Goal: Task Accomplishment & Management: Complete application form

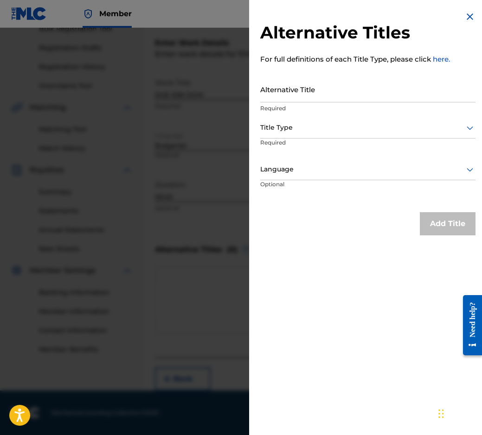
click at [460, 13] on div "Alternative Titles For full definitions of each Title Type, please click here. …" at bounding box center [367, 123] width 237 height 247
click at [465, 11] on div "Alternative Titles For full definitions of each Title Type, please click here. …" at bounding box center [367, 123] width 237 height 247
click at [471, 14] on img at bounding box center [469, 16] width 11 height 11
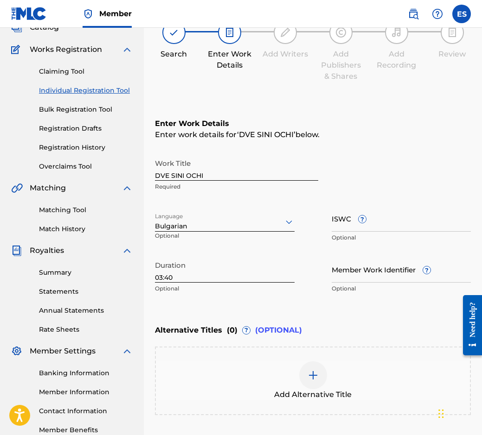
scroll to position [53, 0]
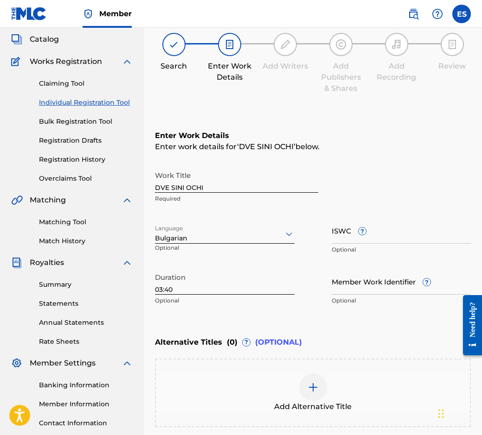
click at [63, 140] on link "Registration Drafts" at bounding box center [86, 141] width 94 height 10
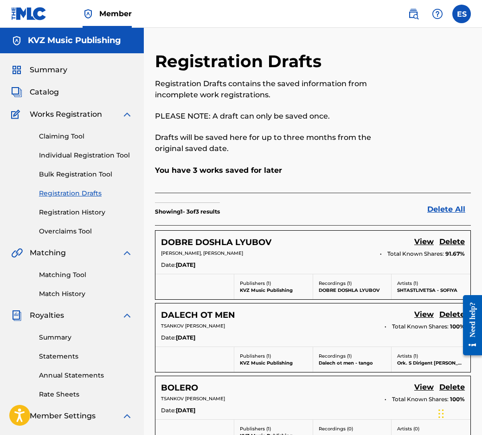
drag, startPoint x: 76, startPoint y: 151, endPoint x: 83, endPoint y: 163, distance: 14.5
click at [76, 151] on link "Individual Registration Tool" at bounding box center [86, 156] width 94 height 10
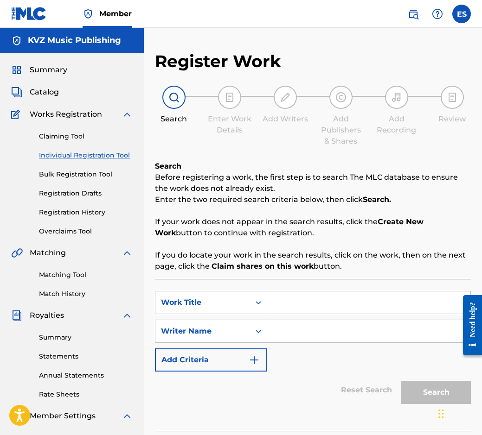
click at [118, 152] on link "Individual Registration Tool" at bounding box center [86, 156] width 94 height 10
drag, startPoint x: 315, startPoint y: 311, endPoint x: 281, endPoint y: 295, distance: 36.9
paste input "ELA S MEN V [GEOGRAPHIC_DATA]"
type input "ELA S MEN V [GEOGRAPHIC_DATA]"
click at [311, 342] on input "Search Form" at bounding box center [368, 331] width 203 height 22
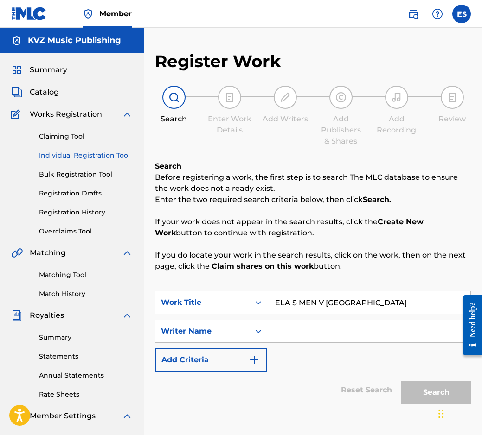
paste input "[PERSON_NAME]"
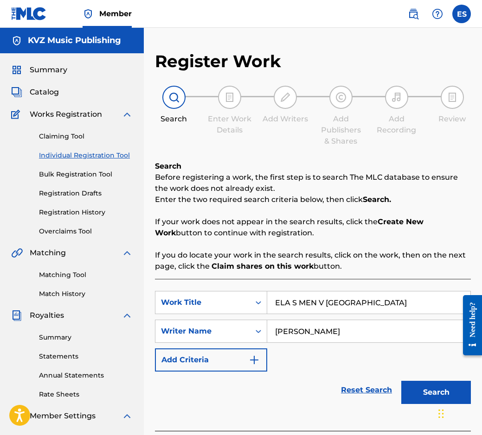
type input "[PERSON_NAME]"
click at [273, 303] on input "ELA S MEN V [GEOGRAPHIC_DATA]" at bounding box center [368, 303] width 203 height 22
click at [269, 331] on input "[PERSON_NAME]" at bounding box center [368, 331] width 203 height 22
click at [407, 385] on button "Search" at bounding box center [436, 392] width 70 height 23
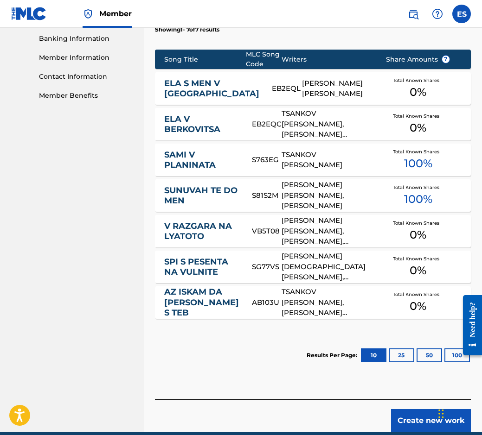
scroll to position [411, 0]
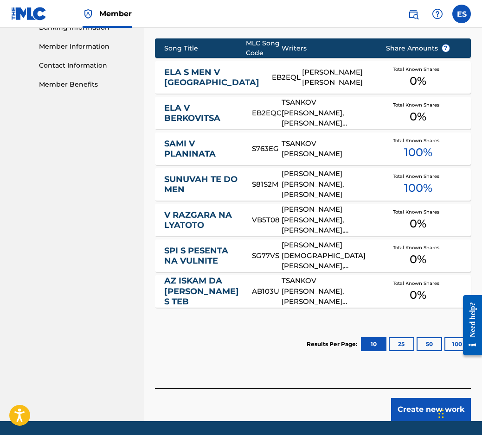
click at [202, 71] on link "ELA S MEN V [GEOGRAPHIC_DATA]" at bounding box center [211, 77] width 95 height 21
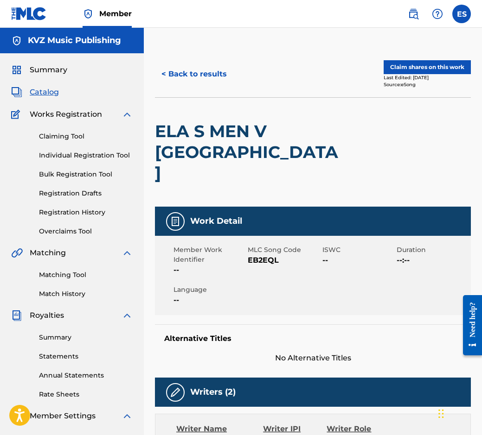
click at [207, 74] on button "< Back to results" at bounding box center [194, 74] width 78 height 23
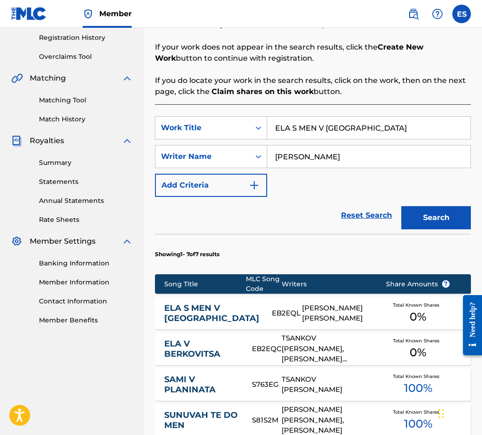
scroll to position [163, 0]
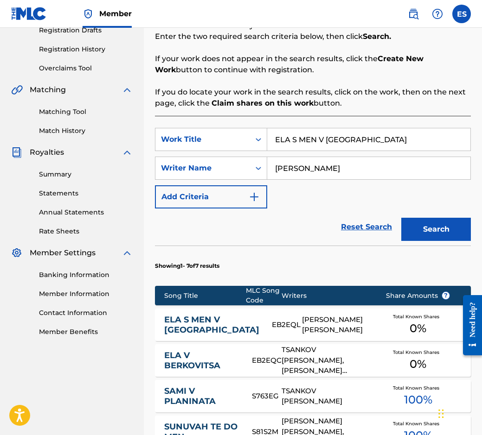
click at [225, 323] on link "ELA S MEN V [GEOGRAPHIC_DATA]" at bounding box center [211, 325] width 95 height 21
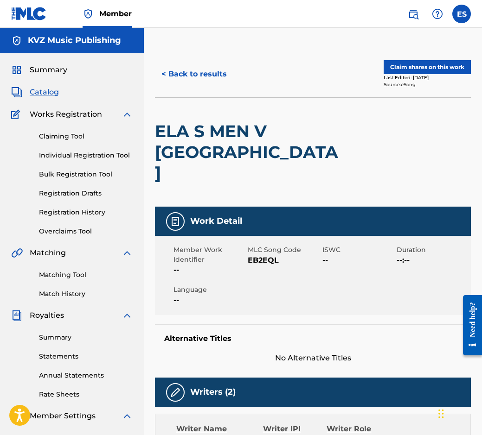
click at [204, 78] on button "< Back to results" at bounding box center [194, 74] width 78 height 23
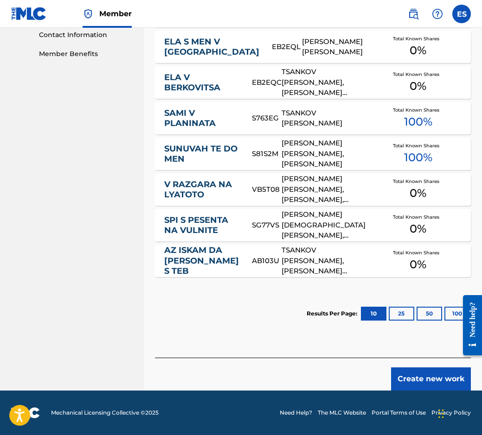
click at [412, 371] on button "Create new work" at bounding box center [431, 379] width 80 height 23
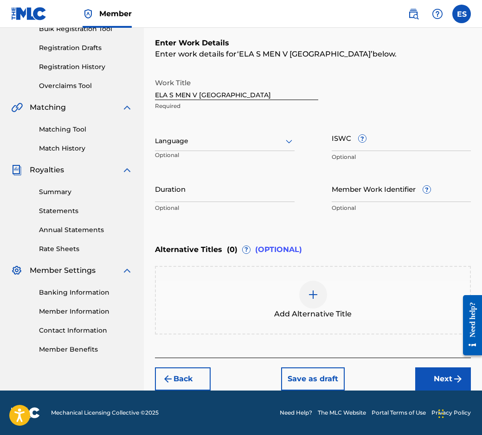
click at [262, 130] on div "Language Optional" at bounding box center [224, 146] width 139 height 42
click at [260, 134] on div "Language" at bounding box center [224, 141] width 139 height 19
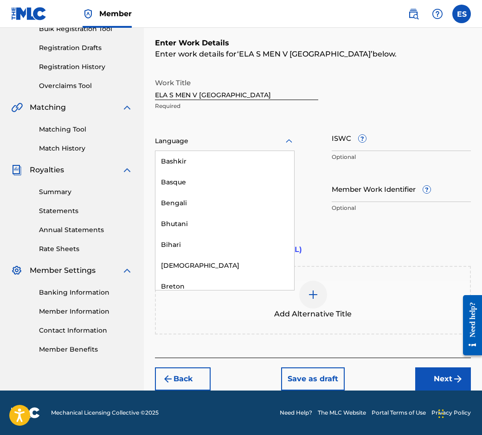
scroll to position [324, 0]
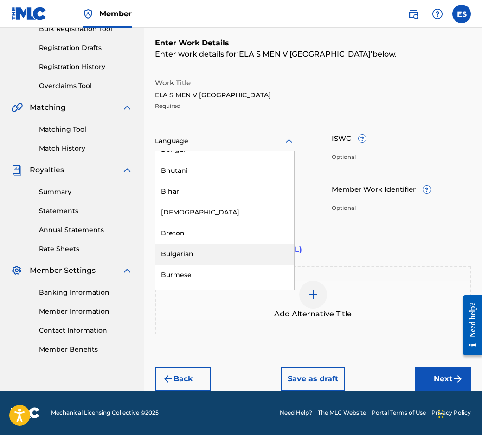
click at [249, 251] on div "Bulgarian" at bounding box center [224, 254] width 139 height 21
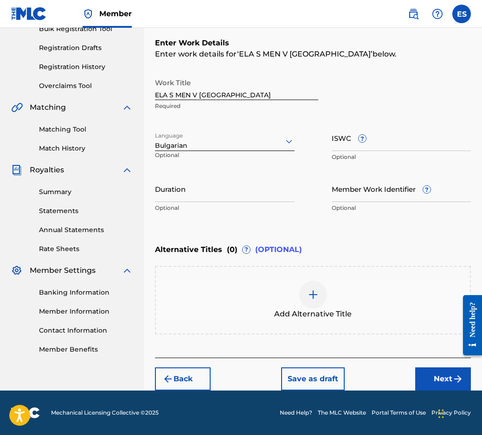
click at [261, 172] on div "Work Title ELA S MEN V HAVAY Required Language option Bulgarian, selected. Bulg…" at bounding box center [313, 146] width 316 height 144
click at [250, 202] on input "Duration" at bounding box center [224, 189] width 139 height 26
type input "02:57"
click at [390, 274] on div "Add Alternative Title" at bounding box center [313, 300] width 316 height 69
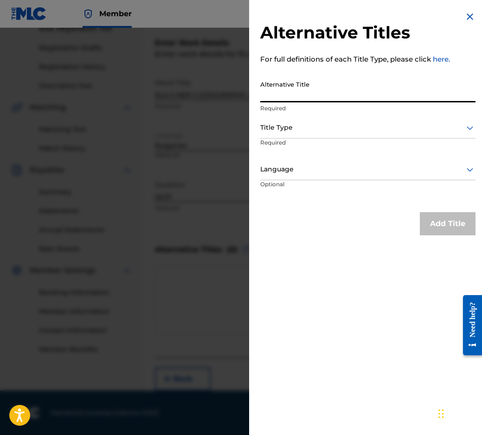
paste input "ЕЛА С МЕН В [GEOGRAPHIC_DATA]"
type input "ЕЛА С МЕН В [GEOGRAPHIC_DATA]"
click at [269, 126] on div at bounding box center [367, 128] width 215 height 12
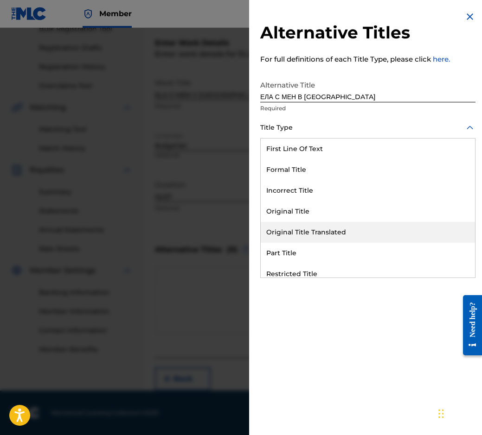
click at [300, 227] on div "Original Title Translated" at bounding box center [367, 232] width 214 height 21
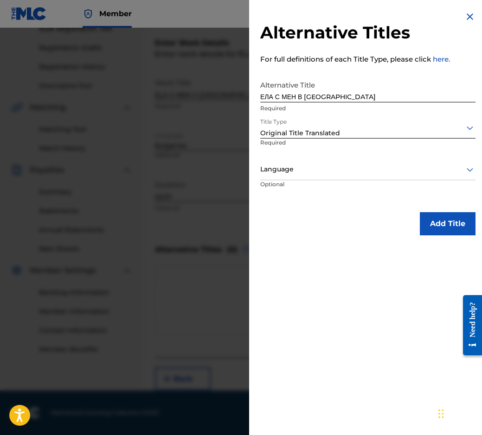
click at [304, 169] on div at bounding box center [367, 170] width 215 height 12
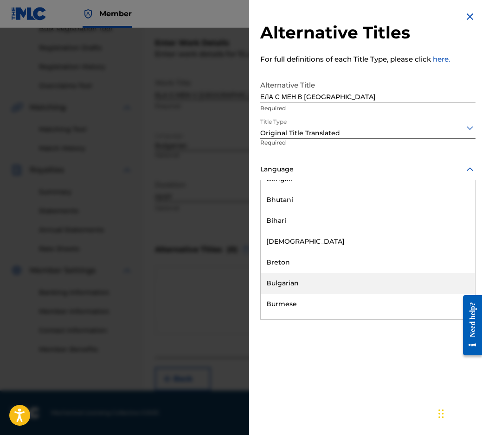
click at [364, 285] on div "Bulgarian" at bounding box center [367, 283] width 214 height 21
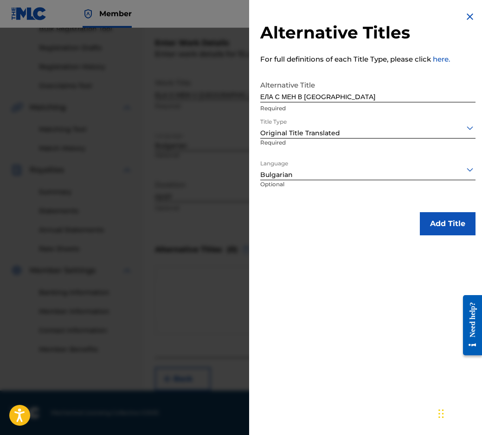
click at [442, 226] on button "Add Title" at bounding box center [447, 223] width 56 height 23
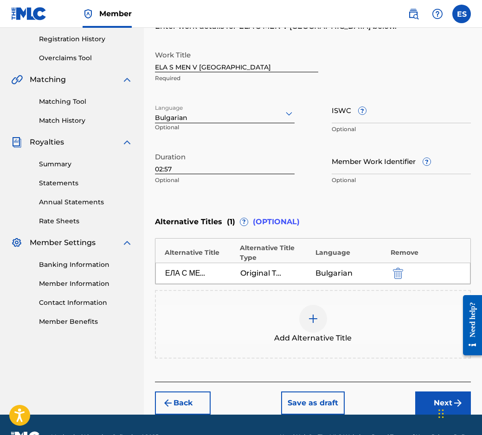
scroll to position [197, 0]
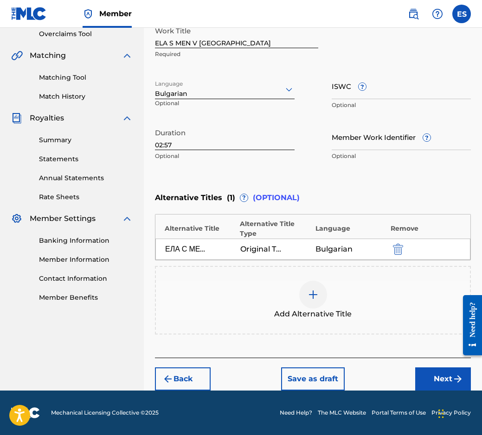
click at [448, 380] on button "Next" at bounding box center [443, 379] width 56 height 23
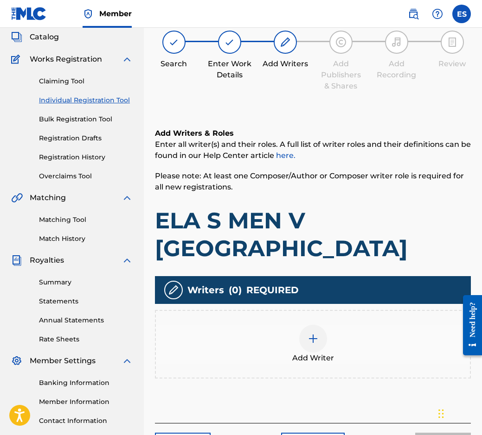
scroll to position [42, 0]
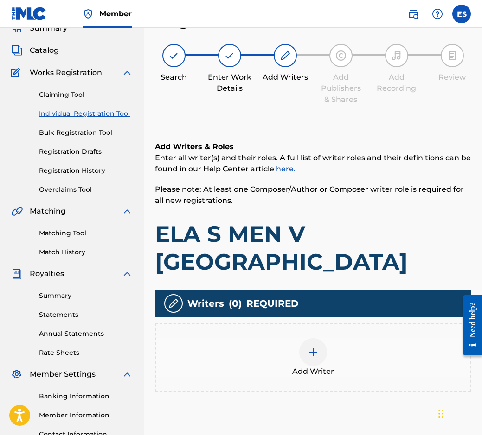
click at [314, 351] on div "Add Writer" at bounding box center [313, 357] width 316 height 69
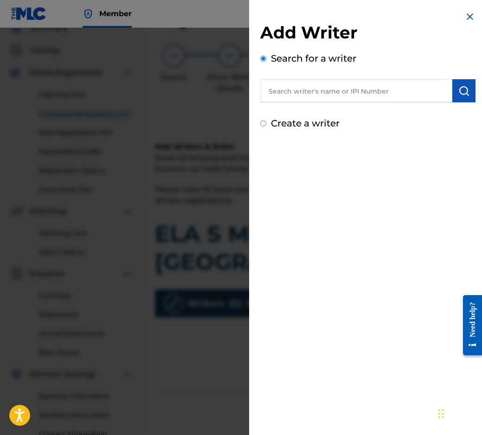
paste input "00087889792"
click at [270, 97] on input "00087889792" at bounding box center [356, 90] width 192 height 23
type input "00087889792"
click at [461, 99] on button "submit" at bounding box center [463, 90] width 23 height 23
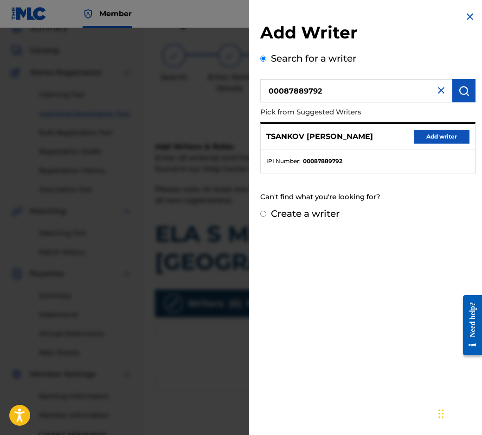
click at [452, 135] on button "Add writer" at bounding box center [441, 137] width 56 height 14
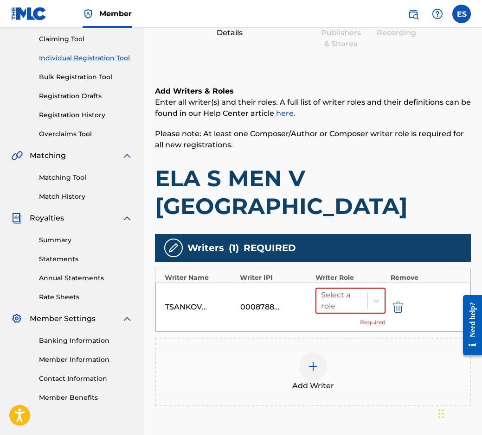
scroll to position [163, 0]
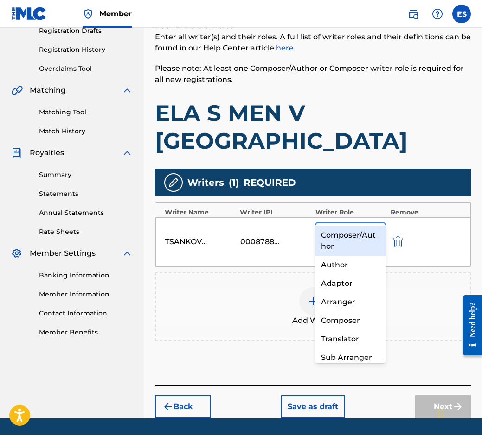
click at [342, 229] on div at bounding box center [342, 235] width 42 height 13
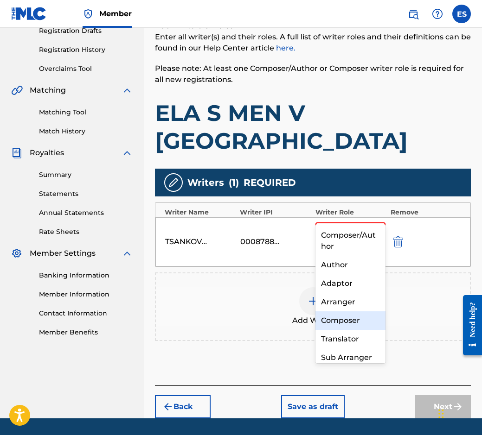
click at [369, 325] on div "Composer" at bounding box center [350, 320] width 70 height 19
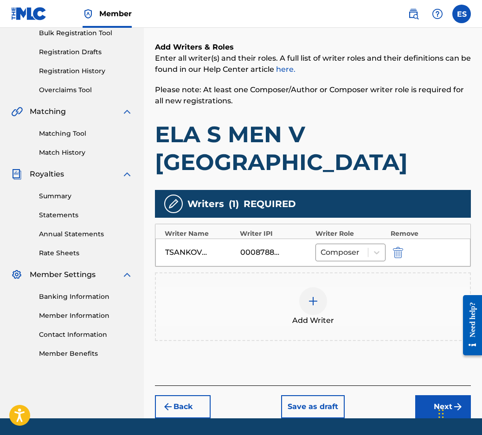
click at [316, 315] on span "Add Writer" at bounding box center [313, 320] width 42 height 11
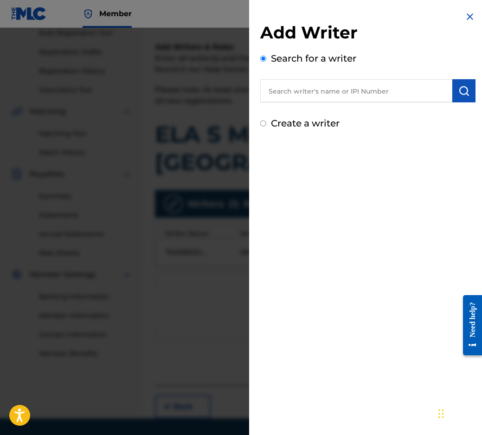
paste input "00597 49 11 97"
click at [294, 86] on input "00597 49 11 97" at bounding box center [356, 90] width 192 height 23
click at [303, 89] on input "0059749 11 97" at bounding box center [356, 90] width 192 height 23
click at [317, 87] on input "005974911 97" at bounding box center [356, 90] width 192 height 23
click at [312, 90] on input "005974911 97" at bounding box center [356, 90] width 192 height 23
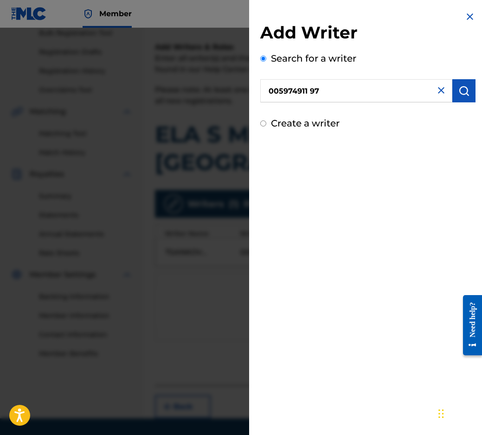
click at [309, 94] on input "005974911 97" at bounding box center [356, 90] width 192 height 23
type input "00597491197"
click at [458, 97] on button "submit" at bounding box center [463, 90] width 23 height 23
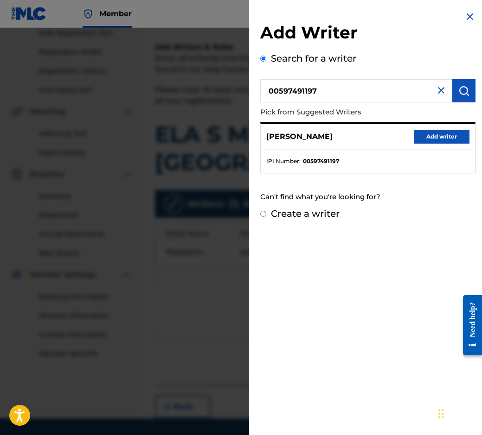
click at [413, 140] on button "Add writer" at bounding box center [441, 137] width 56 height 14
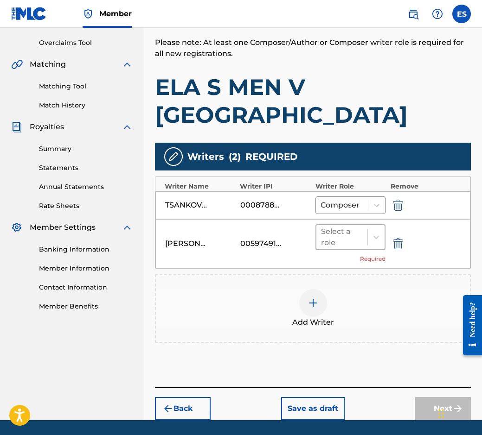
scroll to position [190, 0]
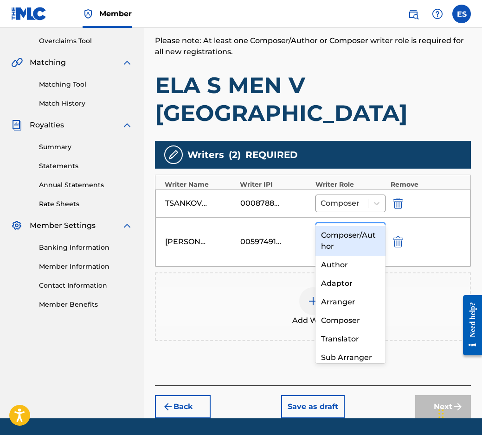
click at [352, 229] on div at bounding box center [342, 235] width 42 height 13
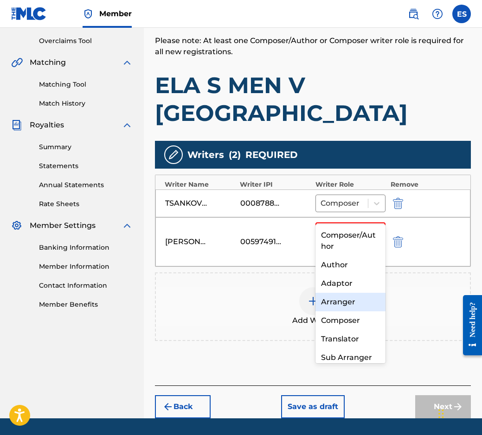
click at [355, 296] on div "Arranger" at bounding box center [350, 302] width 70 height 19
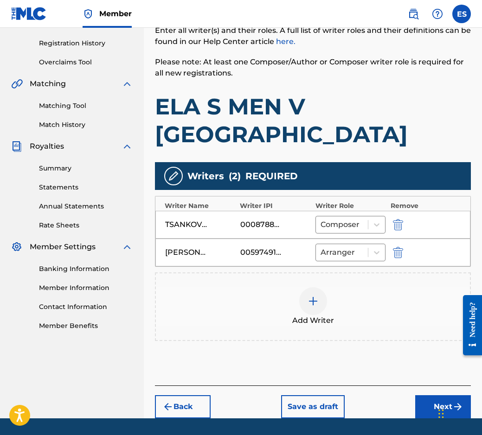
click at [320, 273] on div "Add Writer" at bounding box center [313, 307] width 316 height 69
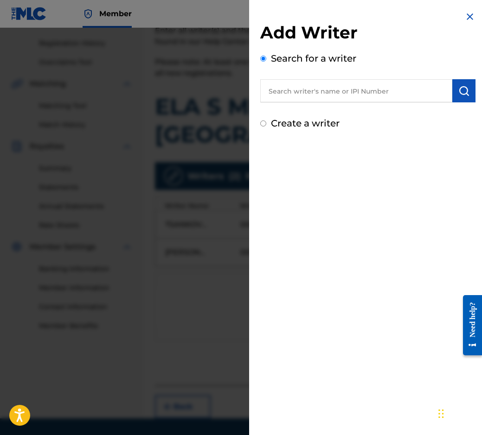
drag, startPoint x: 314, startPoint y: 108, endPoint x: 315, endPoint y: 96, distance: 11.1
paste input "90001 30 61 71"
click at [292, 84] on input "90001 30 61 71" at bounding box center [356, 90] width 192 height 23
click at [300, 89] on input "9000130 61 71" at bounding box center [356, 90] width 192 height 23
click at [303, 89] on input "9000130 61 71" at bounding box center [356, 90] width 192 height 23
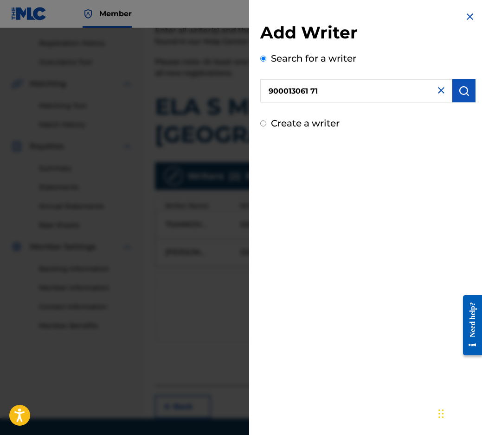
click at [310, 89] on input "900013061 71" at bounding box center [356, 90] width 192 height 23
click at [469, 90] on button "submit" at bounding box center [463, 90] width 23 height 23
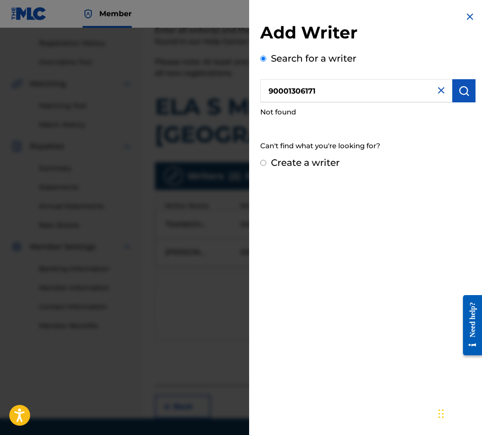
click at [268, 93] on input "90001306171" at bounding box center [356, 90] width 192 height 23
click at [458, 89] on img "submit" at bounding box center [463, 90] width 11 height 11
click at [270, 94] on input "90001306171" at bounding box center [356, 90] width 192 height 23
type input "00001306171"
click at [460, 81] on button "submit" at bounding box center [463, 90] width 23 height 23
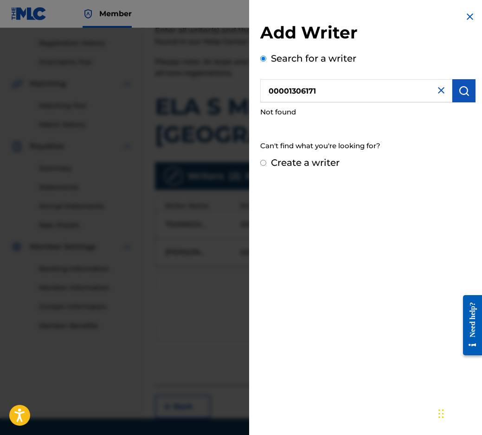
click at [264, 158] on div "Create a writer" at bounding box center [367, 163] width 215 height 14
click at [264, 162] on input "Create a writer" at bounding box center [263, 163] width 6 height 6
radio input "false"
radio input "true"
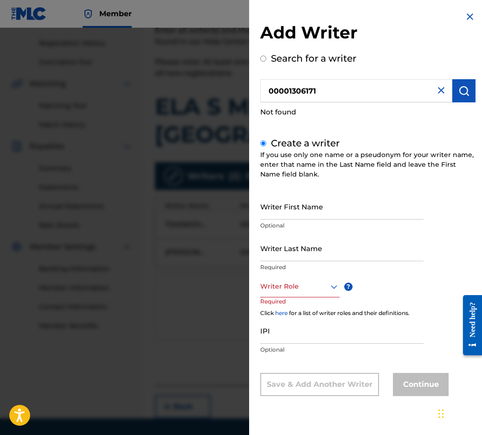
scroll to position [0, 0]
click at [281, 285] on div at bounding box center [299, 287] width 79 height 12
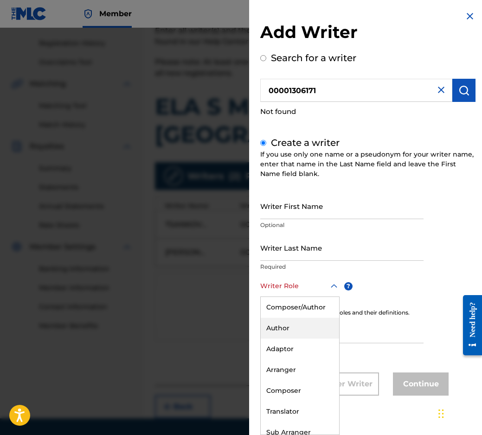
click at [281, 323] on div "Author" at bounding box center [299, 328] width 78 height 21
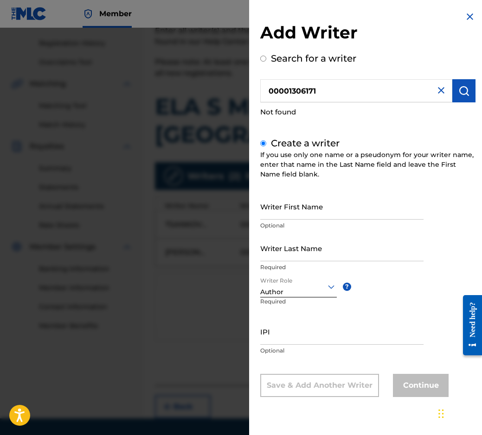
scroll to position [0, 0]
paste input "90001 30 61 71"
click at [284, 340] on input "90001 30 61 71" at bounding box center [341, 331] width 163 height 26
click at [283, 336] on input "90001 30 61 71" at bounding box center [341, 331] width 163 height 26
click at [290, 333] on input "9000130 61 71" at bounding box center [341, 331] width 163 height 26
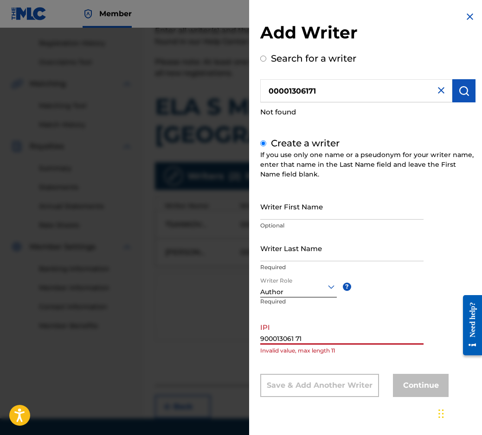
click at [295, 333] on input "900013061 71" at bounding box center [341, 331] width 163 height 26
type input "90001306171"
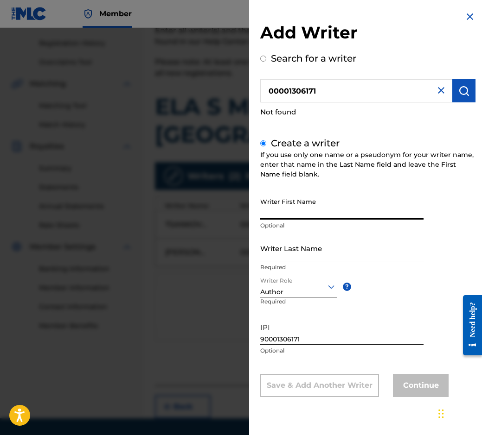
paste input "[PERSON_NAME]"
type input "[PERSON_NAME]"
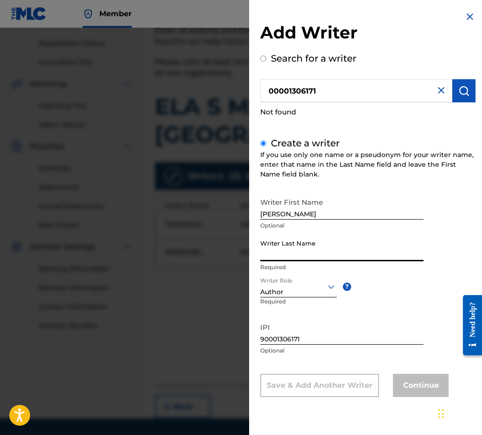
paste input "PETKANOVA"
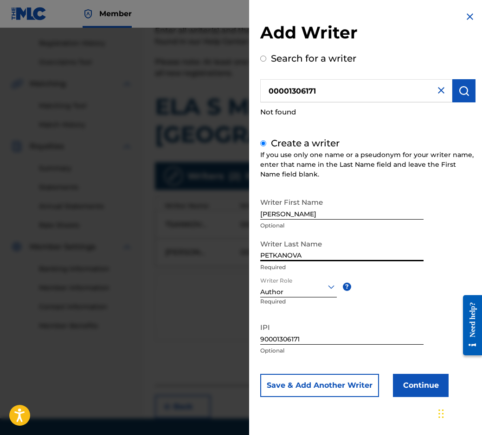
type input "PETKANOVA"
click at [396, 383] on button "Continue" at bounding box center [421, 385] width 56 height 23
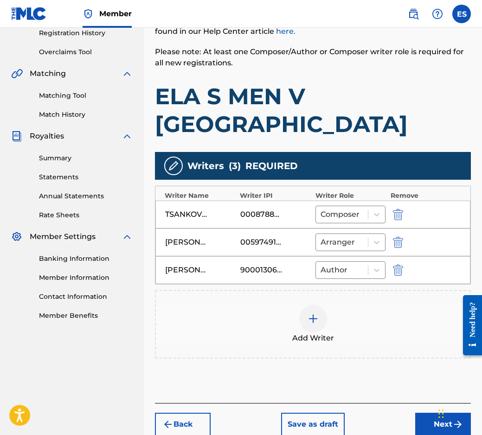
scroll to position [197, 0]
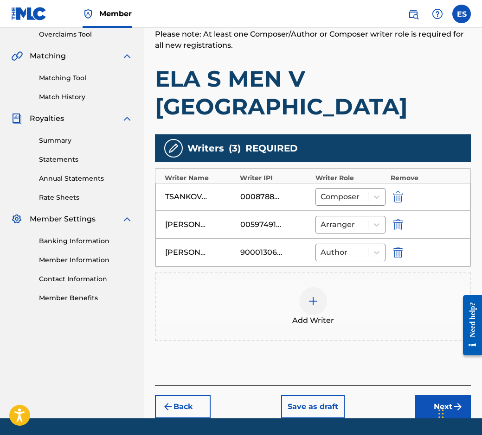
click at [447, 395] on button "Next" at bounding box center [443, 406] width 56 height 23
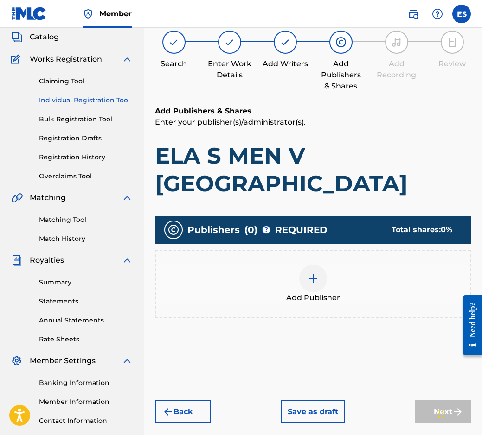
scroll to position [42, 0]
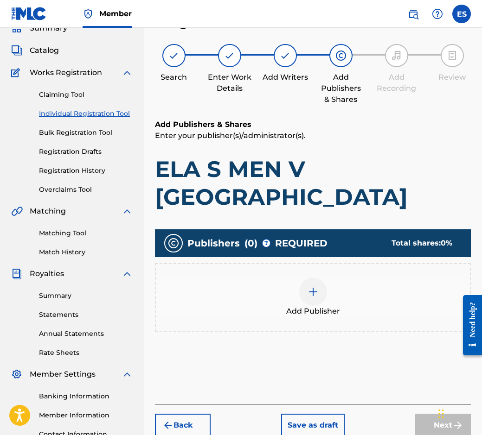
click at [320, 295] on div "Add Publisher" at bounding box center [313, 297] width 316 height 69
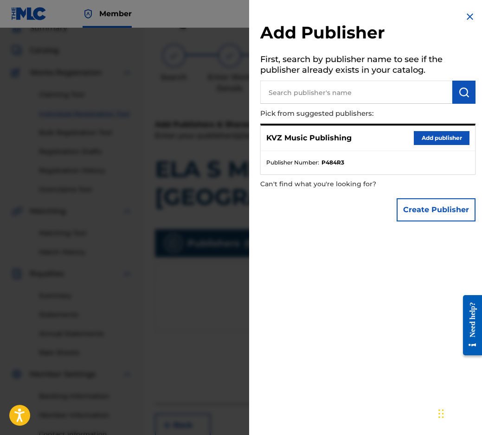
click at [425, 140] on button "Add publisher" at bounding box center [441, 138] width 56 height 14
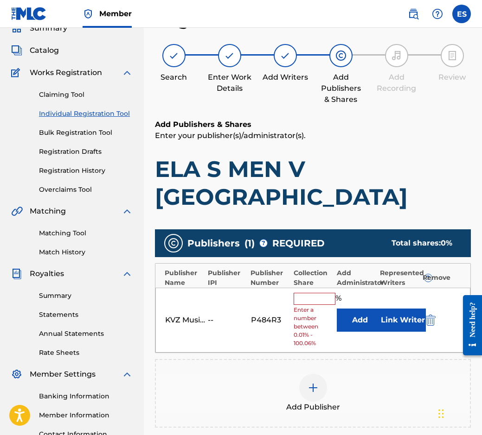
click at [324, 293] on input "text" at bounding box center [314, 299] width 42 height 12
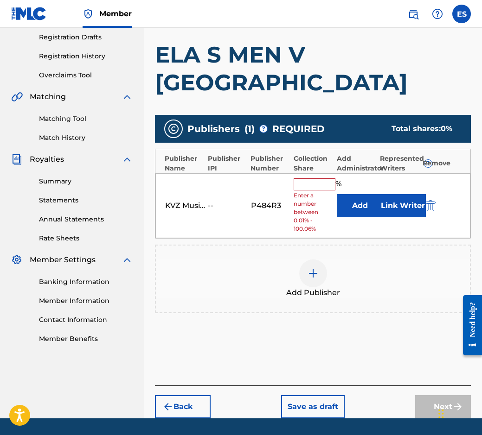
scroll to position [110, 0]
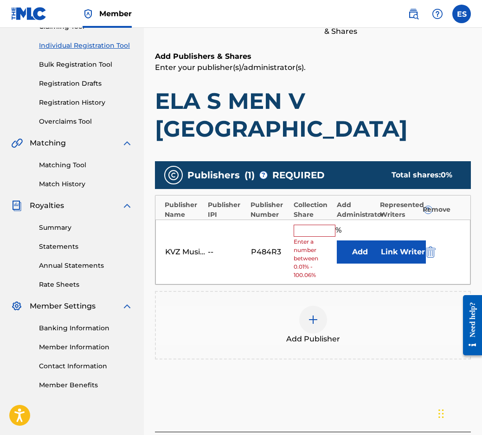
click at [316, 225] on div "% Enter a number between 0.01% - 100.06%" at bounding box center [312, 252] width 38 height 55
click at [316, 225] on input "text" at bounding box center [314, 231] width 42 height 12
type input "50"
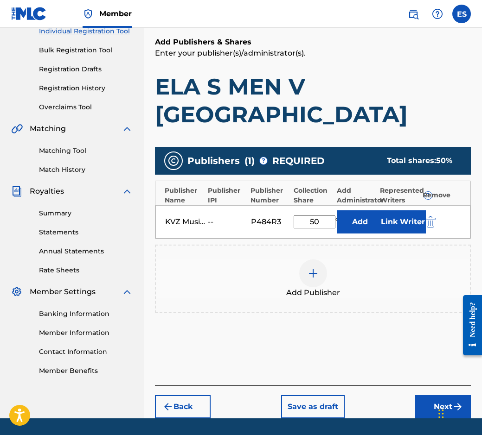
click at [459, 395] on button "Next" at bounding box center [443, 406] width 56 height 23
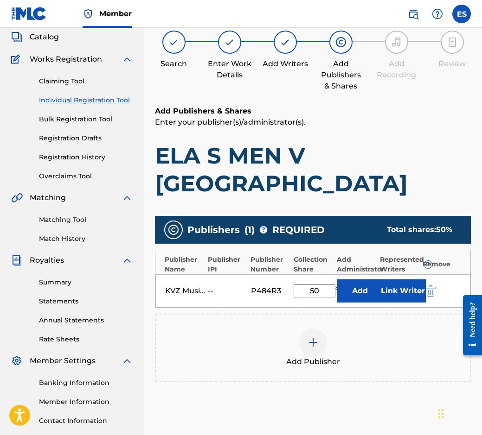
scroll to position [42, 0]
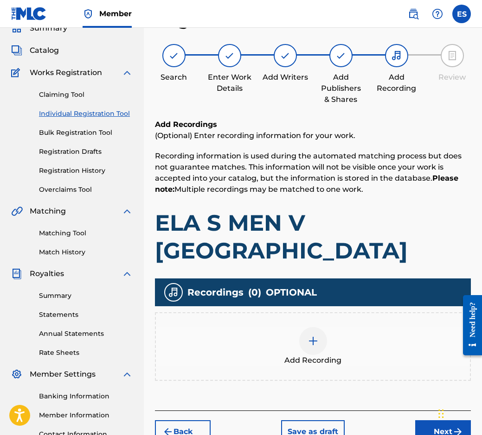
click at [309, 327] on div at bounding box center [313, 341] width 28 height 28
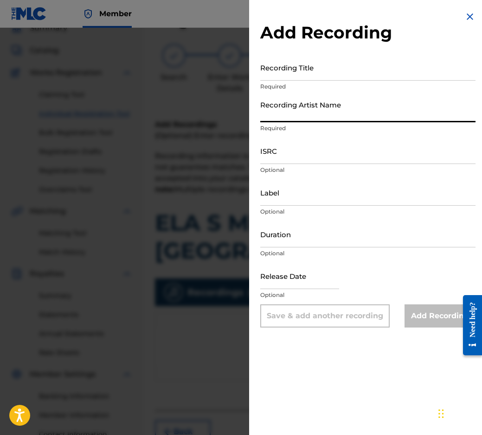
paste input "[PERSON_NAME] & [PERSON_NAME] & [PERSON_NAME]"
type input "[PERSON_NAME] & [PERSON_NAME] & [PERSON_NAME]"
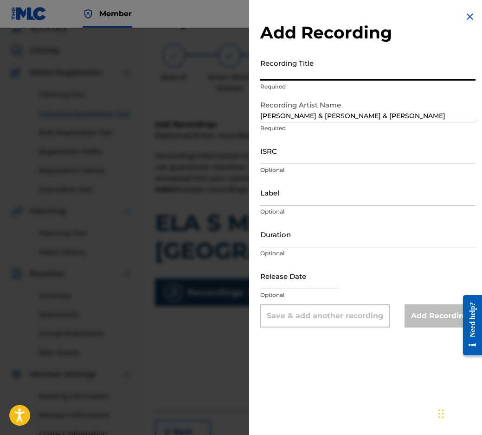
paste input "ELA S MEN V [GEOGRAPHIC_DATA]"
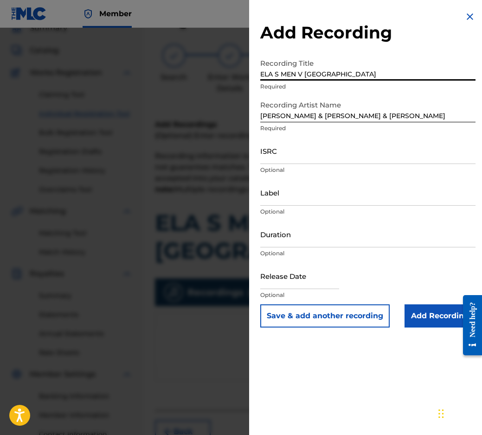
type input "ELA S MEN V [GEOGRAPHIC_DATA]"
click at [375, 241] on input "Duration" at bounding box center [367, 234] width 215 height 26
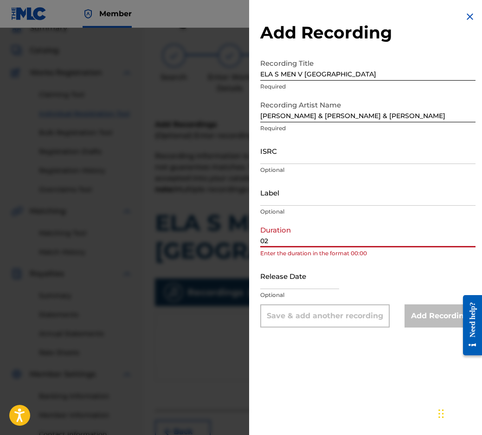
type input "02:57"
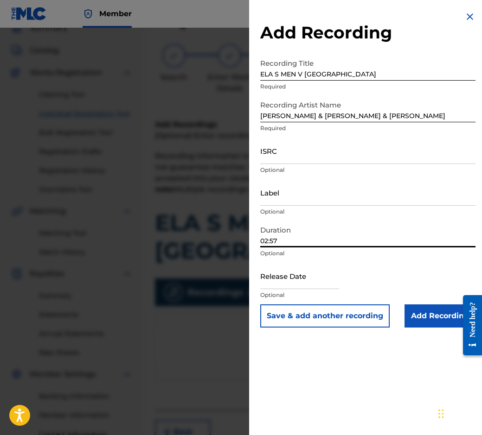
click at [426, 314] on input "Add Recording" at bounding box center [439, 315] width 71 height 23
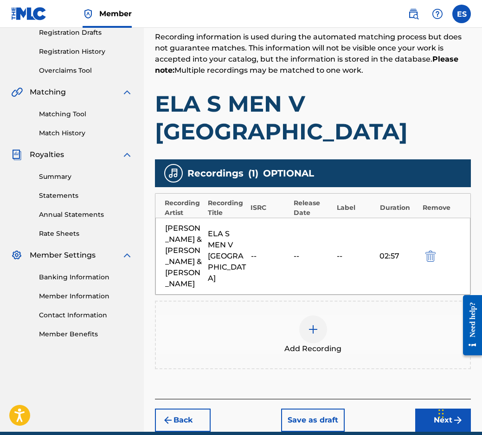
scroll to position [185, 0]
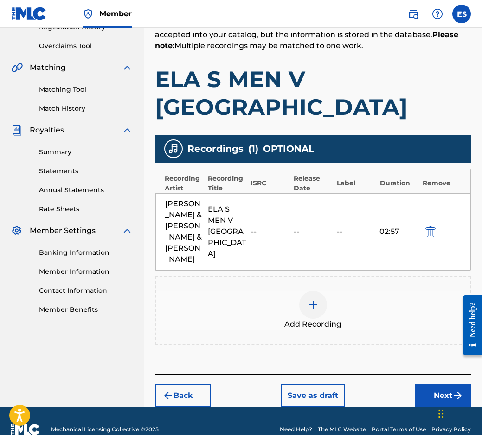
click at [436, 384] on button "Next" at bounding box center [443, 395] width 56 height 23
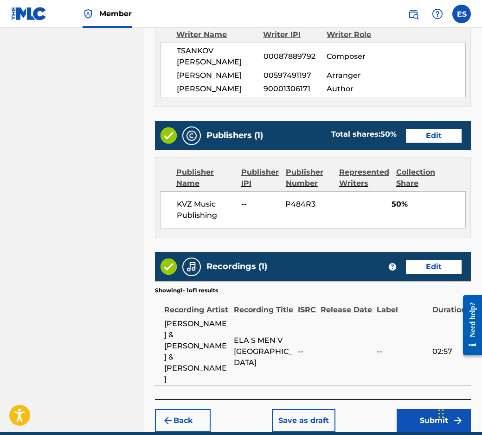
scroll to position [519, 0]
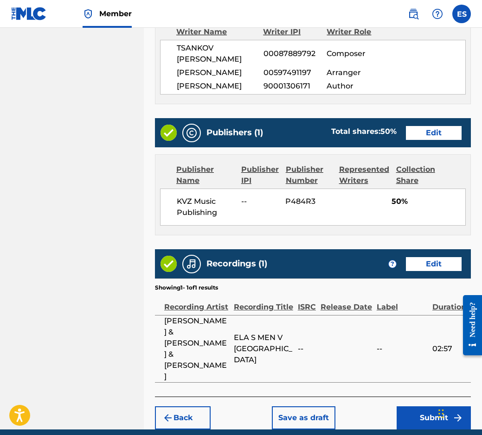
click at [464, 406] on button "Submit" at bounding box center [433, 417] width 74 height 23
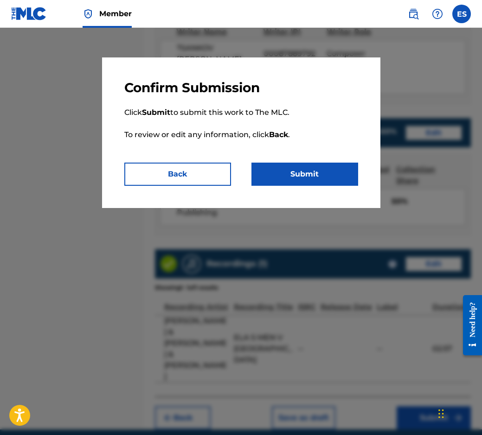
click at [200, 165] on button "Back" at bounding box center [177, 174] width 107 height 23
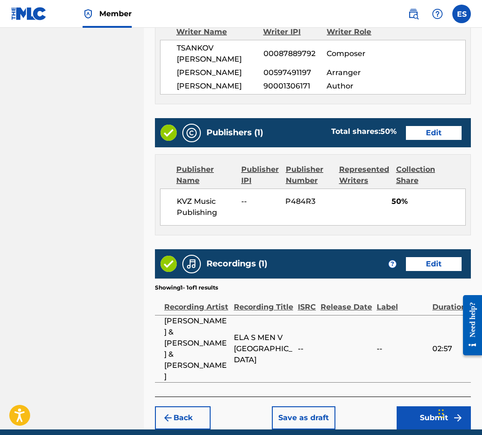
click at [425, 406] on button "Submit" at bounding box center [433, 417] width 74 height 23
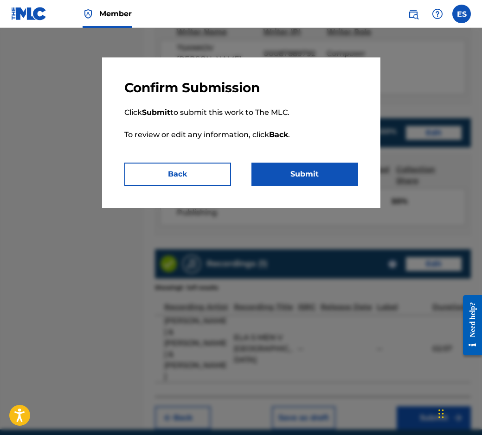
click at [292, 170] on button "Submit" at bounding box center [304, 174] width 107 height 23
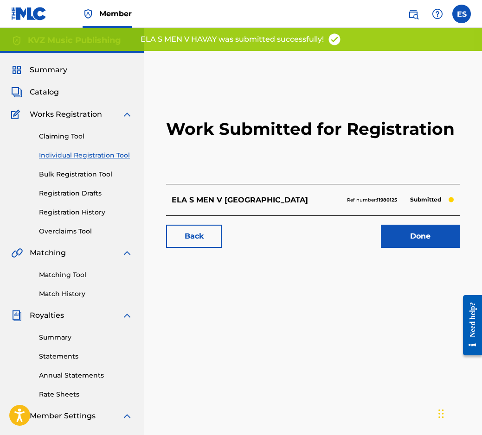
click at [72, 158] on link "Individual Registration Tool" at bounding box center [86, 156] width 94 height 10
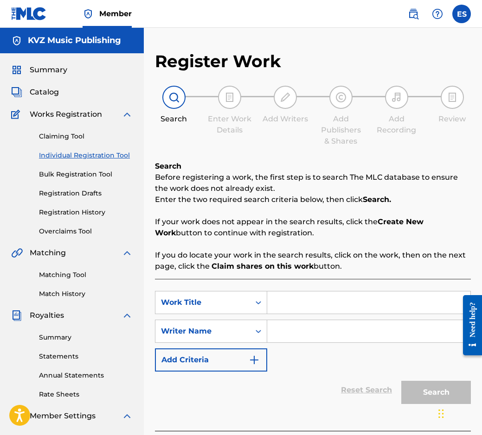
paste input "ELA S MEN V [GEOGRAPHIC_DATA]"
type input "ELA S MEN V [GEOGRAPHIC_DATA]"
paste input "[PERSON_NAME]"
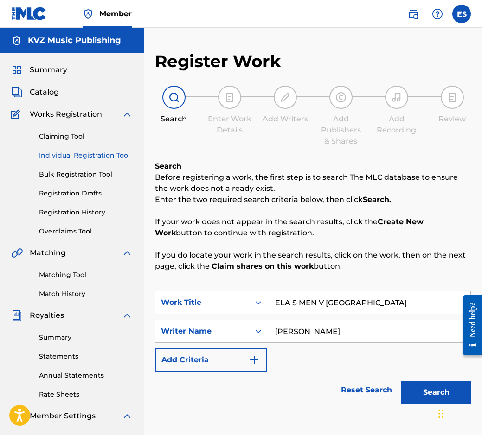
type input "[PERSON_NAME]"
click at [278, 303] on input "ELA S MEN V [GEOGRAPHIC_DATA]" at bounding box center [368, 303] width 203 height 22
drag, startPoint x: 273, startPoint y: 305, endPoint x: 209, endPoint y: 294, distance: 65.5
click at [209, 294] on div "SearchWithCriteriab3ec0008-29bd-4bea-bdbc-f5f04313c16d Work Title ELA S MEN V […" at bounding box center [313, 302] width 316 height 23
click at [413, 386] on button "Search" at bounding box center [436, 392] width 70 height 23
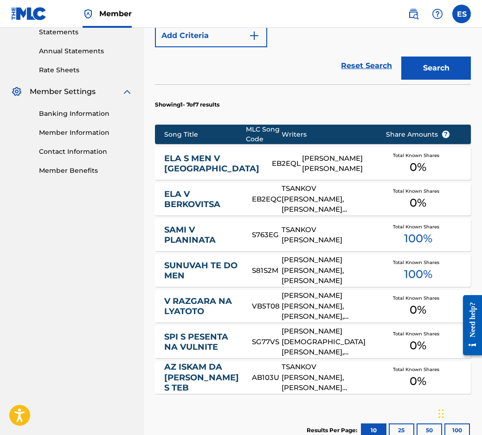
scroll to position [371, 0]
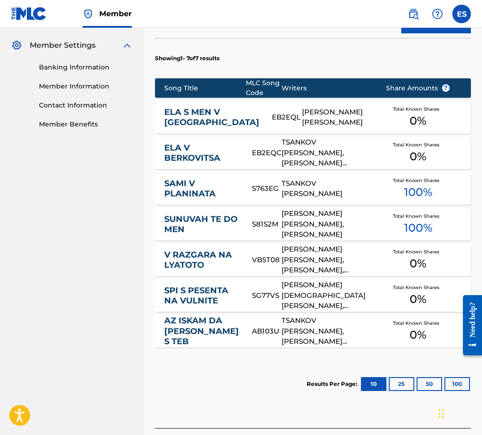
click at [204, 115] on link "ELA S MEN V [GEOGRAPHIC_DATA]" at bounding box center [211, 117] width 95 height 21
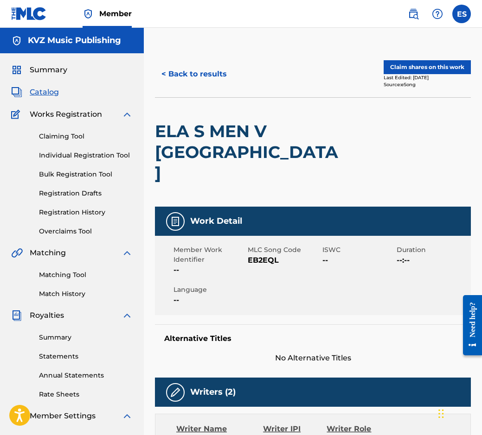
click at [191, 83] on button "< Back to results" at bounding box center [194, 74] width 78 height 23
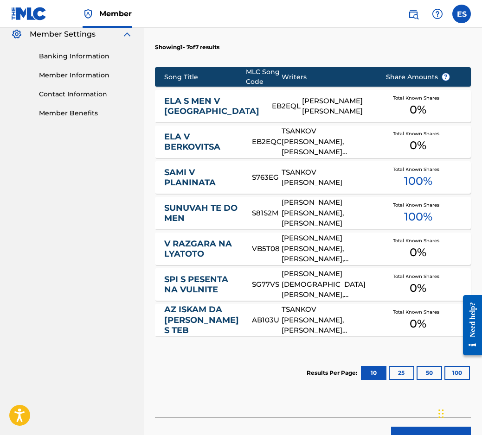
scroll to position [441, 0]
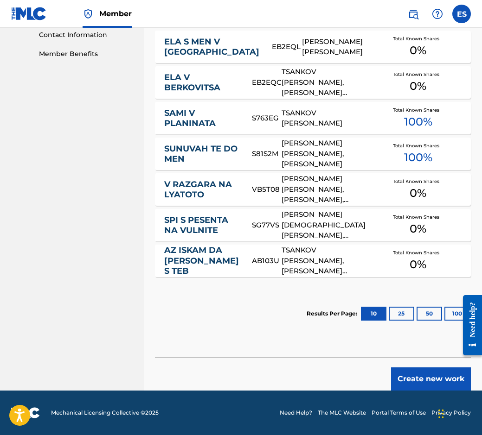
click at [419, 375] on button "Create new work" at bounding box center [431, 379] width 80 height 23
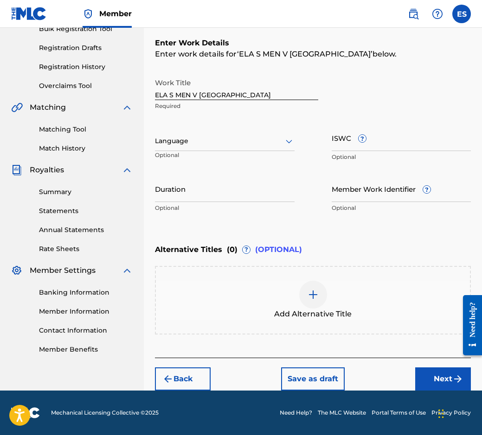
click at [188, 147] on div "Language" at bounding box center [224, 141] width 139 height 19
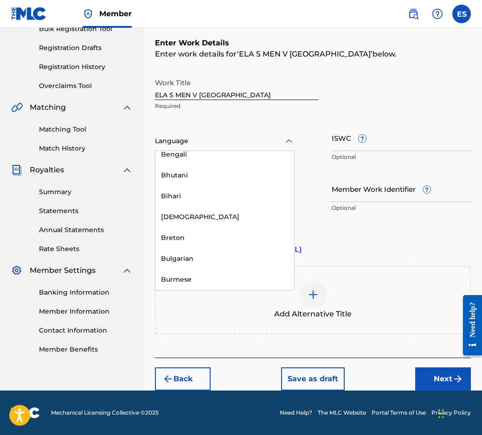
scroll to position [324, 0]
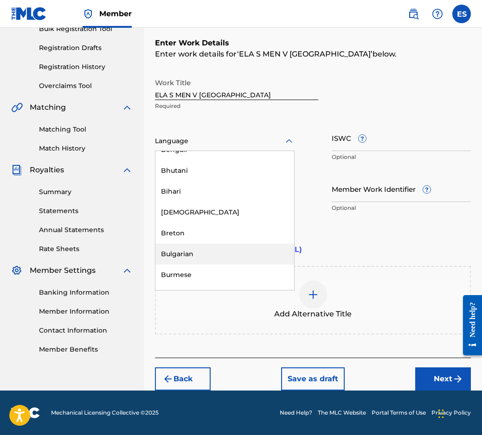
click at [226, 255] on div "Bulgarian" at bounding box center [224, 254] width 139 height 21
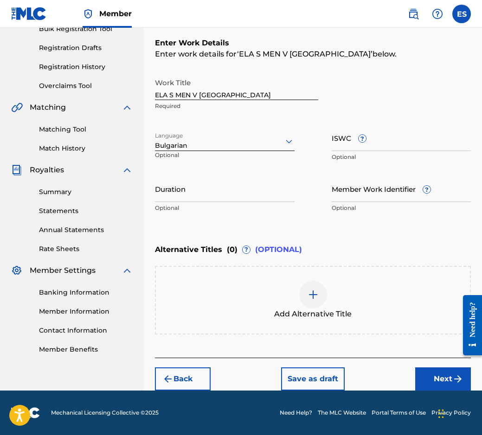
click at [225, 198] on input "Duration" at bounding box center [224, 189] width 139 height 26
type input "03:05"
click at [310, 296] on img at bounding box center [312, 294] width 11 height 11
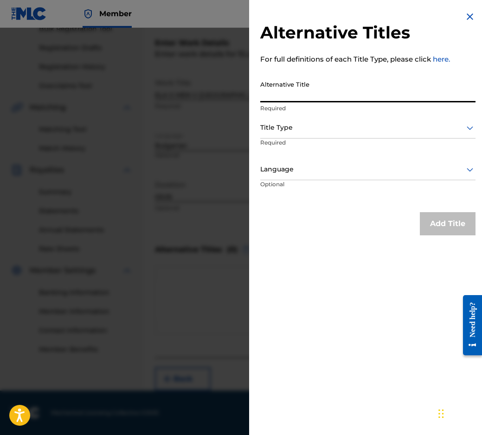
paste input "ЕЛА С МЕН В [GEOGRAPHIC_DATA]"
type input "ЕЛА С МЕН В [GEOGRAPHIC_DATA]"
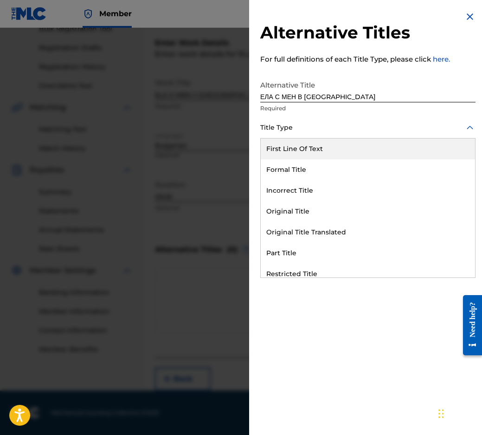
click at [310, 118] on div "Title Type" at bounding box center [367, 128] width 215 height 21
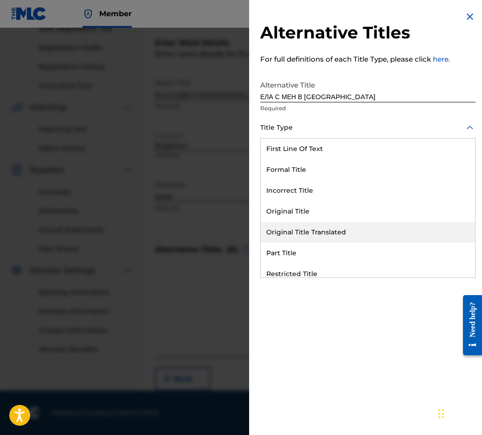
click at [311, 230] on div "Original Title Translated" at bounding box center [367, 232] width 214 height 21
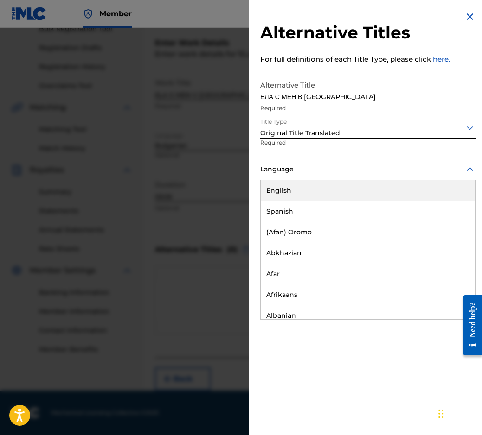
click at [301, 175] on div "Language" at bounding box center [367, 169] width 215 height 21
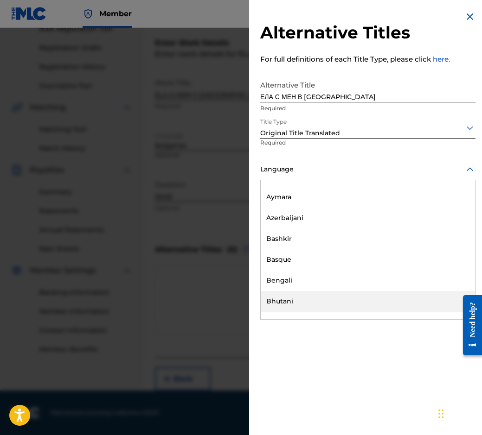
scroll to position [371, 0]
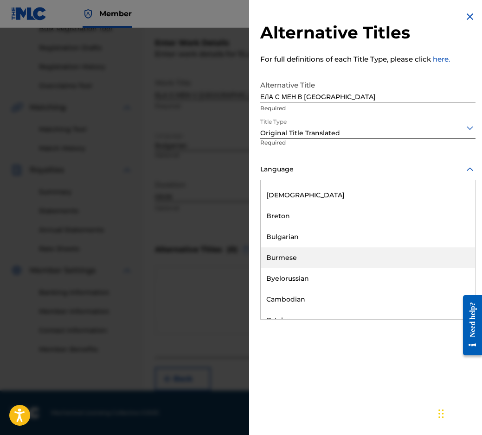
click at [316, 247] on div "Burmese" at bounding box center [367, 257] width 214 height 21
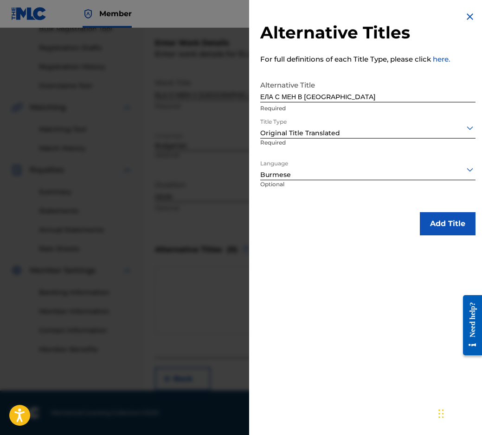
click at [352, 169] on div "Burmese" at bounding box center [367, 169] width 215 height 21
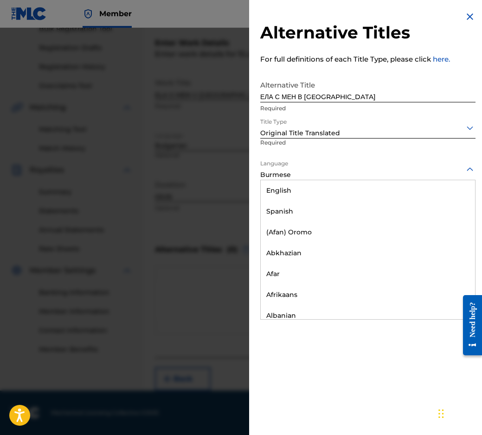
scroll to position [327, 0]
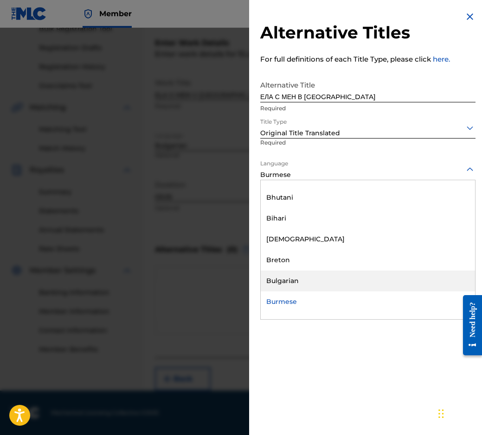
click at [282, 281] on div "Bulgarian" at bounding box center [367, 281] width 214 height 21
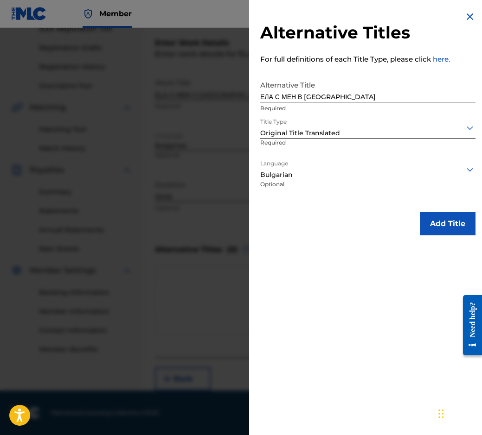
click at [422, 229] on button "Add Title" at bounding box center [447, 223] width 56 height 23
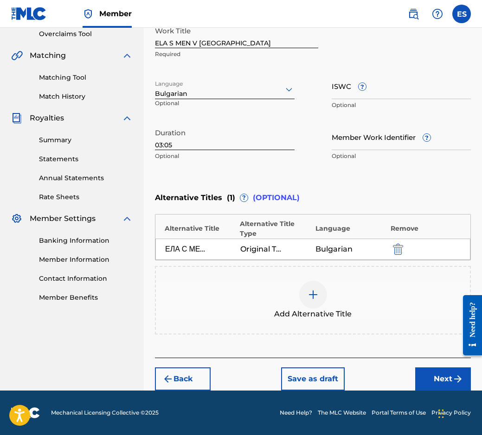
click at [437, 379] on button "Next" at bounding box center [443, 379] width 56 height 23
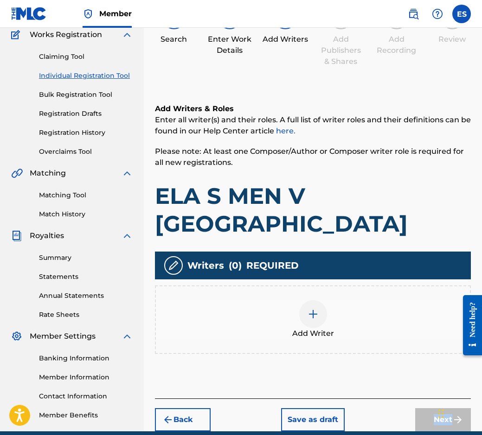
click at [437, 379] on div "Register Work Search Enter Work Details Add Writers Add Publishers & Shares Add…" at bounding box center [313, 201] width 338 height 460
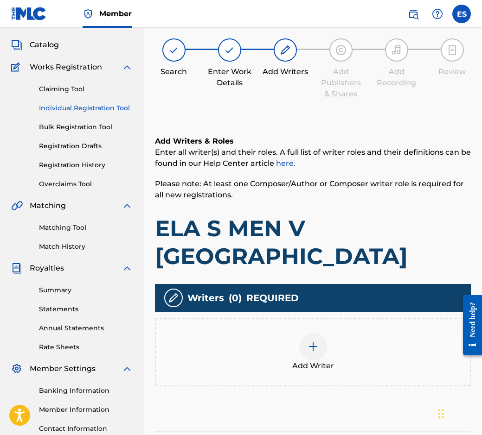
scroll to position [42, 0]
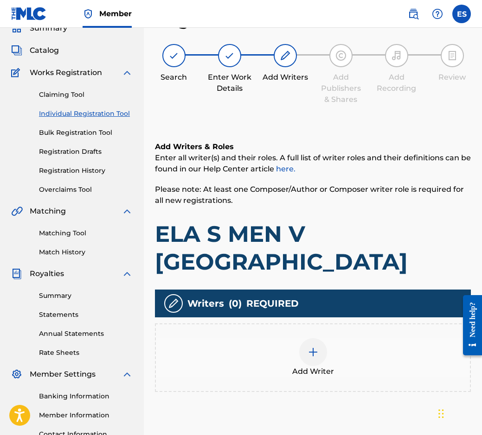
click at [324, 366] on span "Add Writer" at bounding box center [313, 371] width 42 height 11
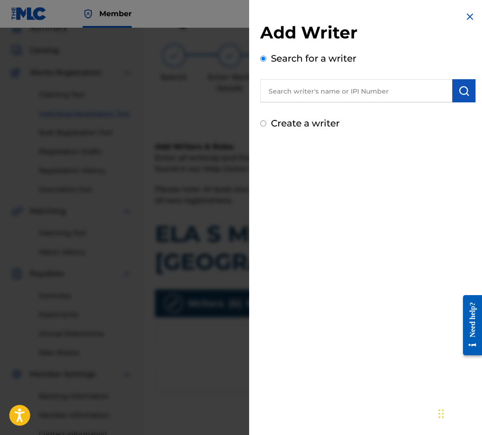
paste input "00087889792"
type input "00087889792"
click at [458, 95] on img "submit" at bounding box center [463, 90] width 11 height 11
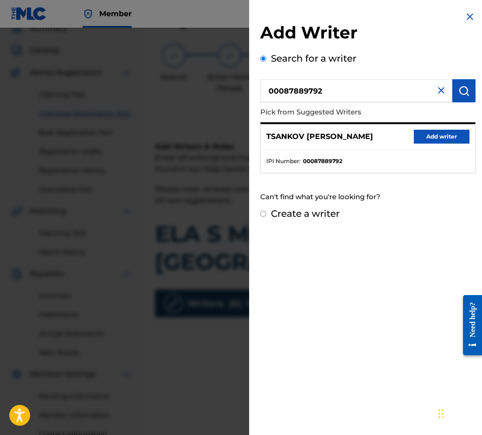
click at [442, 136] on button "Add writer" at bounding box center [441, 137] width 56 height 14
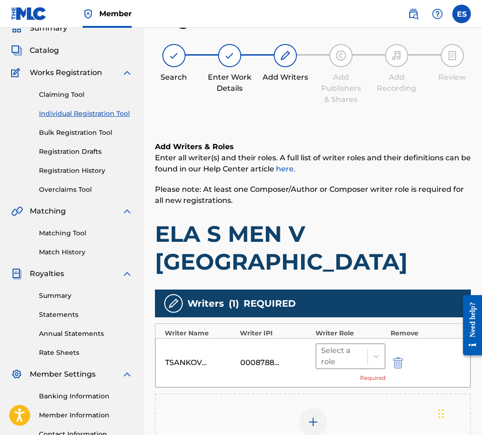
click at [347, 350] on div at bounding box center [342, 356] width 42 height 13
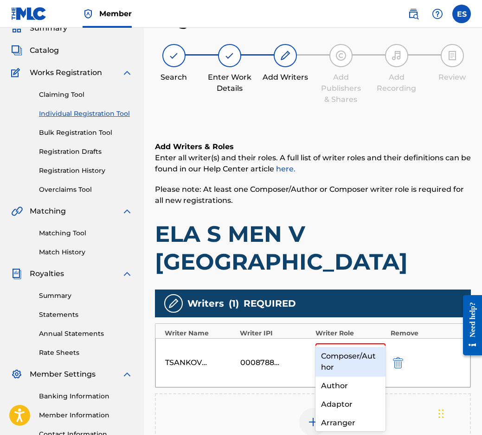
click at [320, 368] on div "Composer/Author" at bounding box center [350, 362] width 70 height 30
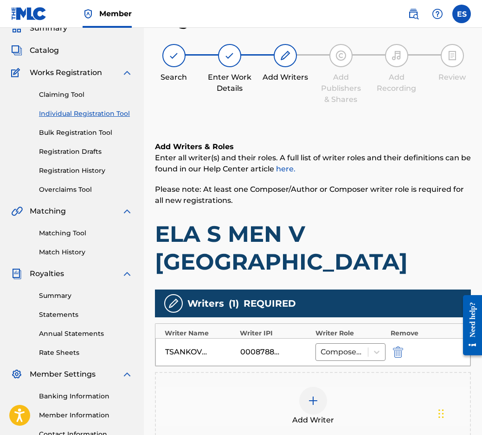
click at [302, 387] on div "Add Writer" at bounding box center [313, 406] width 314 height 39
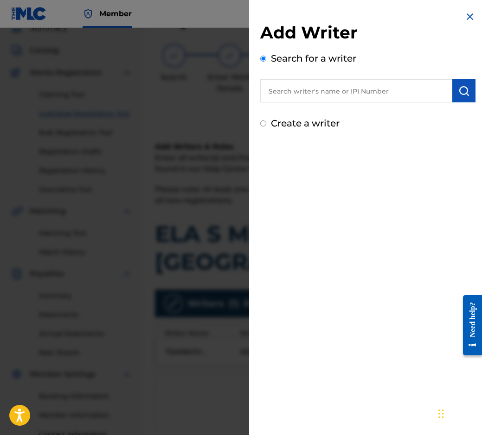
paste input "90001 60 58 45"
click at [318, 89] on input "90001 60 58 45" at bounding box center [356, 90] width 192 height 23
click at [305, 83] on input "90001 60 5845" at bounding box center [356, 90] width 192 height 23
click at [293, 87] on input "90001 605845" at bounding box center [356, 90] width 192 height 23
type input "90001605845"
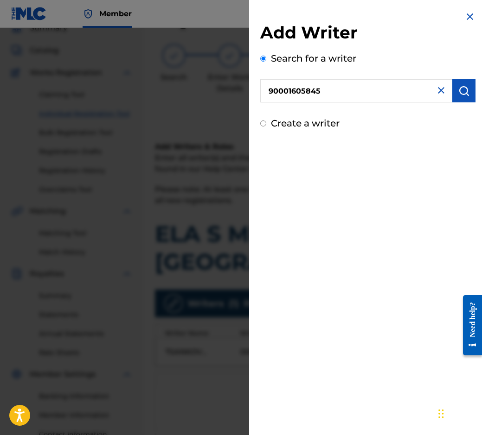
click at [463, 92] on img "submit" at bounding box center [463, 90] width 11 height 11
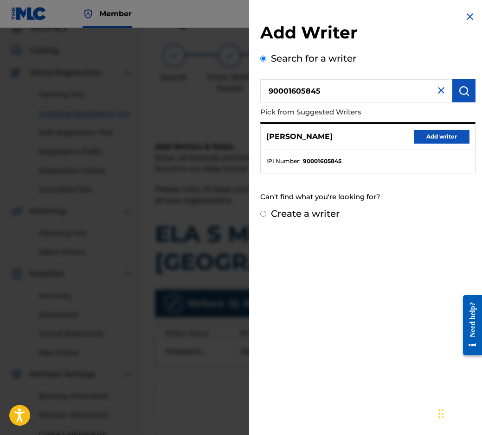
click at [416, 135] on button "Add writer" at bounding box center [441, 137] width 56 height 14
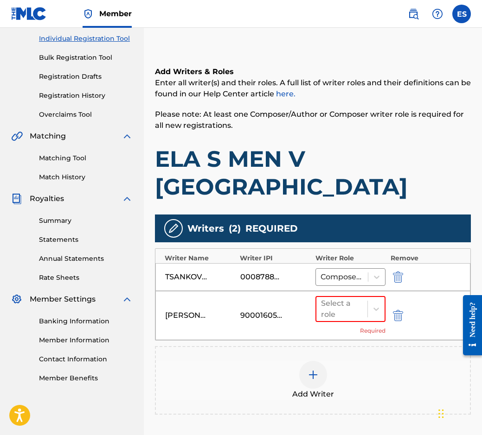
scroll to position [190, 0]
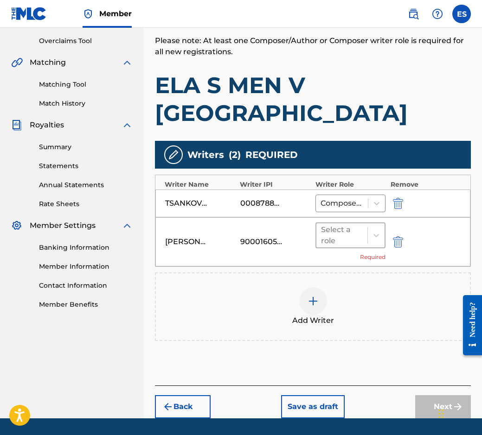
click at [326, 229] on div at bounding box center [342, 235] width 42 height 13
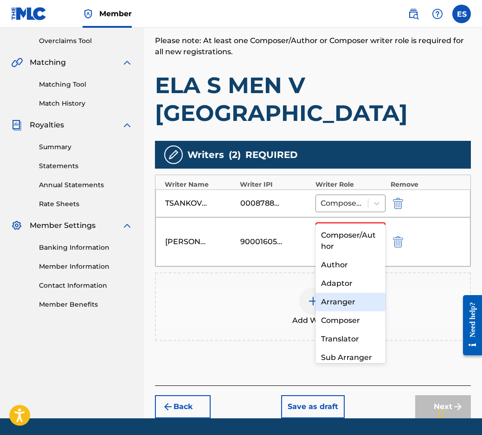
click at [336, 298] on div "Arranger" at bounding box center [350, 302] width 70 height 19
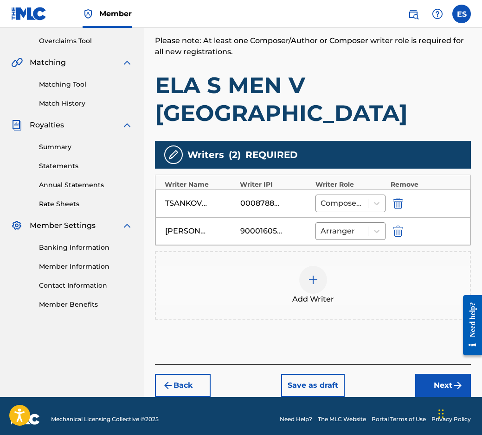
scroll to position [169, 0]
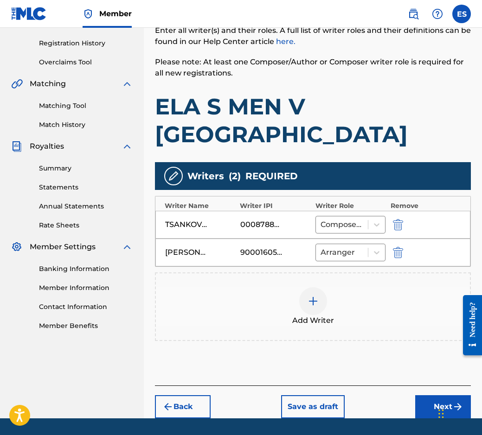
click at [450, 395] on button "Next" at bounding box center [443, 406] width 56 height 23
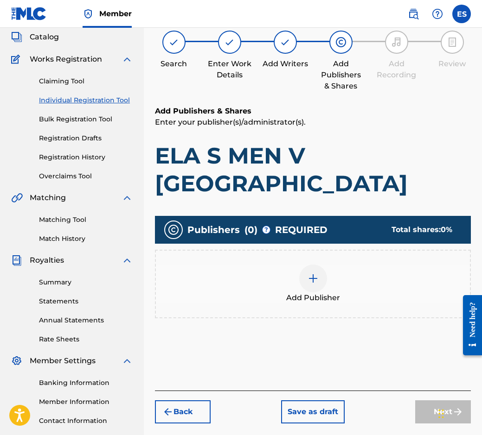
scroll to position [42, 0]
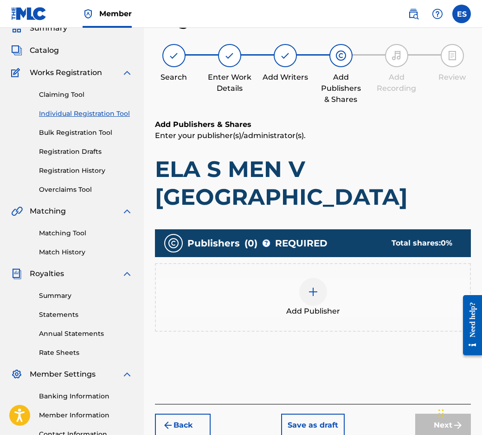
click at [293, 306] on span "Add Publisher" at bounding box center [313, 311] width 54 height 11
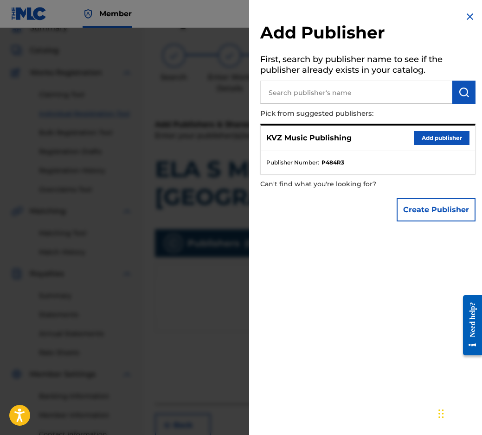
click at [440, 140] on button "Add publisher" at bounding box center [441, 138] width 56 height 14
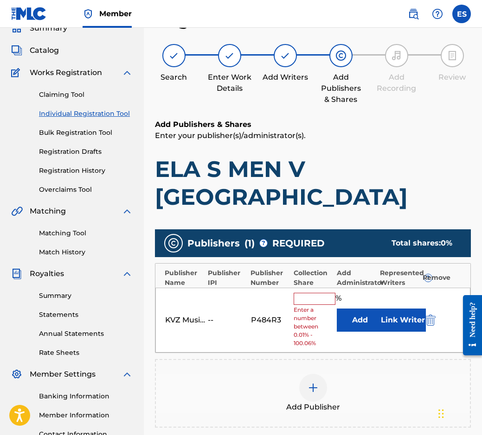
click at [302, 293] on input "text" at bounding box center [314, 299] width 42 height 12
type input "83.33"
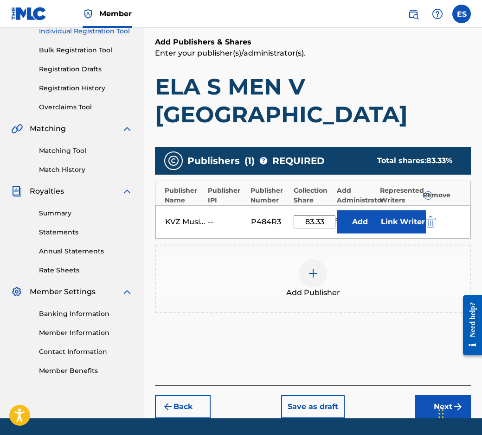
click at [427, 395] on button "Next" at bounding box center [443, 406] width 56 height 23
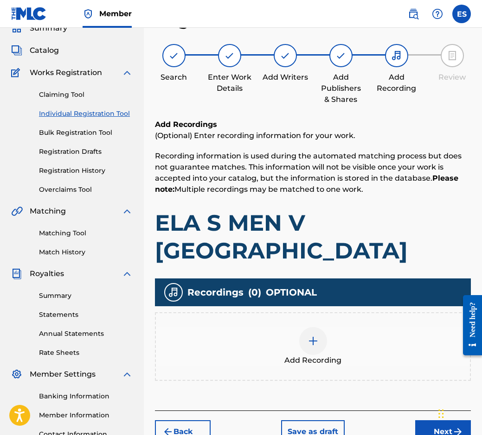
click at [301, 327] on div "Add Recording" at bounding box center [313, 346] width 314 height 39
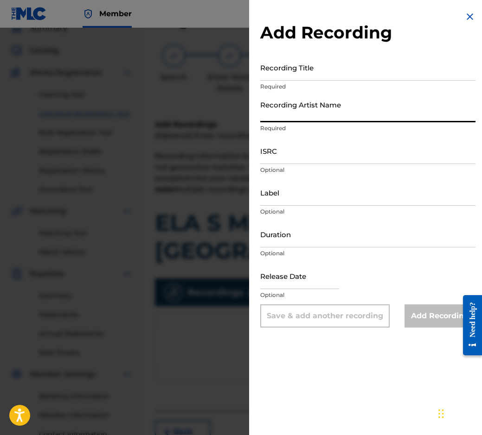
paste input "[PERSON_NAME]"
type input "[PERSON_NAME]"
drag, startPoint x: 395, startPoint y: 83, endPoint x: 380, endPoint y: 66, distance: 23.3
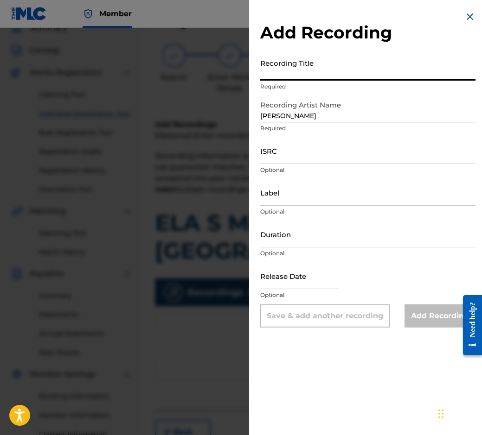
paste input "ELA S MEN V [GEOGRAPHIC_DATA]"
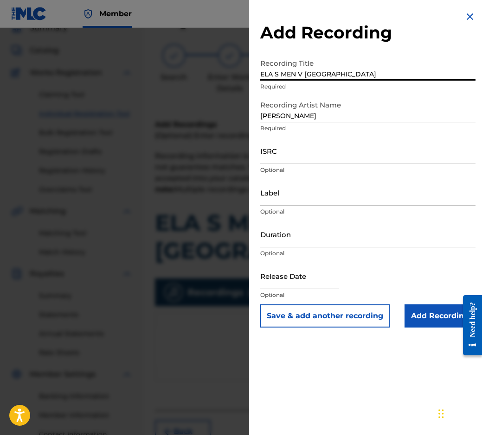
type input "ELA S MEN V [GEOGRAPHIC_DATA]"
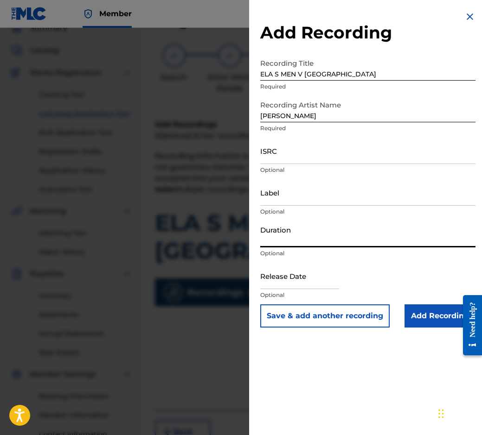
click at [351, 234] on input "Duration" at bounding box center [367, 234] width 215 height 26
type input "03:05"
click at [418, 309] on input "Add Recording" at bounding box center [439, 315] width 71 height 23
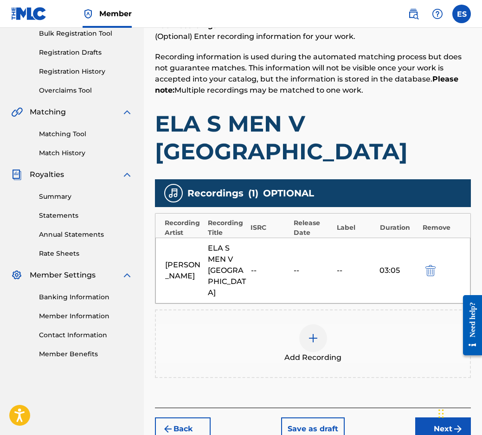
click at [425, 418] on button "Next" at bounding box center [443, 429] width 56 height 23
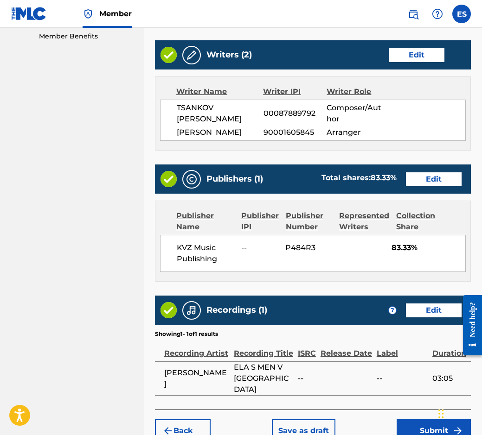
scroll to position [472, 0]
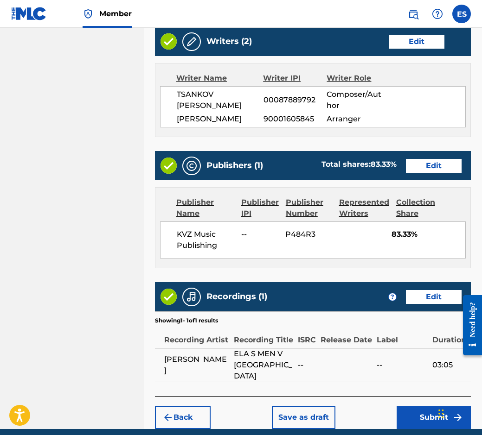
click at [408, 406] on button "Submit" at bounding box center [433, 417] width 74 height 23
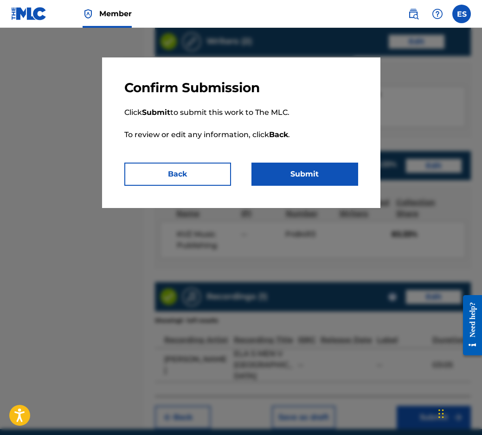
click at [298, 174] on button "Submit" at bounding box center [304, 174] width 107 height 23
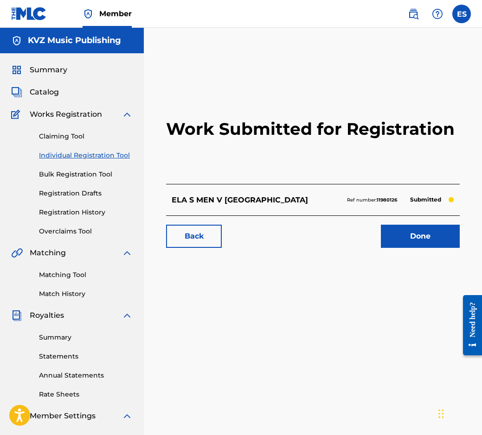
click at [77, 159] on link "Individual Registration Tool" at bounding box center [86, 156] width 94 height 10
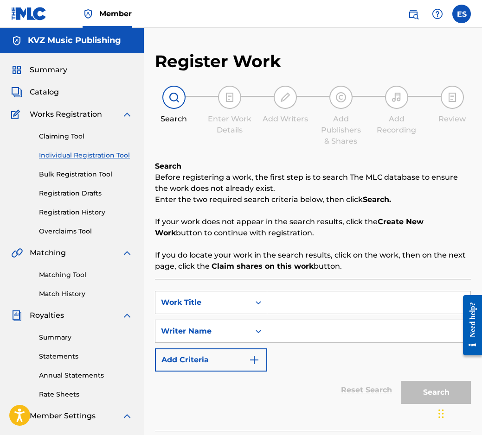
paste input "ELA V BERKOVITSA"
type input "ELA V BERKOVITSA"
click at [319, 331] on input "Search Form" at bounding box center [368, 331] width 203 height 22
paste input "[PERSON_NAME]"
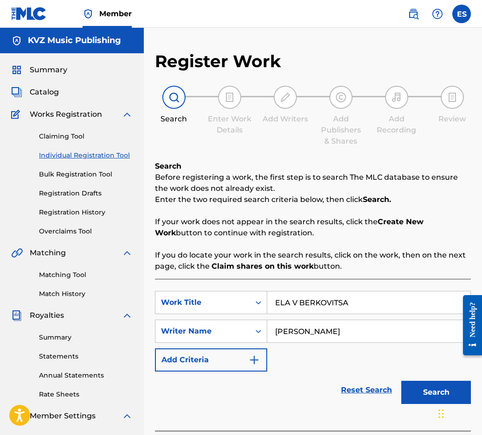
click at [270, 330] on input "[PERSON_NAME]" at bounding box center [368, 331] width 203 height 22
type input "[PERSON_NAME]"
click at [276, 302] on input "ELA V BERKOVITSA" at bounding box center [368, 303] width 203 height 22
click at [430, 395] on button "Search" at bounding box center [436, 392] width 70 height 23
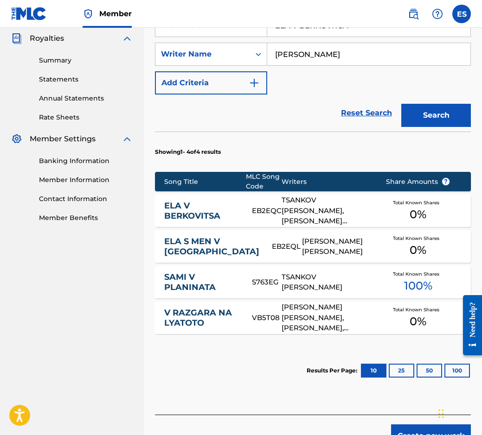
scroll to position [278, 0]
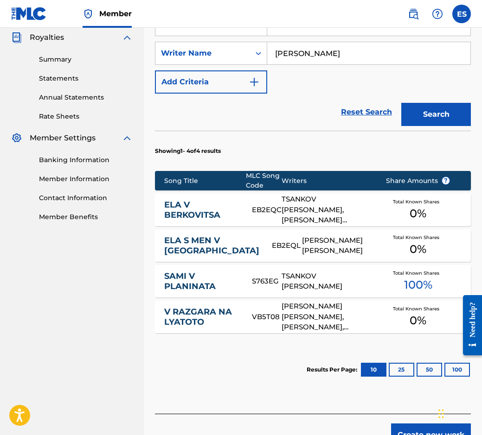
click at [195, 211] on link "ELA V BERKOVITSA" at bounding box center [201, 210] width 75 height 21
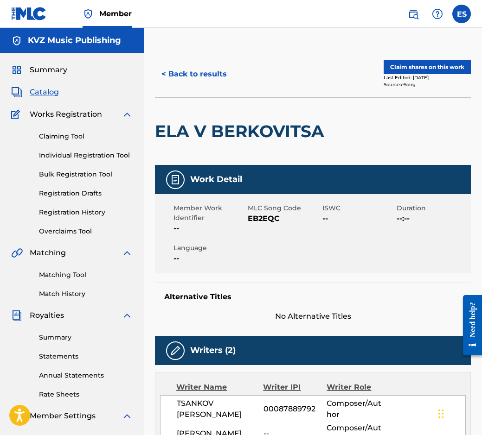
click at [192, 82] on button "< Back to results" at bounding box center [194, 74] width 78 height 23
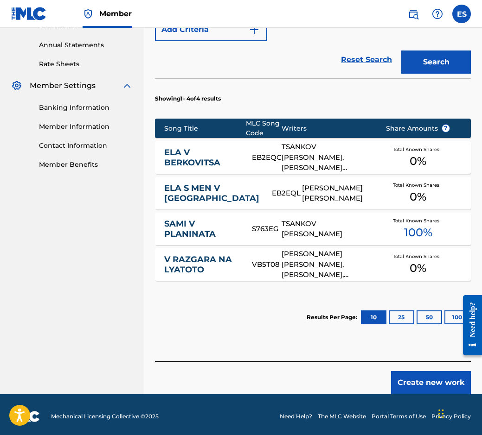
scroll to position [334, 0]
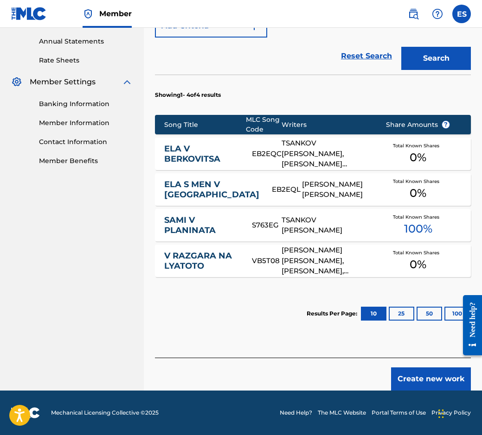
click at [433, 386] on button "Create new work" at bounding box center [431, 379] width 80 height 23
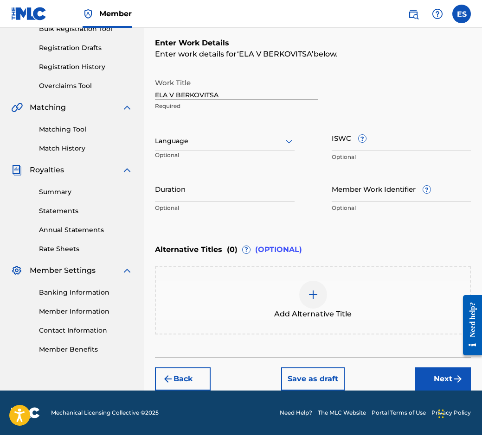
click at [190, 134] on div "Language" at bounding box center [224, 141] width 139 height 19
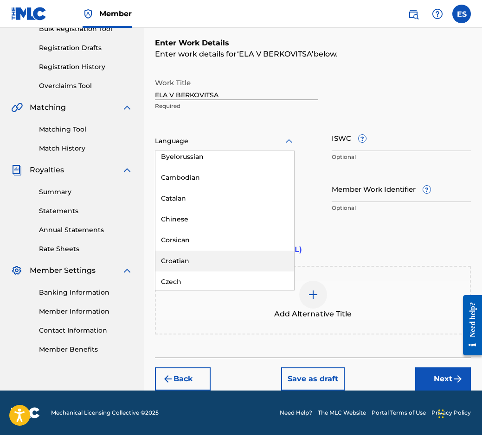
scroll to position [371, 0]
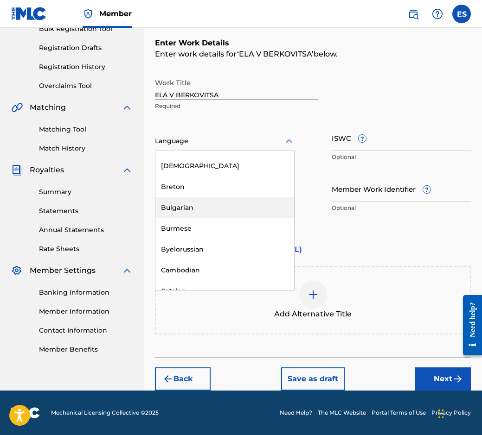
click at [223, 209] on div "Bulgarian" at bounding box center [224, 207] width 139 height 21
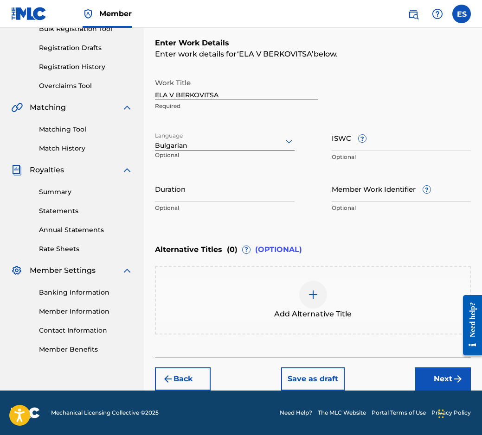
drag, startPoint x: 256, startPoint y: 175, endPoint x: 230, endPoint y: 188, distance: 29.2
paste input "03:19"
type input "03:19"
click at [254, 298] on div "Add Alternative Title" at bounding box center [313, 300] width 314 height 39
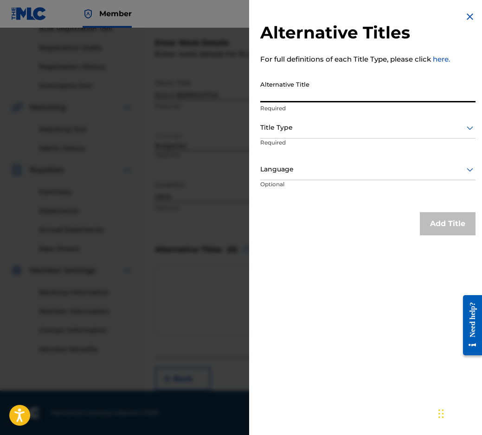
paste input "ЕЛА В [GEOGRAPHIC_DATA]"
type input "ЕЛА В [GEOGRAPHIC_DATA]"
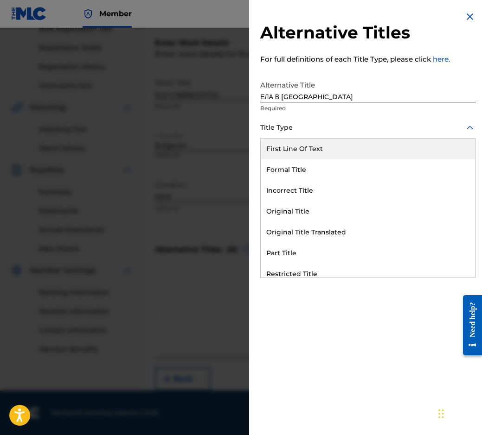
click at [311, 132] on div at bounding box center [367, 128] width 215 height 12
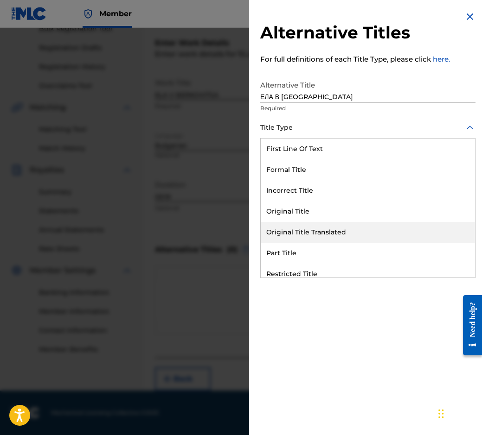
click at [335, 233] on div "Original Title Translated" at bounding box center [367, 232] width 214 height 21
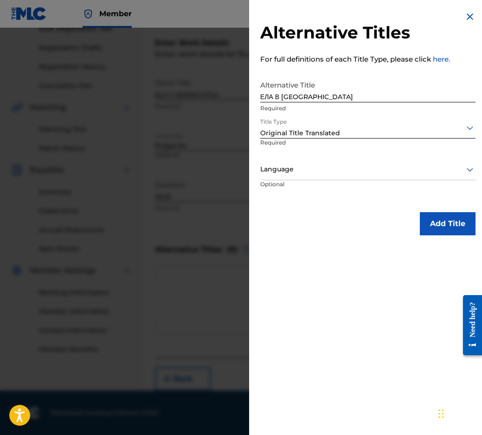
click at [315, 172] on div at bounding box center [367, 170] width 215 height 12
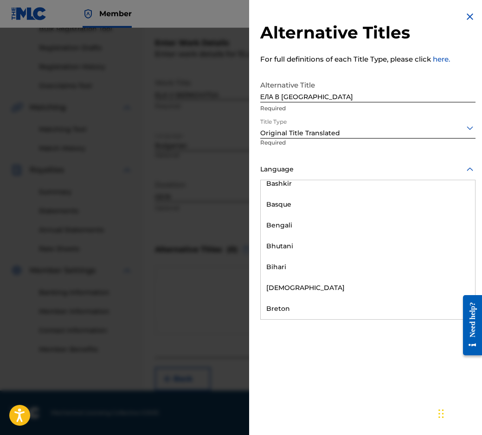
scroll to position [324, 0]
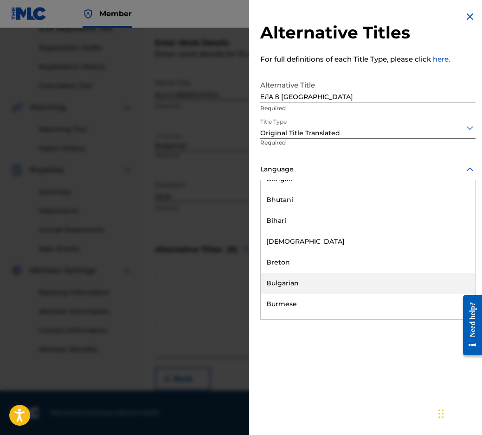
click at [336, 276] on div "Bulgarian" at bounding box center [367, 283] width 214 height 21
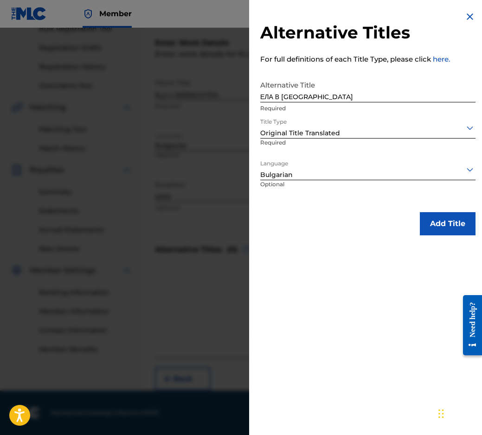
click at [429, 222] on button "Add Title" at bounding box center [447, 223] width 56 height 23
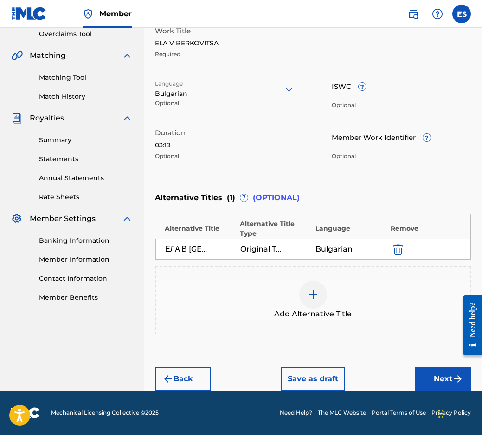
click at [422, 368] on button "Next" at bounding box center [443, 379] width 56 height 23
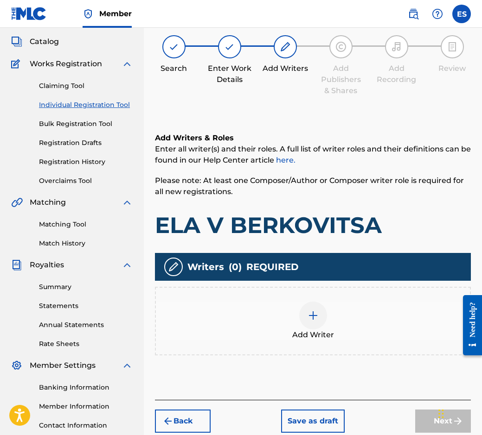
scroll to position [42, 0]
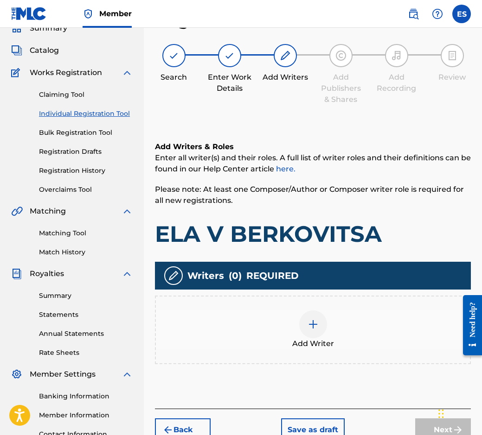
click at [302, 334] on div at bounding box center [313, 325] width 28 height 28
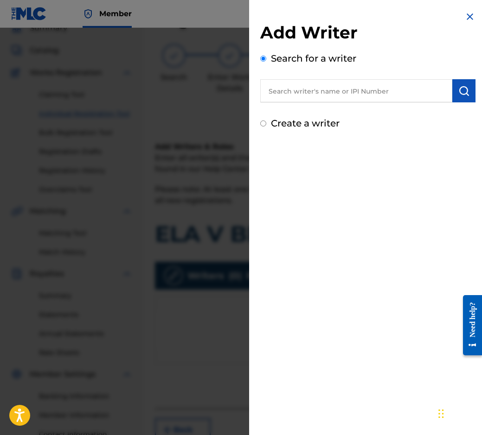
paste input "00087889792"
type input "00087889792"
click at [460, 93] on img "submit" at bounding box center [463, 90] width 11 height 11
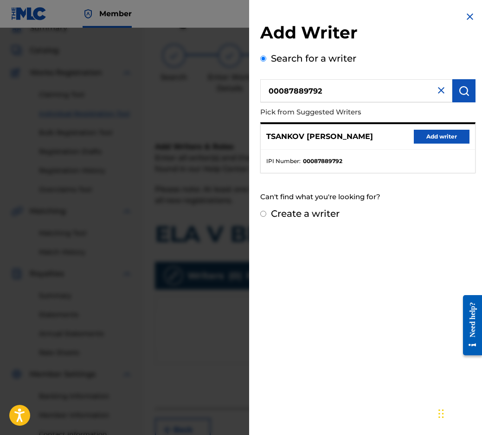
click at [429, 135] on button "Add writer" at bounding box center [441, 137] width 56 height 14
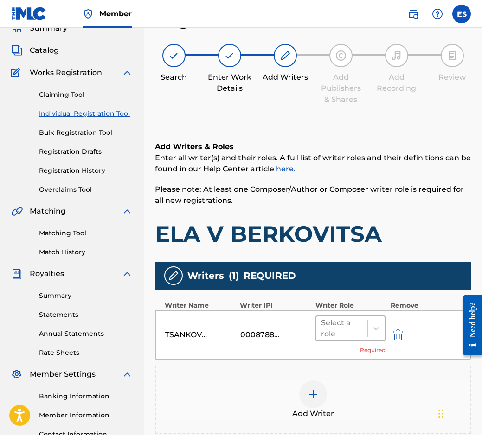
click at [318, 333] on div "Select a role" at bounding box center [341, 329] width 51 height 24
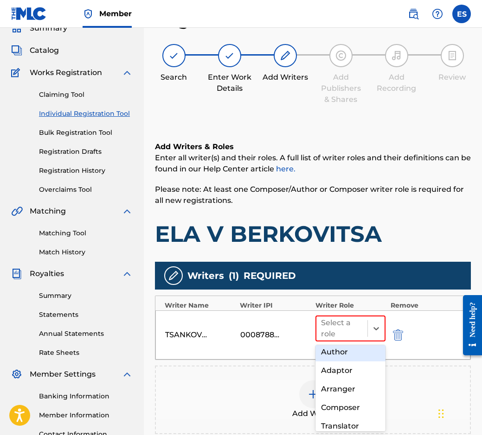
scroll to position [46, 0]
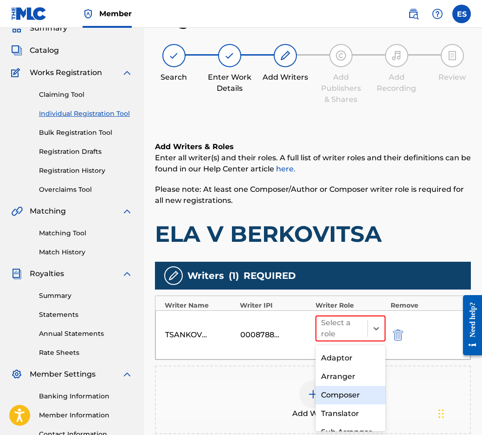
click at [343, 394] on div "Composer" at bounding box center [350, 395] width 70 height 19
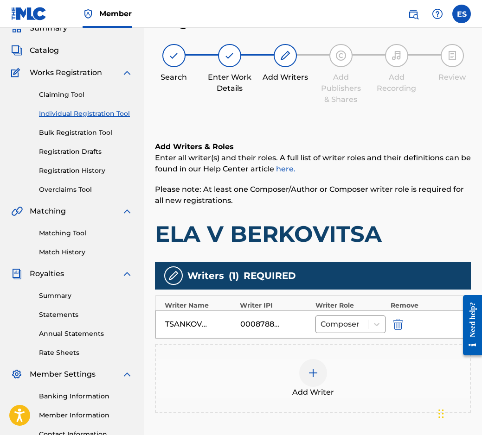
click at [331, 383] on div "Add Writer" at bounding box center [313, 378] width 314 height 39
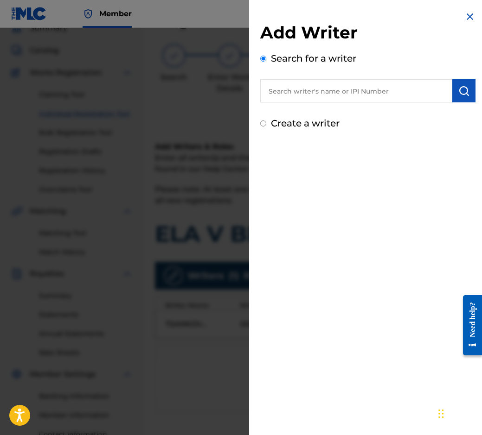
paste input "90001 28 30 55"
click at [291, 89] on input "90001 28 30 55" at bounding box center [356, 90] width 192 height 23
click at [294, 89] on input "90001 28 30 55" at bounding box center [356, 90] width 192 height 23
click at [303, 86] on input "9000128 30 55" at bounding box center [356, 90] width 192 height 23
click at [312, 86] on input "900012830 55" at bounding box center [356, 90] width 192 height 23
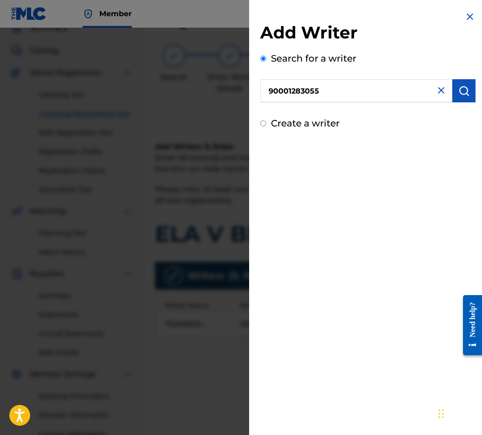
click at [456, 101] on button "submit" at bounding box center [463, 90] width 23 height 23
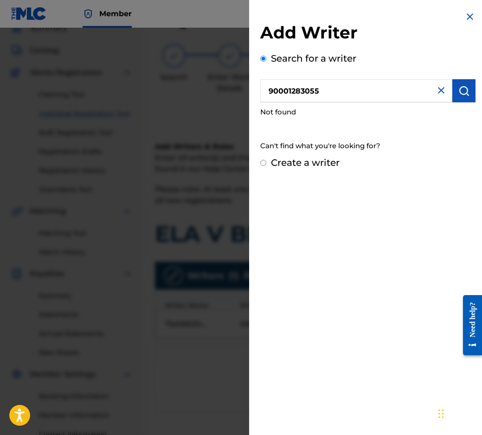
click at [267, 87] on input "90001283055" at bounding box center [356, 90] width 192 height 23
drag, startPoint x: 271, startPoint y: 87, endPoint x: 274, endPoint y: 94, distance: 7.9
click at [274, 94] on input "90001283055" at bounding box center [356, 90] width 192 height 23
type input "00001283055"
click at [469, 86] on button "submit" at bounding box center [463, 90] width 23 height 23
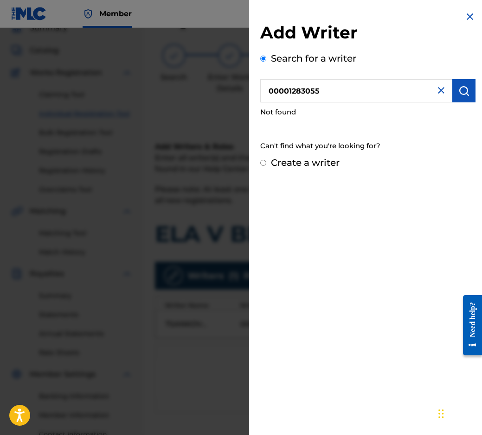
click at [265, 163] on input "Create a writer" at bounding box center [263, 163] width 6 height 6
radio input "false"
radio input "true"
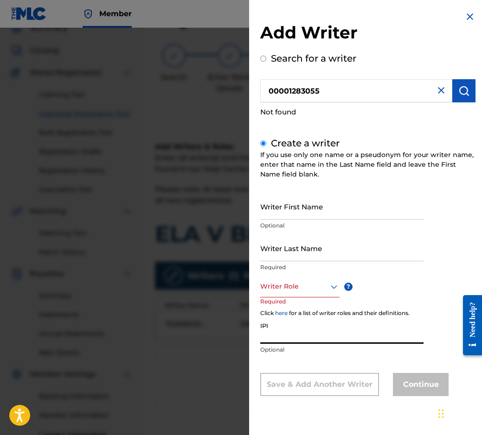
paste input "90001 28 30 55"
click at [282, 340] on input "90001 28 30 55" at bounding box center [341, 330] width 163 height 26
click at [292, 335] on input "9000128 30 55" at bounding box center [341, 330] width 163 height 26
click at [290, 336] on input "9000128 30 55" at bounding box center [341, 330] width 163 height 26
click at [298, 334] on input "900012830 55" at bounding box center [341, 330] width 163 height 26
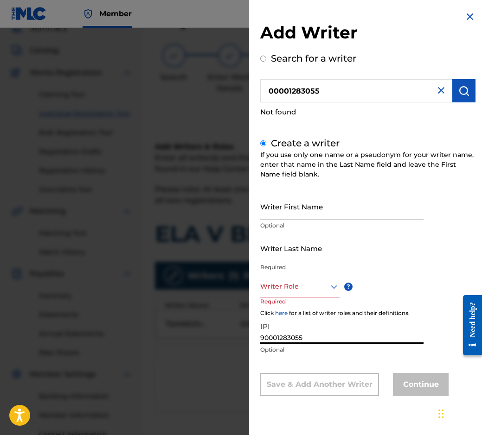
type input "90001283055"
click at [305, 292] on div at bounding box center [299, 287] width 79 height 12
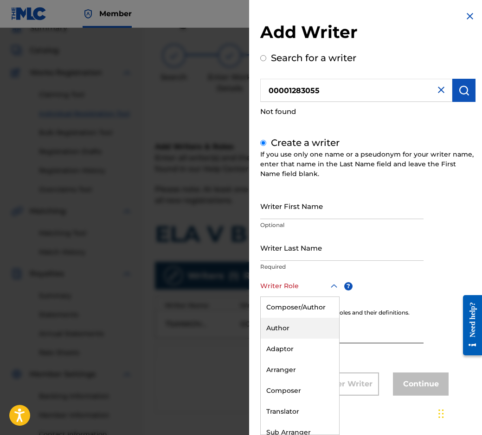
click at [305, 327] on div "Author" at bounding box center [299, 328] width 78 height 21
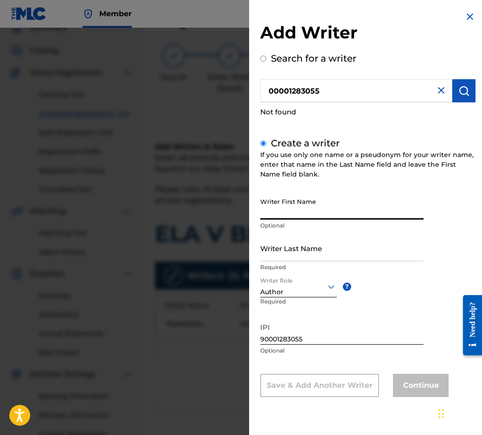
paste input "STOYAN"
type input "STOYAN"
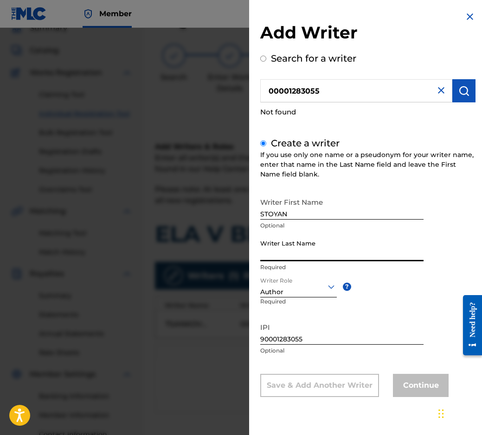
paste input "VASILEV"
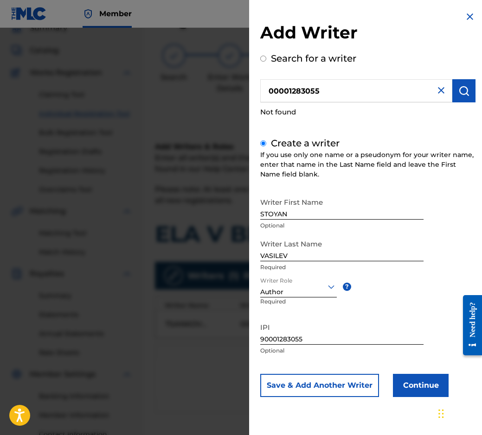
click at [290, 263] on p "Required" at bounding box center [341, 267] width 163 height 8
click at [297, 256] on input "VASILEV" at bounding box center [341, 248] width 163 height 26
paste input "ETURSKI"
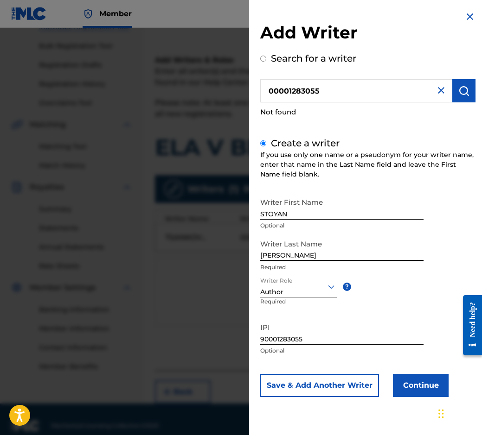
scroll to position [141, 0]
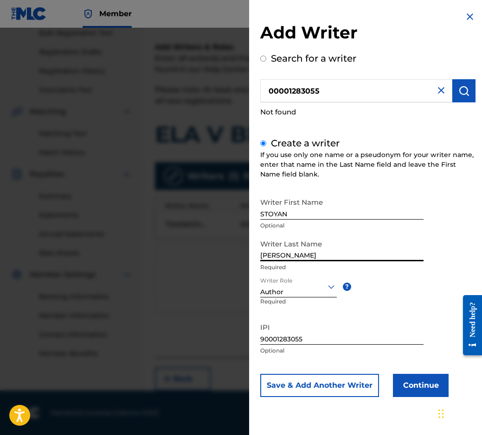
type input "[PERSON_NAME]"
click at [430, 387] on button "Continue" at bounding box center [421, 385] width 56 height 23
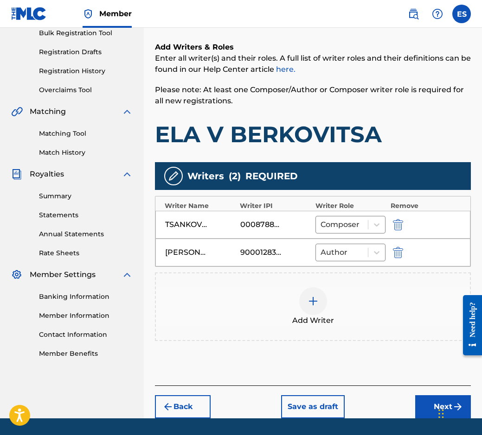
click at [324, 302] on div at bounding box center [313, 301] width 28 height 28
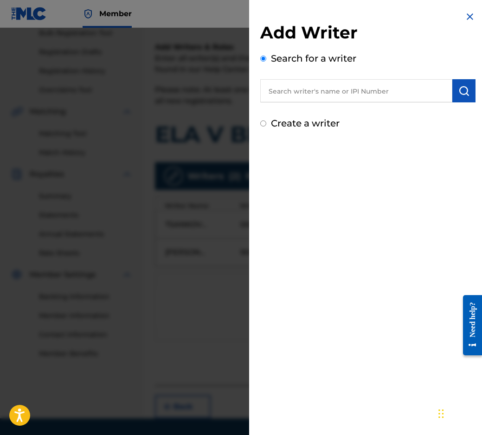
paste input "90001 15 79 42"
click at [315, 86] on input "90001 15 79 42" at bounding box center [356, 90] width 192 height 23
click at [303, 95] on input "90001 15 7942" at bounding box center [356, 90] width 192 height 23
click at [294, 94] on input "90001 157942" at bounding box center [356, 90] width 192 height 23
click at [445, 92] on input "90001157942" at bounding box center [356, 90] width 192 height 23
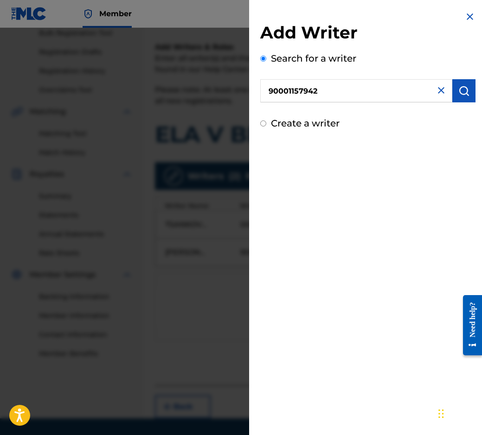
type input "90001157942"
click at [454, 89] on button "submit" at bounding box center [463, 90] width 23 height 23
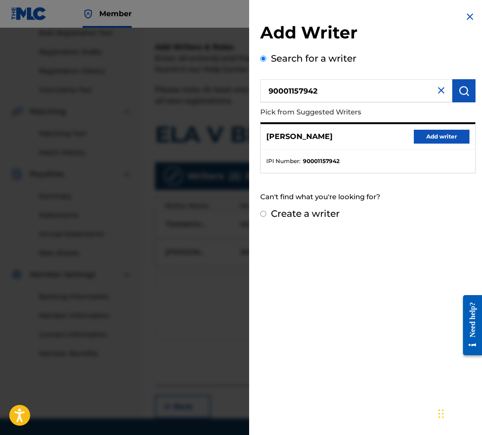
click at [442, 133] on button "Add writer" at bounding box center [441, 137] width 56 height 14
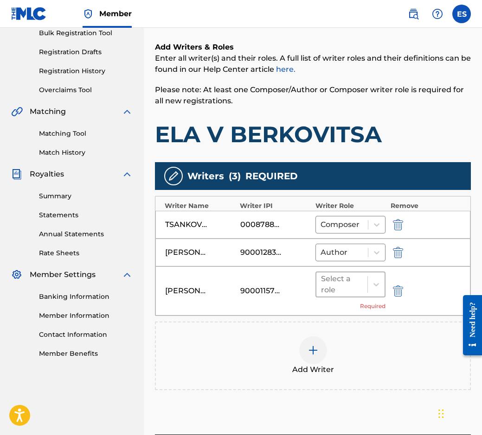
click at [349, 290] on div at bounding box center [342, 284] width 42 height 13
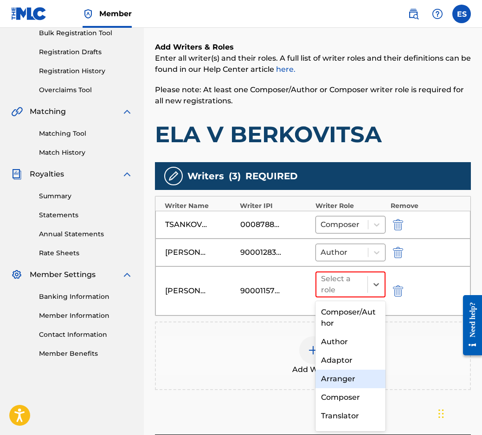
click at [350, 382] on div "Arranger" at bounding box center [350, 379] width 70 height 19
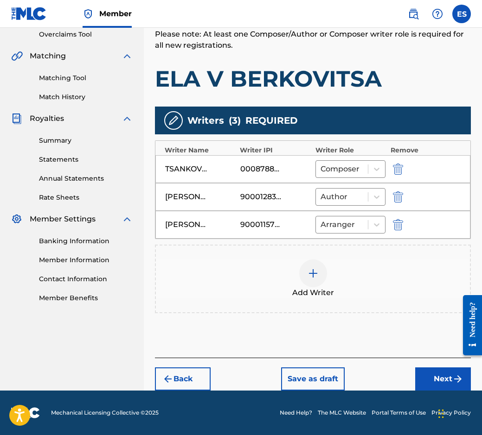
click at [433, 376] on button "Next" at bounding box center [443, 379] width 56 height 23
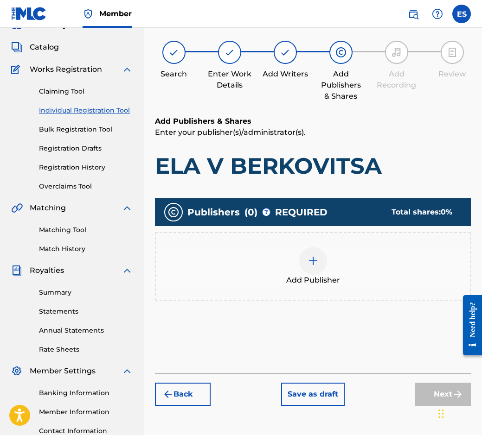
scroll to position [42, 0]
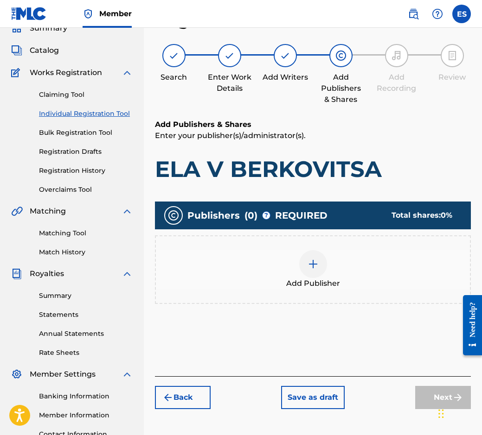
click at [273, 225] on div "Publishers ( 0 ) ? REQUIRED Total shares: 0 %" at bounding box center [313, 216] width 316 height 28
click at [308, 264] on img at bounding box center [312, 264] width 11 height 11
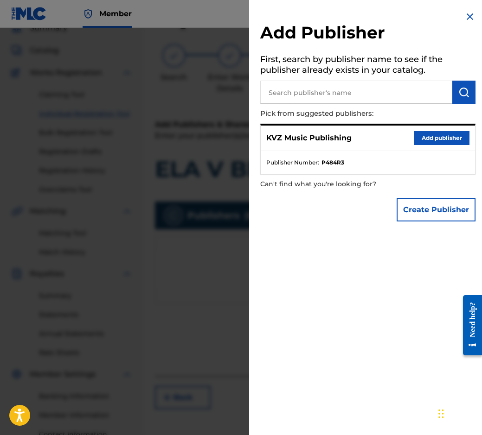
click at [431, 139] on button "Add publisher" at bounding box center [441, 138] width 56 height 14
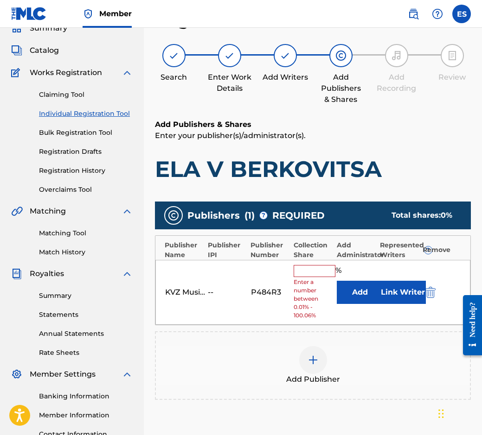
click at [299, 278] on span "Enter a number between 0.01% - 100.06%" at bounding box center [312, 299] width 38 height 42
click at [310, 270] on input "text" at bounding box center [314, 271] width 42 height 12
type input "50"
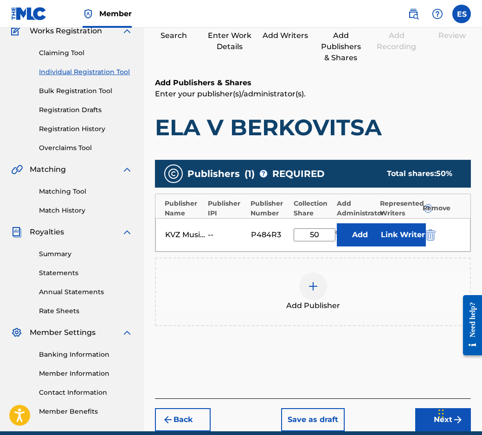
scroll to position [124, 0]
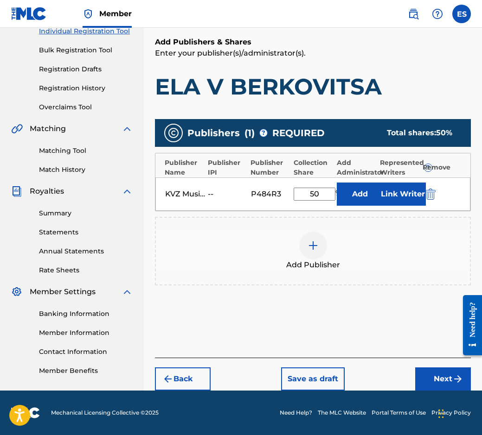
click at [460, 382] on img "submit" at bounding box center [457, 379] width 11 height 11
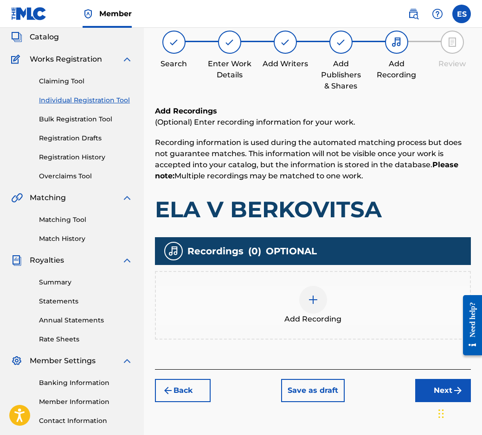
scroll to position [42, 0]
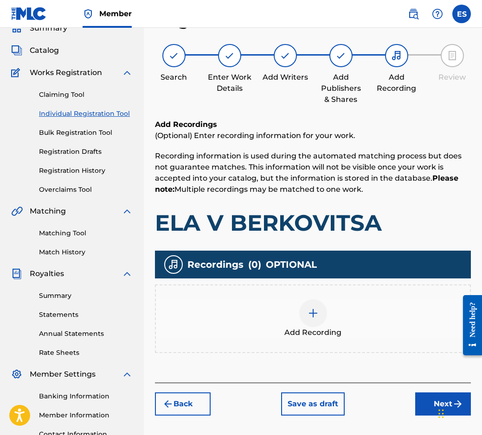
click at [316, 328] on span "Add Recording" at bounding box center [312, 332] width 57 height 11
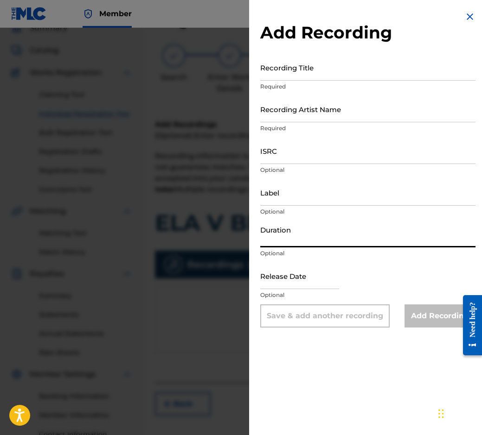
paste input "03:19"
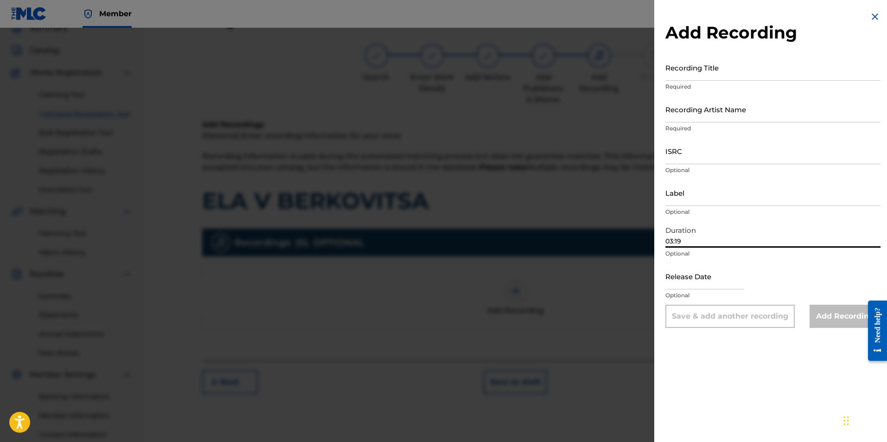
type input "03:19"
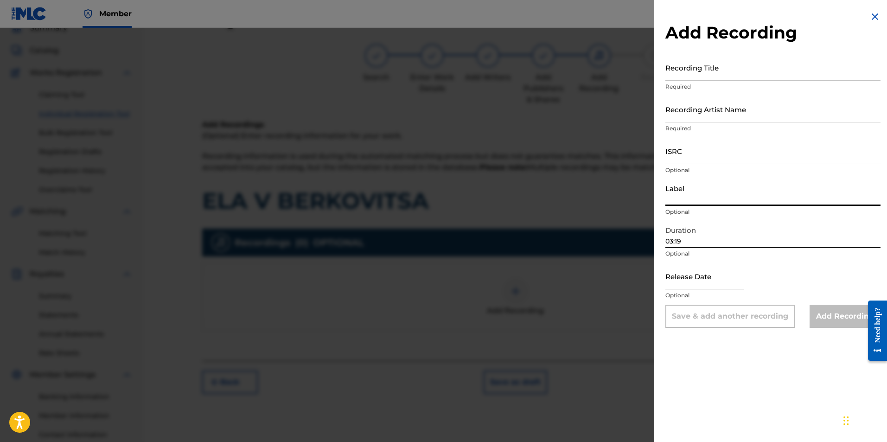
click at [481, 194] on input "Label" at bounding box center [772, 192] width 215 height 26
type input "BALKANTON AD"
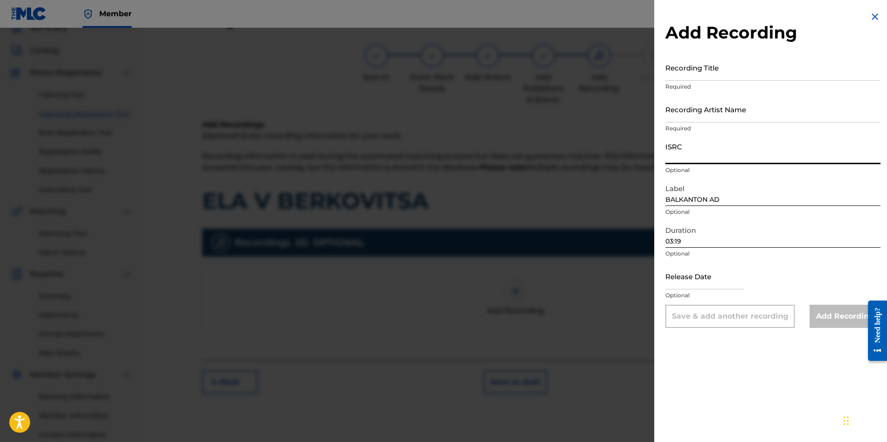
drag, startPoint x: 721, startPoint y: 176, endPoint x: 711, endPoint y: 163, distance: 15.9
paste input "BGA672195622"
type input "BGA672195622"
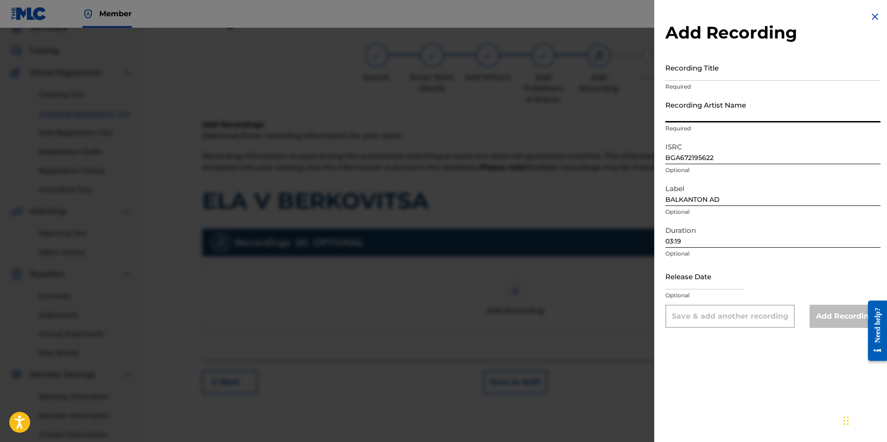
paste input "[PERSON_NAME]/Orkestar Sofia"
click at [481, 116] on input "[PERSON_NAME]/Orkestar Sofia" at bounding box center [772, 109] width 215 height 26
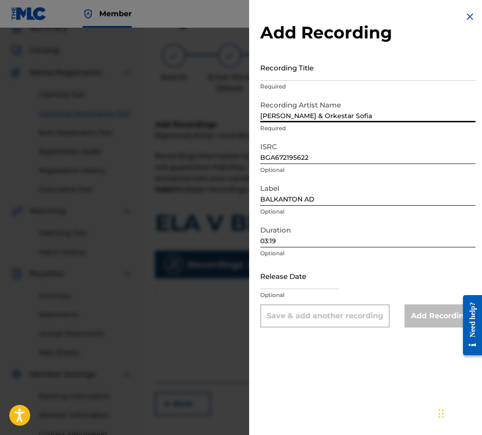
type input "[PERSON_NAME] & Orkestar Sofia"
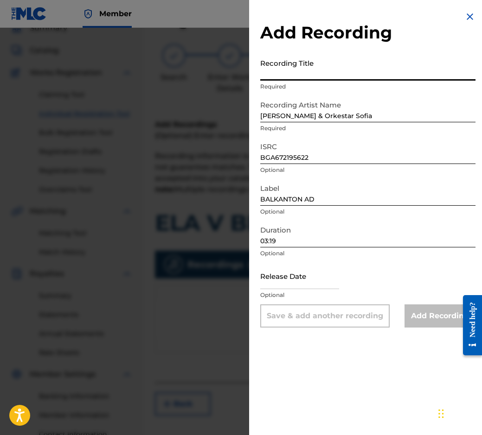
paste input "ELA V BERKOVITSA"
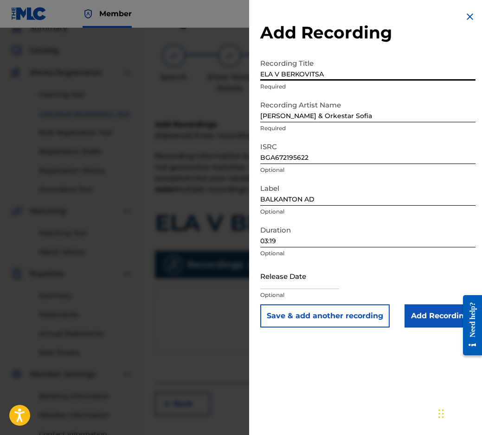
type input "ELA V BERKOVITSA"
click at [415, 317] on input "Add Recording" at bounding box center [439, 315] width 71 height 23
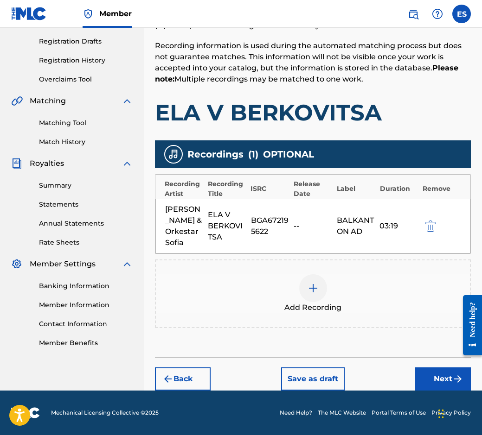
click at [420, 374] on button "Next" at bounding box center [443, 379] width 56 height 23
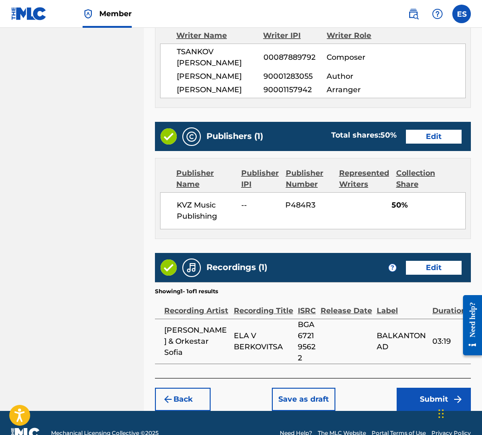
scroll to position [530, 0]
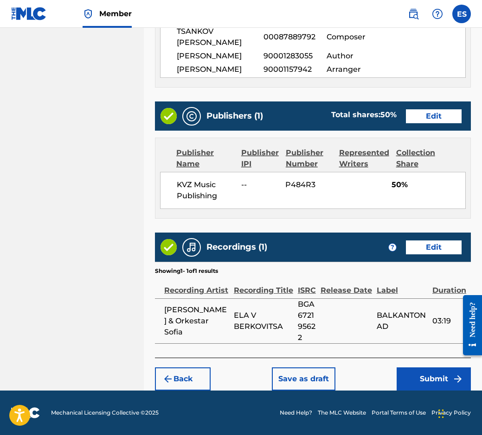
click at [279, 376] on button "Save as draft" at bounding box center [303, 379] width 63 height 23
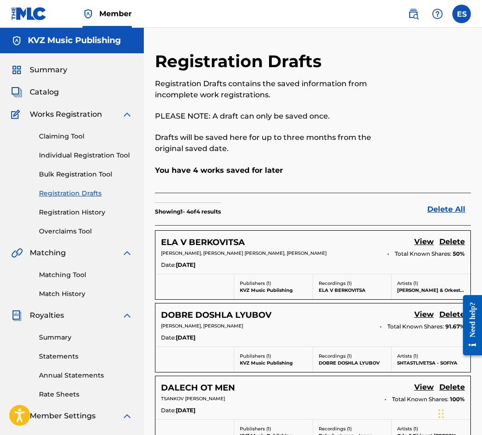
click at [91, 160] on link "Individual Registration Tool" at bounding box center [86, 156] width 94 height 10
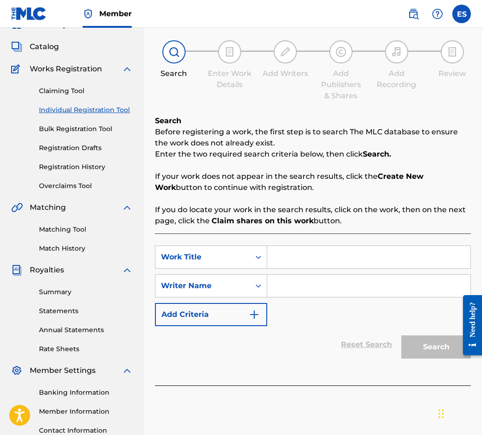
scroll to position [120, 0]
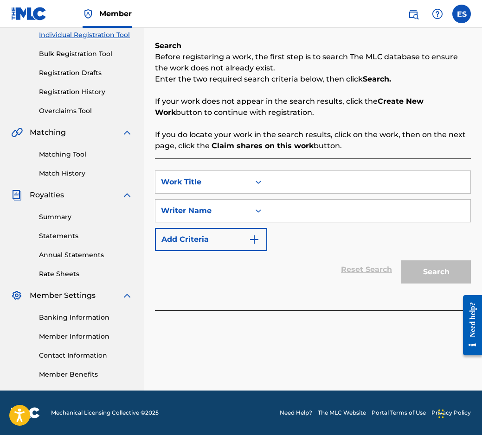
paste input "[PERSON_NAME][GEOGRAPHIC_DATA]"
type input "[PERSON_NAME][GEOGRAPHIC_DATA]"
paste input "[PERSON_NAME]"
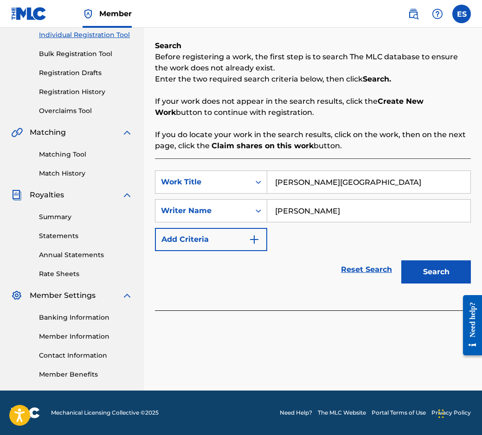
type input "[PERSON_NAME]"
click at [273, 177] on input "[PERSON_NAME][GEOGRAPHIC_DATA]" at bounding box center [368, 182] width 203 height 22
click at [275, 218] on input "[PERSON_NAME]" at bounding box center [368, 211] width 203 height 22
click at [354, 209] on input "[PERSON_NAME]" at bounding box center [368, 211] width 203 height 22
click at [434, 280] on button "Search" at bounding box center [436, 271] width 70 height 23
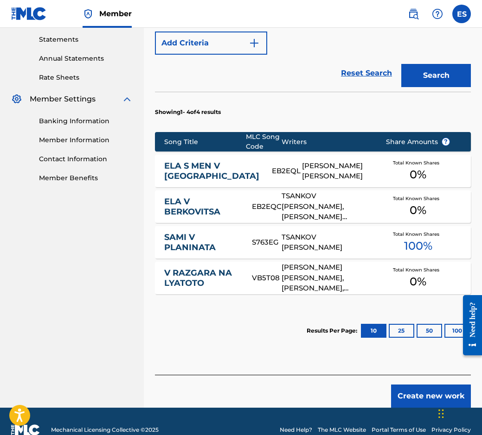
scroll to position [318, 0]
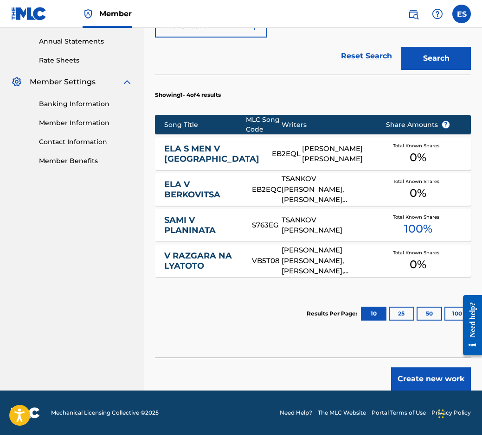
click at [429, 374] on button "Create new work" at bounding box center [431, 379] width 80 height 23
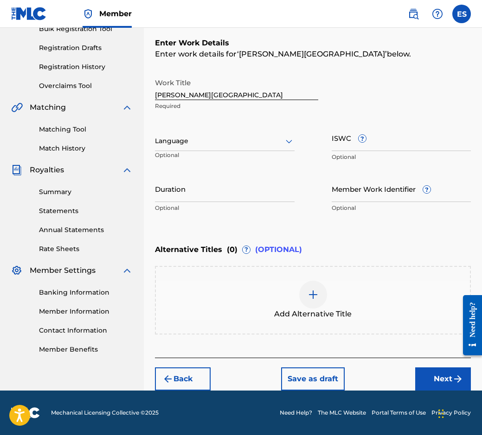
click at [220, 138] on div at bounding box center [224, 141] width 139 height 12
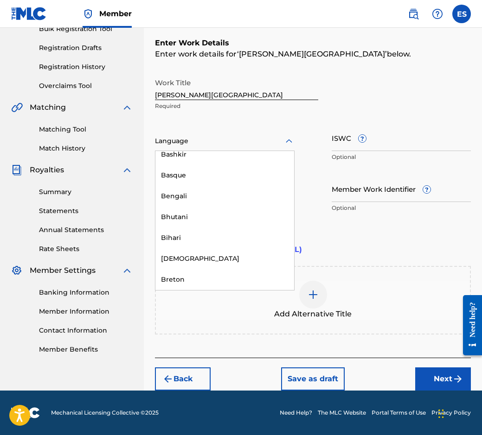
scroll to position [324, 0]
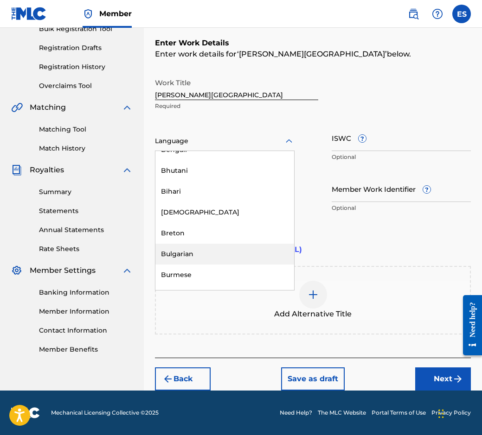
click at [213, 255] on div "Bulgarian" at bounding box center [224, 254] width 139 height 21
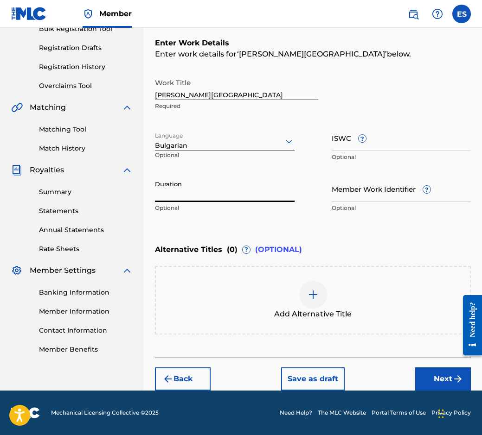
click at [240, 189] on input "Duration" at bounding box center [224, 189] width 139 height 26
type input "03:06"
click at [318, 290] on img at bounding box center [312, 294] width 11 height 11
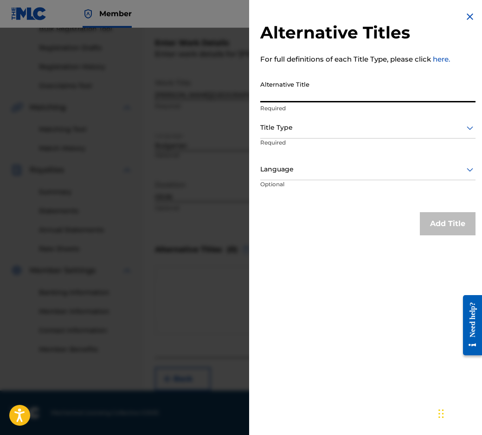
paste input "ЕЛА В [GEOGRAPHIC_DATA]"
type input "ЕЛА В [GEOGRAPHIC_DATA]"
click at [300, 115] on div "Alternative Title ЕЛА В ХАВАЙ Required" at bounding box center [367, 97] width 215 height 42
click at [303, 135] on div "Title Type" at bounding box center [367, 128] width 215 height 21
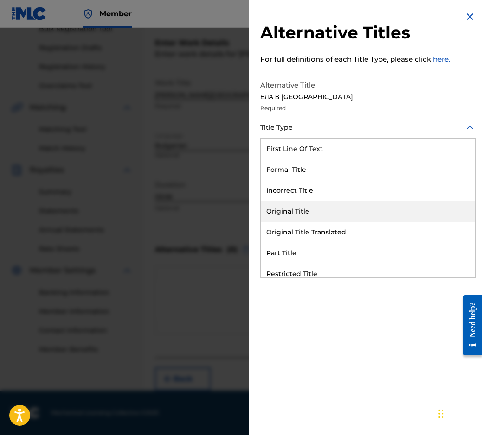
click at [311, 226] on div "Original Title Translated" at bounding box center [367, 232] width 214 height 21
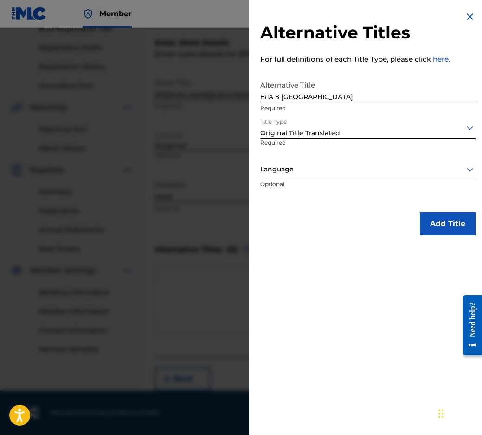
click at [292, 157] on p "Required" at bounding box center [289, 149] width 59 height 21
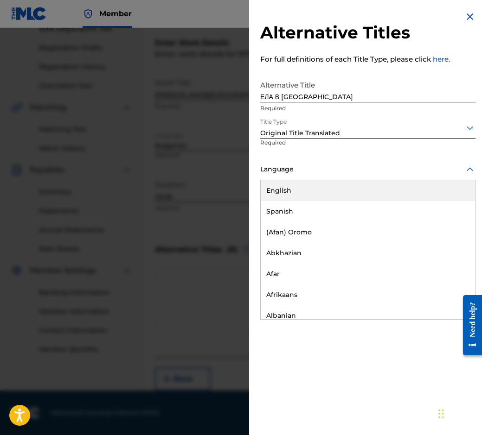
click at [307, 169] on div at bounding box center [367, 170] width 215 height 12
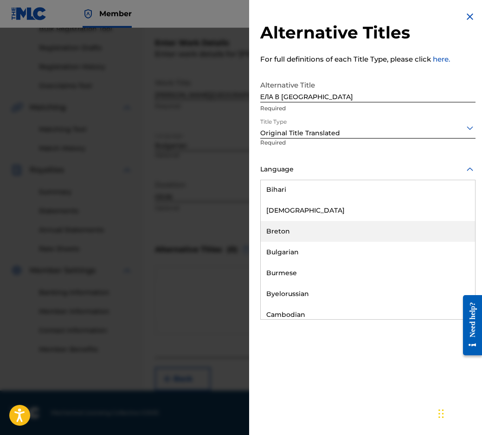
scroll to position [371, 0]
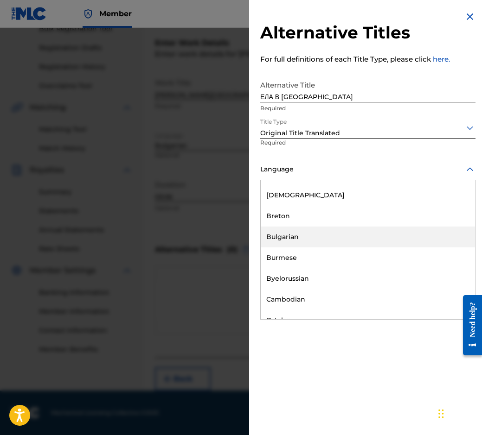
click at [335, 235] on div "Bulgarian" at bounding box center [367, 237] width 214 height 21
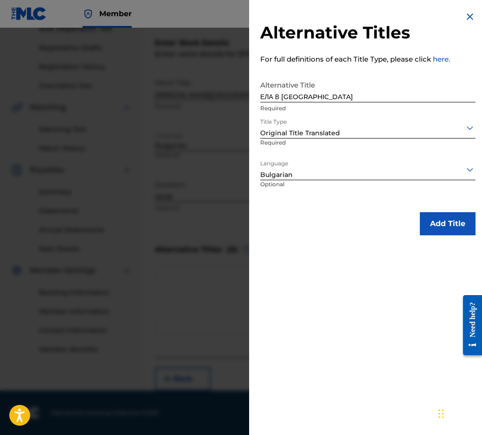
click at [428, 227] on button "Add Title" at bounding box center [447, 223] width 56 height 23
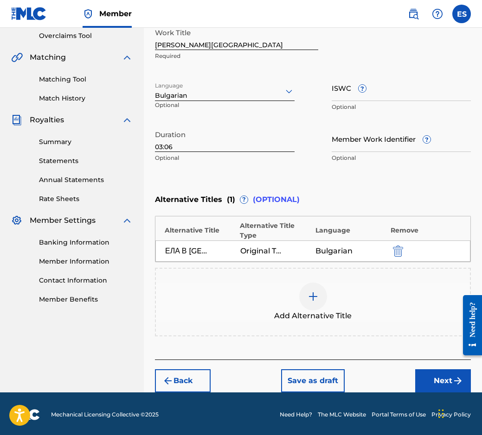
scroll to position [197, 0]
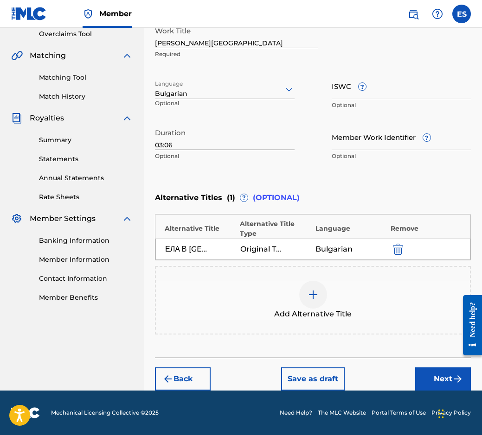
click at [425, 376] on button "Next" at bounding box center [443, 379] width 56 height 23
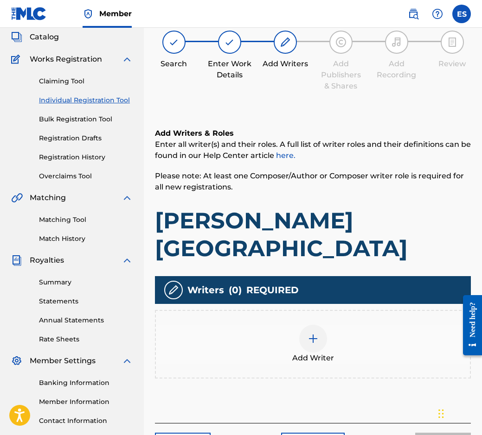
scroll to position [42, 0]
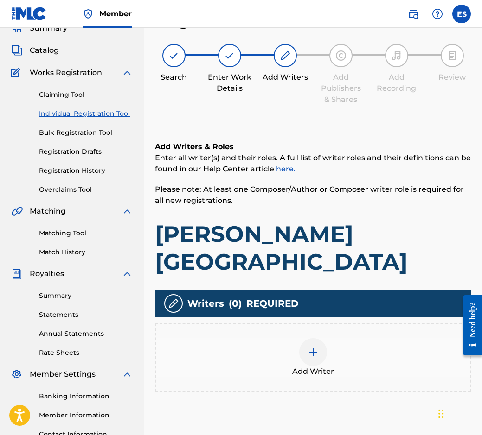
click at [244, 290] on div "Writers ( 0 ) REQUIRED" at bounding box center [313, 304] width 316 height 28
click at [317, 338] on div at bounding box center [313, 352] width 28 height 28
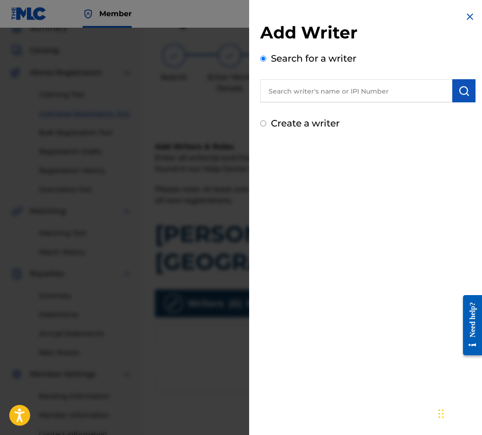
paste input "00087889792"
type input "00087889792"
click at [453, 88] on button "submit" at bounding box center [463, 90] width 23 height 23
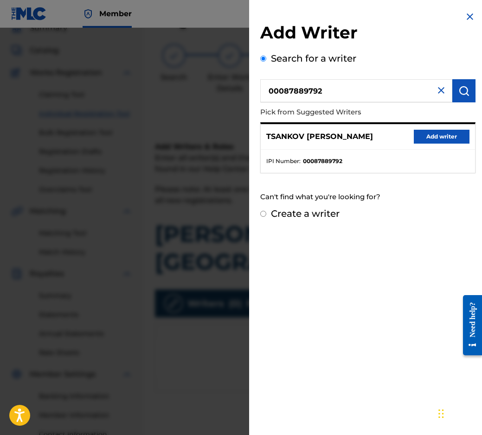
click at [457, 139] on button "Add writer" at bounding box center [441, 137] width 56 height 14
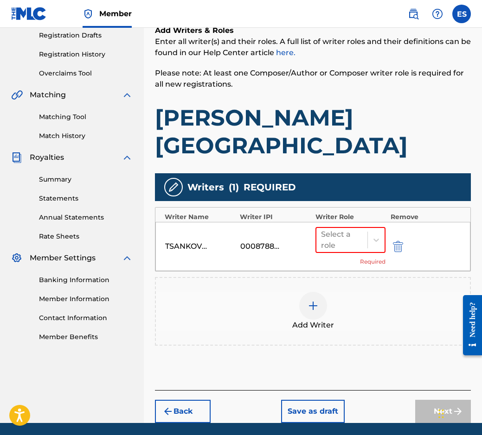
scroll to position [163, 0]
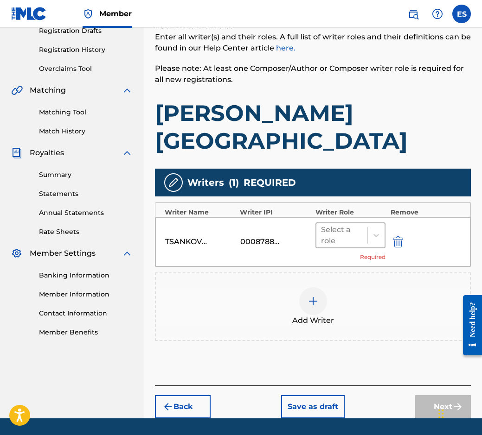
click at [350, 229] on div at bounding box center [342, 235] width 42 height 13
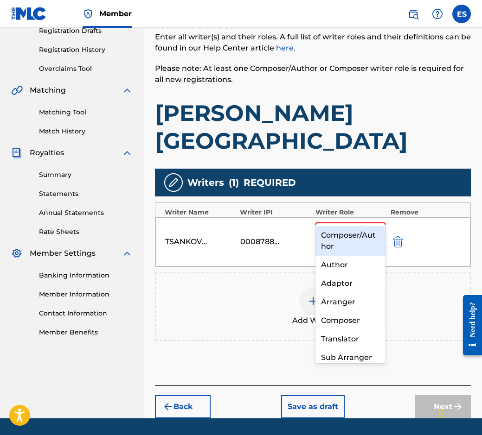
click at [357, 240] on div "Composer/Author" at bounding box center [350, 241] width 70 height 30
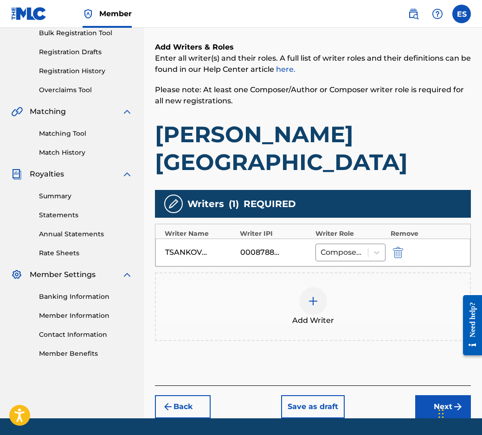
click at [304, 287] on div "Add Writer" at bounding box center [313, 306] width 314 height 39
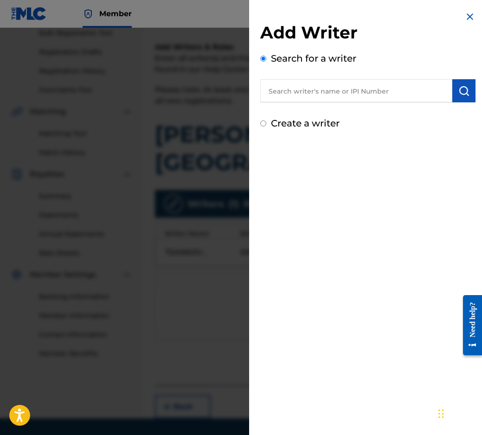
paste input "90001 42 56 51"
click at [292, 84] on input "90001 42 56 51" at bounding box center [356, 90] width 192 height 23
click at [294, 84] on input "90001 42 56 51" at bounding box center [356, 90] width 192 height 23
click at [305, 91] on input "9000142 56 51" at bounding box center [356, 90] width 192 height 23
click at [313, 85] on input "900014256 51" at bounding box center [356, 90] width 192 height 23
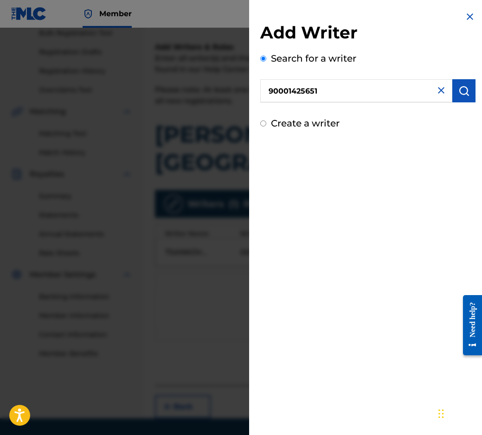
click at [452, 93] on button "submit" at bounding box center [463, 90] width 23 height 23
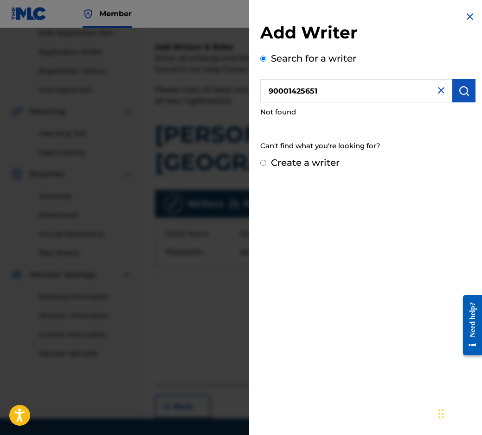
click at [267, 93] on input "90001425651" at bounding box center [356, 90] width 192 height 23
drag, startPoint x: 270, startPoint y: 93, endPoint x: 278, endPoint y: 92, distance: 7.9
click at [278, 92] on input "0001425651" at bounding box center [356, 90] width 192 height 23
click at [270, 93] on input "0001425651" at bounding box center [356, 90] width 192 height 23
type input "00001425651"
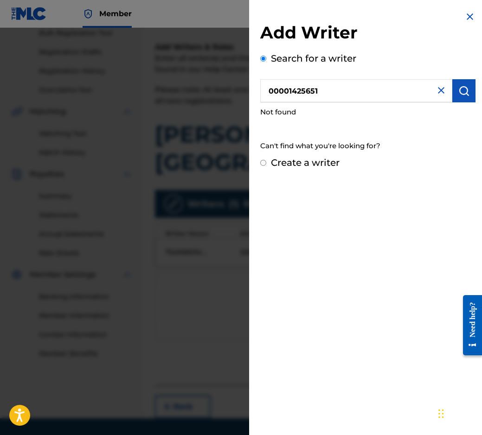
click at [468, 92] on button "submit" at bounding box center [463, 90] width 23 height 23
click at [263, 165] on input "Create a writer" at bounding box center [263, 163] width 6 height 6
radio input "false"
radio input "true"
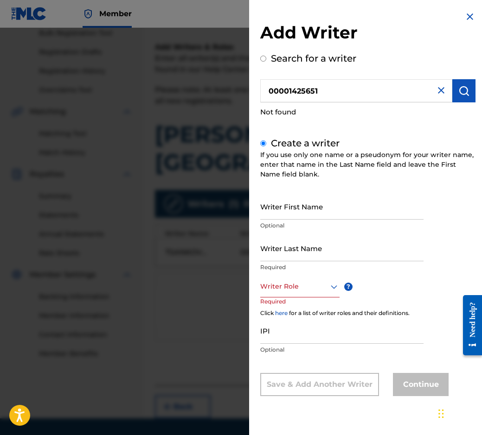
click at [292, 287] on div at bounding box center [299, 287] width 79 height 12
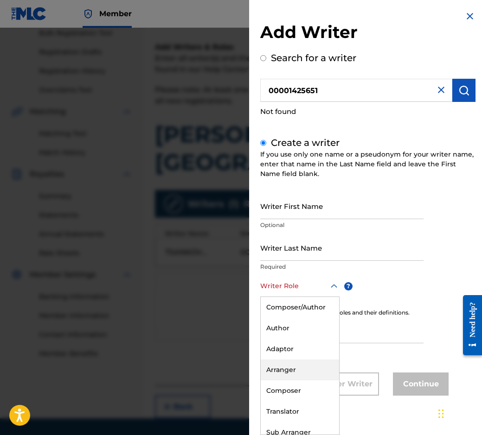
click at [304, 369] on div "Arranger" at bounding box center [299, 370] width 78 height 21
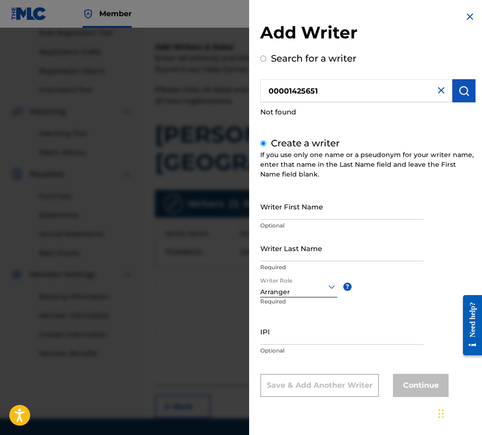
scroll to position [0, 0]
drag, startPoint x: 271, startPoint y: 317, endPoint x: 268, endPoint y: 339, distance: 22.4
paste input "90001 42 56 51"
click at [284, 337] on input "90001 42 56 51" at bounding box center [341, 331] width 163 height 26
click at [281, 340] on input "90001 42 56 51" at bounding box center [341, 331] width 163 height 26
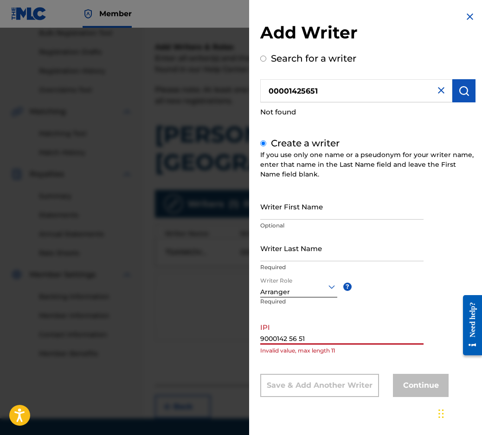
click at [298, 333] on input "9000142 56 51" at bounding box center [341, 331] width 163 height 26
click at [290, 336] on input "9000142 5651" at bounding box center [341, 331] width 163 height 26
type input "90001425651"
drag, startPoint x: 249, startPoint y: 249, endPoint x: 277, endPoint y: 252, distance: 28.0
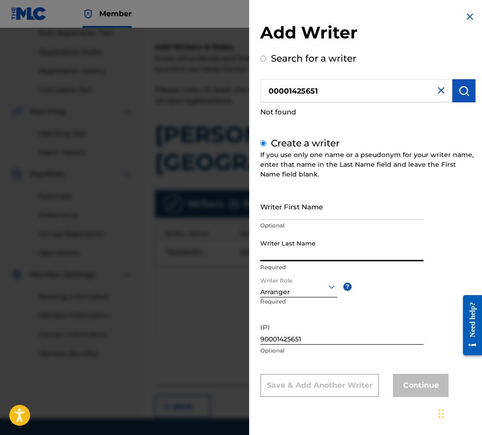
paste input "SLAVOV"
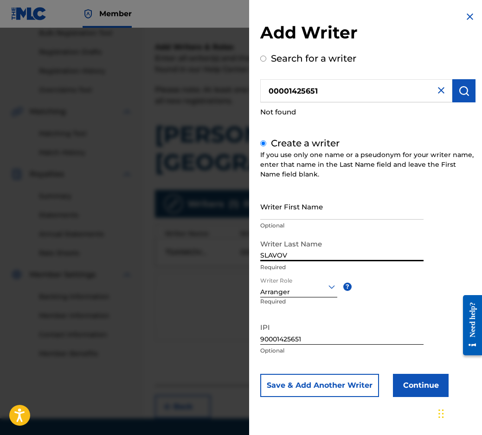
type input "SLAVOV"
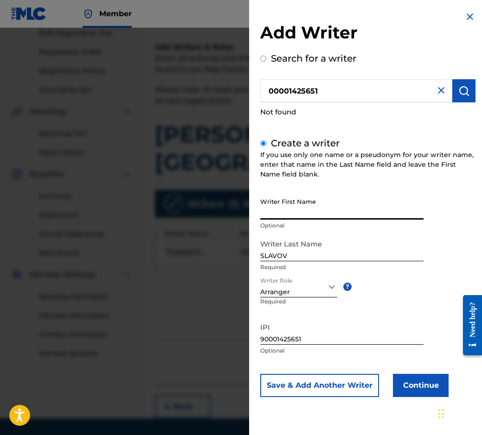
paste input "[PERSON_NAME]"
type input "[PERSON_NAME]"
click at [402, 374] on div "Writer First Name [PERSON_NAME] Optional Writer Last Name [PERSON_NAME] Require…" at bounding box center [367, 295] width 215 height 204
click at [405, 381] on button "Continue" at bounding box center [421, 385] width 56 height 23
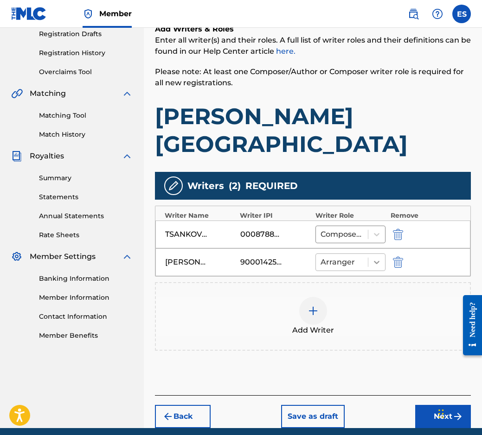
scroll to position [169, 0]
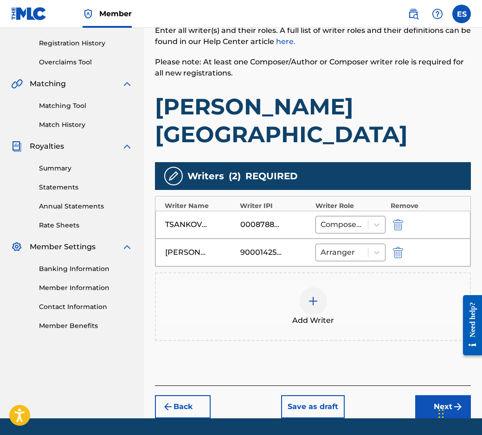
click at [433, 395] on button "Next" at bounding box center [443, 406] width 56 height 23
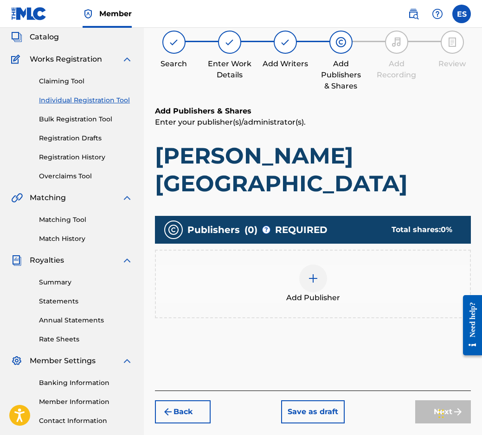
scroll to position [42, 0]
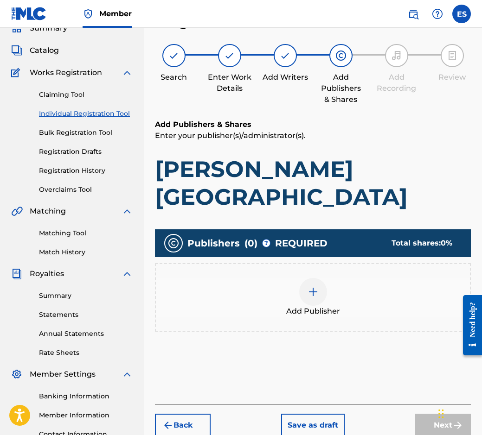
click at [278, 281] on div "Add Publisher" at bounding box center [313, 297] width 314 height 39
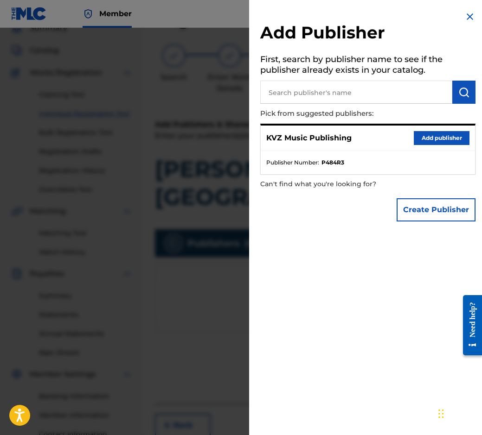
click at [425, 138] on button "Add publisher" at bounding box center [441, 138] width 56 height 14
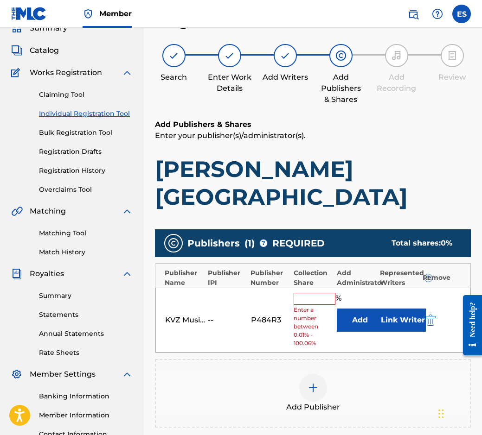
click at [309, 293] on input "text" at bounding box center [314, 299] width 42 height 12
type input "83.33"
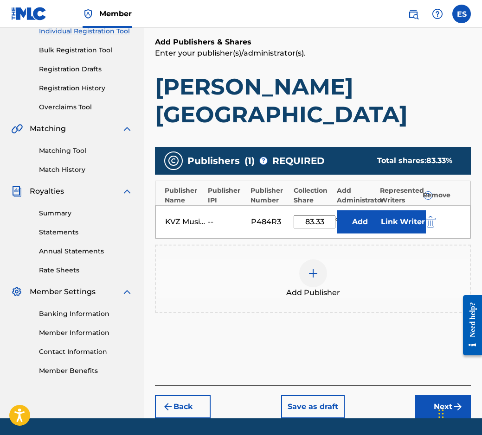
click at [446, 395] on button "Next" at bounding box center [443, 406] width 56 height 23
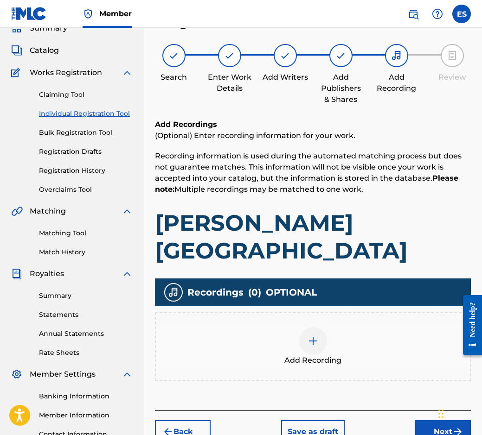
click at [304, 312] on div "Add Recording" at bounding box center [313, 346] width 316 height 69
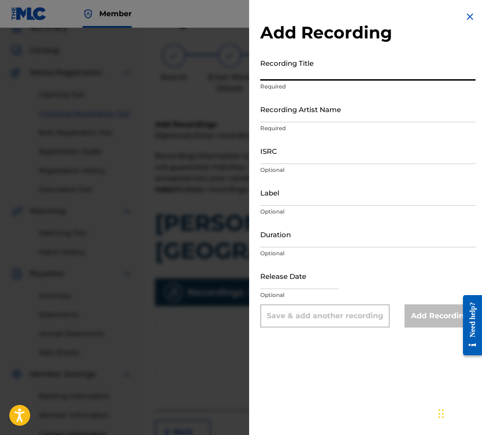
paste input "[PERSON_NAME][GEOGRAPHIC_DATA]"
type input "[PERSON_NAME][GEOGRAPHIC_DATA]"
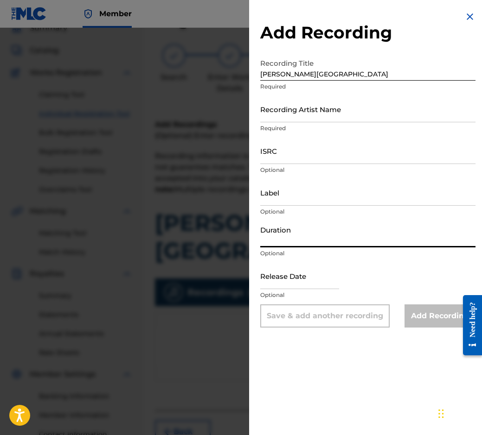
click at [318, 228] on input "Duration" at bounding box center [367, 234] width 215 height 26
type input "03:06"
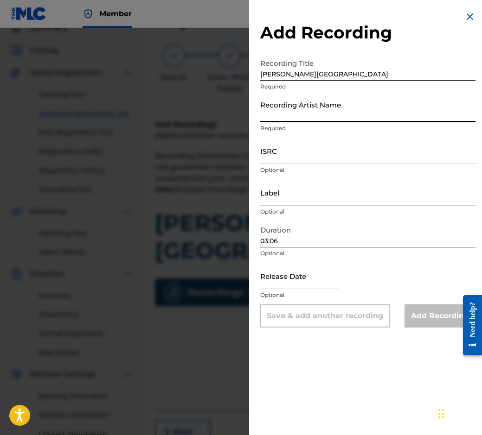
paste input "GSGP DOBRICH"
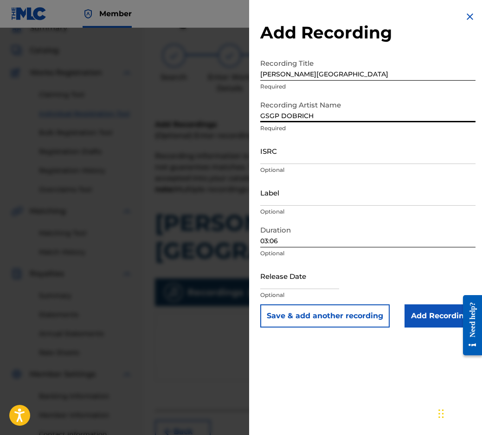
type input "GSGP DOBRICH"
click at [426, 304] on div "Release Date Optional" at bounding box center [367, 284] width 215 height 42
click at [423, 317] on input "Add Recording" at bounding box center [439, 315] width 71 height 23
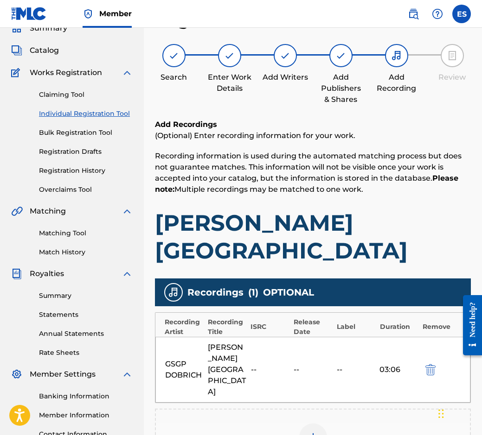
scroll to position [130, 0]
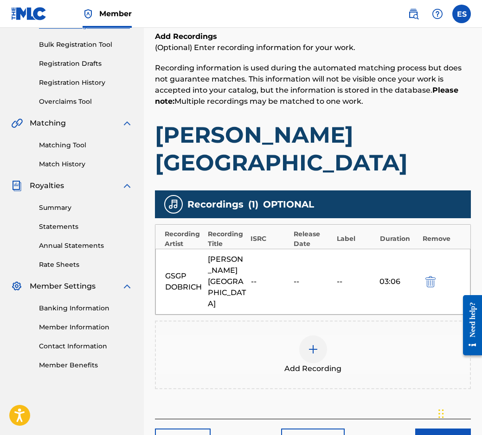
click at [432, 429] on button "Next" at bounding box center [443, 440] width 56 height 23
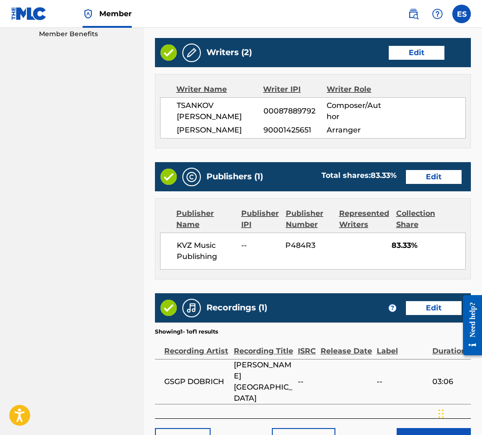
scroll to position [472, 0]
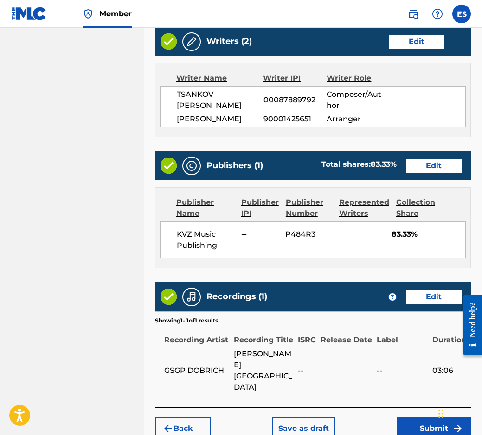
drag, startPoint x: 416, startPoint y: 377, endPoint x: 421, endPoint y: 389, distance: 13.1
click at [421, 417] on button "Submit" at bounding box center [433, 428] width 74 height 23
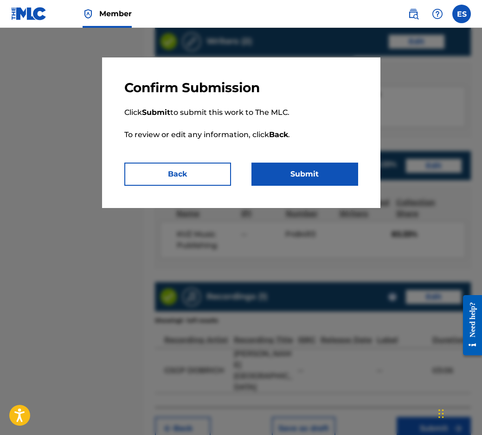
click at [263, 166] on button "Submit" at bounding box center [304, 174] width 107 height 23
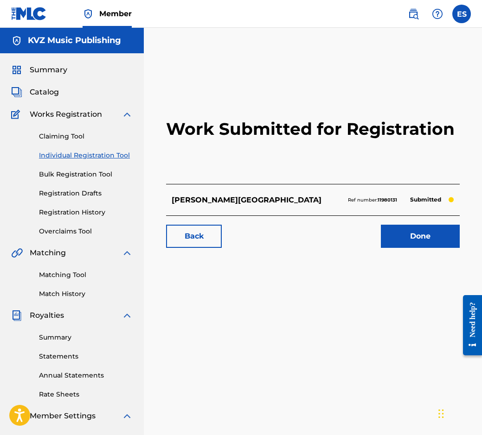
click at [115, 149] on div "Claiming Tool Individual Registration Tool Bulk Registration Tool Registration …" at bounding box center [71, 178] width 121 height 116
click at [123, 153] on link "Individual Registration Tool" at bounding box center [86, 156] width 94 height 10
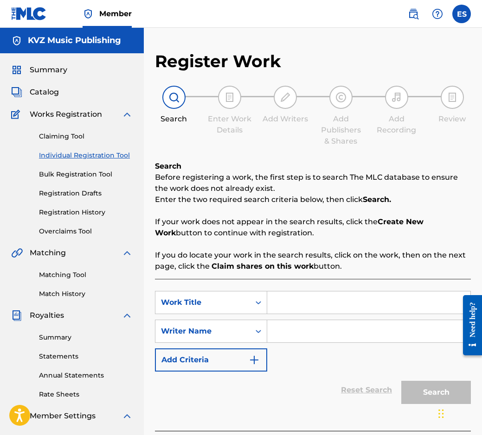
paste input "FANTAZIYA VURHU STARI MELODII"
click at [274, 304] on input "FANTAZIYA VURHU STARI MELODII" at bounding box center [368, 303] width 203 height 22
type input "FANTAZIYA VURHU STARI MELODII"
click at [342, 334] on input "Search Form" at bounding box center [368, 331] width 203 height 22
drag, startPoint x: 274, startPoint y: 319, endPoint x: 277, endPoint y: 329, distance: 10.1
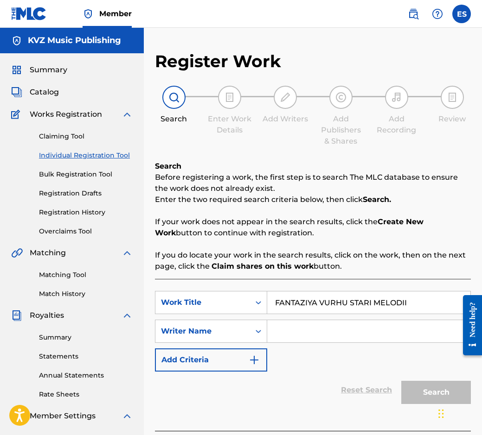
paste input "[PERSON_NAME]"
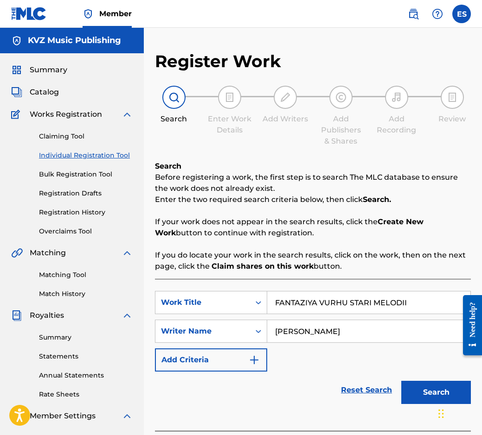
type input "[PERSON_NAME]"
click at [274, 298] on input "FANTAZIYA VURHU STARI MELODII" at bounding box center [368, 303] width 203 height 22
click at [279, 335] on input "[PERSON_NAME]" at bounding box center [368, 331] width 203 height 22
click at [273, 336] on input "[PERSON_NAME]" at bounding box center [368, 331] width 203 height 22
click at [420, 388] on button "Search" at bounding box center [436, 392] width 70 height 23
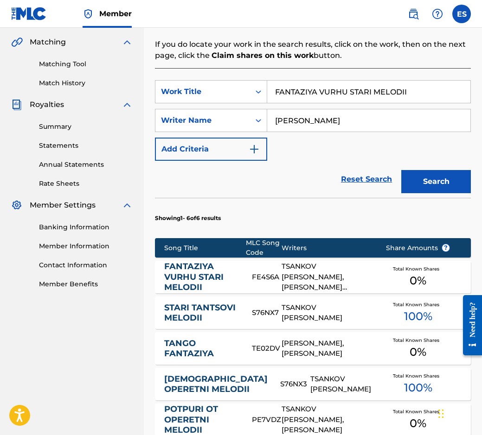
scroll to position [260, 0]
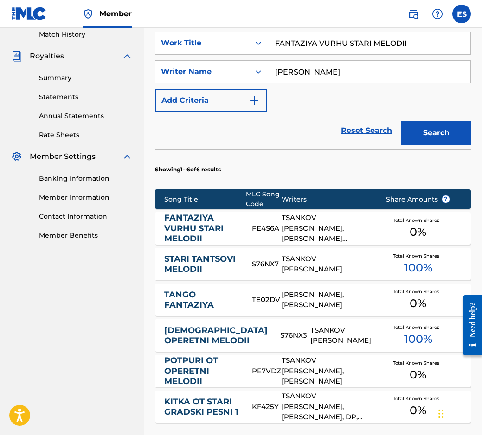
click at [238, 226] on link "FANTAZIYA VURHU STARI MELODII" at bounding box center [201, 229] width 75 height 32
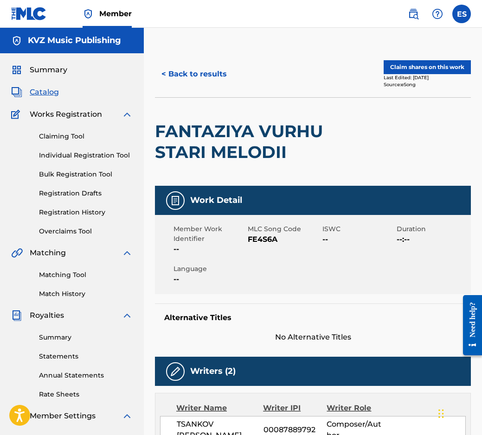
click at [175, 75] on button "< Back to results" at bounding box center [194, 74] width 78 height 23
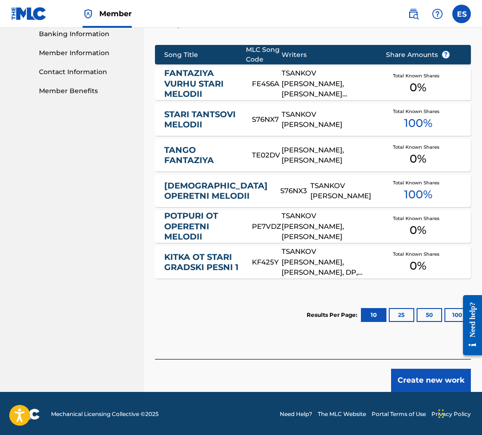
scroll to position [406, 0]
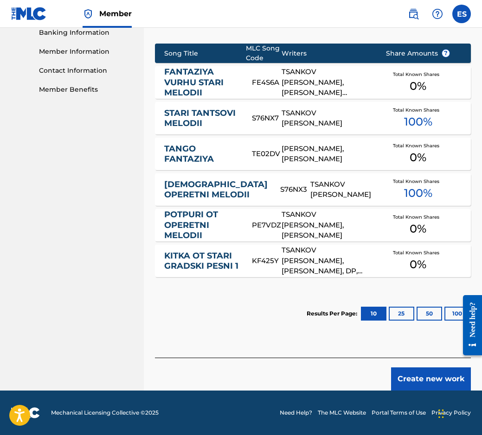
click at [425, 374] on button "Create new work" at bounding box center [431, 379] width 80 height 23
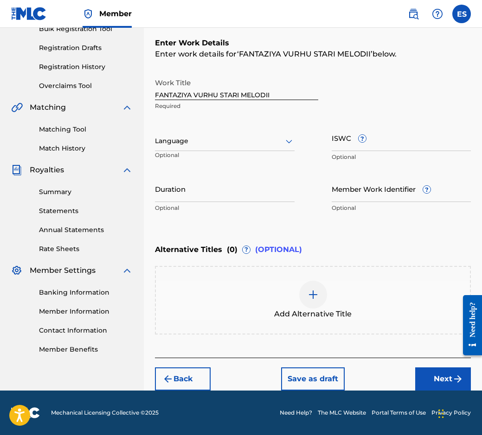
scroll to position [146, 0]
click at [200, 139] on div at bounding box center [224, 141] width 139 height 12
click at [247, 136] on div at bounding box center [224, 141] width 139 height 12
click at [266, 189] on input "Duration" at bounding box center [224, 189] width 139 height 26
type input "09:00"
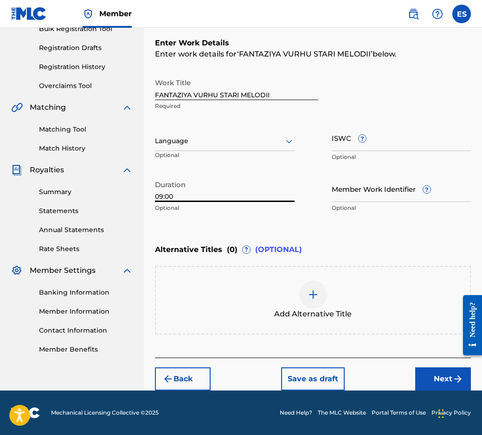
click at [326, 272] on div "Add Alternative Title" at bounding box center [313, 300] width 316 height 69
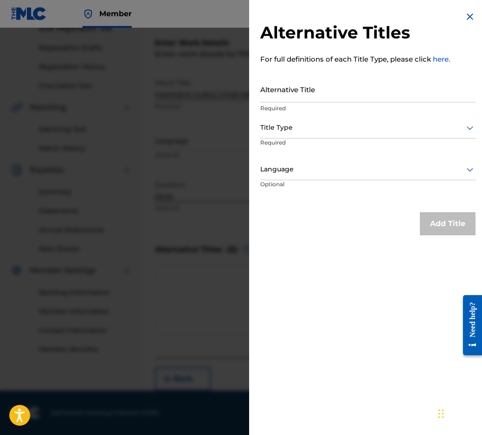
drag, startPoint x: 330, startPoint y: 115, endPoint x: 290, endPoint y: 88, distance: 49.0
paste input "ФАНТАЗИЯ ВЪРХУ СТАРИ МЕЛОДИИ"
type input "ФАНТАЗИЯ ВЪРХУ СТАРИ МЕЛОДИИ"
click at [301, 116] on div "Alternative Title ФАНТАЗИЯ ВЪРХУ СТАРИ МЕЛОДИИ Required" at bounding box center [367, 97] width 215 height 42
click at [298, 126] on div at bounding box center [367, 128] width 215 height 12
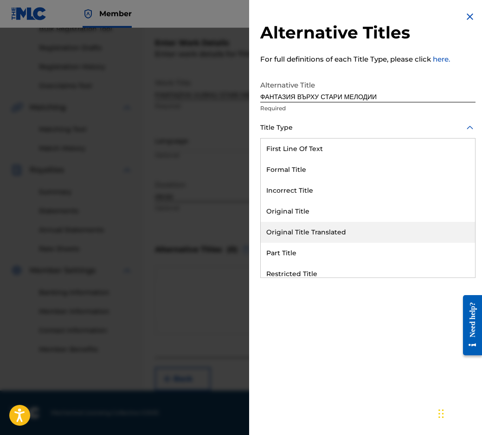
click at [303, 230] on div "Original Title Translated" at bounding box center [367, 232] width 214 height 21
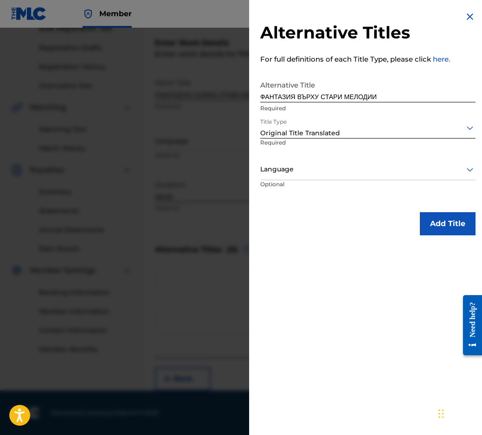
click at [304, 184] on p "Optional" at bounding box center [295, 190] width 70 height 21
click at [304, 174] on div at bounding box center [367, 170] width 215 height 12
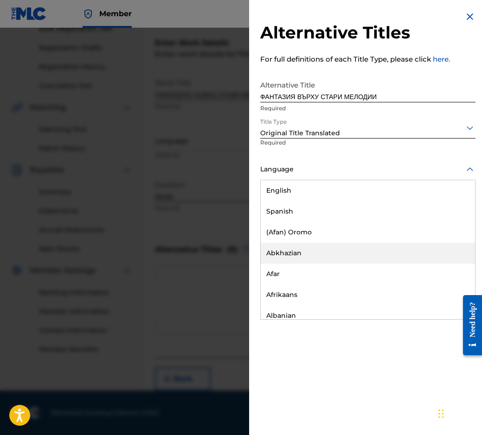
scroll to position [371, 0]
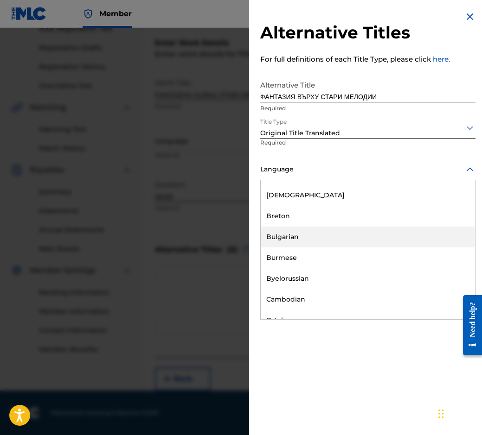
click at [326, 239] on div "Bulgarian" at bounding box center [367, 237] width 214 height 21
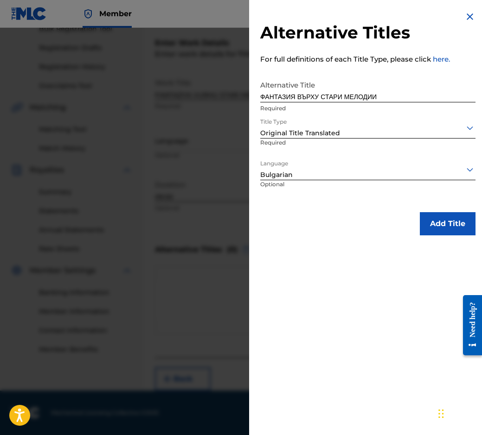
click at [403, 230] on div "Add Title" at bounding box center [367, 223] width 215 height 23
click at [434, 230] on button "Add Title" at bounding box center [447, 223] width 56 height 23
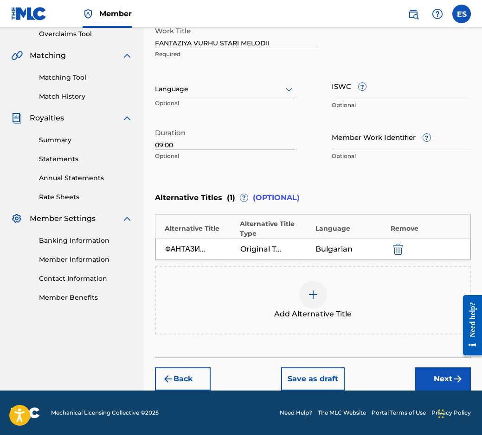
click at [432, 368] on button "Next" at bounding box center [443, 379] width 56 height 23
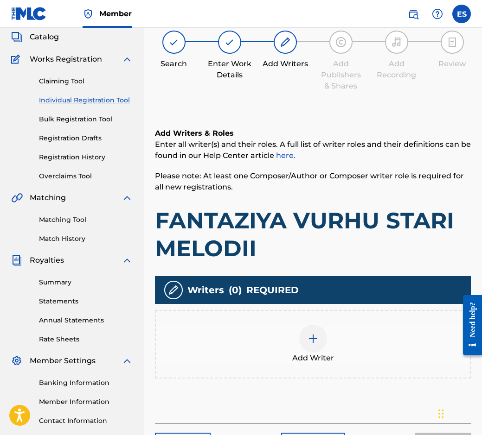
scroll to position [42, 0]
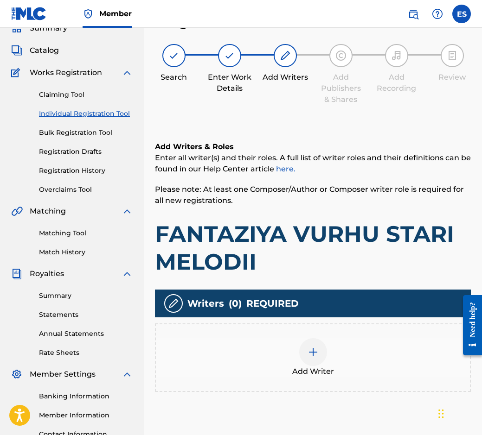
click at [367, 344] on div "Add Writer" at bounding box center [313, 357] width 314 height 39
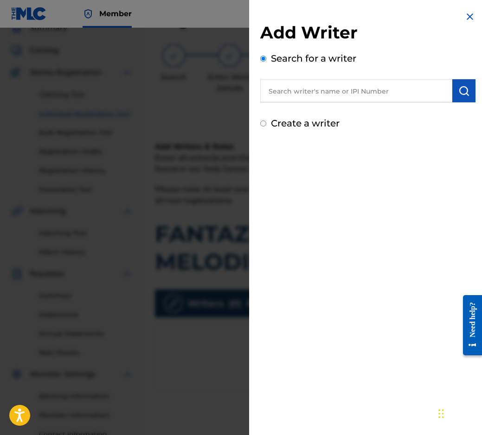
paste input "00087889792"
click at [265, 98] on input "00087889792" at bounding box center [356, 90] width 192 height 23
click at [349, 91] on input "00087889792" at bounding box center [356, 90] width 192 height 23
type input "00087889792"
click at [462, 97] on button "submit" at bounding box center [463, 90] width 23 height 23
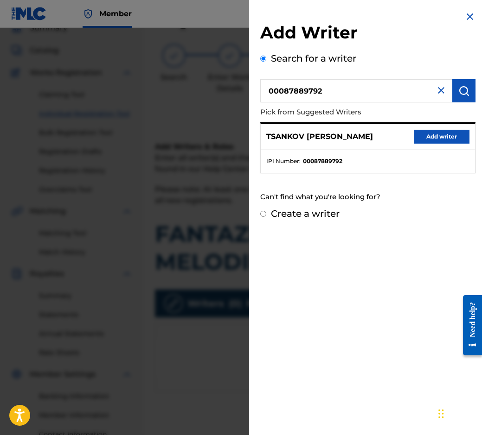
click at [445, 137] on button "Add writer" at bounding box center [441, 137] width 56 height 14
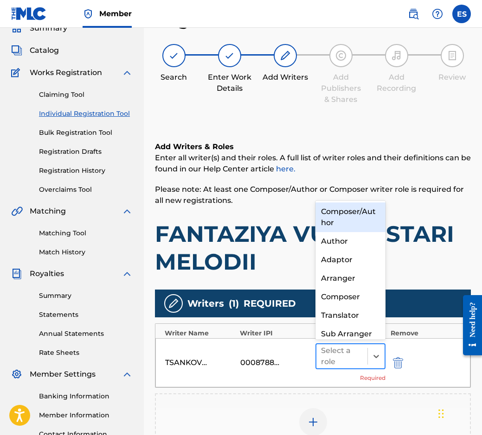
click at [359, 359] on div at bounding box center [342, 356] width 42 height 13
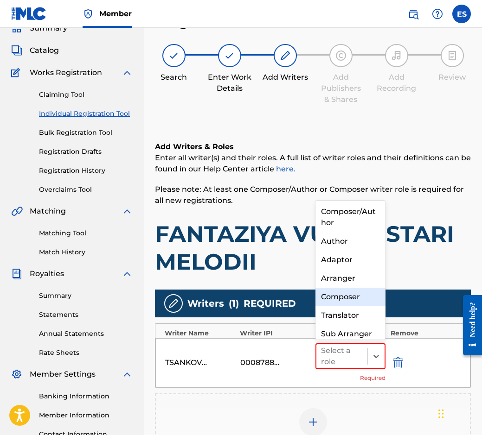
click at [353, 294] on div "Composer" at bounding box center [350, 297] width 70 height 19
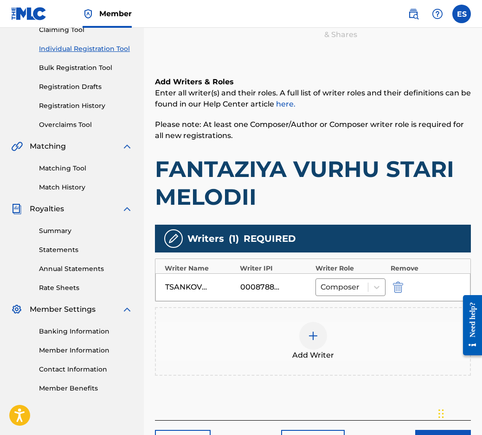
scroll to position [169, 0]
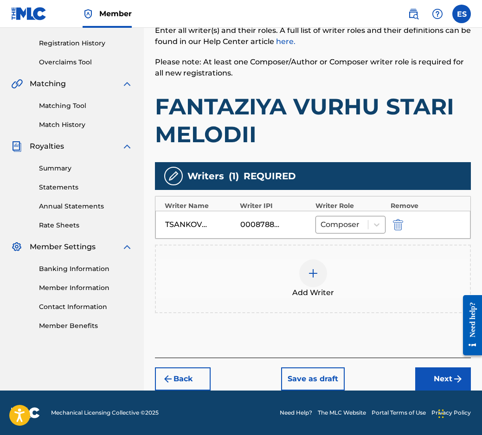
click at [337, 297] on div "Add Writer" at bounding box center [313, 279] width 314 height 39
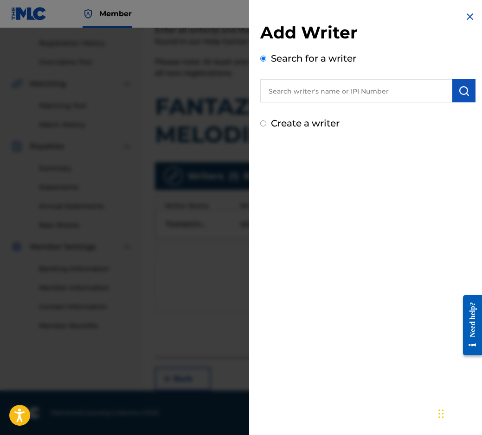
paste input "00089 18 50 40"
drag, startPoint x: 452, startPoint y: 90, endPoint x: 349, endPoint y: 86, distance: 103.0
click at [349, 86] on div "00089 18 50 40" at bounding box center [367, 90] width 215 height 23
click at [314, 88] on input "00089 18 50 40" at bounding box center [356, 90] width 192 height 23
click at [317, 88] on input "00089 18 50 40" at bounding box center [356, 90] width 192 height 23
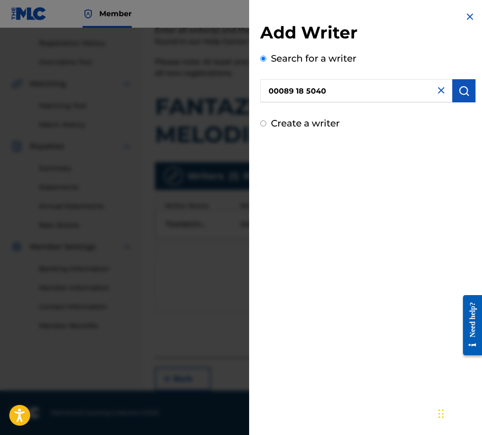
click at [306, 88] on input "00089 18 5040" at bounding box center [356, 90] width 192 height 23
click at [294, 91] on input "00089 185040" at bounding box center [356, 90] width 192 height 23
type input "00089185040"
click at [452, 100] on button "submit" at bounding box center [463, 90] width 23 height 23
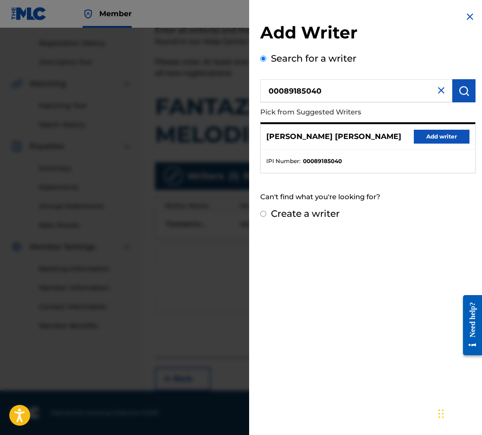
click at [435, 135] on button "Add writer" at bounding box center [441, 137] width 56 height 14
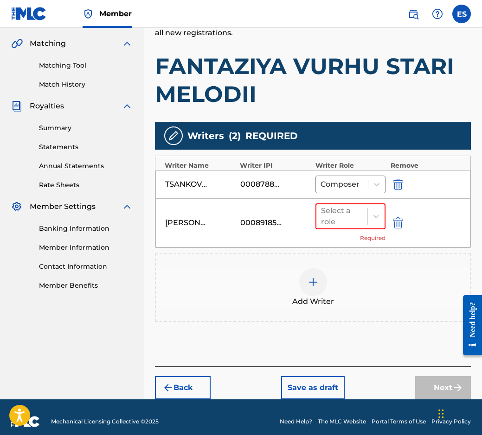
scroll to position [218, 0]
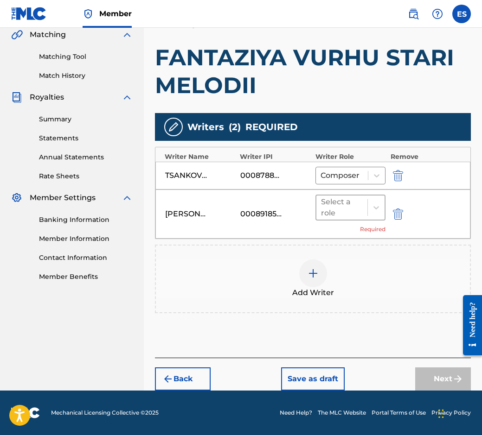
click at [347, 212] on div at bounding box center [342, 207] width 42 height 13
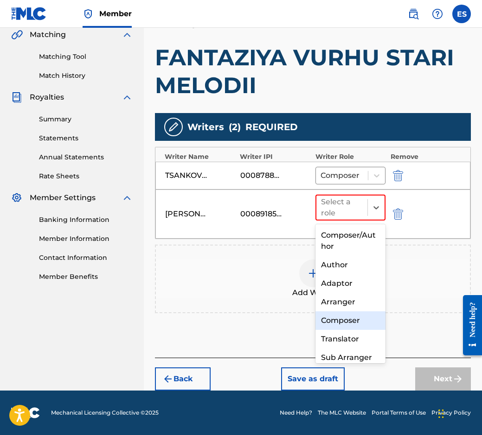
click at [358, 322] on div "Composer" at bounding box center [350, 320] width 70 height 19
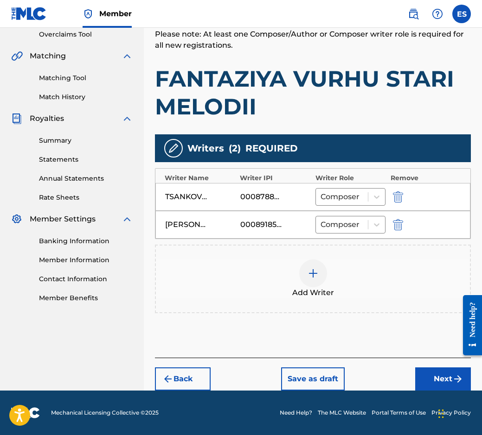
click at [435, 371] on button "Next" at bounding box center [443, 379] width 56 height 23
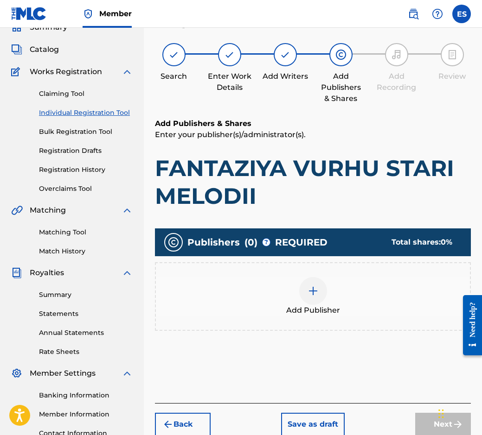
scroll to position [42, 0]
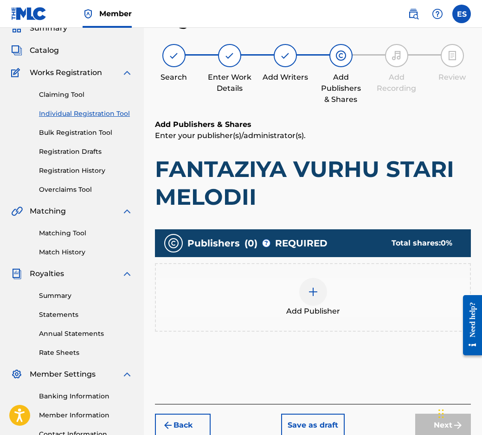
click at [327, 300] on div "Add Publisher" at bounding box center [313, 297] width 314 height 39
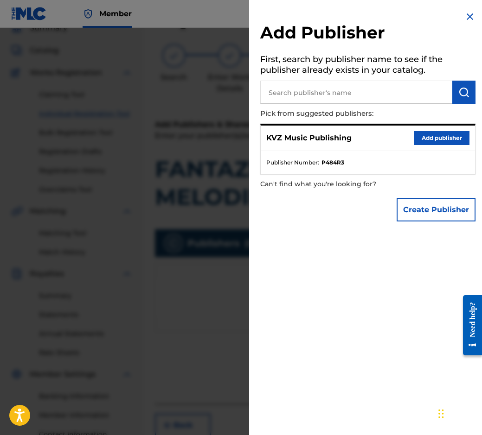
click at [424, 133] on button "Add publisher" at bounding box center [441, 138] width 56 height 14
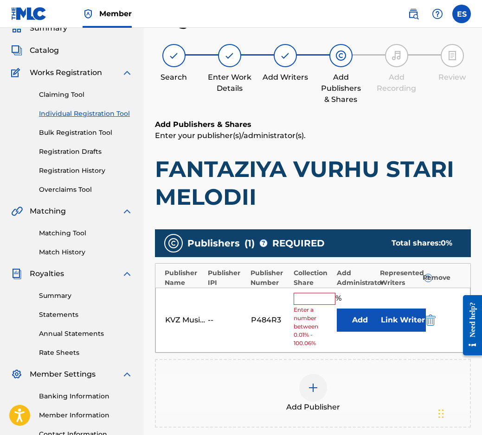
click at [322, 300] on input "text" at bounding box center [314, 299] width 42 height 12
type input "50"
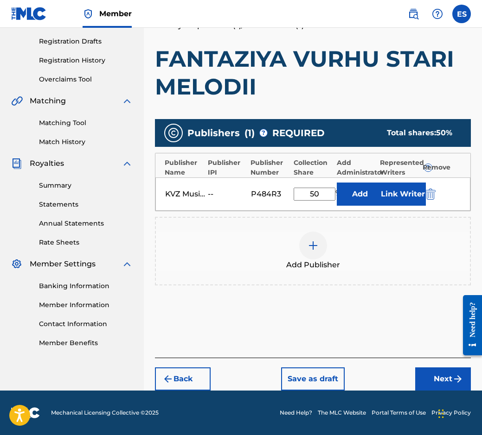
click at [427, 378] on button "Next" at bounding box center [443, 379] width 56 height 23
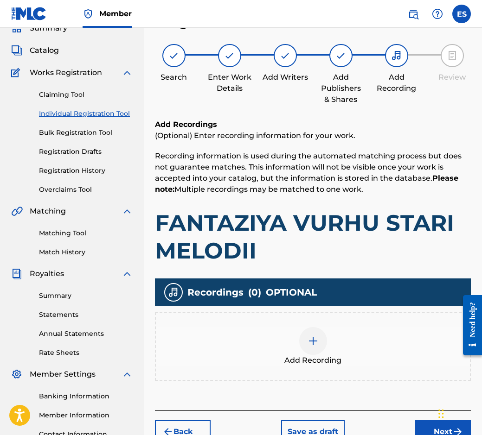
click at [333, 339] on div "Add Recording" at bounding box center [313, 346] width 314 height 39
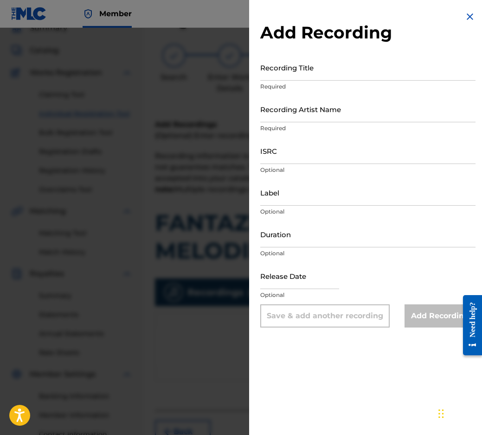
click at [469, 20] on img at bounding box center [469, 16] width 11 height 11
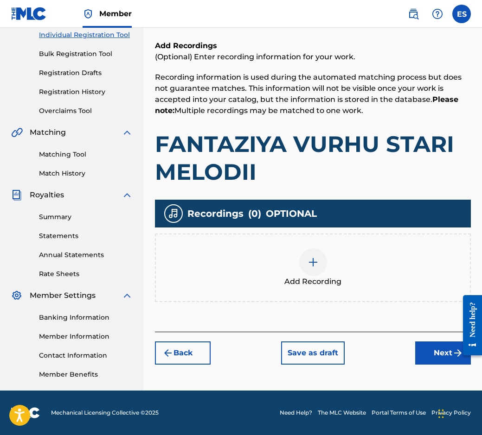
click at [443, 357] on button "Next" at bounding box center [443, 353] width 56 height 23
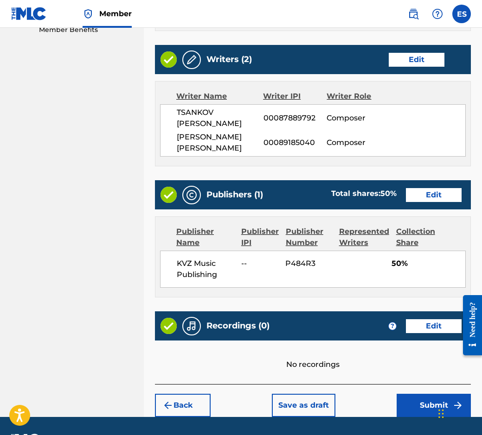
scroll to position [503, 0]
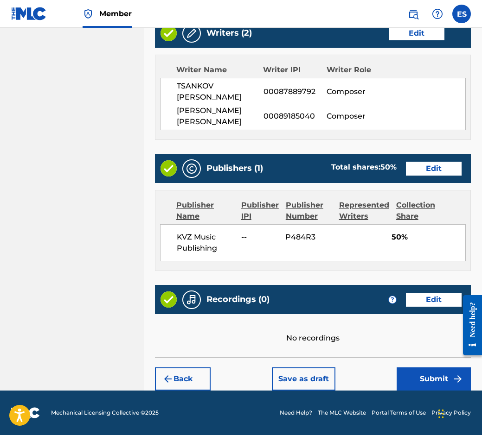
click at [414, 374] on button "Submit" at bounding box center [433, 379] width 74 height 23
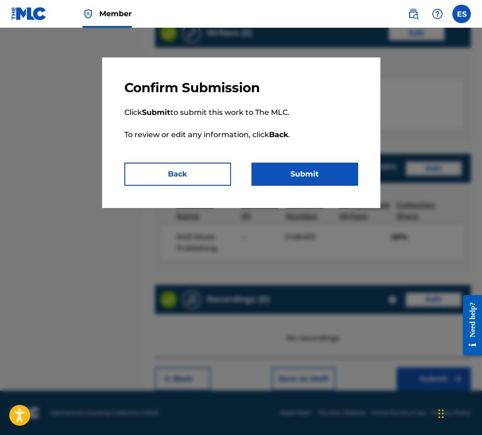
click at [286, 176] on button "Submit" at bounding box center [304, 174] width 107 height 23
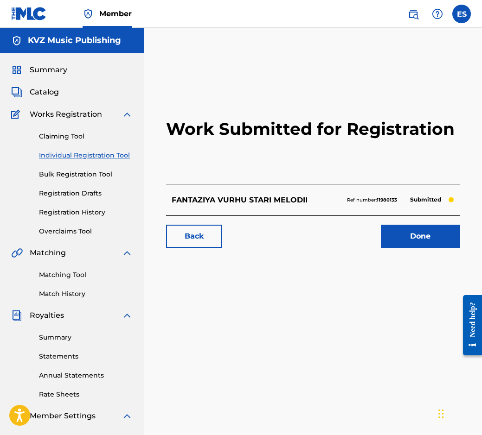
click at [76, 155] on link "Individual Registration Tool" at bounding box center [86, 156] width 94 height 10
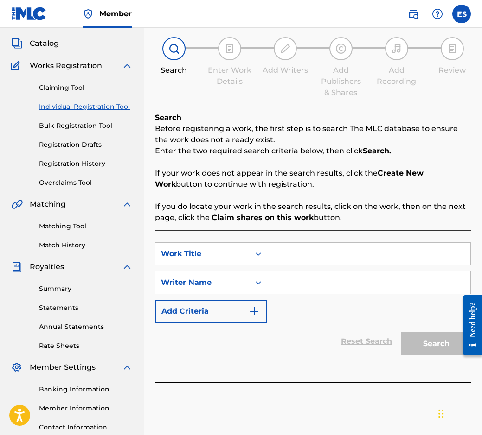
scroll to position [120, 0]
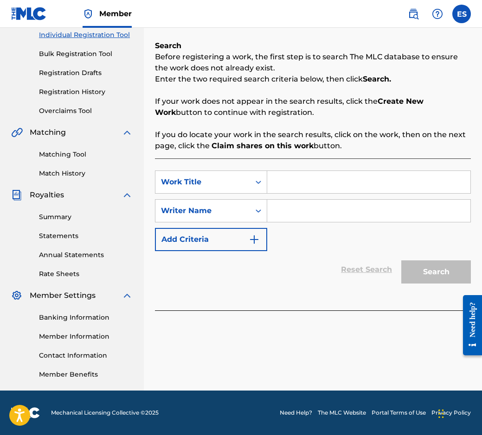
paste input "[DEMOGRAPHIC_DATA]"
type input "[DEMOGRAPHIC_DATA]"
click at [266, 184] on div "Search Form" at bounding box center [258, 182] width 17 height 17
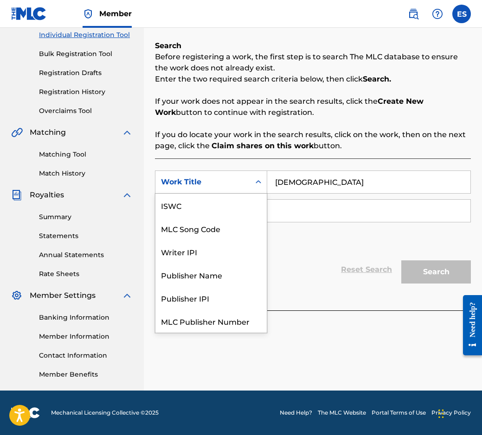
scroll to position [0, 0]
click at [272, 182] on input "[DEMOGRAPHIC_DATA]" at bounding box center [368, 182] width 203 height 22
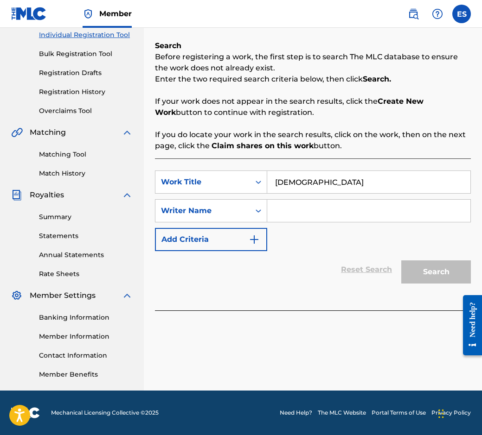
paste input "[PERSON_NAME]"
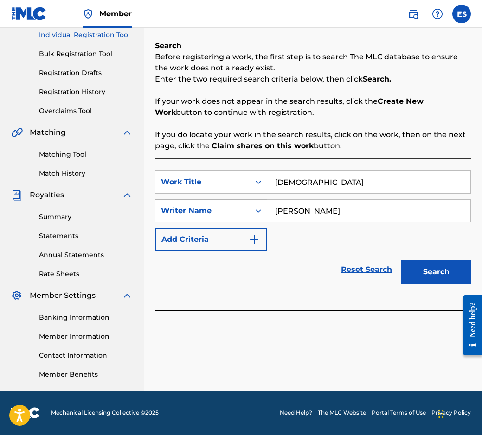
drag, startPoint x: 274, startPoint y: 210, endPoint x: 241, endPoint y: 213, distance: 32.6
click at [241, 213] on div "SearchWithCriteriafb3ce6e0-94ce-45d5-90f8-5a450ffb784d Writer Name [PERSON_NAME]" at bounding box center [313, 210] width 316 height 23
type input "[PERSON_NAME]"
drag, startPoint x: 274, startPoint y: 174, endPoint x: 254, endPoint y: 183, distance: 21.6
click at [254, 183] on div "SearchWithCriteriab3ec0008-29bd-4bea-bdbc-f5f04313c16d Work Title GODEJARKA" at bounding box center [313, 182] width 316 height 23
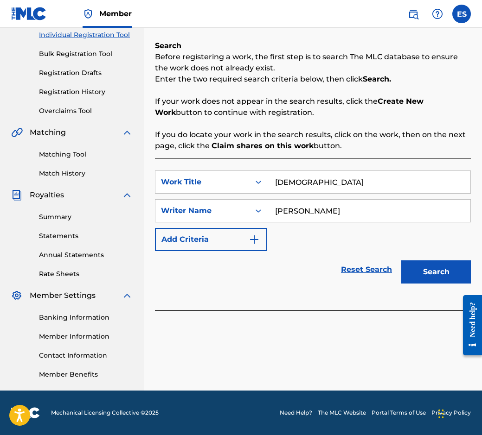
click at [419, 267] on button "Search" at bounding box center [436, 271] width 70 height 23
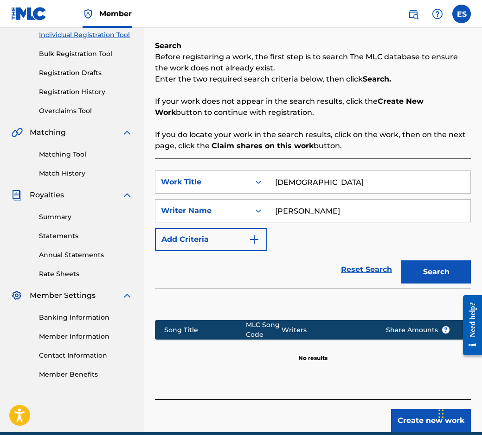
scroll to position [162, 0]
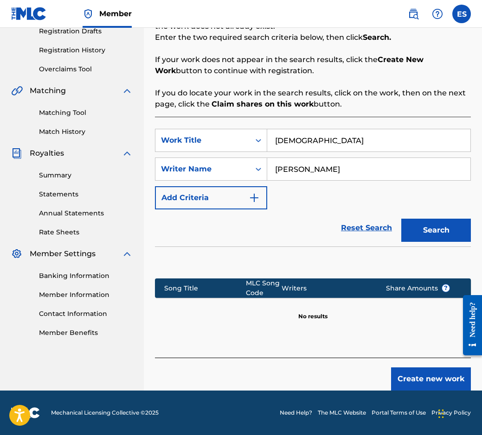
click at [411, 380] on button "Create new work" at bounding box center [431, 379] width 80 height 23
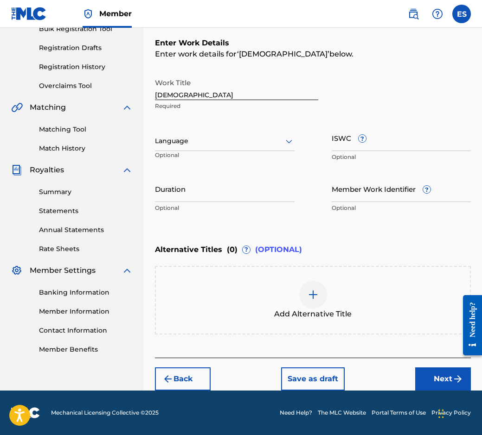
click at [248, 143] on div at bounding box center [224, 141] width 139 height 12
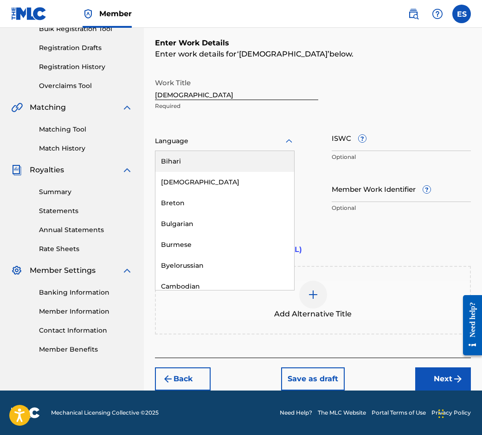
scroll to position [371, 0]
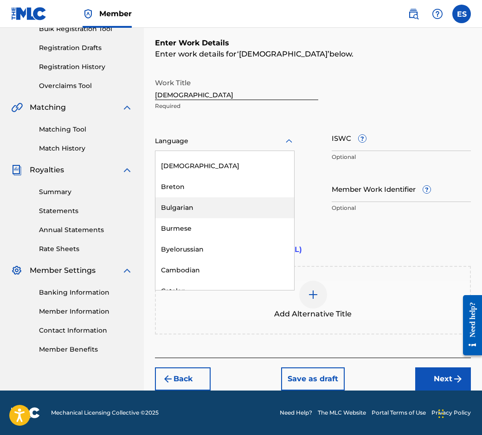
click at [228, 211] on div "Bulgarian" at bounding box center [224, 207] width 139 height 21
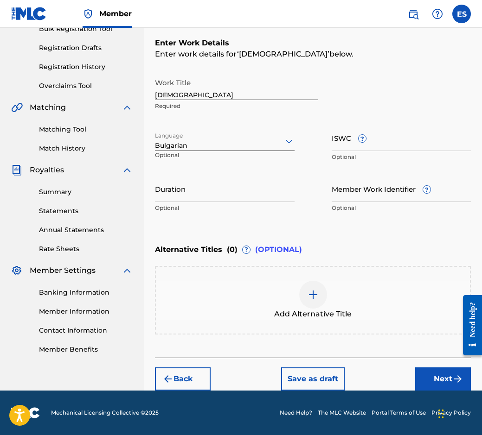
click at [342, 294] on div "Add Alternative Title" at bounding box center [313, 300] width 314 height 39
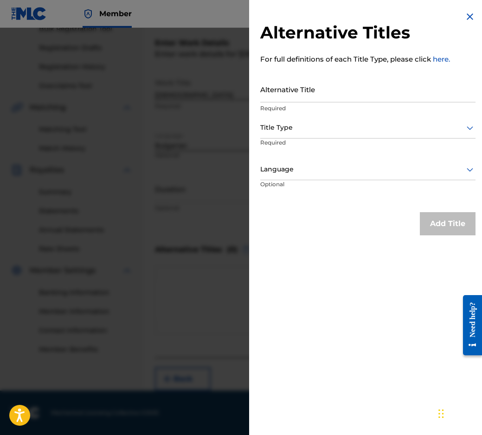
drag, startPoint x: 475, startPoint y: 10, endPoint x: 471, endPoint y: 13, distance: 5.0
click at [472, 13] on div "Alternative Titles For full definitions of each Title Type, please click here. …" at bounding box center [367, 123] width 237 height 247
click at [471, 13] on img at bounding box center [469, 16] width 11 height 11
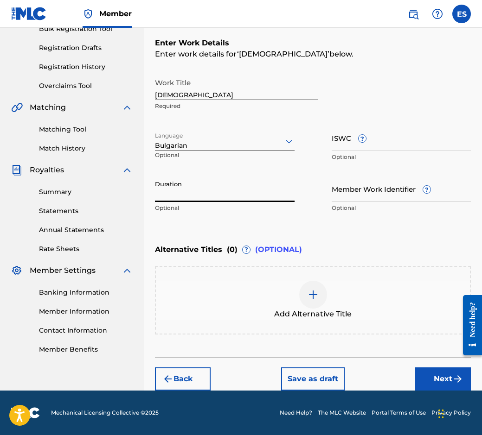
click at [235, 201] on input "Duration" at bounding box center [224, 189] width 139 height 26
type input "03:30"
click at [315, 300] on div at bounding box center [313, 295] width 28 height 28
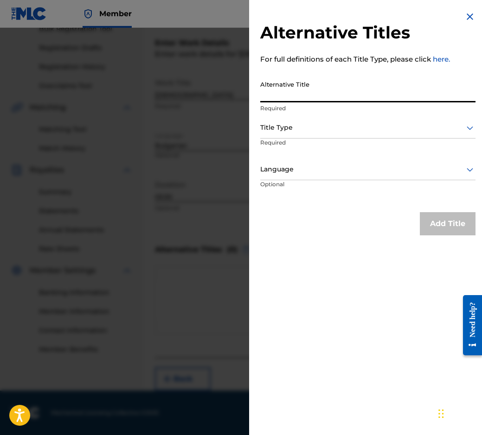
paste input "ГОДЕЖАРКА"
type input "ГОДЕЖАРКА"
click at [292, 112] on p "Required" at bounding box center [367, 108] width 215 height 8
click at [290, 136] on div "Title Type" at bounding box center [367, 128] width 215 height 21
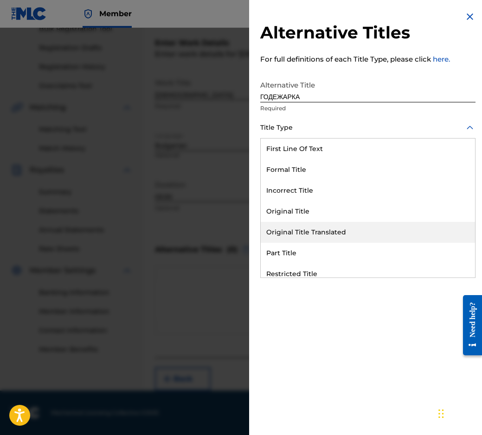
click at [303, 236] on div "Original Title Translated" at bounding box center [367, 232] width 214 height 21
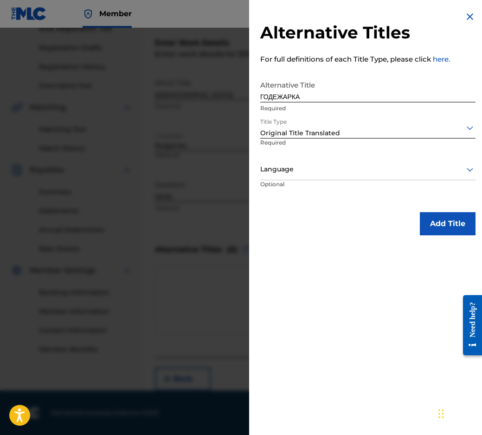
click at [288, 189] on p "Optional" at bounding box center [295, 190] width 70 height 21
click at [287, 175] on div "Language" at bounding box center [367, 169] width 215 height 21
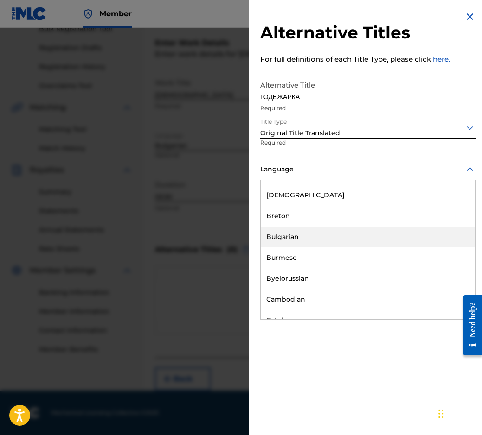
click at [308, 242] on div "Bulgarian" at bounding box center [367, 237] width 214 height 21
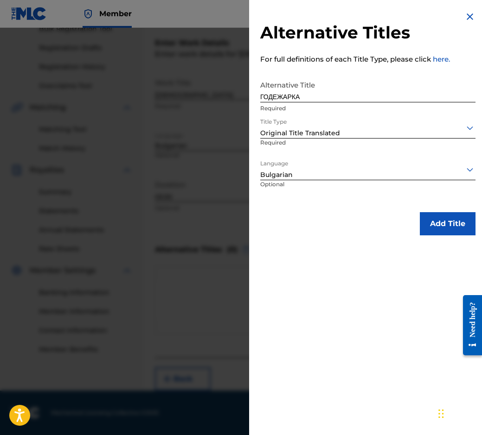
click at [430, 214] on button "Add Title" at bounding box center [447, 223] width 56 height 23
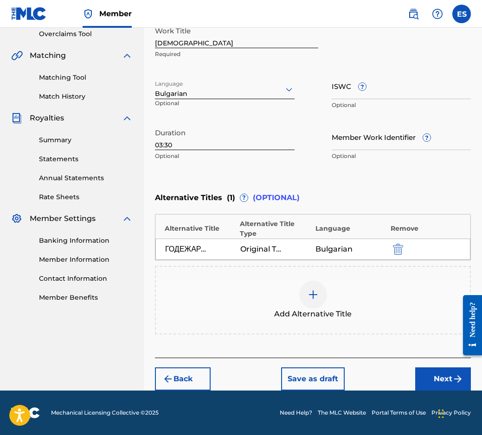
click at [447, 377] on button "Next" at bounding box center [443, 379] width 56 height 23
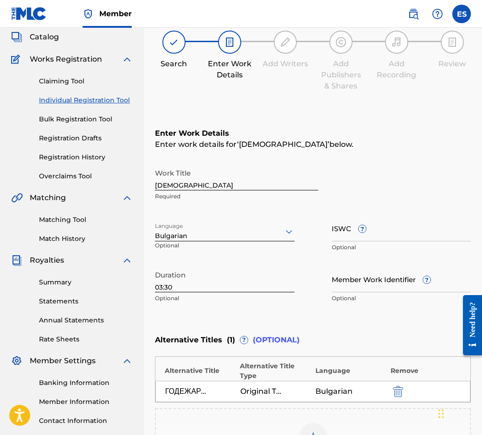
scroll to position [42, 0]
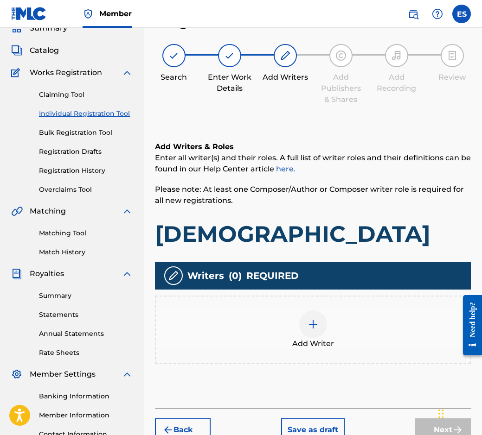
click at [340, 333] on div "Add Writer" at bounding box center [313, 330] width 314 height 39
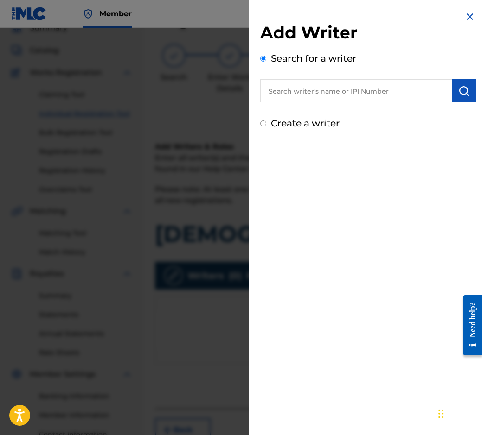
drag, startPoint x: 419, startPoint y: 86, endPoint x: 394, endPoint y: 85, distance: 25.5
paste input "00295 37 97 09"
click at [315, 94] on input "00295 37 97 09" at bounding box center [356, 90] width 192 height 23
click at [317, 92] on input "00295 37 97 09" at bounding box center [356, 90] width 192 height 23
click at [303, 89] on input "00295 37 9709" at bounding box center [356, 90] width 192 height 23
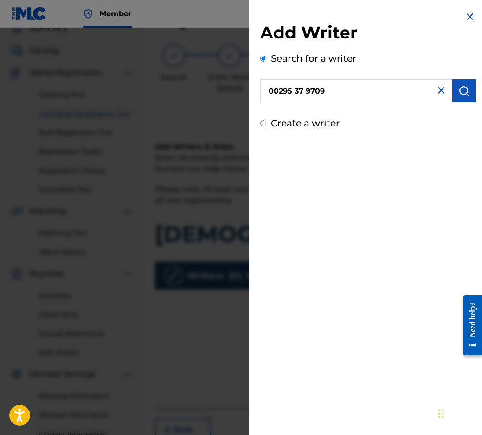
click at [306, 89] on input "00295 37 9709" at bounding box center [356, 90] width 192 height 23
click at [296, 90] on input "00295 379709" at bounding box center [356, 90] width 192 height 23
type input "00295379709"
click at [462, 96] on img "submit" at bounding box center [463, 90] width 11 height 11
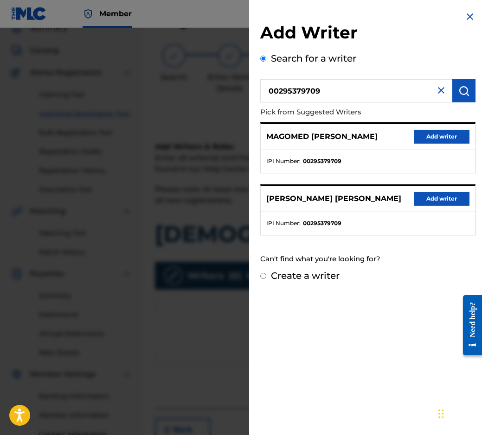
click at [430, 137] on button "Add writer" at bounding box center [441, 137] width 56 height 14
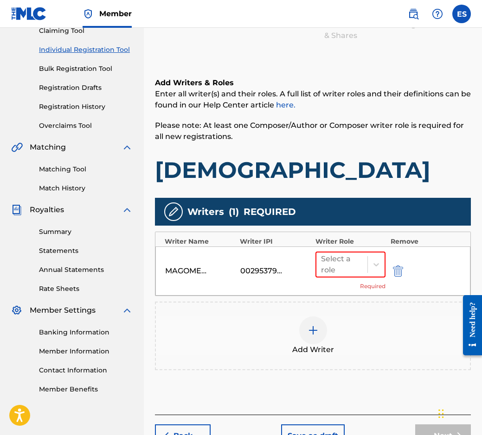
scroll to position [163, 0]
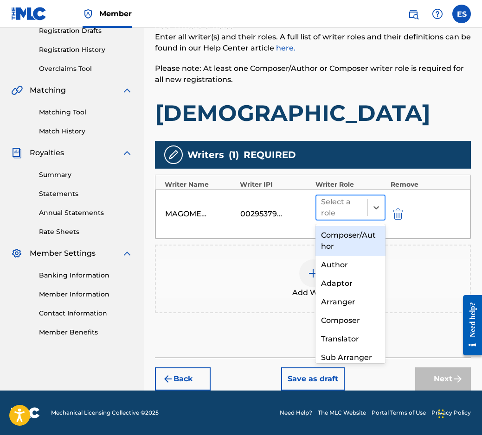
click at [362, 201] on div "Select a role" at bounding box center [341, 208] width 51 height 24
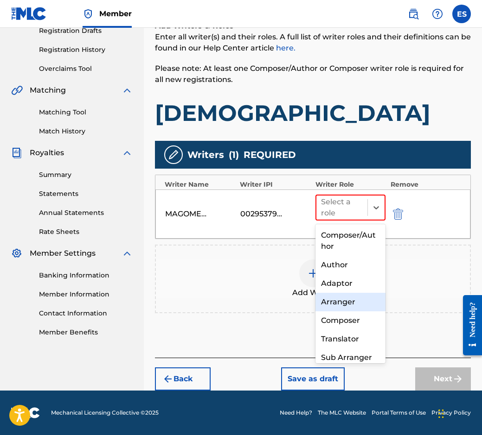
drag, startPoint x: 348, startPoint y: 307, endPoint x: 341, endPoint y: 275, distance: 32.7
click at [349, 307] on div "Arranger" at bounding box center [350, 302] width 70 height 19
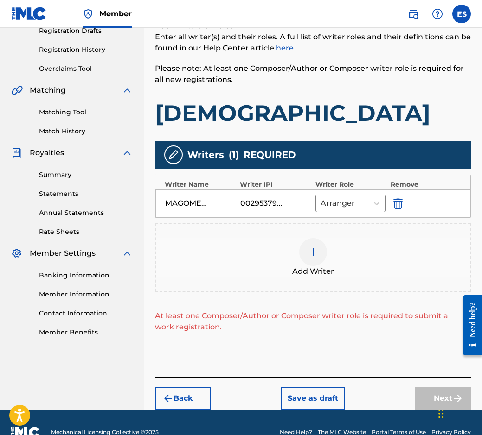
click at [326, 248] on div at bounding box center [313, 252] width 28 height 28
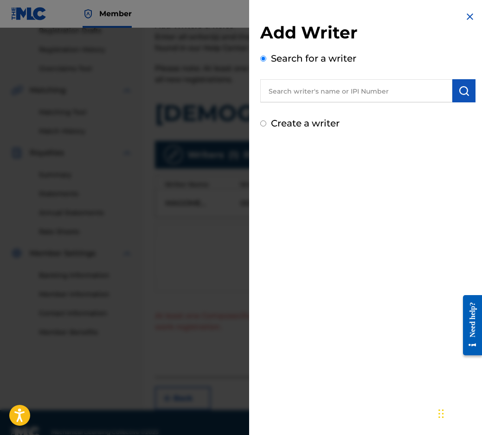
paste input "00087889792"
type input "00087889792"
click at [456, 100] on button "submit" at bounding box center [463, 90] width 23 height 23
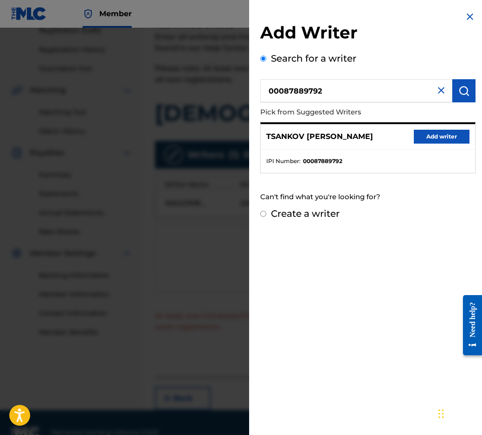
click at [439, 138] on button "Add writer" at bounding box center [441, 137] width 56 height 14
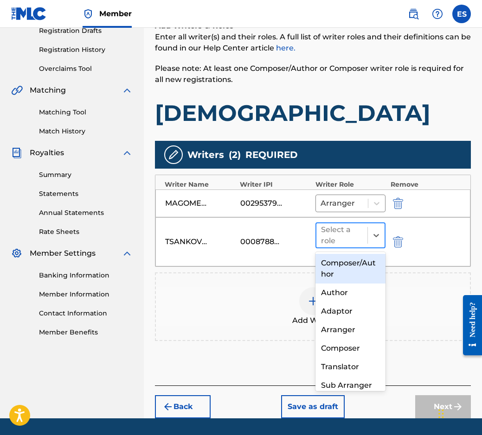
click at [342, 235] on div at bounding box center [342, 235] width 42 height 13
click at [353, 253] on div "Composer/Author Author Adaptor Arranger Composer Translator Sub Arranger Sub Au…" at bounding box center [350, 321] width 70 height 139
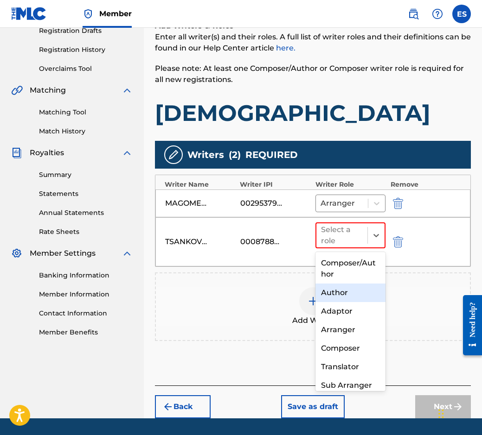
click at [349, 272] on div "Composer/Author" at bounding box center [350, 269] width 70 height 30
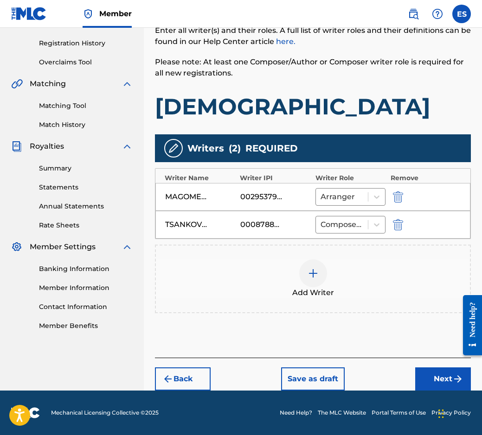
click at [418, 364] on div "Back Save as draft Next" at bounding box center [313, 374] width 316 height 33
click at [425, 377] on button "Next" at bounding box center [443, 379] width 56 height 23
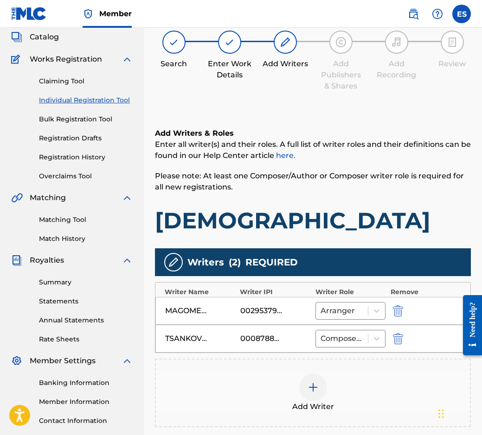
scroll to position [42, 0]
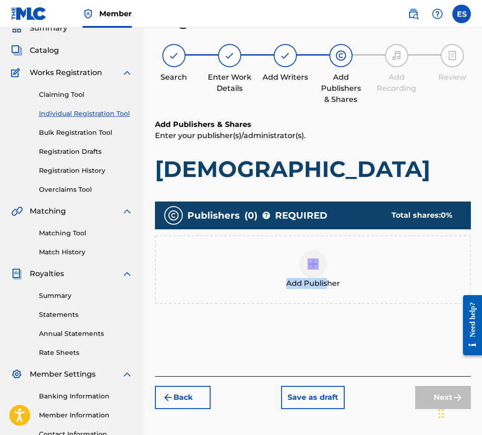
click at [320, 275] on div "Add Publisher" at bounding box center [313, 269] width 314 height 39
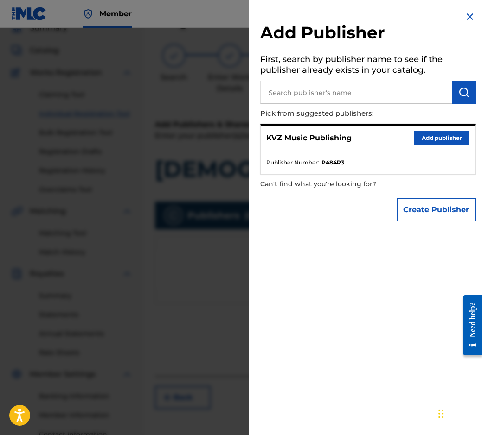
click at [439, 126] on div "KVZ Music Publishing Add publisher" at bounding box center [367, 138] width 214 height 25
click at [432, 135] on button "Add publisher" at bounding box center [441, 138] width 56 height 14
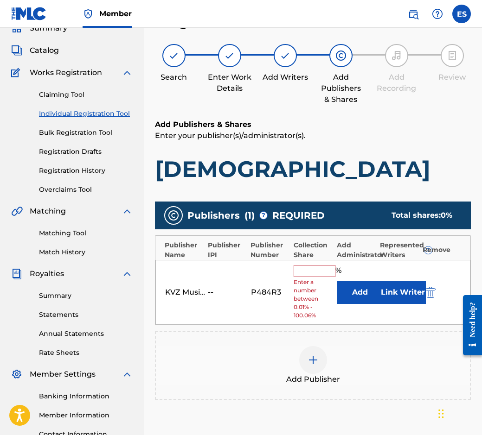
click at [307, 282] on span "Enter a number between 0.01% - 100.06%" at bounding box center [312, 299] width 38 height 42
click at [308, 274] on input "text" at bounding box center [314, 271] width 42 height 12
type input "83.33"
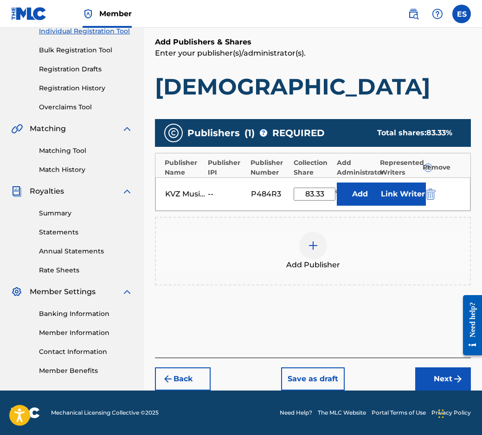
click at [440, 377] on button "Next" at bounding box center [443, 379] width 56 height 23
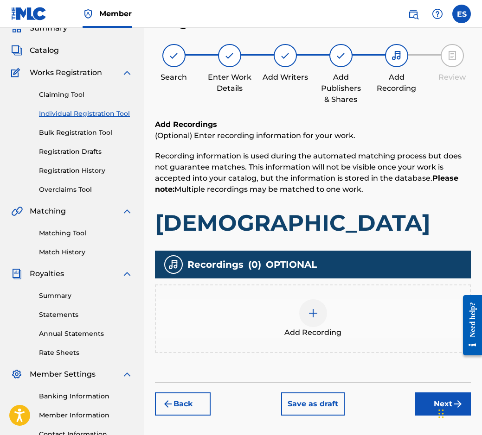
click at [335, 292] on div "Add Recording" at bounding box center [313, 319] width 316 height 69
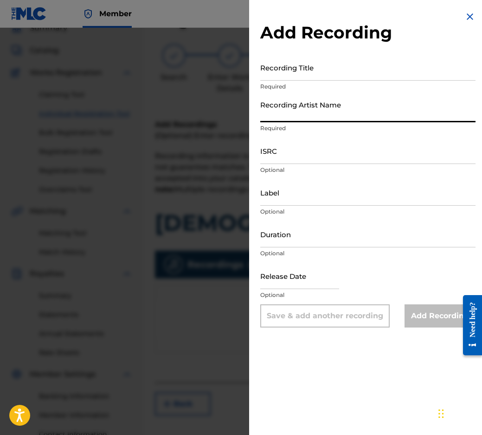
paste input "[PERSON_NAME]"
type input "[PERSON_NAME]"
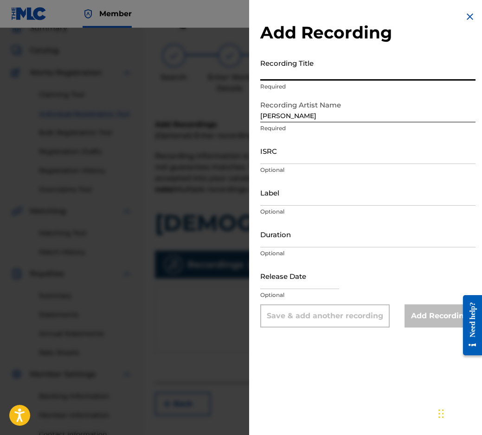
paste input "[DEMOGRAPHIC_DATA]"
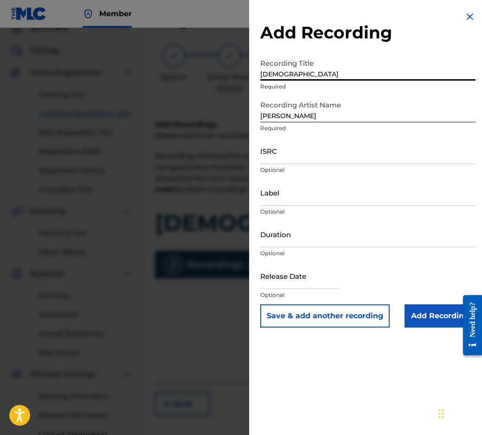
type input "[DEMOGRAPHIC_DATA]"
click at [399, 248] on div "Duration Optional" at bounding box center [367, 242] width 215 height 42
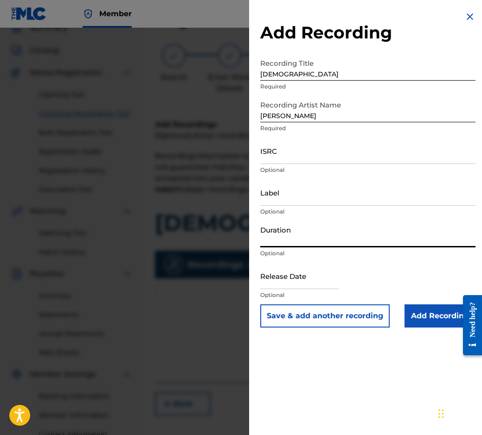
click at [397, 245] on input "Duration" at bounding box center [367, 234] width 215 height 26
type input "03:30"
click at [444, 314] on input "Add Recording" at bounding box center [439, 315] width 71 height 23
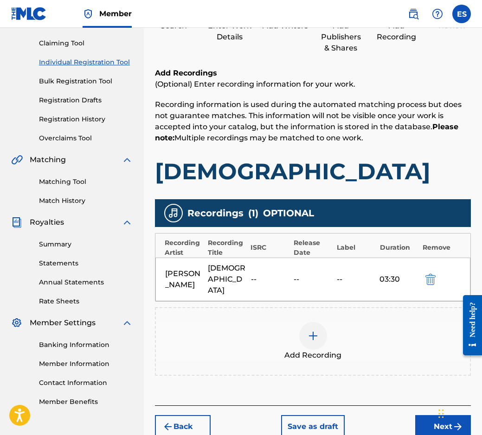
scroll to position [130, 0]
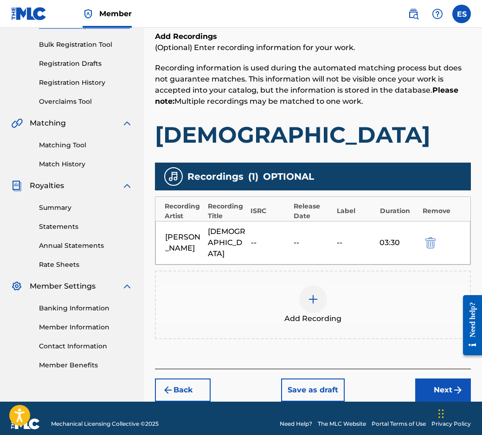
drag, startPoint x: 458, startPoint y: 259, endPoint x: 379, endPoint y: 242, distance: 81.0
click at [379, 242] on div "03:30" at bounding box center [398, 242] width 38 height 11
click at [445, 379] on button "Next" at bounding box center [443, 390] width 56 height 23
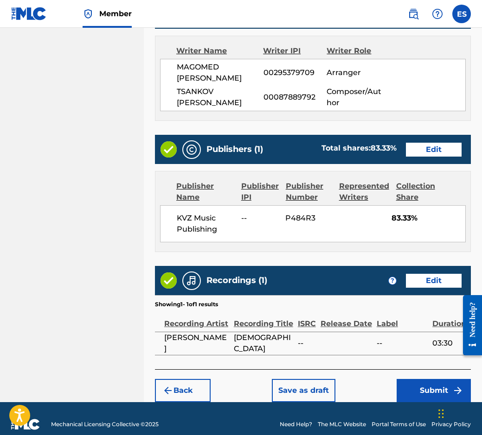
scroll to position [483, 0]
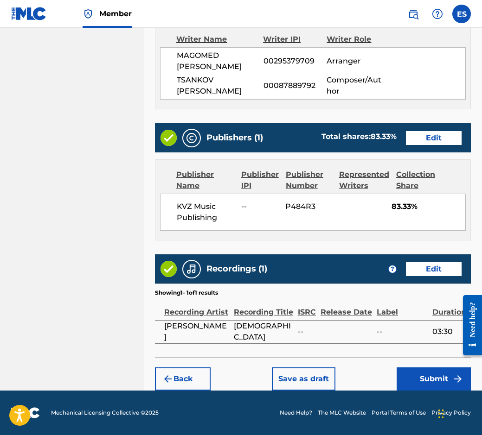
click at [426, 377] on button "Submit" at bounding box center [433, 379] width 74 height 23
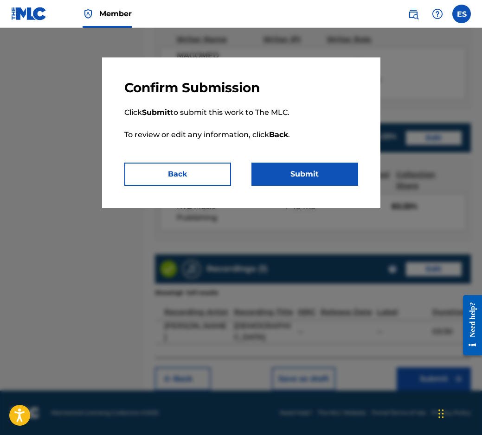
click at [329, 174] on button "Submit" at bounding box center [304, 174] width 107 height 23
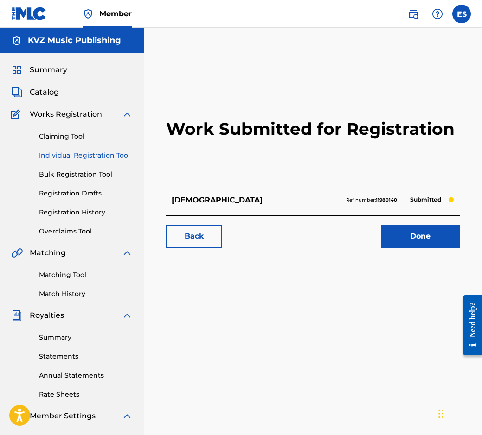
click at [104, 156] on link "Individual Registration Tool" at bounding box center [86, 156] width 94 height 10
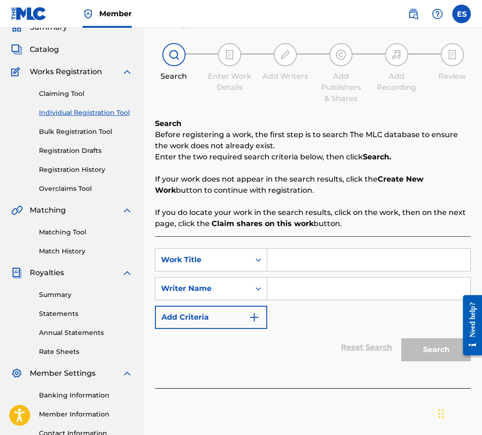
scroll to position [120, 0]
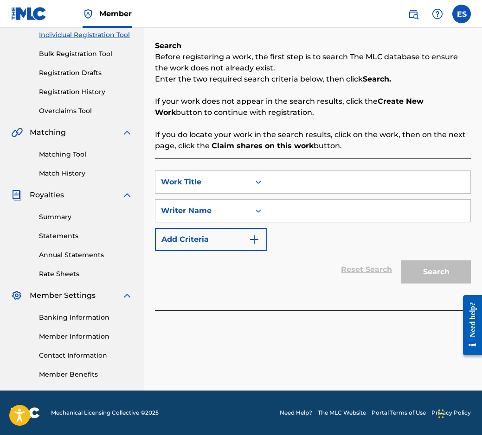
paste input "GULUBI NAD SOFIYA"
click at [273, 193] on input "GULUBI NAD SOFIYA" at bounding box center [368, 182] width 203 height 22
type input "GULUBI NAD SOFIYA"
paste input "[PERSON_NAME]"
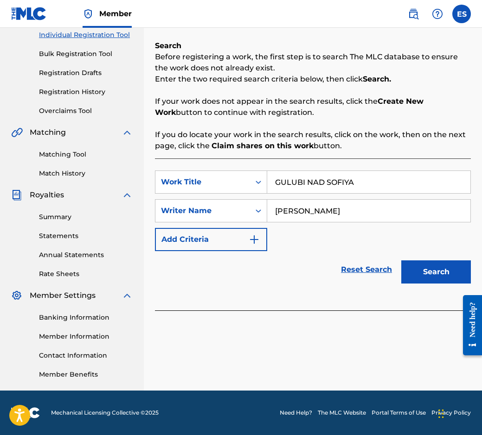
click at [277, 208] on input "[PERSON_NAME]" at bounding box center [368, 211] width 203 height 22
type input "[PERSON_NAME]"
click at [274, 186] on input "GULUBI NAD SOFIYA" at bounding box center [368, 182] width 203 height 22
click at [454, 273] on button "Search" at bounding box center [436, 271] width 70 height 23
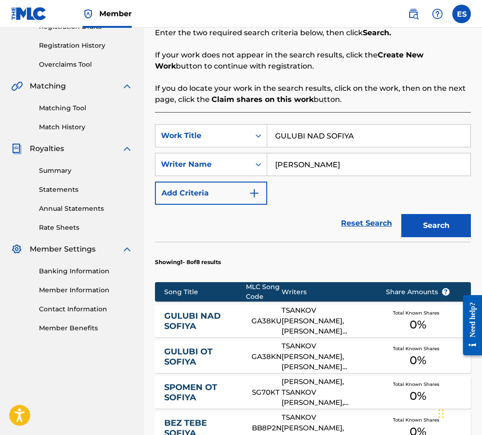
scroll to position [352, 0]
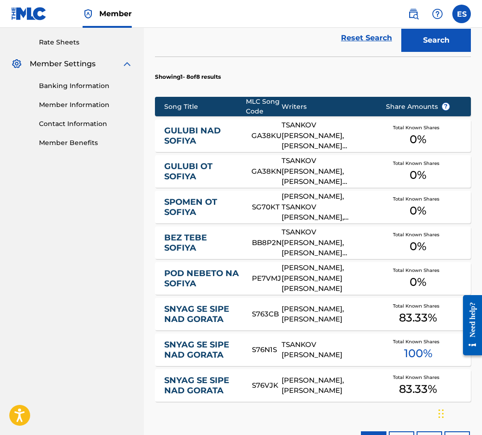
click at [206, 129] on link "GULUBI NAD SOFIYA" at bounding box center [201, 136] width 75 height 21
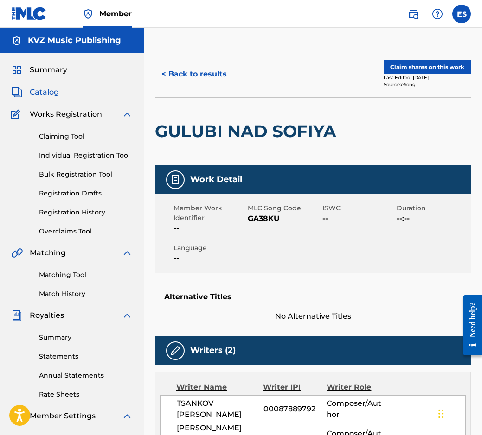
click at [199, 76] on button "< Back to results" at bounding box center [194, 74] width 78 height 23
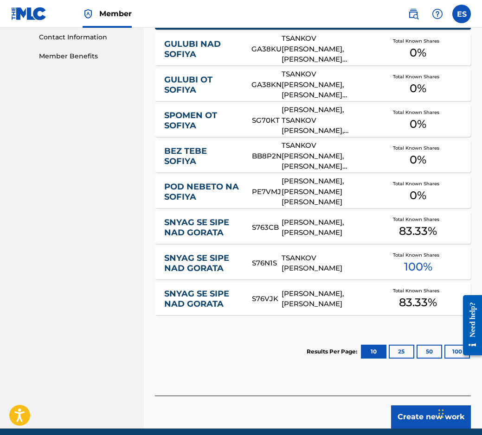
scroll to position [445, 0]
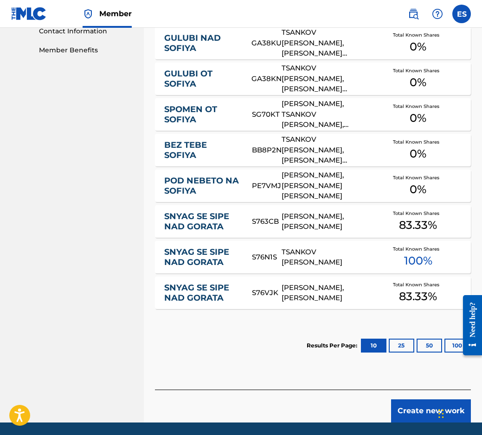
click at [203, 46] on link "GULUBI NAD SOFIYA" at bounding box center [201, 43] width 75 height 21
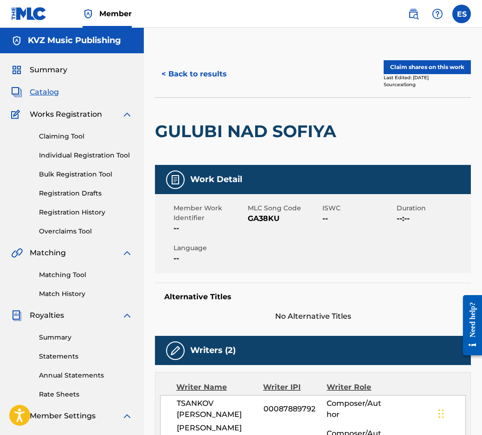
click at [190, 70] on button "< Back to results" at bounding box center [194, 74] width 78 height 23
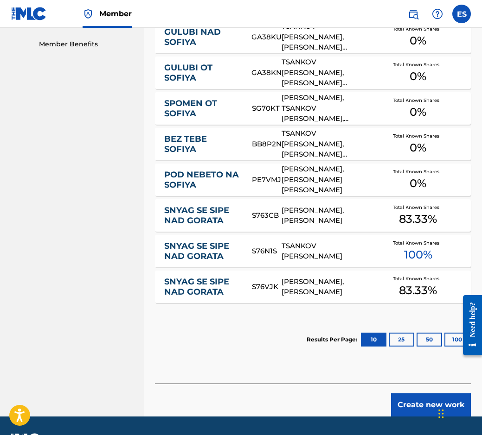
scroll to position [477, 0]
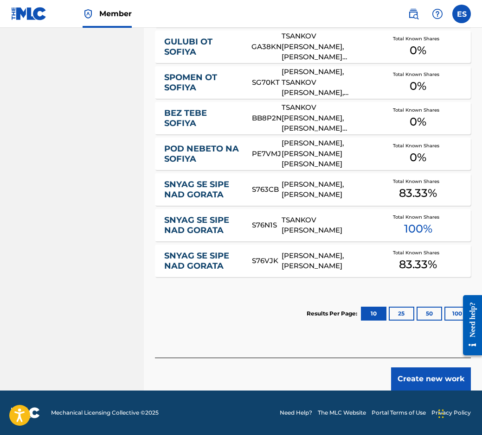
click at [419, 366] on div "Create new work" at bounding box center [313, 374] width 316 height 33
click at [418, 382] on button "Create new work" at bounding box center [431, 379] width 80 height 23
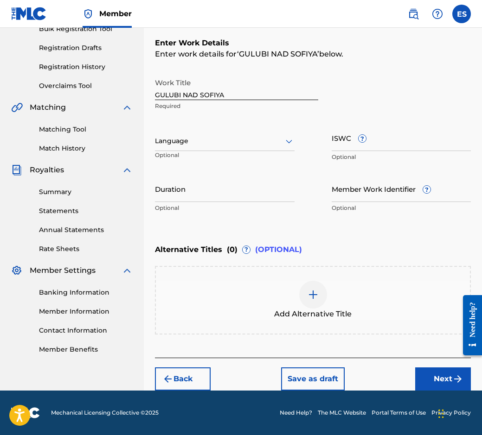
click at [231, 153] on div "Language Optional" at bounding box center [224, 146] width 139 height 42
click at [231, 149] on div "Language" at bounding box center [224, 141] width 139 height 19
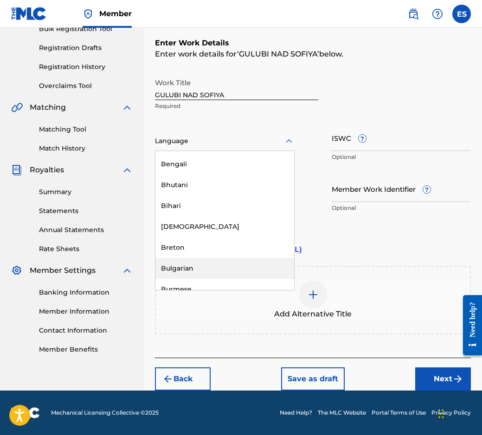
scroll to position [324, 0]
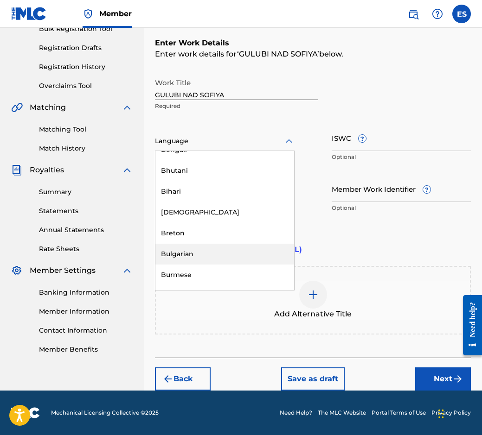
click at [237, 251] on div "Bulgarian" at bounding box center [224, 254] width 139 height 21
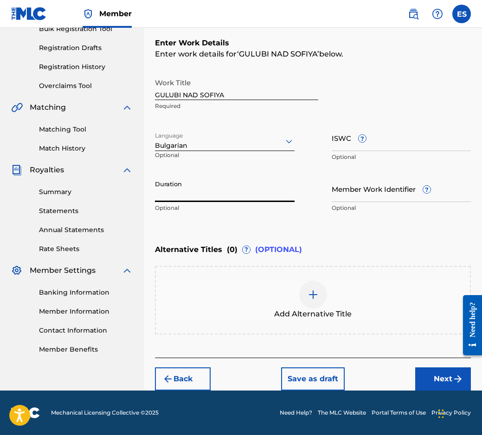
click at [197, 197] on input "Duration" at bounding box center [224, 189] width 139 height 26
type input "03:20"
click at [342, 318] on span "Add Alternative Title" at bounding box center [312, 314] width 77 height 11
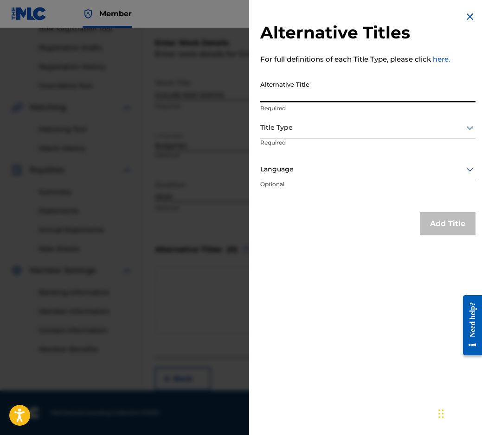
paste input "ГЪЛЪБИ НАД [GEOGRAPHIC_DATA]"
type input "ГЪЛЪБИ НАД [GEOGRAPHIC_DATA]"
click at [305, 123] on div at bounding box center [367, 128] width 215 height 12
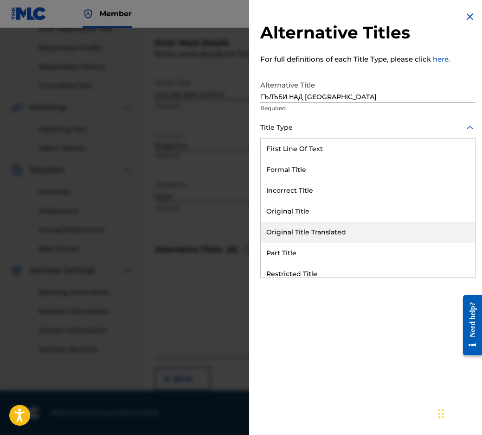
click at [310, 224] on div "Original Title Translated" at bounding box center [367, 232] width 214 height 21
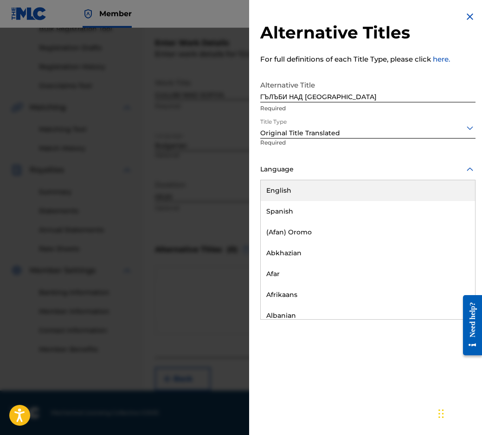
click at [302, 170] on div at bounding box center [367, 170] width 215 height 12
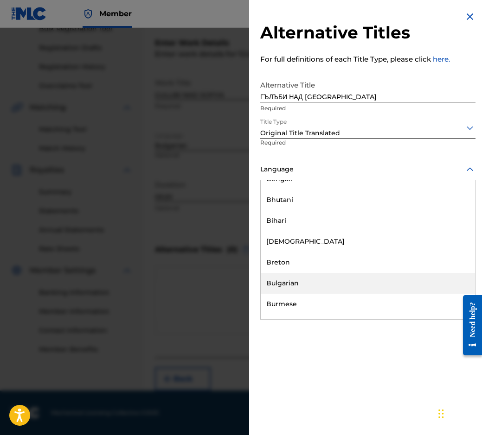
click at [320, 276] on div "Bulgarian" at bounding box center [367, 283] width 214 height 21
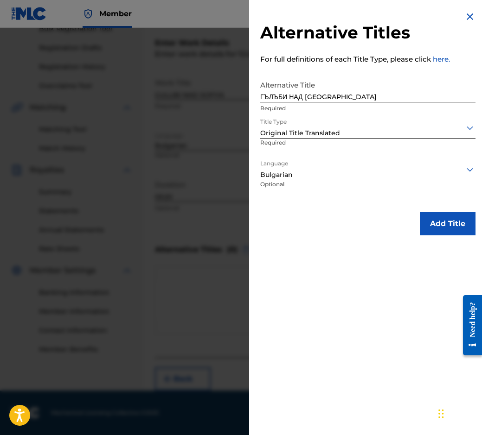
click at [425, 222] on button "Add Title" at bounding box center [447, 223] width 56 height 23
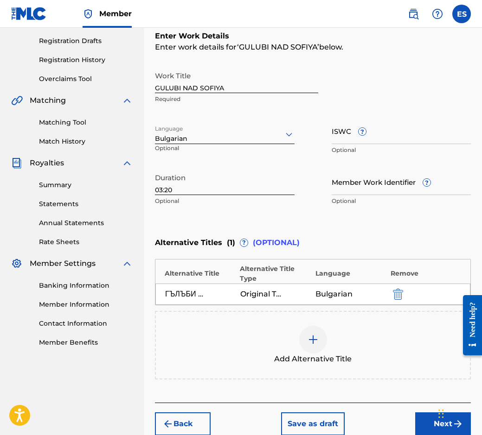
scroll to position [197, 0]
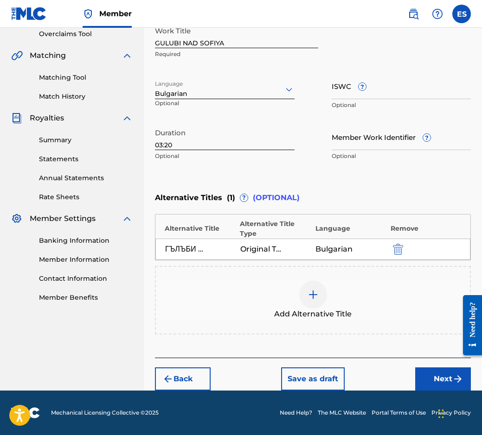
click at [431, 377] on button "Next" at bounding box center [443, 379] width 56 height 23
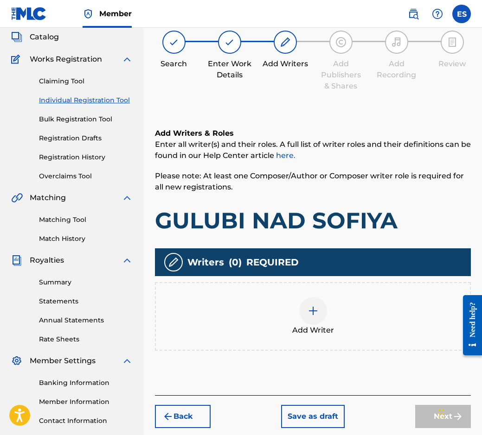
scroll to position [42, 0]
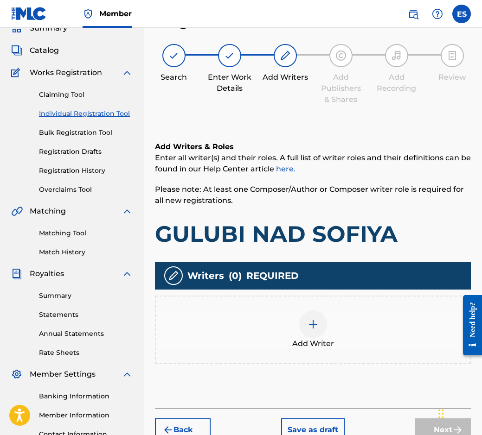
click at [351, 340] on div "Add Writer" at bounding box center [313, 330] width 314 height 39
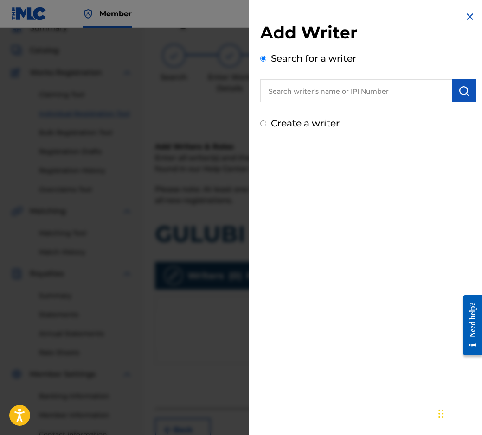
paste input "00087889792"
type input "00087889792"
click at [464, 92] on img "submit" at bounding box center [463, 90] width 11 height 11
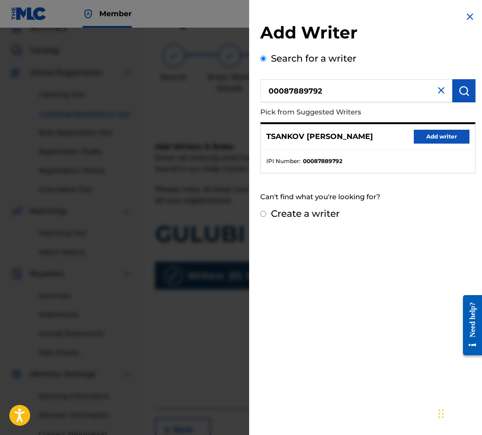
click at [450, 133] on button "Add writer" at bounding box center [441, 137] width 56 height 14
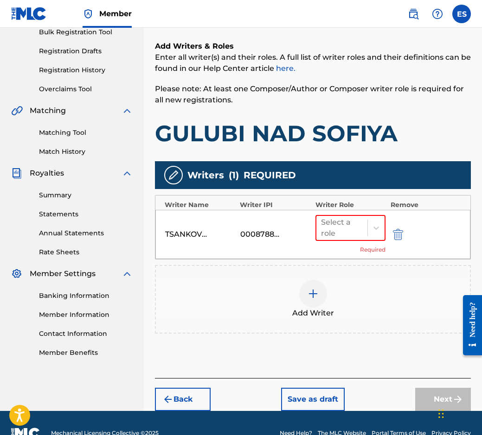
scroll to position [163, 0]
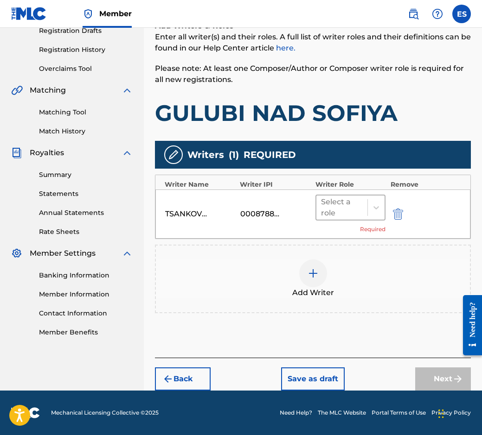
click at [337, 204] on div at bounding box center [342, 207] width 42 height 13
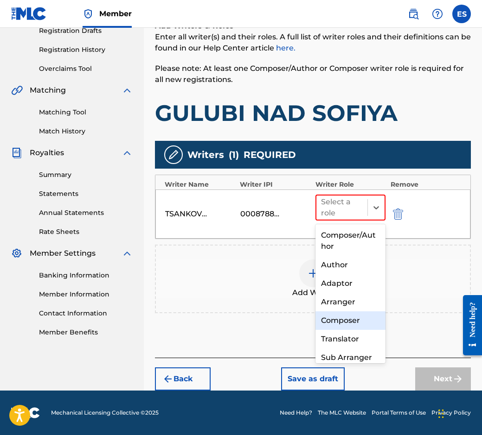
click at [335, 318] on div "Composer" at bounding box center [350, 320] width 70 height 19
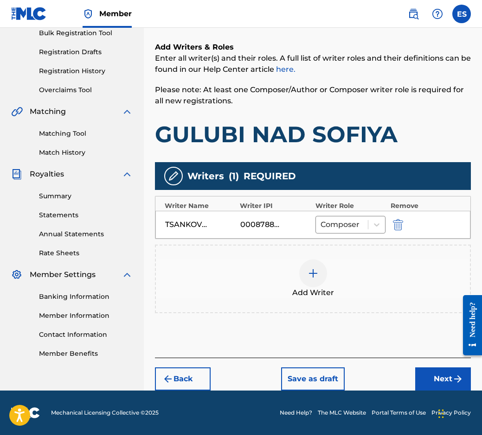
click at [291, 262] on div "Add Writer" at bounding box center [313, 279] width 314 height 39
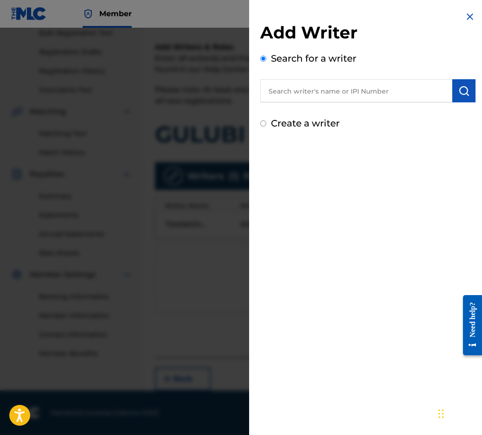
click at [356, 89] on input "text" at bounding box center [356, 90] width 192 height 23
paste input "00087 89 36 07"
click at [319, 95] on input "00087 89 36 07" at bounding box center [356, 90] width 192 height 23
click at [307, 92] on input "00087 89 3607" at bounding box center [356, 90] width 192 height 23
click at [292, 92] on input "00087 893607" at bounding box center [356, 90] width 192 height 23
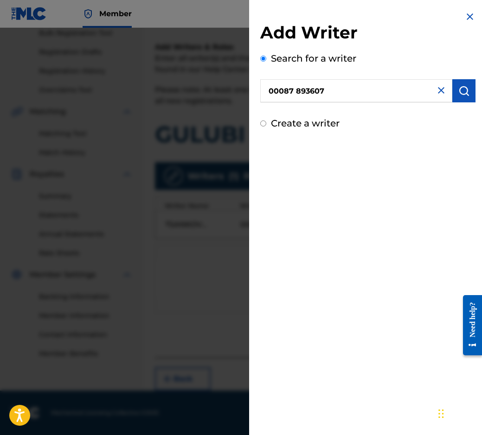
click at [297, 94] on input "00087 893607" at bounding box center [356, 90] width 192 height 23
type input "00087893607"
click at [468, 88] on button "submit" at bounding box center [463, 90] width 23 height 23
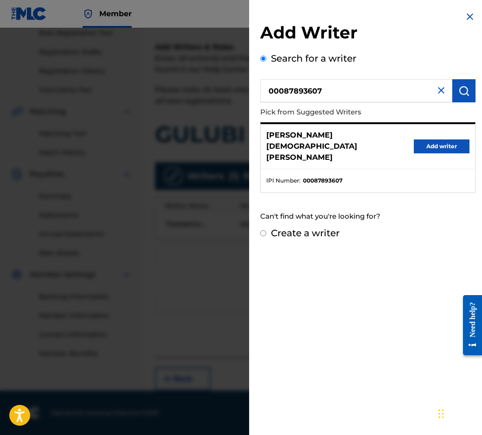
click at [437, 141] on button "Add writer" at bounding box center [441, 146] width 56 height 14
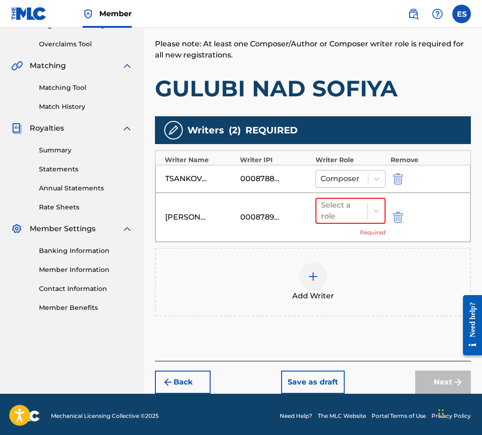
scroll to position [190, 0]
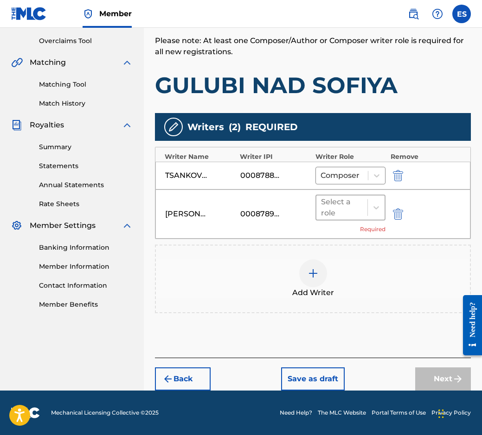
click at [356, 204] on div at bounding box center [342, 207] width 42 height 13
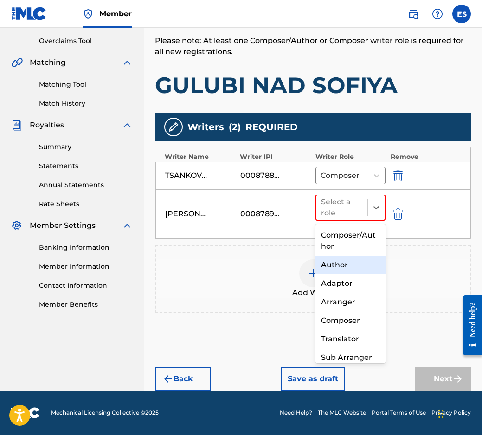
click at [366, 269] on div "Author" at bounding box center [350, 265] width 70 height 19
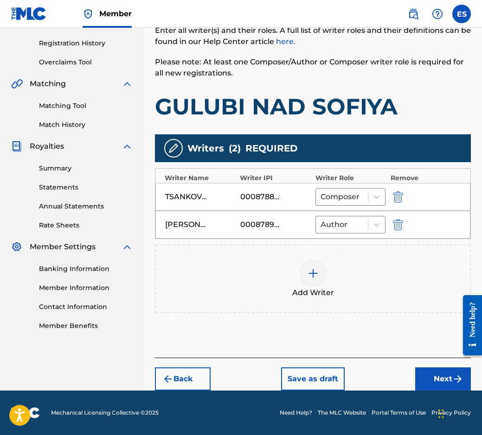
click at [341, 255] on div "Add Writer" at bounding box center [313, 279] width 316 height 69
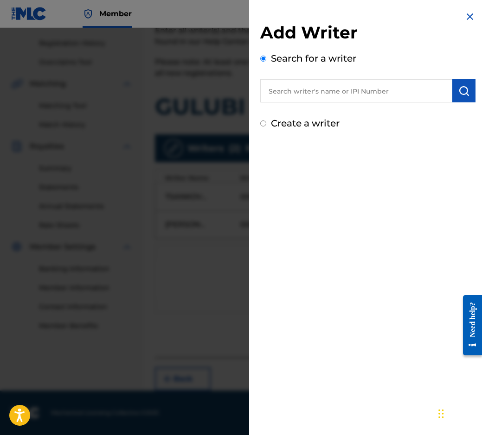
paste input "00124 67 62 76"
click at [314, 87] on input "00124 67 62 76" at bounding box center [356, 90] width 192 height 23
click at [317, 92] on input "00124 67 62 76" at bounding box center [356, 90] width 192 height 23
click at [301, 88] on input "00124 67 6276" at bounding box center [356, 90] width 192 height 23
click at [311, 90] on input "00124 67 6276" at bounding box center [356, 90] width 192 height 23
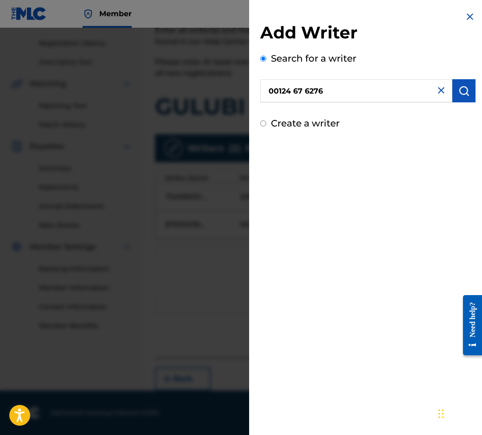
click at [304, 90] on input "00124 67 6276" at bounding box center [356, 90] width 192 height 23
click at [292, 90] on input "00124 676276" at bounding box center [356, 90] width 192 height 23
click at [299, 94] on input "00124 676276" at bounding box center [356, 90] width 192 height 23
click at [294, 89] on input "00124 676276" at bounding box center [356, 90] width 192 height 23
type input "00124676276"
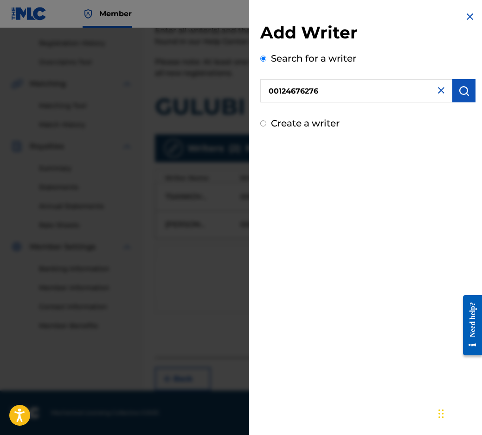
click at [480, 96] on div "Add Writer Search for a writer 00124676276 Create a writer" at bounding box center [367, 70] width 237 height 141
click at [470, 95] on button "submit" at bounding box center [463, 90] width 23 height 23
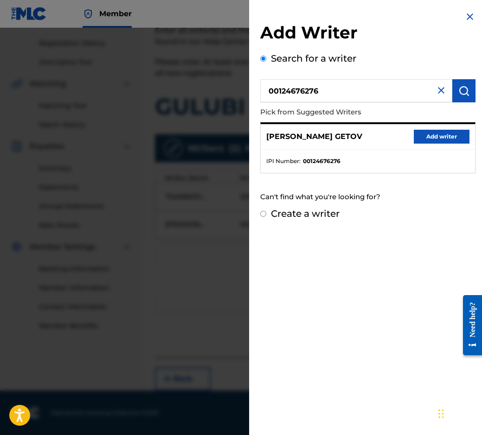
click at [431, 135] on button "Add writer" at bounding box center [441, 137] width 56 height 14
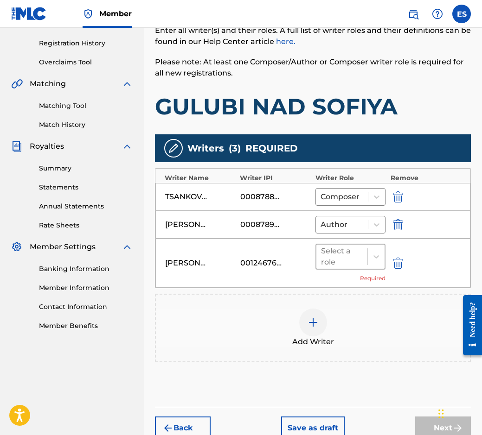
click at [356, 254] on div at bounding box center [342, 256] width 42 height 13
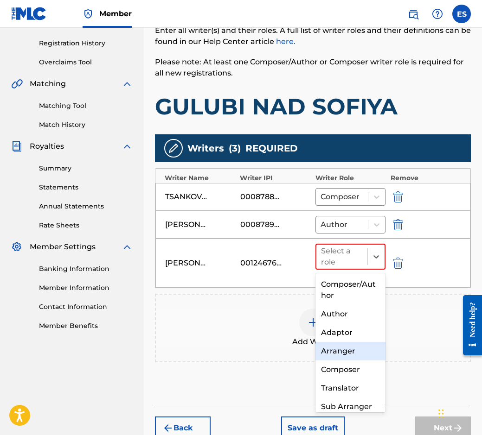
click at [356, 359] on div "Arranger" at bounding box center [350, 351] width 70 height 19
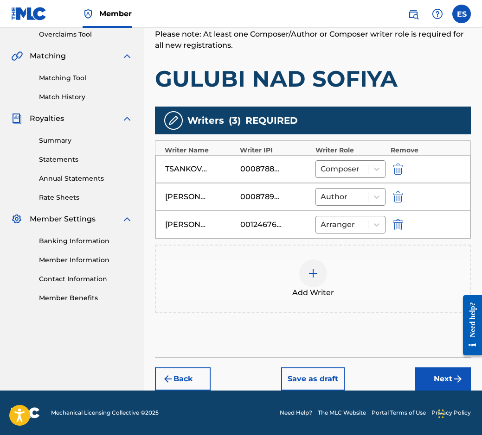
click at [449, 379] on button "Next" at bounding box center [443, 379] width 56 height 23
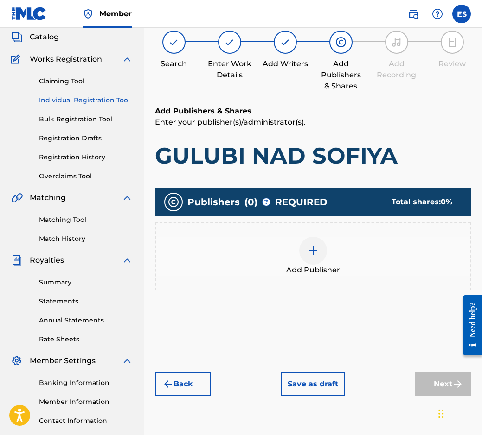
scroll to position [42, 0]
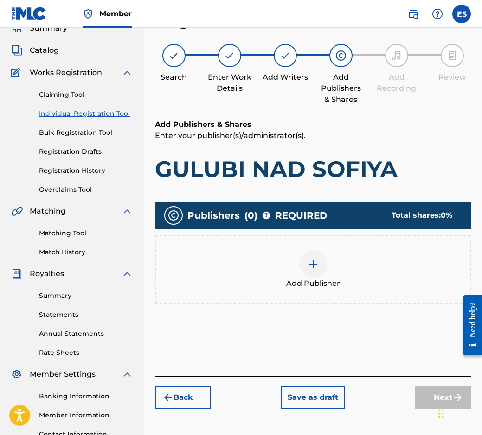
click at [289, 292] on div "Add Publisher" at bounding box center [313, 269] width 316 height 69
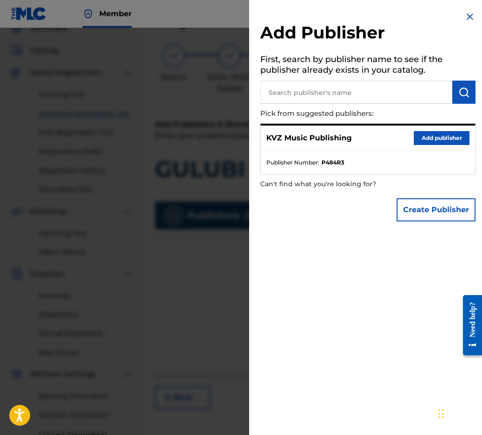
click at [418, 143] on button "Add publisher" at bounding box center [441, 138] width 56 height 14
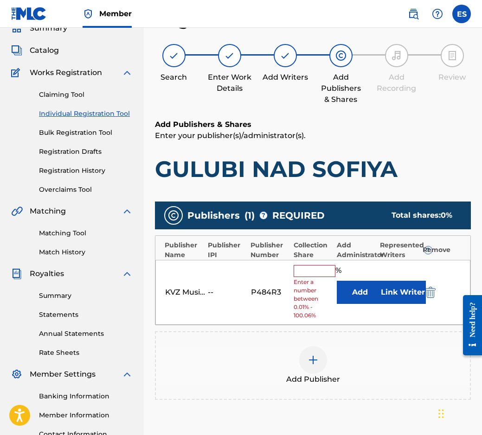
click at [303, 279] on span "Enter a number between 0.01% - 100.06%" at bounding box center [312, 299] width 38 height 42
click at [312, 274] on input "text" at bounding box center [314, 271] width 42 height 12
type input "50"
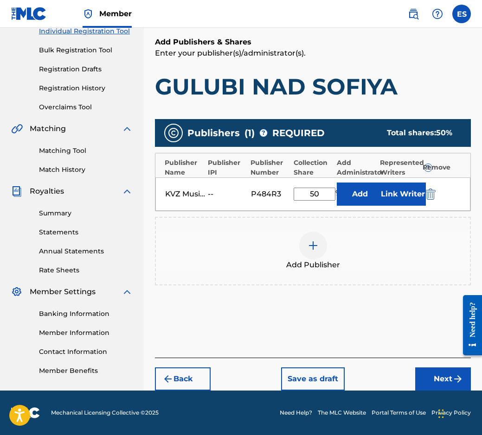
click at [432, 381] on button "Next" at bounding box center [443, 379] width 56 height 23
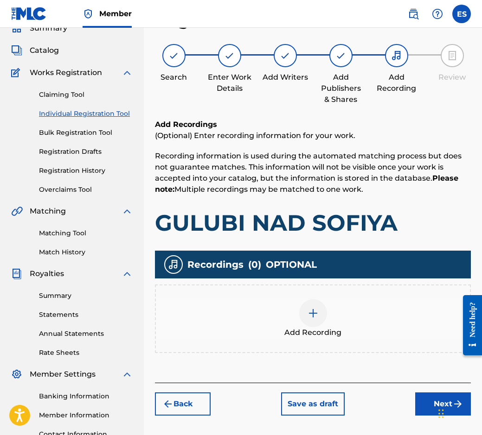
click at [266, 326] on div "Add Recording" at bounding box center [313, 318] width 314 height 39
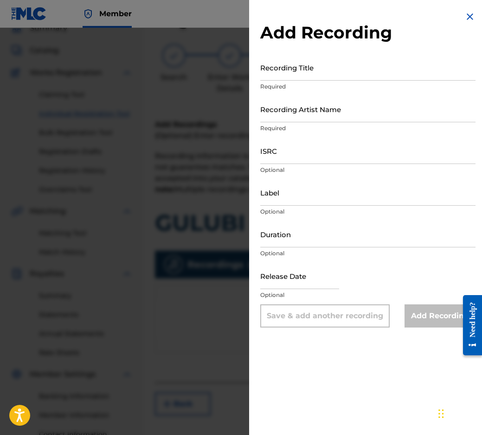
click at [468, 21] on img at bounding box center [469, 16] width 11 height 11
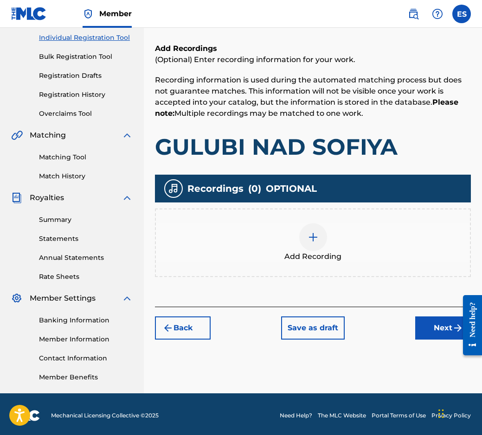
scroll to position [120, 0]
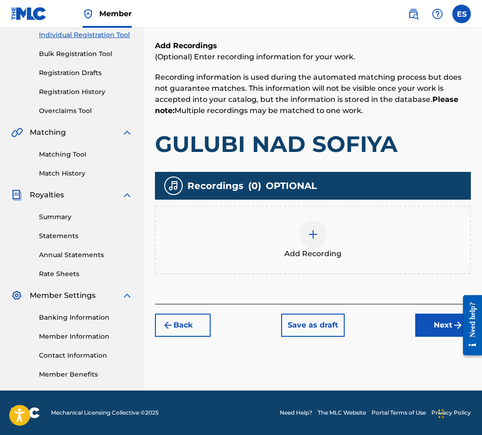
click at [425, 331] on button "Next" at bounding box center [443, 325] width 56 height 23
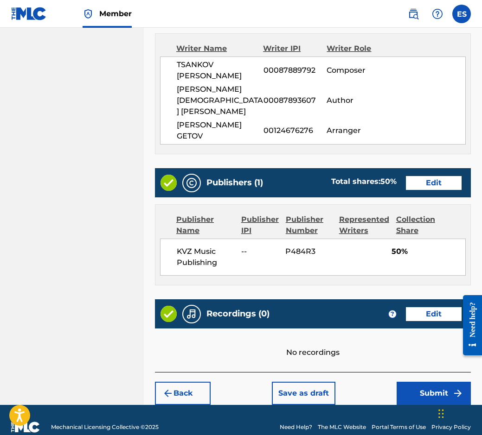
scroll to position [477, 0]
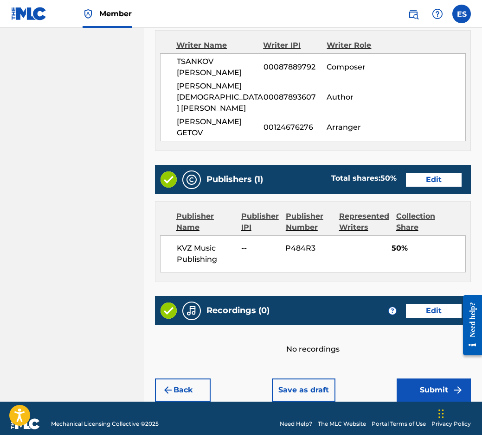
click at [298, 379] on button "Save as draft" at bounding box center [303, 390] width 63 height 23
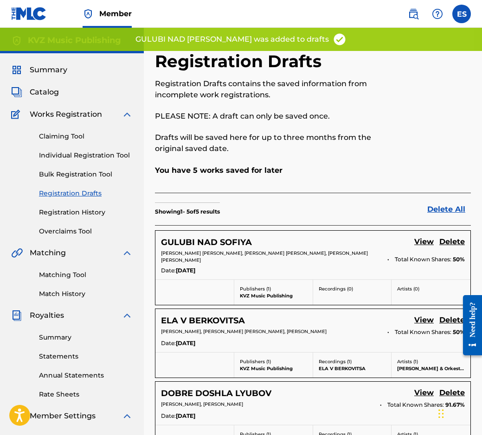
drag, startPoint x: 123, startPoint y: 157, endPoint x: 121, endPoint y: 167, distance: 10.8
click at [123, 157] on link "Individual Registration Tool" at bounding box center [86, 156] width 94 height 10
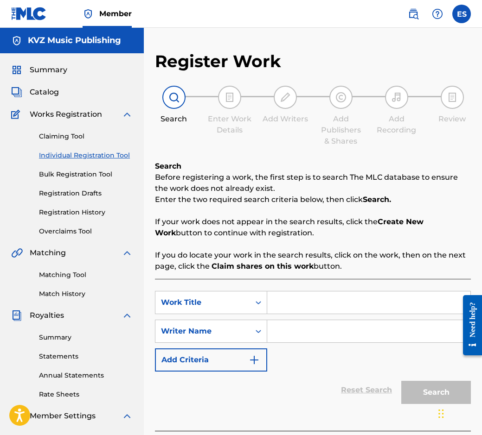
paste input "GULUBI NAD SOFIYA"
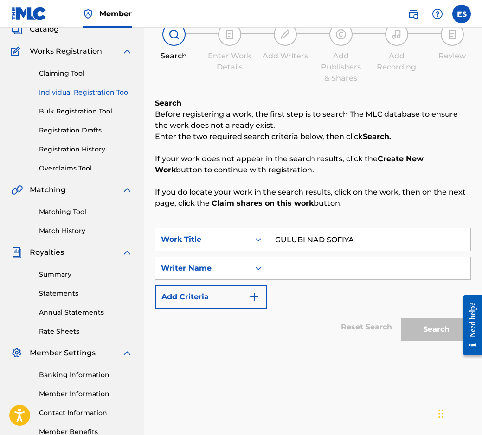
scroll to position [120, 0]
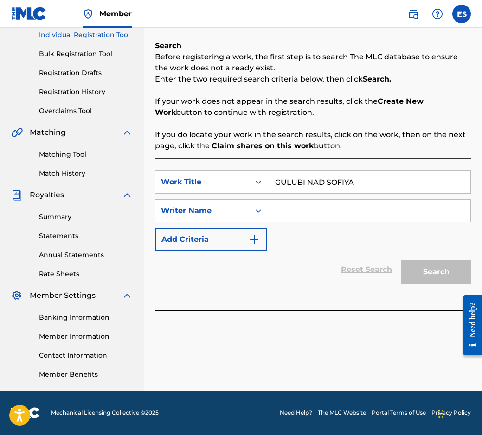
type input "GULUBI NAD SOFIYA"
click at [334, 211] on input "Search Form" at bounding box center [368, 211] width 203 height 22
paste input "[PERSON_NAME]"
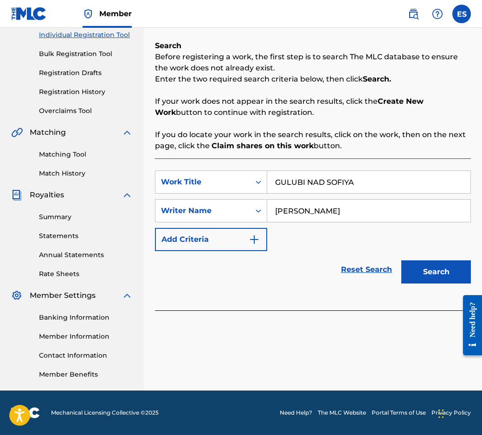
type input "[PERSON_NAME]"
click at [427, 268] on button "Search" at bounding box center [436, 271] width 70 height 23
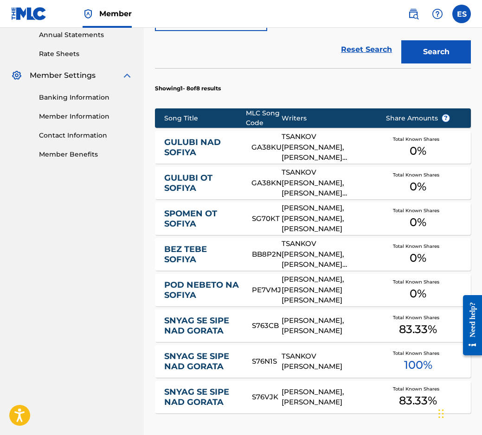
scroll to position [352, 0]
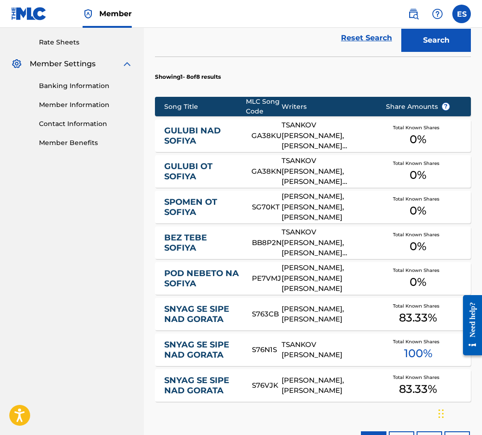
click at [196, 139] on link "GULUBI NAD SOFIYA" at bounding box center [201, 136] width 75 height 21
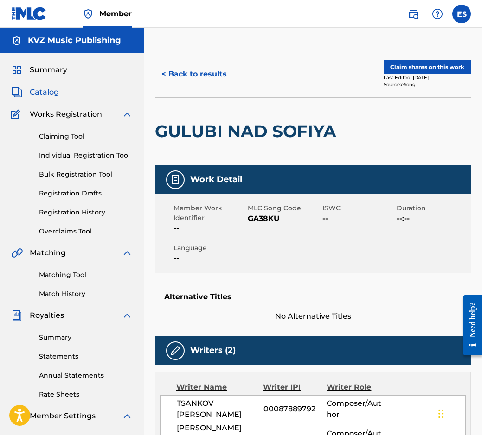
click at [214, 76] on button "< Back to results" at bounding box center [194, 74] width 78 height 23
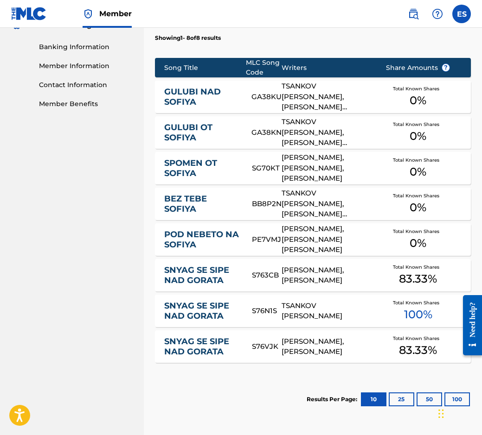
scroll to position [399, 0]
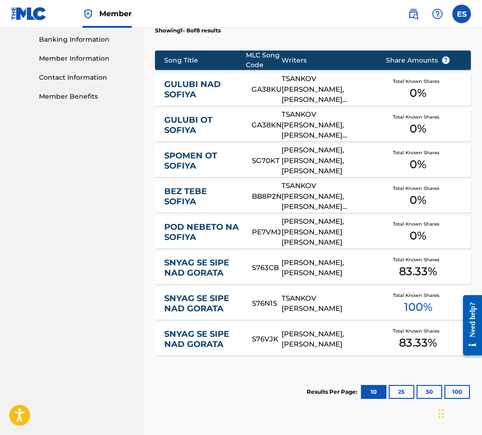
click at [194, 113] on div "GULUBI OT [PERSON_NAME] GA38KN TSANKOV [PERSON_NAME], [PERSON_NAME] [PERSON_NAM…" at bounding box center [313, 125] width 316 height 32
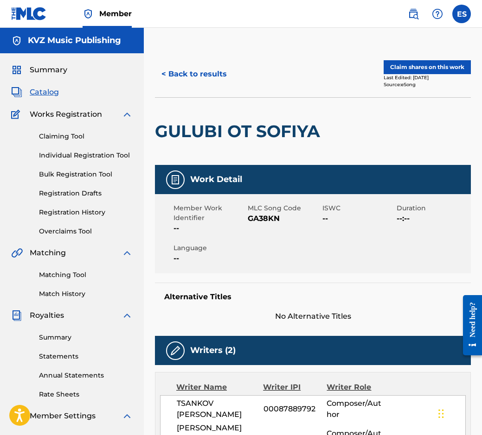
click at [190, 81] on button "< Back to results" at bounding box center [194, 74] width 78 height 23
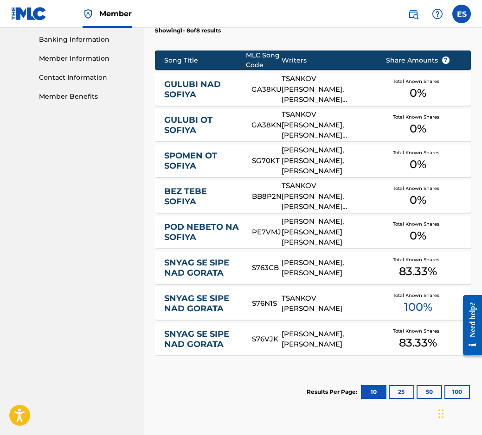
scroll to position [477, 0]
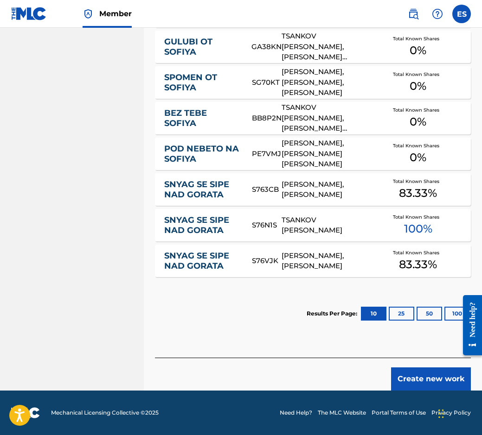
click at [416, 375] on button "Create new work" at bounding box center [431, 379] width 80 height 23
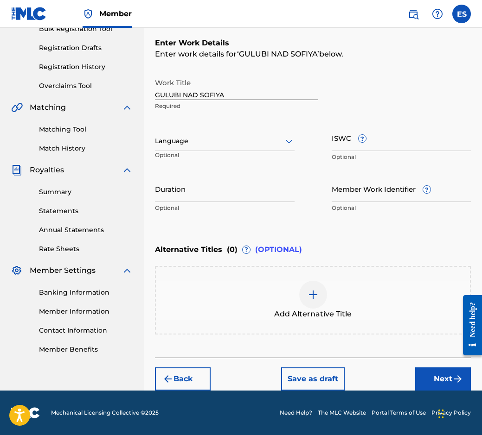
scroll to position [146, 0]
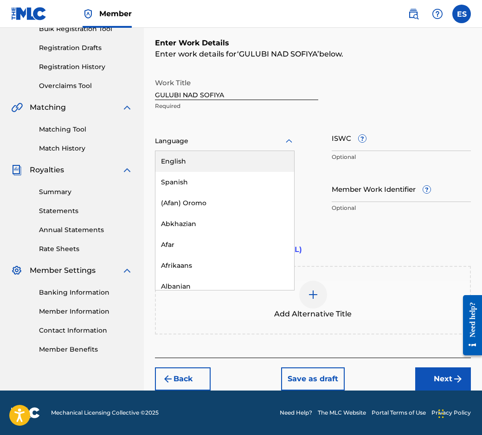
click at [189, 146] on div at bounding box center [224, 141] width 139 height 12
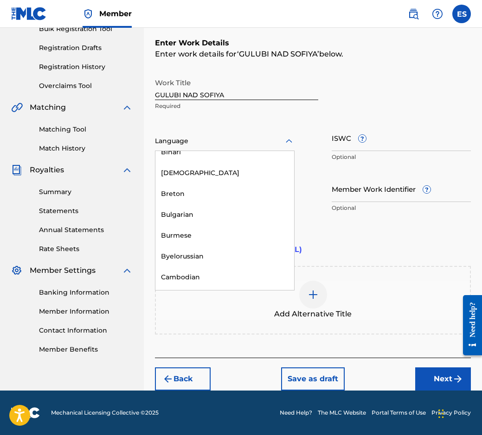
scroll to position [371, 0]
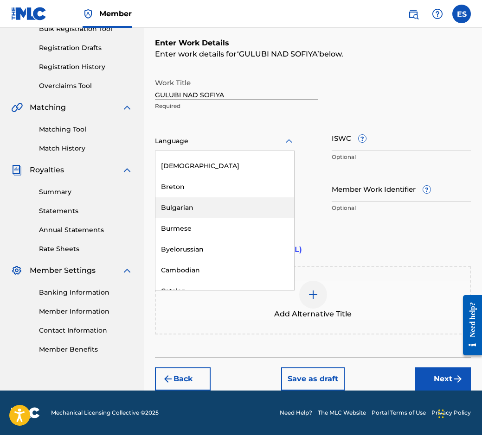
click at [209, 211] on div "Bulgarian" at bounding box center [224, 207] width 139 height 21
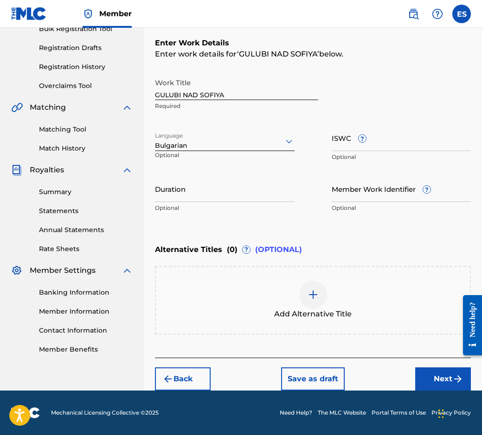
click at [210, 202] on div "Duration Optional" at bounding box center [224, 197] width 139 height 42
click at [210, 199] on input "Duration" at bounding box center [224, 189] width 139 height 26
type input "03:25"
click at [330, 281] on div "Add Alternative Title" at bounding box center [313, 300] width 314 height 39
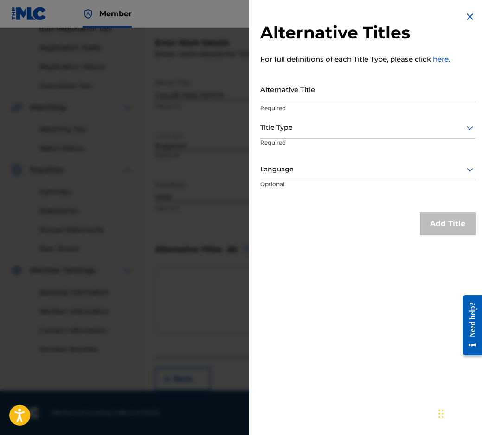
drag, startPoint x: 292, startPoint y: 106, endPoint x: 285, endPoint y: 102, distance: 7.7
drag, startPoint x: 285, startPoint y: 102, endPoint x: 279, endPoint y: 99, distance: 6.8
paste input "ГЪЛЪБИ НАД [GEOGRAPHIC_DATA]"
type input "ГЪЛЪБИ НАД [GEOGRAPHIC_DATA]"
click at [297, 130] on div at bounding box center [367, 128] width 215 height 12
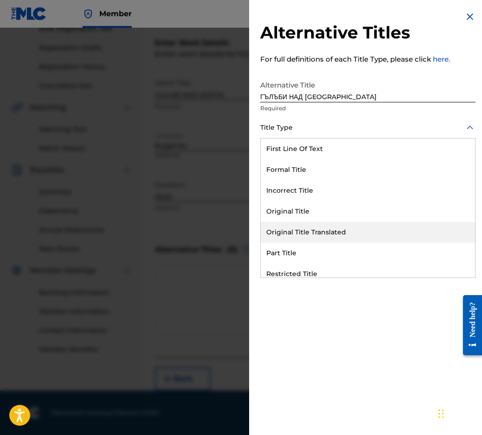
click at [356, 234] on div "Original Title Translated" at bounding box center [367, 232] width 214 height 21
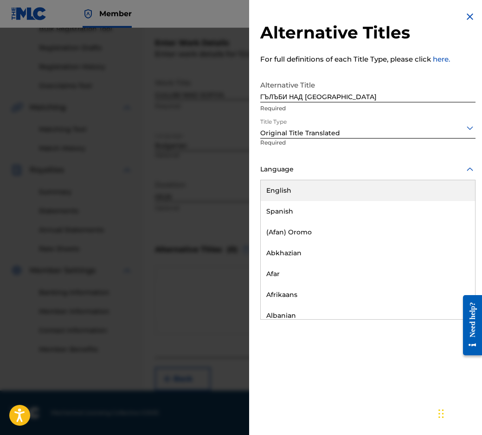
click at [309, 177] on div "Language" at bounding box center [367, 169] width 215 height 21
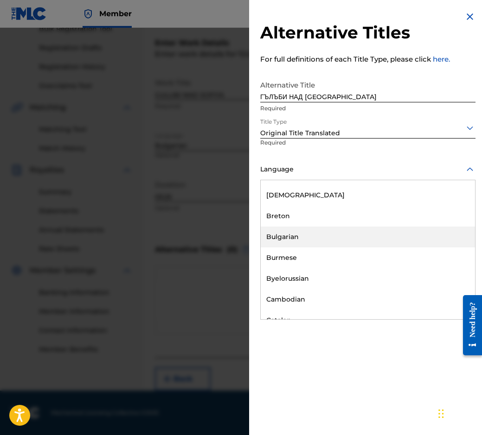
click at [328, 239] on div "Bulgarian" at bounding box center [367, 237] width 214 height 21
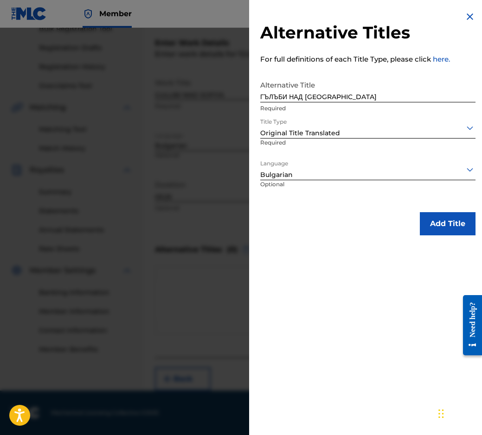
click at [426, 228] on button "Add Title" at bounding box center [447, 223] width 56 height 23
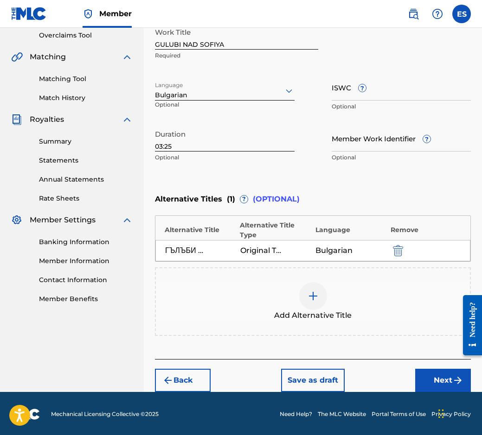
scroll to position [197, 0]
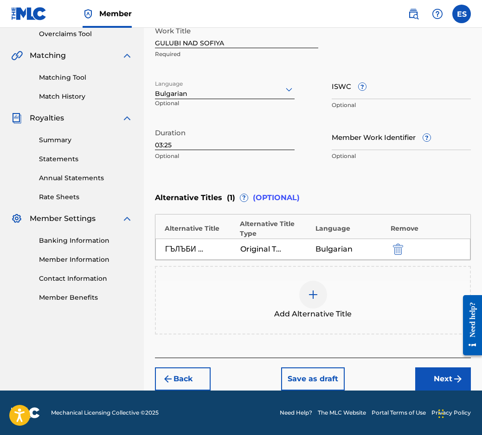
click at [455, 375] on img "submit" at bounding box center [457, 379] width 11 height 11
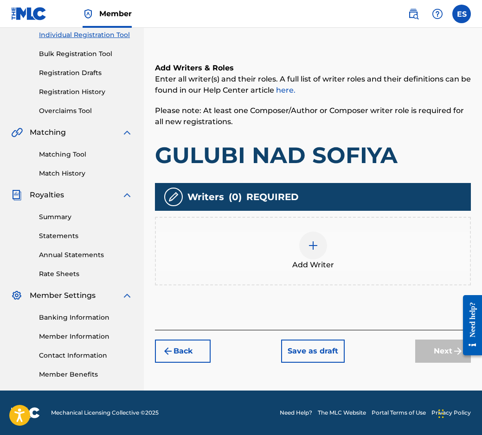
scroll to position [42, 0]
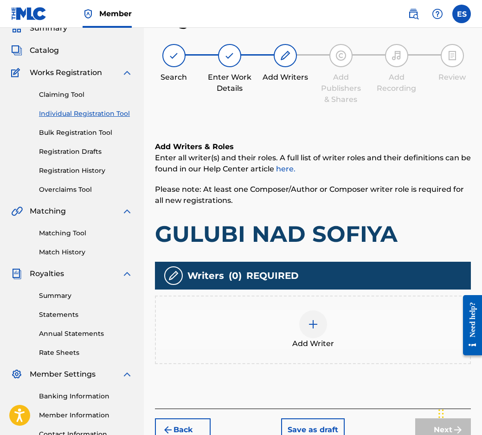
click at [358, 335] on div "Add Writer" at bounding box center [313, 330] width 314 height 39
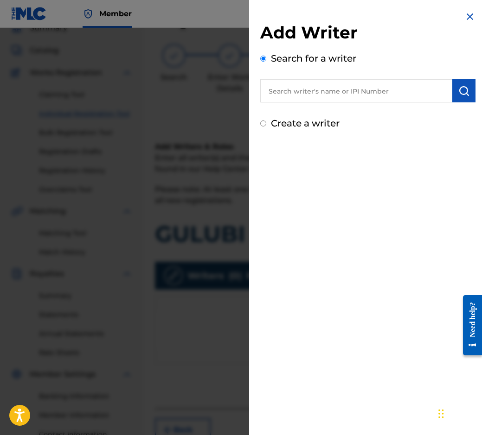
paste input "00087 89 36 07"
click at [317, 89] on input "00087 89 36 07" at bounding box center [356, 90] width 192 height 23
click at [295, 90] on input "00087 89 3607" at bounding box center [356, 90] width 192 height 23
click at [307, 97] on input "0008789 3607" at bounding box center [356, 90] width 192 height 23
click at [304, 97] on input "0008789 3607" at bounding box center [356, 90] width 192 height 23
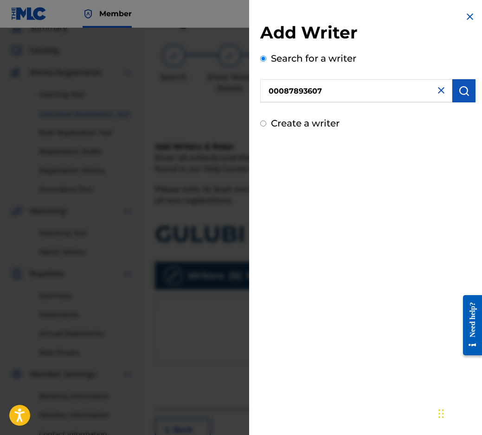
type input "00087893607"
click at [460, 94] on img "submit" at bounding box center [463, 90] width 11 height 11
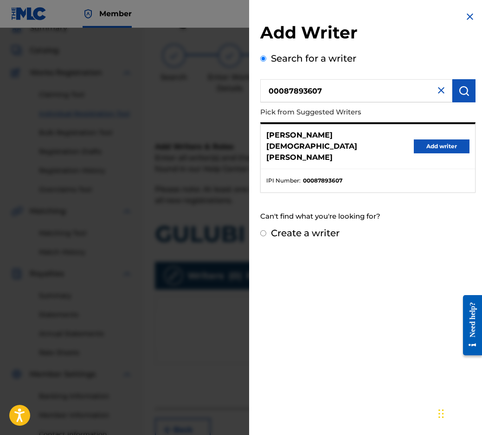
click at [446, 139] on button "Add writer" at bounding box center [441, 146] width 56 height 14
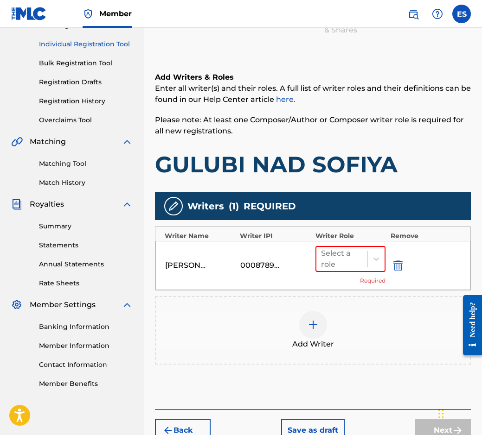
scroll to position [163, 0]
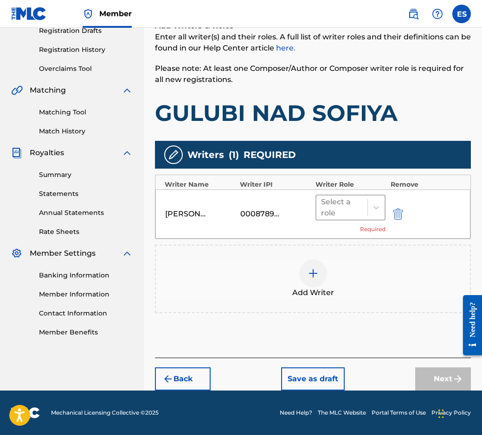
click at [364, 209] on div "Select a role" at bounding box center [341, 208] width 51 height 24
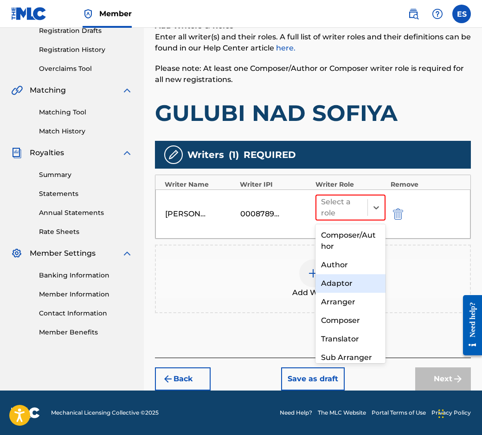
click at [355, 266] on div "Author" at bounding box center [350, 265] width 70 height 19
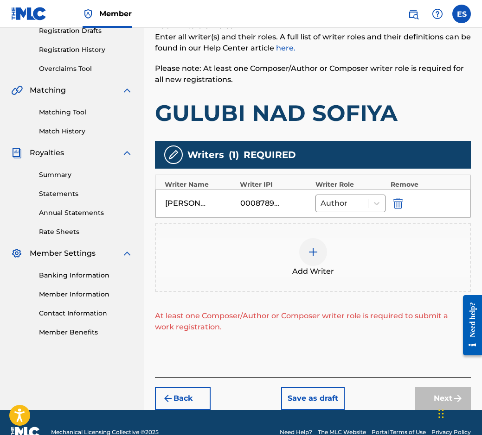
click at [319, 260] on div at bounding box center [313, 252] width 28 height 28
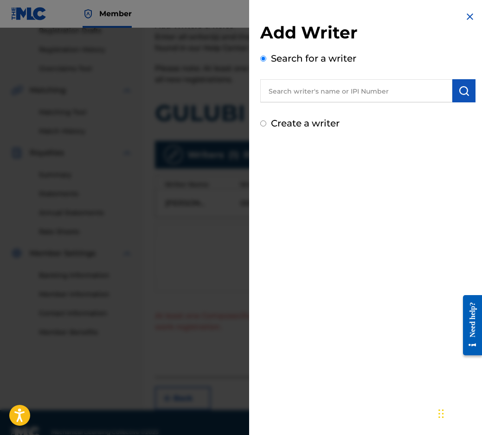
paste input "00089 11 03 77"
click at [314, 94] on input "00089 11 03 77" at bounding box center [356, 90] width 192 height 23
click at [305, 89] on input "00089 11 0377" at bounding box center [356, 90] width 192 height 23
click at [297, 85] on input "00089 110377" at bounding box center [356, 90] width 192 height 23
click at [292, 90] on input "00089 110377" at bounding box center [356, 90] width 192 height 23
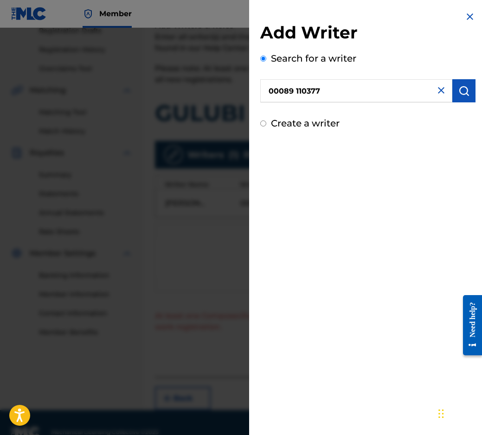
click at [295, 91] on input "00089 110377" at bounding box center [356, 90] width 192 height 23
type input "00089110377"
click at [454, 91] on button "submit" at bounding box center [463, 90] width 23 height 23
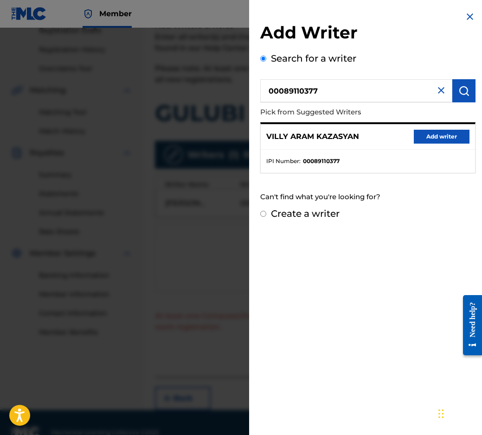
click at [446, 139] on button "Add writer" at bounding box center [441, 137] width 56 height 14
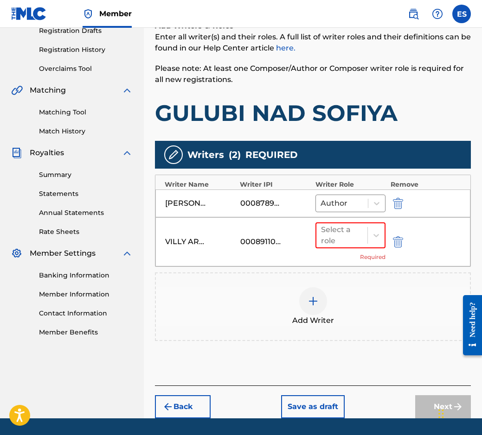
scroll to position [190, 0]
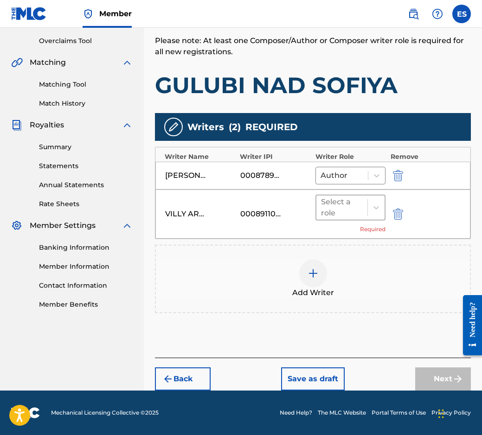
click at [354, 207] on div at bounding box center [342, 207] width 42 height 13
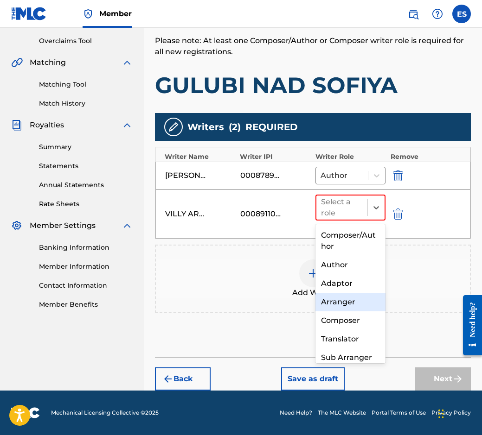
click at [345, 302] on div "Arranger" at bounding box center [350, 302] width 70 height 19
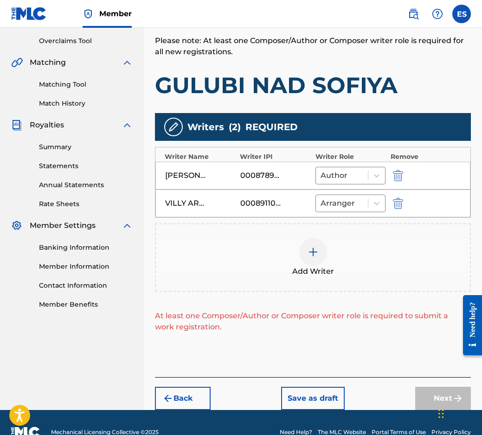
click at [308, 278] on div "Add Writer" at bounding box center [313, 257] width 316 height 69
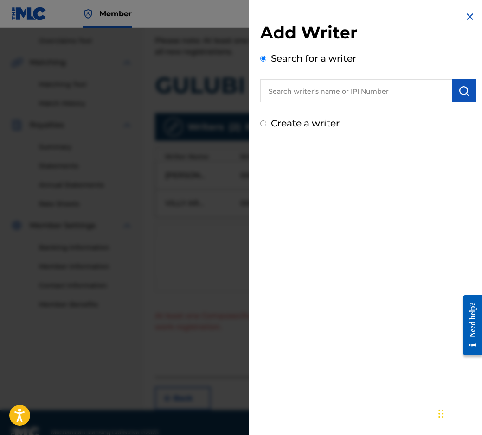
paste input "00087889792"
type input "00087889792"
click at [462, 88] on img "submit" at bounding box center [463, 90] width 11 height 11
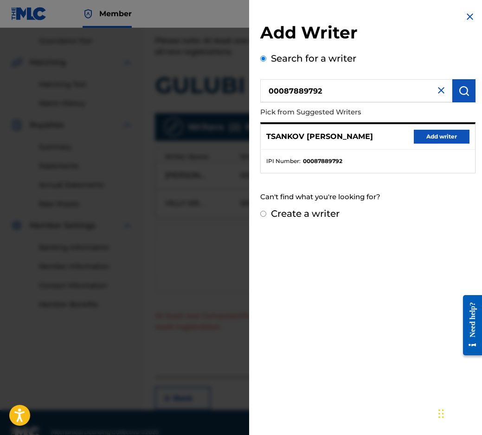
click at [430, 133] on button "Add writer" at bounding box center [441, 137] width 56 height 14
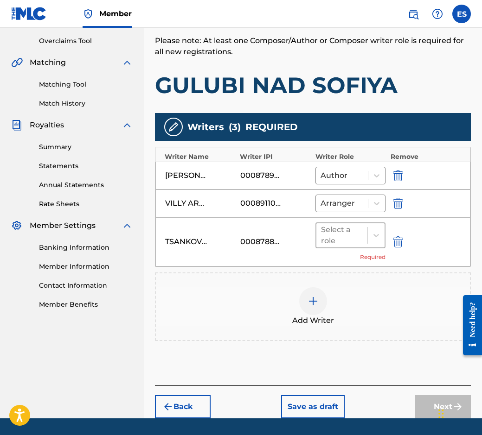
click at [345, 241] on div at bounding box center [342, 235] width 42 height 13
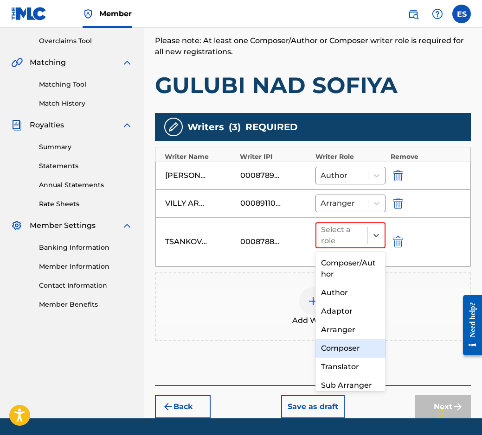
click at [368, 340] on div "Composer" at bounding box center [350, 348] width 70 height 19
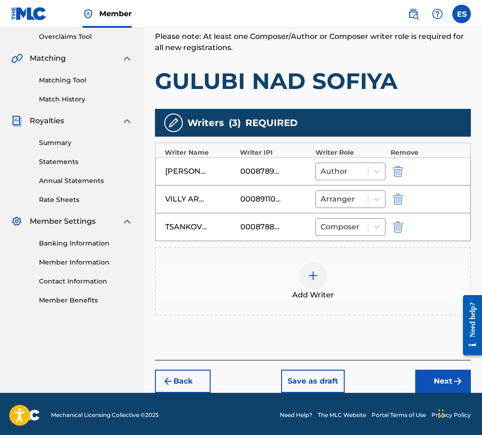
scroll to position [197, 0]
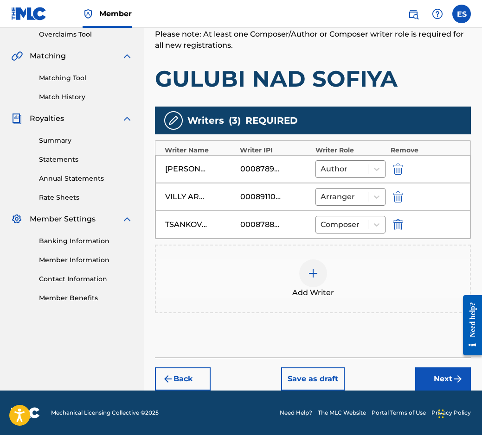
click at [434, 371] on button "Next" at bounding box center [443, 379] width 56 height 23
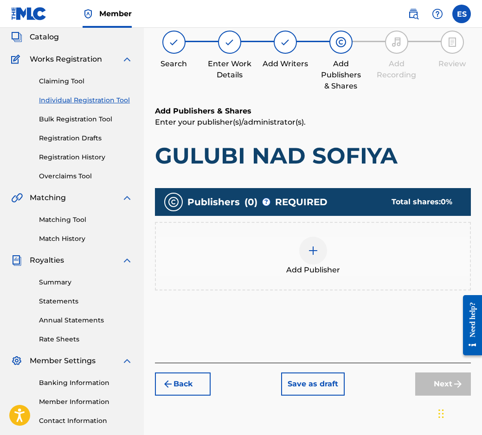
scroll to position [42, 0]
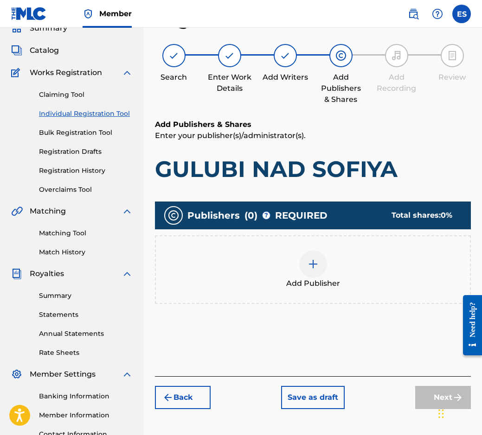
click at [265, 282] on div "Add Publisher" at bounding box center [313, 269] width 314 height 39
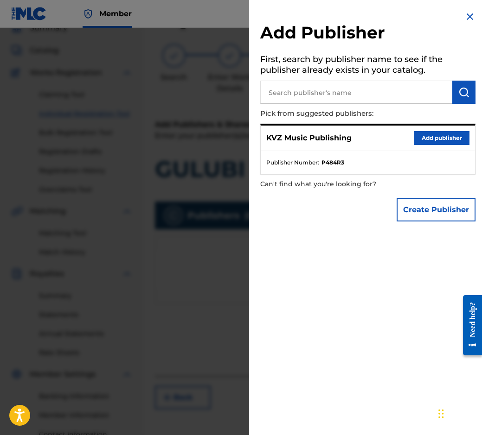
click at [431, 138] on button "Add publisher" at bounding box center [441, 138] width 56 height 14
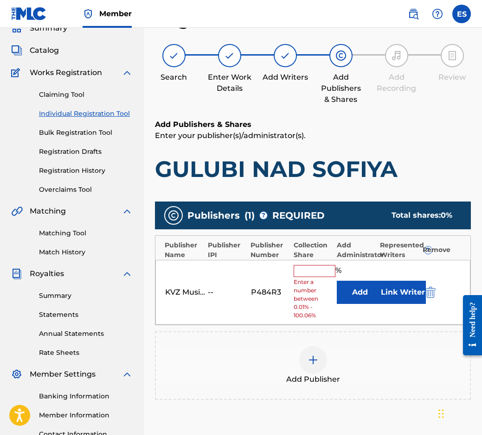
click at [329, 275] on input "text" at bounding box center [314, 271] width 42 height 12
type input "50"
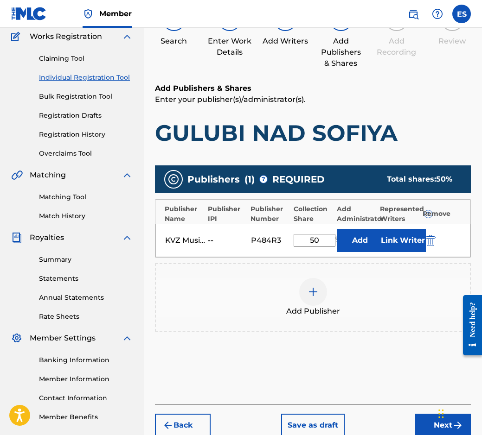
scroll to position [124, 0]
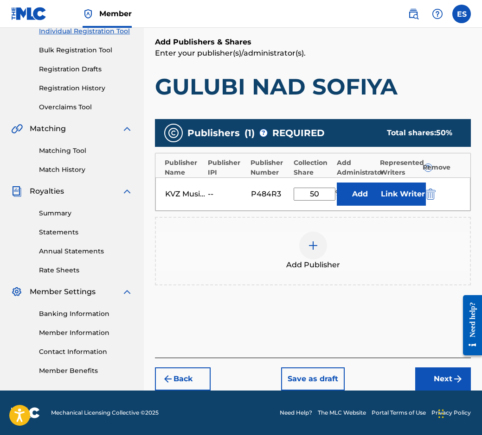
click at [417, 363] on div "Back Save as draft Next" at bounding box center [313, 374] width 316 height 33
click at [432, 381] on button "Next" at bounding box center [443, 379] width 56 height 23
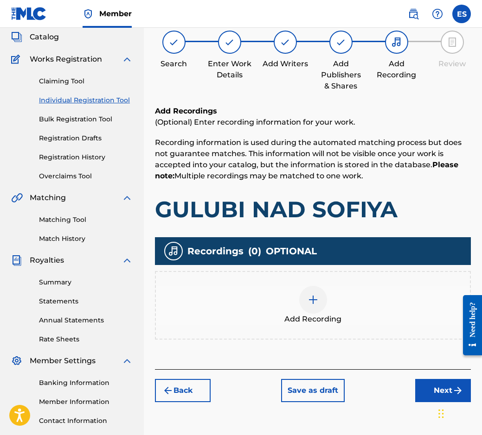
scroll to position [42, 0]
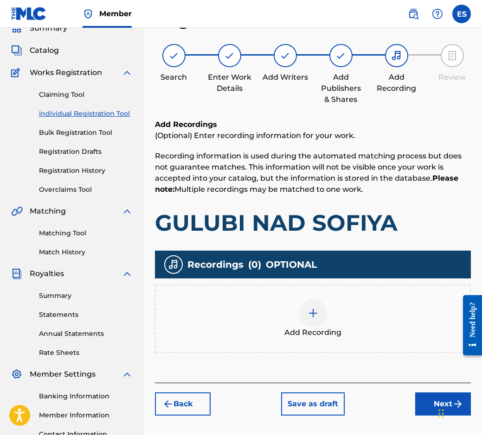
click at [331, 311] on div "Add Recording" at bounding box center [313, 318] width 314 height 39
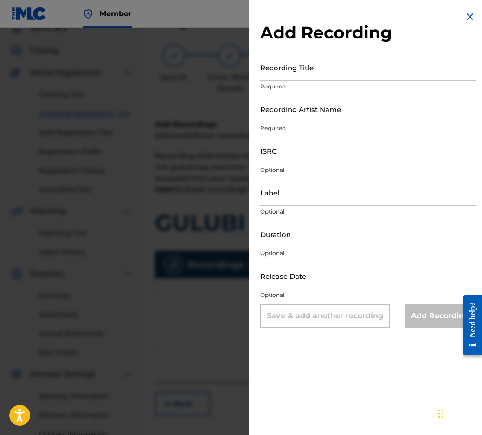
click at [281, 232] on input "Duration" at bounding box center [367, 234] width 215 height 26
type input "03:25"
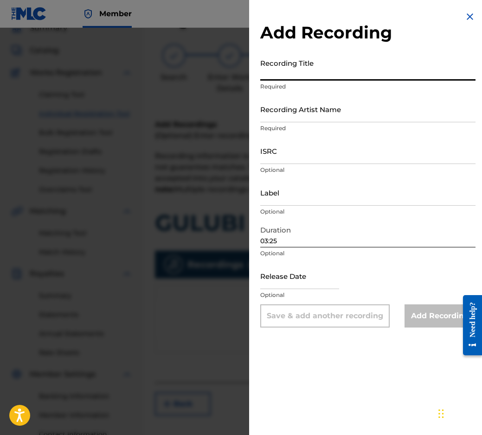
paste input "GULUBI NAD SOFIYA"
type input "GULUBI NAD SOFIYA"
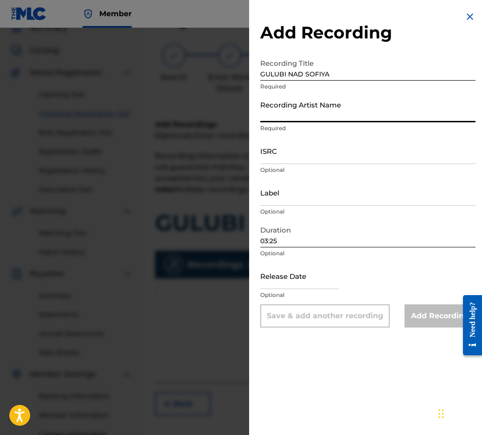
paste input "UChASTNITsI V KONKURSA"
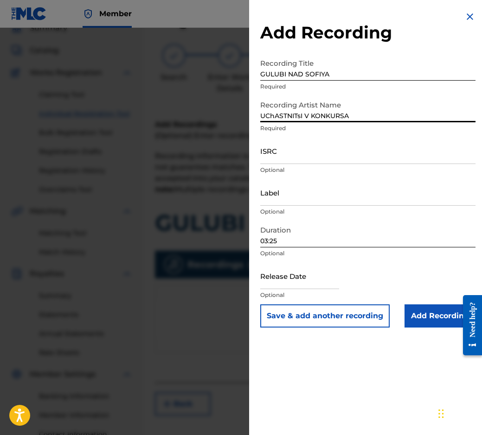
click at [271, 118] on input "UChASTNITsI V KONKURSA" at bounding box center [367, 109] width 215 height 26
click at [302, 115] on input "UCHASTNITsI V KONKURSA" at bounding box center [367, 109] width 215 height 26
type input "UCHASTNITSI V KONKURSA"
click at [441, 305] on input "Add Recording" at bounding box center [439, 315] width 71 height 23
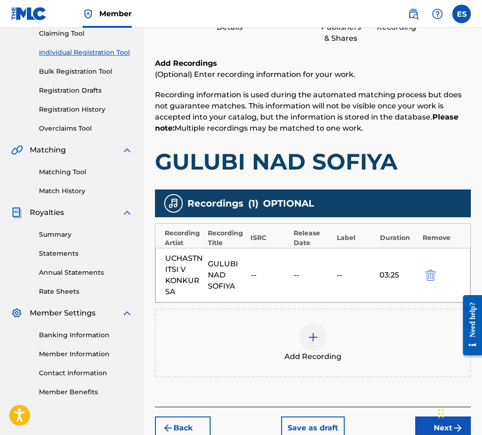
scroll to position [152, 0]
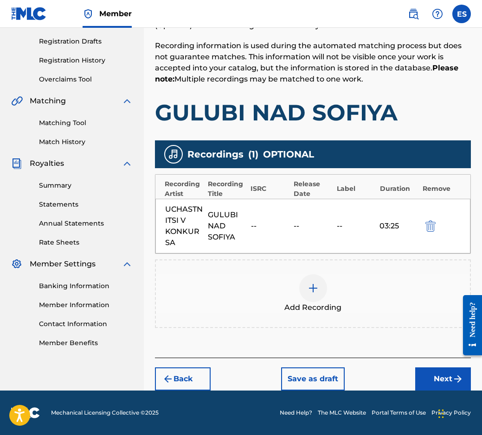
click at [431, 370] on button "Next" at bounding box center [443, 379] width 56 height 23
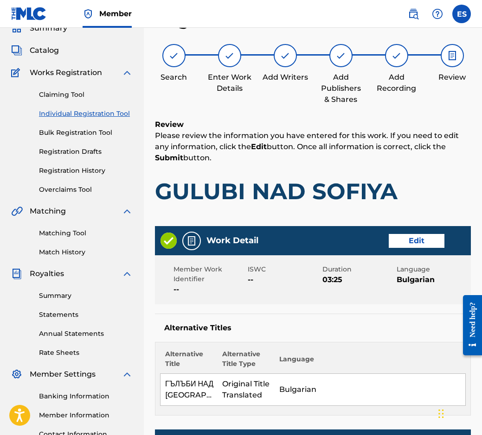
scroll to position [181, 0]
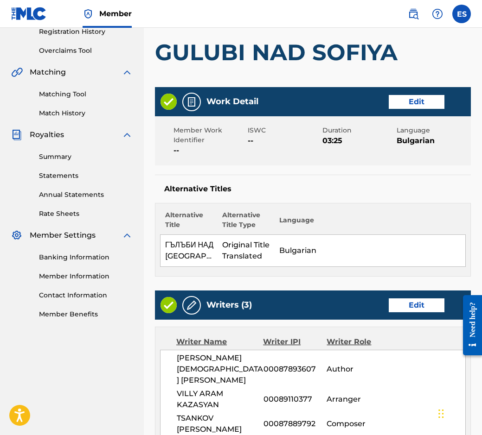
drag, startPoint x: 334, startPoint y: 179, endPoint x: 300, endPoint y: 161, distance: 38.4
click at [300, 161] on div "Member Work Identifier -- ISWC -- Duration 03:25 Language Bulgarian" at bounding box center [313, 140] width 316 height 49
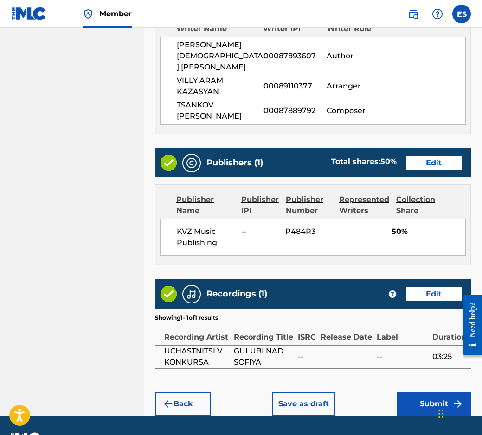
scroll to position [508, 0]
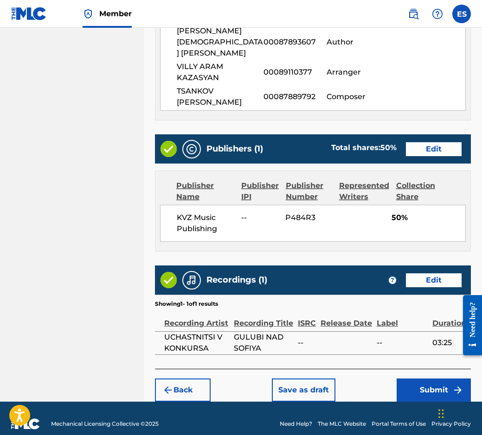
click at [303, 387] on button "Save as draft" at bounding box center [303, 390] width 63 height 23
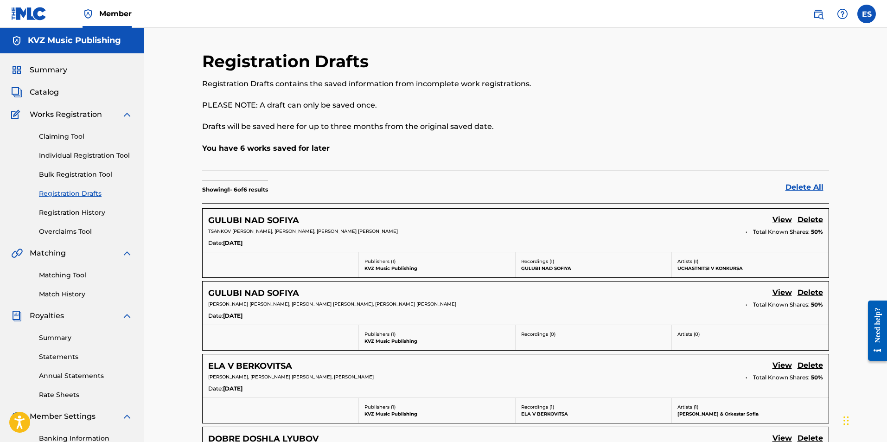
click at [72, 144] on div "Claiming Tool Individual Registration Tool Bulk Registration Tool Registration …" at bounding box center [71, 178] width 121 height 116
click at [68, 154] on link "Individual Registration Tool" at bounding box center [86, 156] width 94 height 10
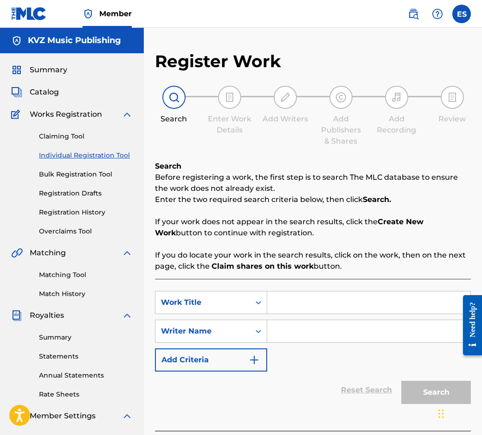
paste input "GULUBI OT SOFIYA"
type input "GULUBI OT SOFIYA"
click at [301, 332] on input "Search Form" at bounding box center [368, 331] width 203 height 22
drag, startPoint x: 273, startPoint y: 305, endPoint x: 257, endPoint y: 309, distance: 16.5
click at [257, 309] on div "SearchWithCriteriab3ec0008-29bd-4bea-bdbc-f5f04313c16d Work Title GULUBI OT [PE…" at bounding box center [313, 302] width 316 height 23
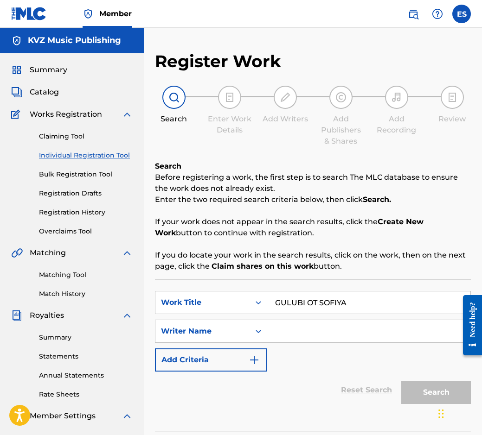
paste input "[PERSON_NAME]"
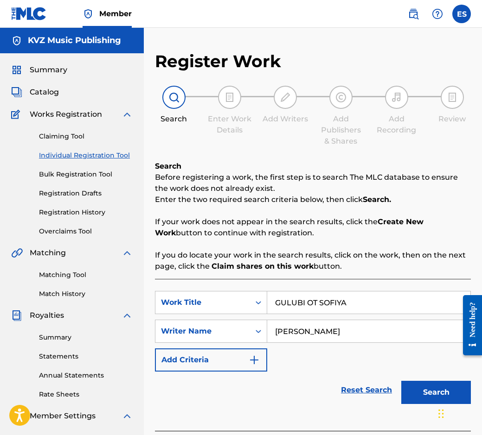
click at [268, 334] on input "[PERSON_NAME]" at bounding box center [368, 331] width 203 height 22
type input "[PERSON_NAME]"
click at [419, 386] on button "Search" at bounding box center [436, 392] width 70 height 23
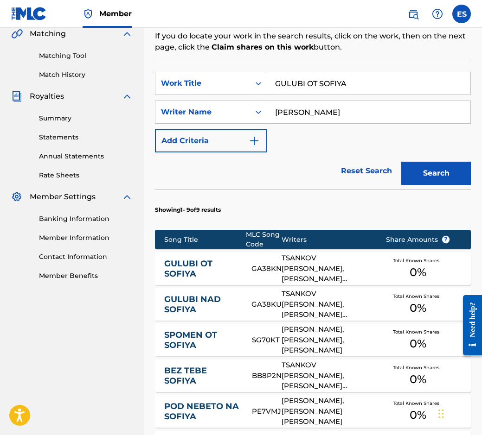
scroll to position [232, 0]
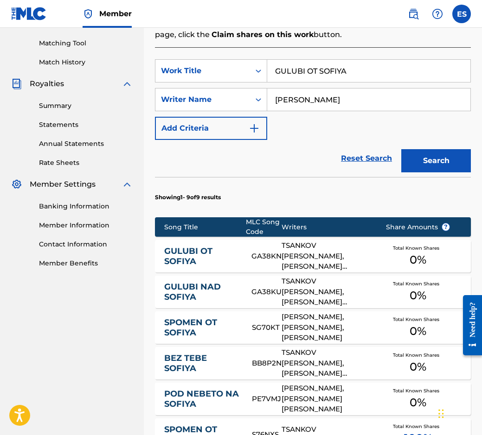
click at [188, 255] on link "GULUBI OT SOFIYA" at bounding box center [201, 256] width 75 height 21
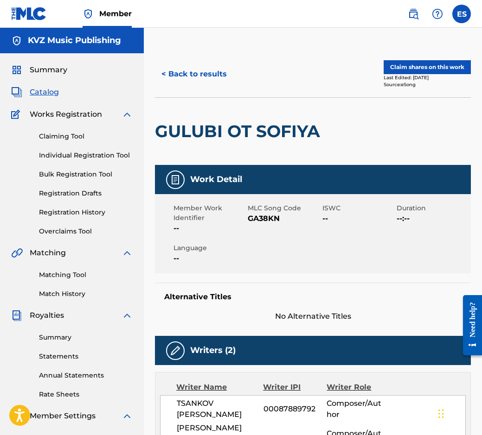
click at [170, 78] on button "< Back to results" at bounding box center [194, 74] width 78 height 23
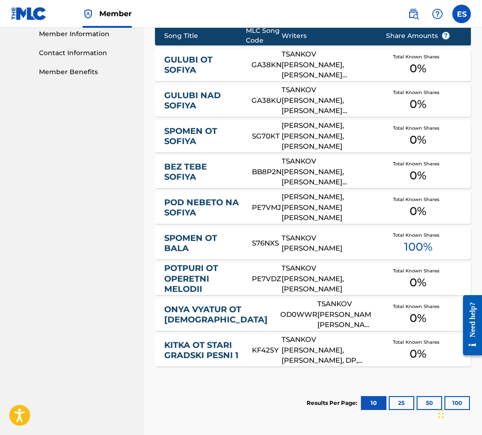
scroll to position [420, 0]
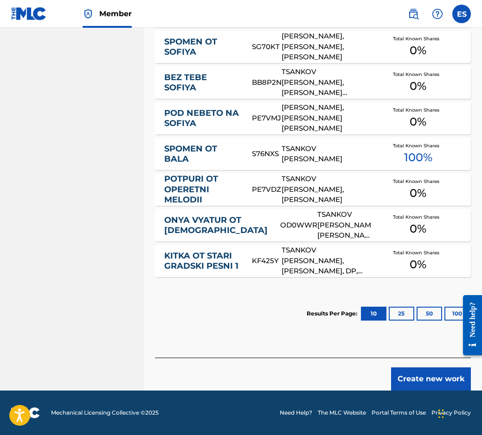
click at [402, 375] on button "Create new work" at bounding box center [431, 379] width 80 height 23
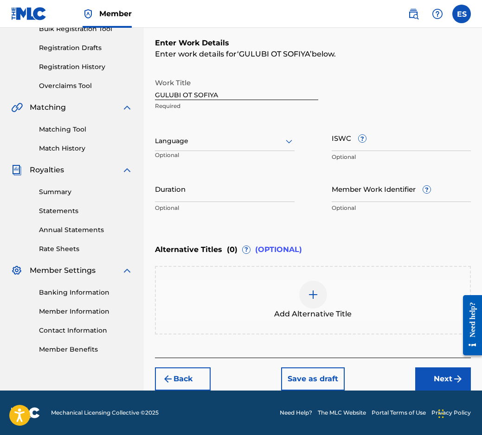
scroll to position [146, 0]
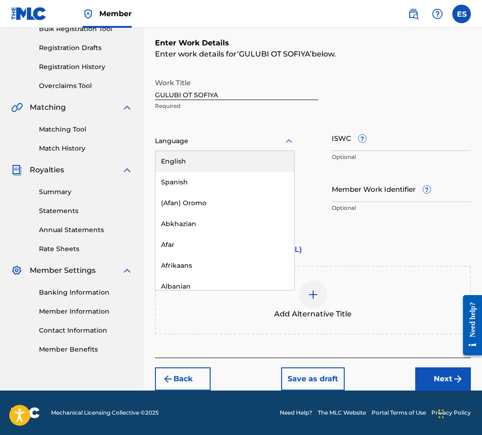
click at [234, 137] on div at bounding box center [224, 141] width 139 height 12
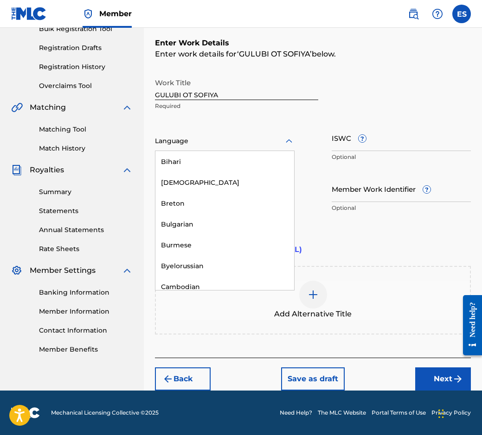
scroll to position [371, 0]
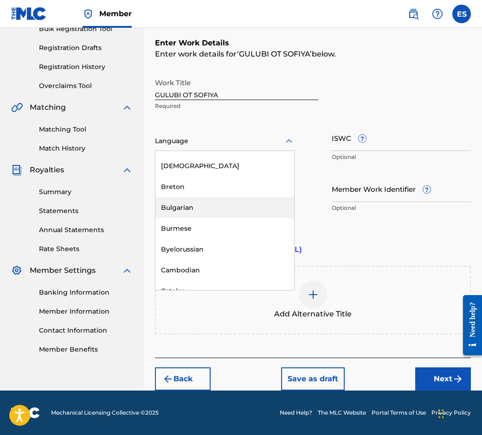
click at [243, 205] on div "Bulgarian" at bounding box center [224, 207] width 139 height 21
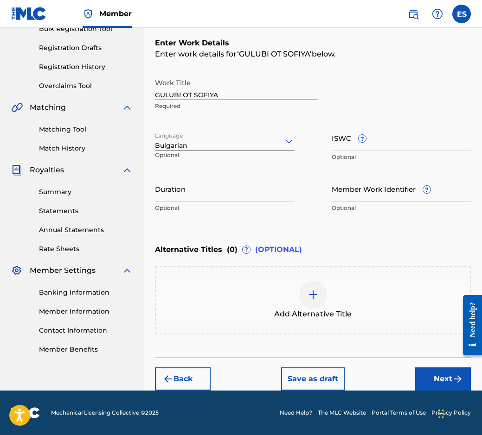
click at [243, 205] on p "Optional" at bounding box center [224, 208] width 139 height 8
click at [243, 196] on input "Duration" at bounding box center [224, 189] width 139 height 26
type input "03:32"
click at [351, 298] on div "Add Alternative Title" at bounding box center [313, 300] width 314 height 39
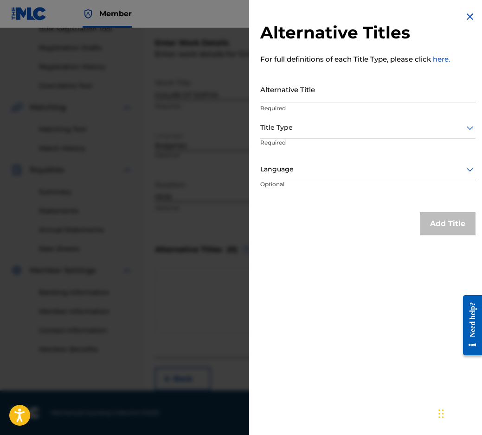
drag, startPoint x: 349, startPoint y: 108, endPoint x: 315, endPoint y: 83, distance: 42.2
paste input "ГЪЛЪБИ ОТ [GEOGRAPHIC_DATA]"
type input "ГЪЛЪБИ ОТ [GEOGRAPHIC_DATA]"
click at [281, 139] on p "Required" at bounding box center [295, 149] width 71 height 21
click at [293, 135] on div "Title Type" at bounding box center [367, 128] width 215 height 21
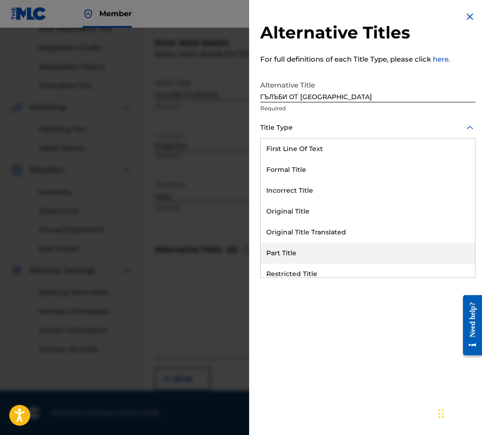
click at [300, 244] on div "Part Title" at bounding box center [367, 253] width 214 height 21
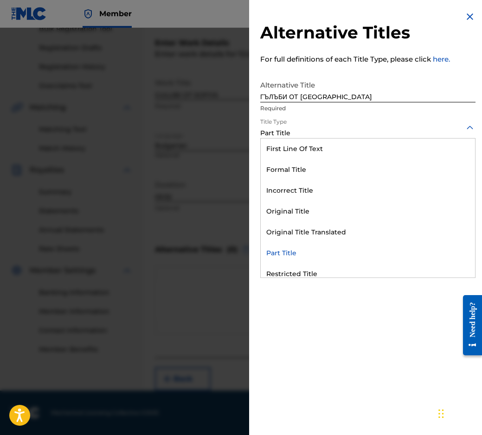
click at [286, 125] on div at bounding box center [367, 128] width 215 height 12
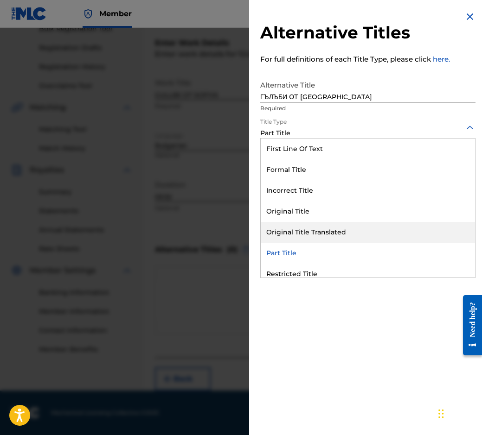
click at [299, 229] on div "Original Title Translated" at bounding box center [367, 232] width 214 height 21
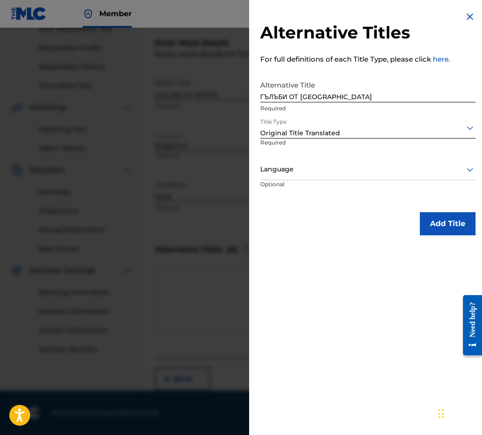
click at [292, 171] on div at bounding box center [367, 170] width 215 height 12
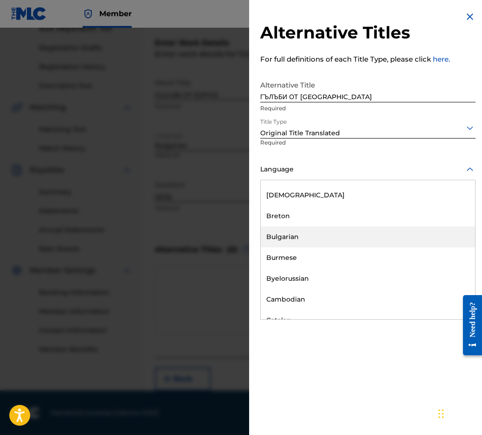
click at [311, 236] on div "Bulgarian" at bounding box center [367, 237] width 214 height 21
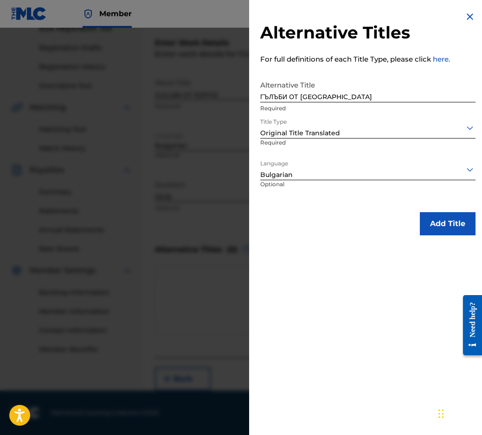
click at [435, 221] on button "Add Title" at bounding box center [447, 223] width 56 height 23
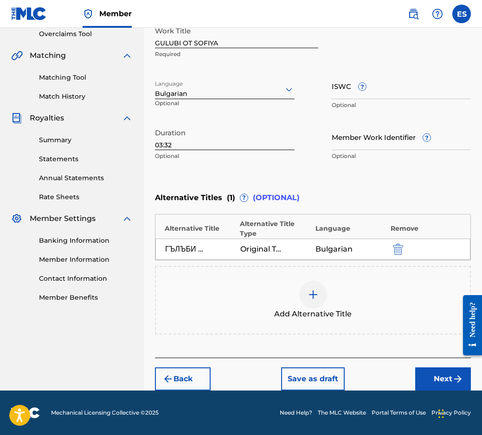
click at [428, 374] on button "Next" at bounding box center [443, 379] width 56 height 23
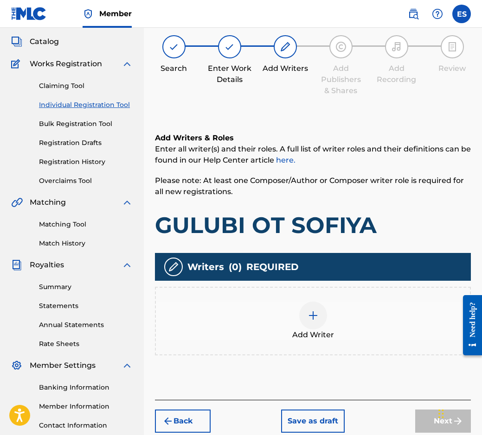
scroll to position [42, 0]
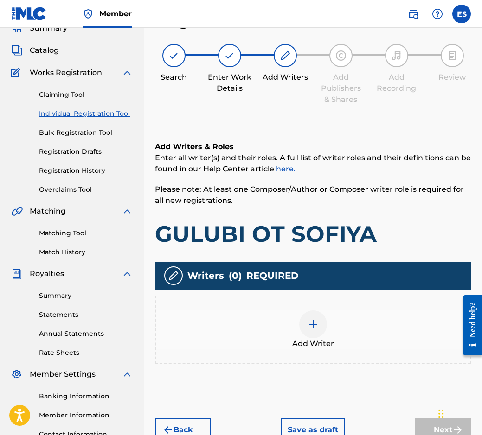
click at [368, 354] on div "Add Writer" at bounding box center [313, 330] width 316 height 69
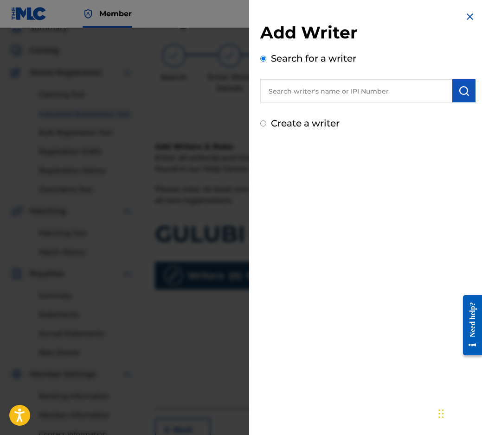
paste input "00087 89 36 07"
click at [318, 90] on input "00087 89 36 07" at bounding box center [356, 90] width 192 height 23
click at [307, 86] on input "00087 89 3607" at bounding box center [356, 90] width 192 height 23
click at [298, 84] on input "00087 893607" at bounding box center [356, 90] width 192 height 23
click at [292, 89] on input "00087 893607" at bounding box center [356, 90] width 192 height 23
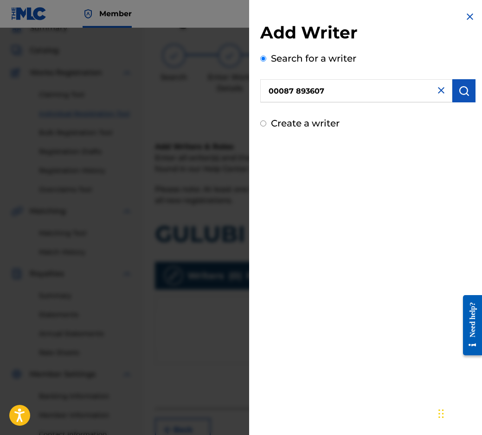
click at [295, 85] on input "00087 893607" at bounding box center [356, 90] width 192 height 23
type input "00087893607"
click at [468, 94] on button "submit" at bounding box center [463, 90] width 23 height 23
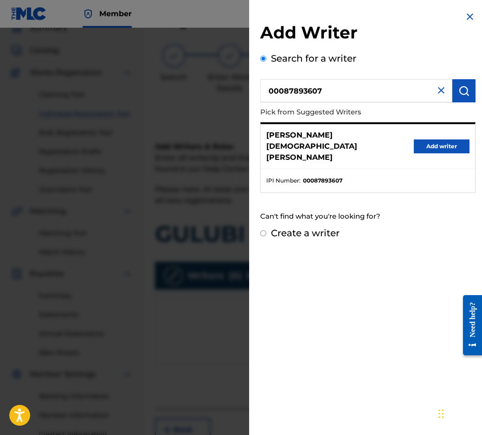
click at [428, 139] on button "Add writer" at bounding box center [441, 146] width 56 height 14
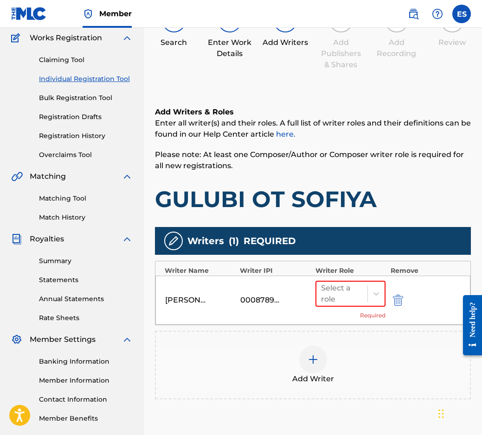
scroll to position [163, 0]
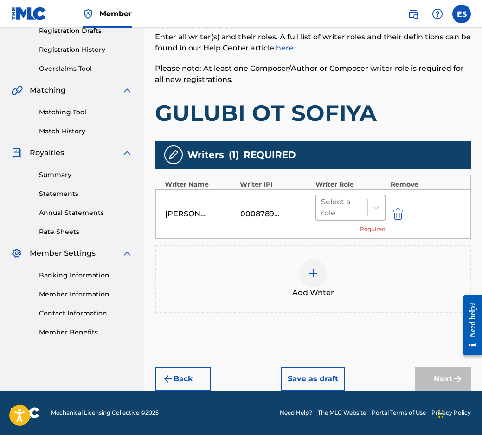
click at [354, 202] on div at bounding box center [342, 207] width 42 height 13
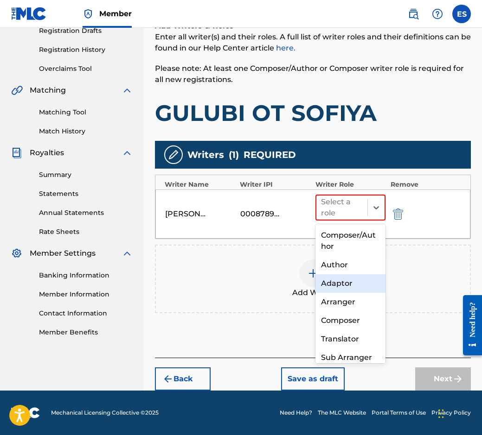
click at [360, 261] on div "Author" at bounding box center [350, 265] width 70 height 19
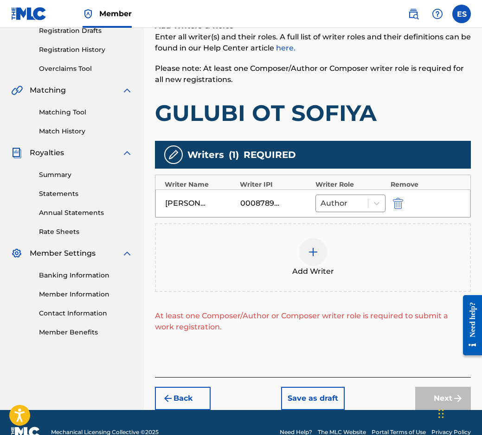
click at [346, 262] on div "Add Writer" at bounding box center [313, 257] width 314 height 39
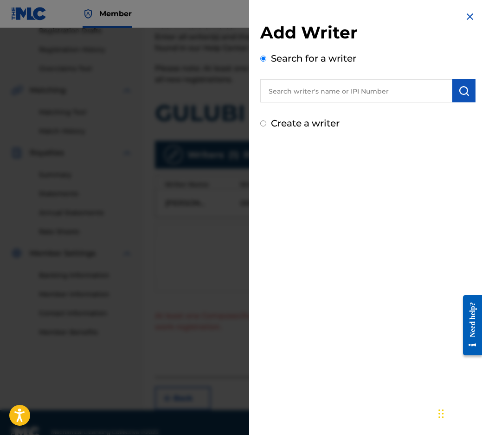
paste input "00089 18 10 52"
click at [305, 94] on input "00089 18 10 52" at bounding box center [356, 90] width 192 height 23
click at [293, 93] on input "00089 1810 52" at bounding box center [356, 90] width 192 height 23
click at [311, 90] on input "000891810 52" at bounding box center [356, 90] width 192 height 23
type input "00089181052"
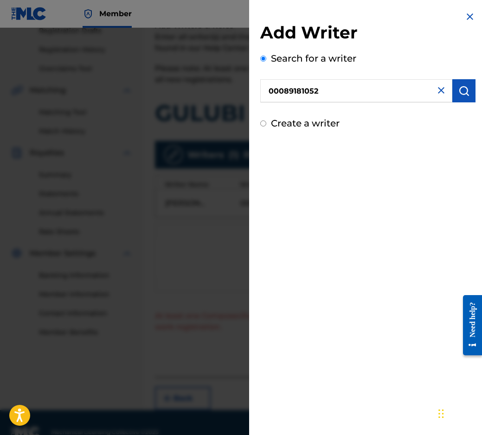
click at [452, 95] on button "submit" at bounding box center [463, 90] width 23 height 23
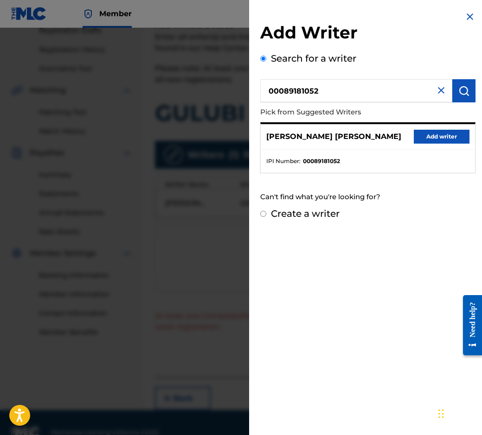
click at [423, 138] on button "Add writer" at bounding box center [441, 137] width 56 height 14
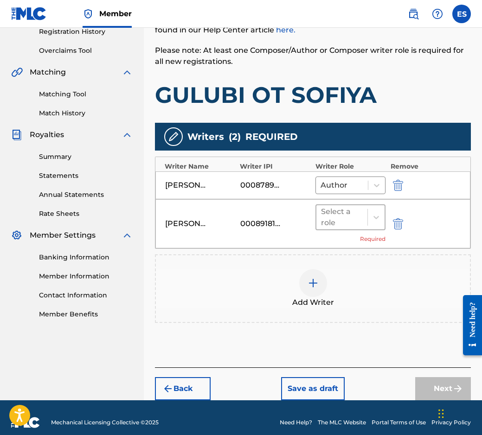
scroll to position [190, 0]
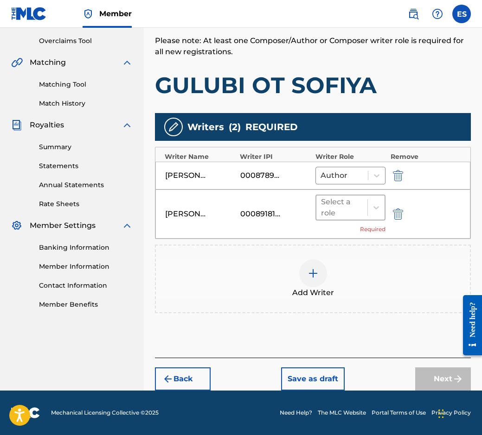
click at [338, 213] on div at bounding box center [342, 207] width 42 height 13
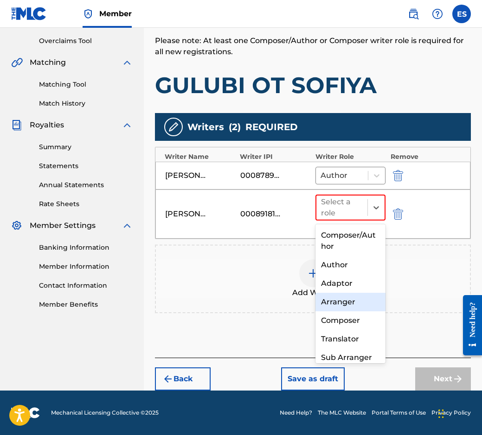
click at [360, 298] on div "Arranger" at bounding box center [350, 302] width 70 height 19
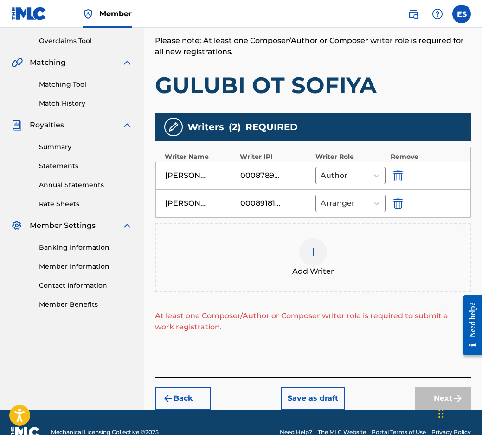
click at [364, 286] on div "Add Writer" at bounding box center [313, 257] width 316 height 69
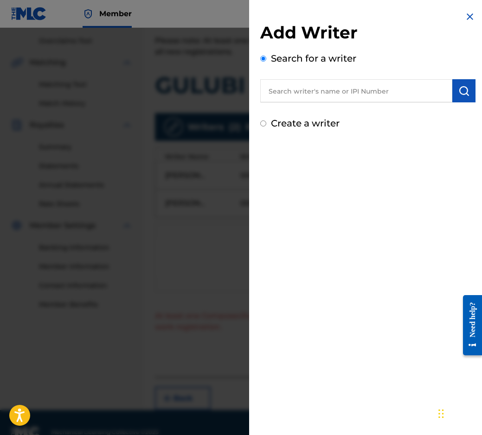
drag, startPoint x: 311, startPoint y: 46, endPoint x: 303, endPoint y: 55, distance: 12.5
drag, startPoint x: 303, startPoint y: 55, endPoint x: 290, endPoint y: 85, distance: 32.6
paste input "00087 88 97 92"
click at [320, 88] on input "00087 88 97 92" at bounding box center [356, 90] width 192 height 23
click at [307, 91] on input "00087 88 9792" at bounding box center [356, 90] width 192 height 23
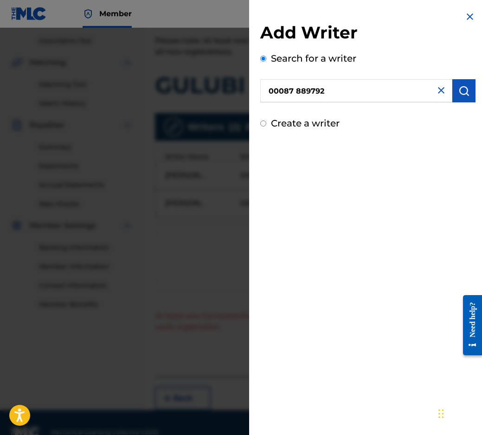
click at [298, 94] on input "00087 889792" at bounding box center [356, 90] width 192 height 23
click at [295, 94] on input "00087 889792" at bounding box center [356, 90] width 192 height 23
type input "00087889792"
click at [454, 96] on button "submit" at bounding box center [463, 90] width 23 height 23
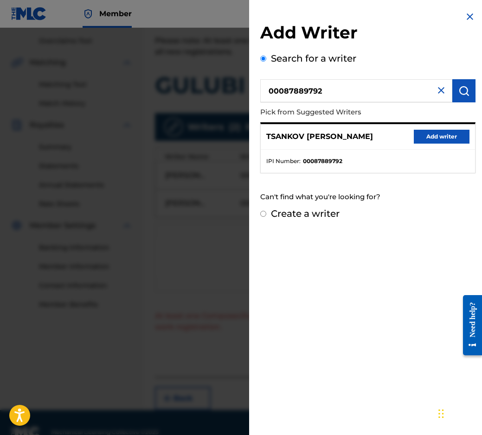
click at [428, 134] on button "Add writer" at bounding box center [441, 137] width 56 height 14
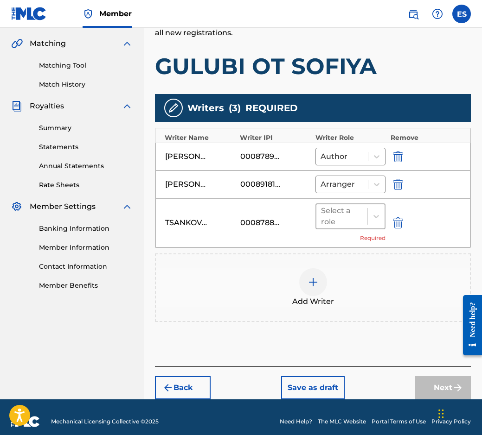
scroll to position [218, 0]
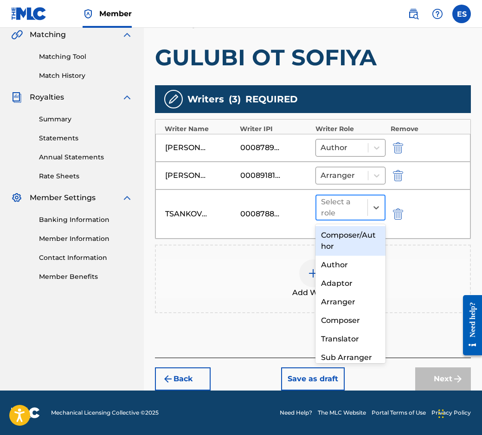
click at [325, 215] on div "Select a role" at bounding box center [342, 207] width 42 height 22
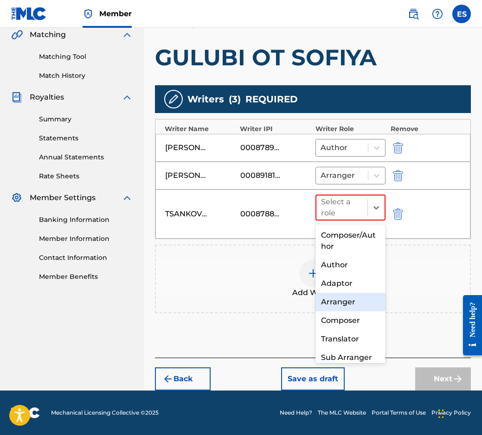
click at [350, 317] on div "Composer" at bounding box center [350, 320] width 70 height 19
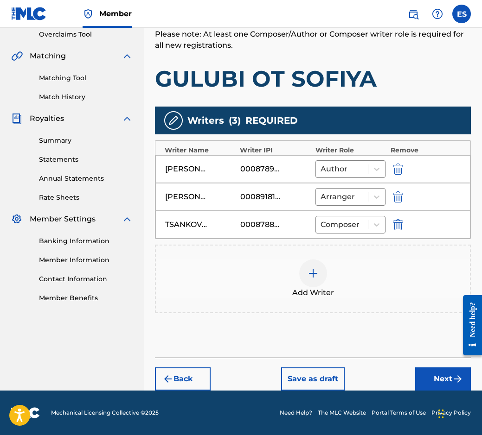
scroll to position [197, 0]
click at [435, 380] on button "Next" at bounding box center [443, 379] width 56 height 23
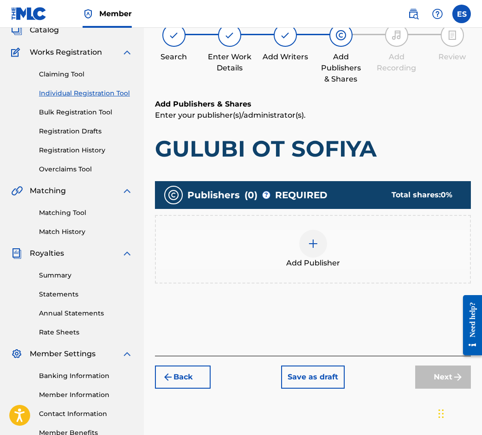
scroll to position [42, 0]
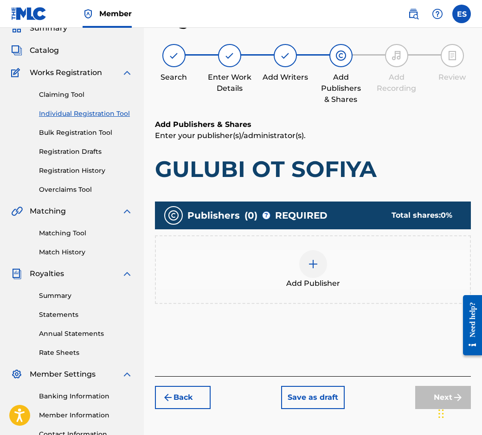
click at [310, 265] on img at bounding box center [312, 264] width 11 height 11
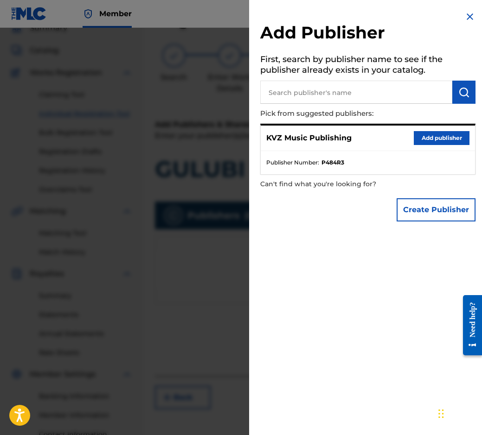
click at [426, 138] on button "Add publisher" at bounding box center [441, 138] width 56 height 14
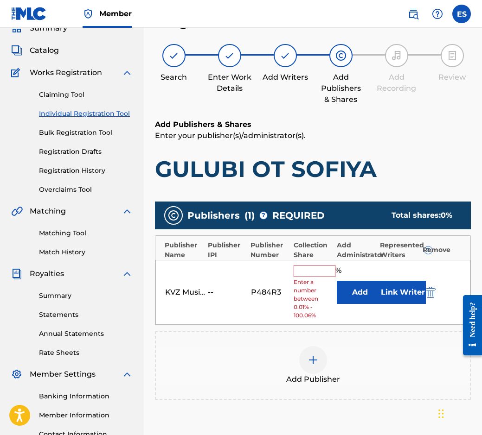
click at [307, 281] on span "Enter a number between 0.01% - 100.06%" at bounding box center [312, 299] width 38 height 42
click at [311, 271] on input "text" at bounding box center [314, 271] width 42 height 12
type input "50"
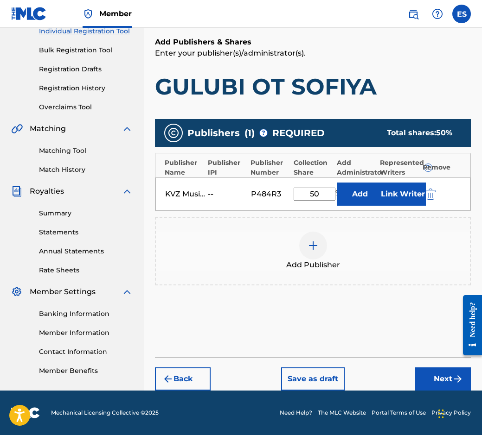
click at [430, 386] on button "Next" at bounding box center [443, 379] width 56 height 23
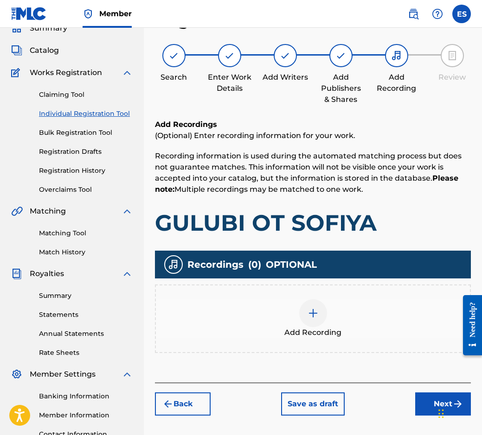
click at [288, 316] on div "Add Recording" at bounding box center [313, 318] width 314 height 39
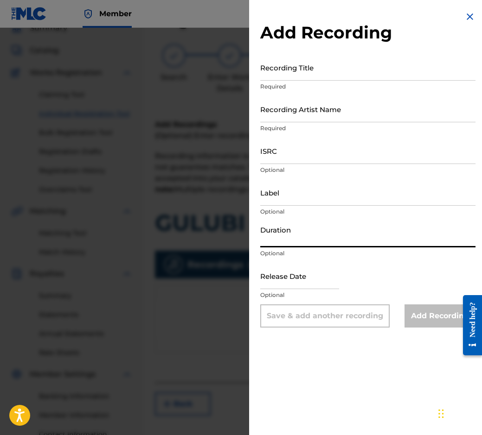
paste input "03:27"
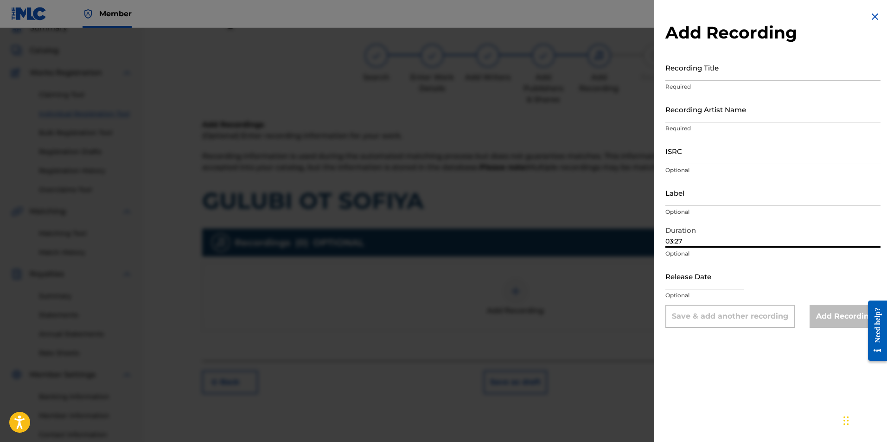
type input "03:27"
drag, startPoint x: 697, startPoint y: 134, endPoint x: 729, endPoint y: 155, distance: 38.4
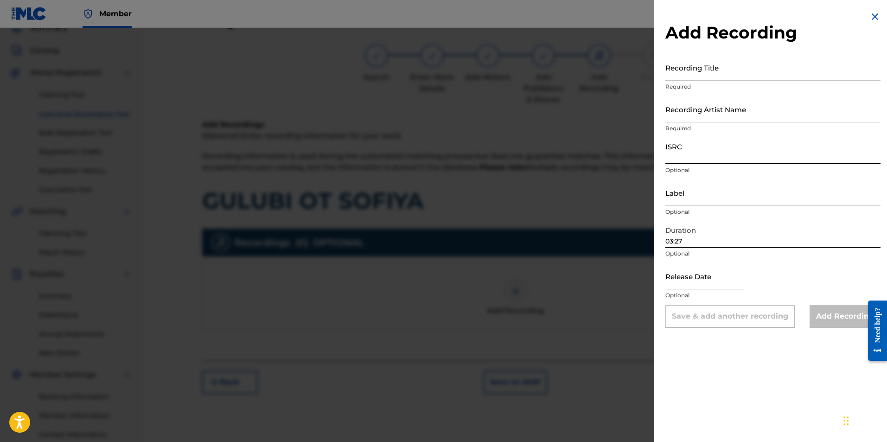
paste input "BGA262101301"
type input "BGA262101301"
click at [481, 198] on input "Label" at bounding box center [772, 192] width 215 height 26
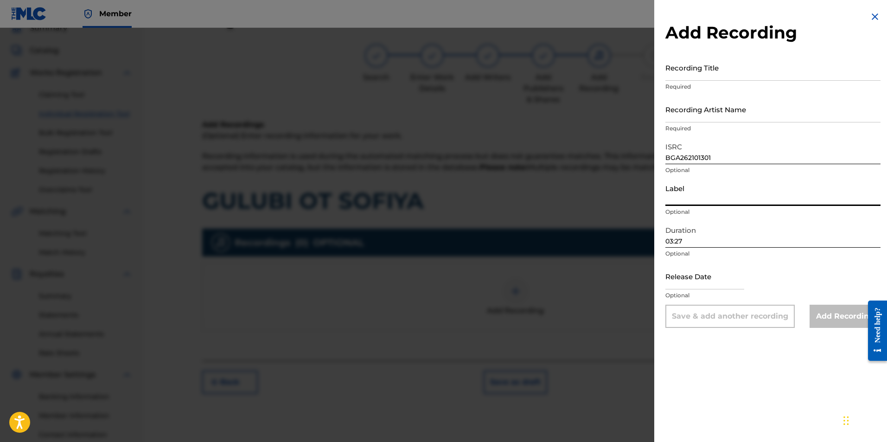
type input "BALKANTON AD"
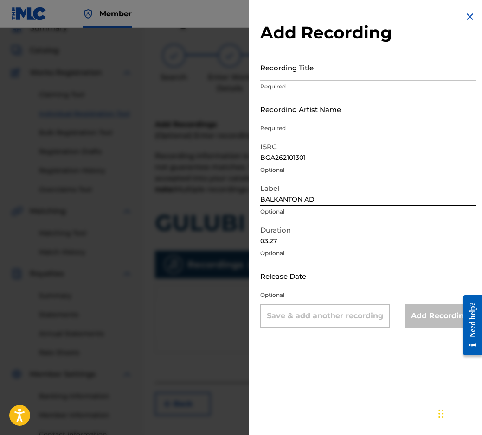
drag, startPoint x: 325, startPoint y: 88, endPoint x: 312, endPoint y: 81, distance: 14.1
drag, startPoint x: 312, startPoint y: 81, endPoint x: 299, endPoint y: 70, distance: 17.2
paste input "GULUBI OT SOFIYA"
type input "GULUBI OT SOFIYA"
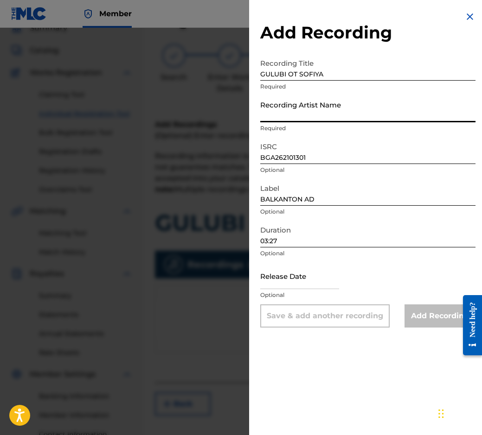
paste input "[PERSON_NAME]"
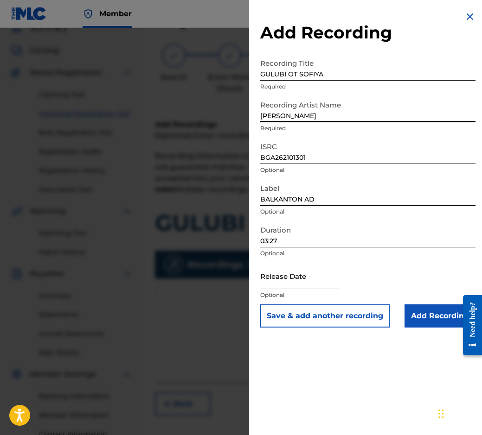
type input "[PERSON_NAME]"
click at [418, 323] on input "Add Recording" at bounding box center [439, 315] width 71 height 23
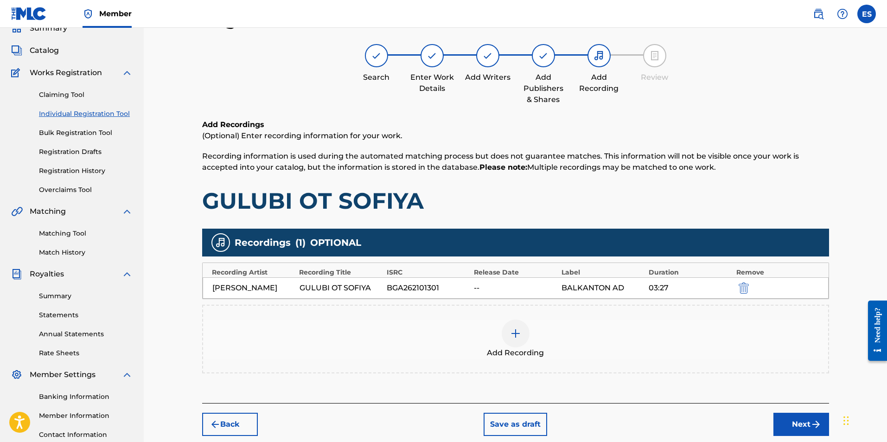
click at [464, 334] on div "Add Recording" at bounding box center [515, 338] width 625 height 39
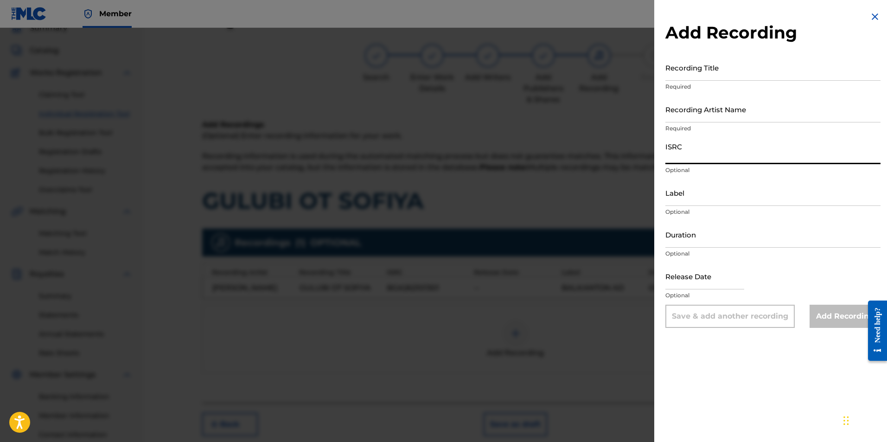
paste input "BGA262364601"
type input "BGA262364601"
click at [481, 191] on input "Label" at bounding box center [772, 192] width 215 height 26
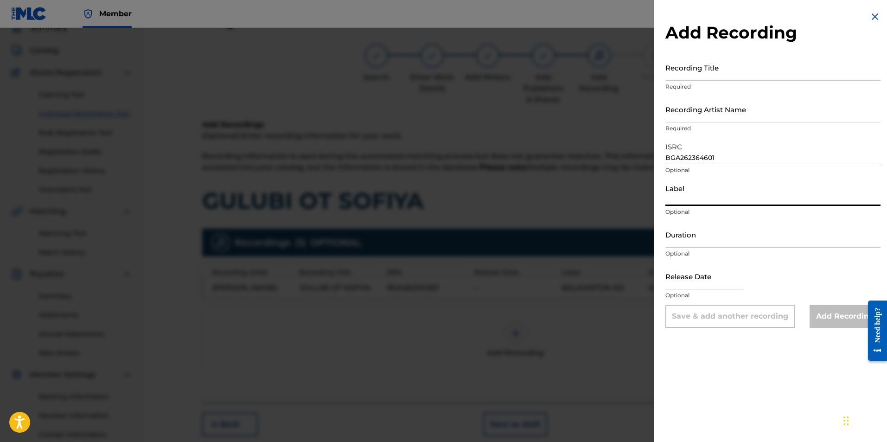
type input "BALKANTON AD"
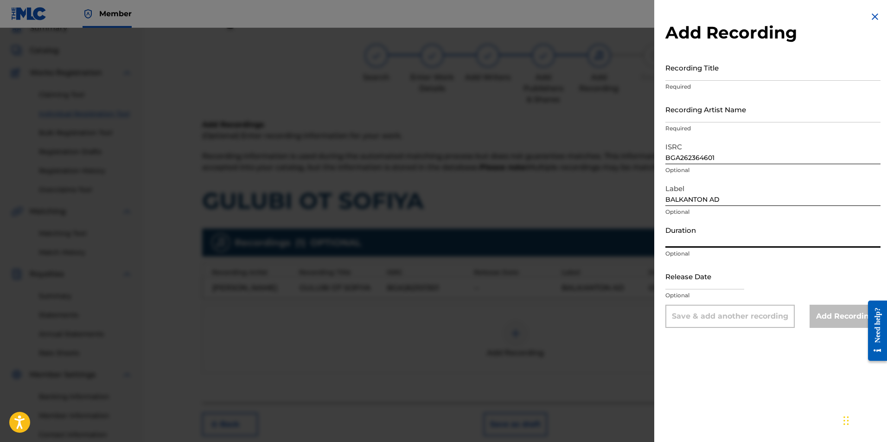
paste input "03:27"
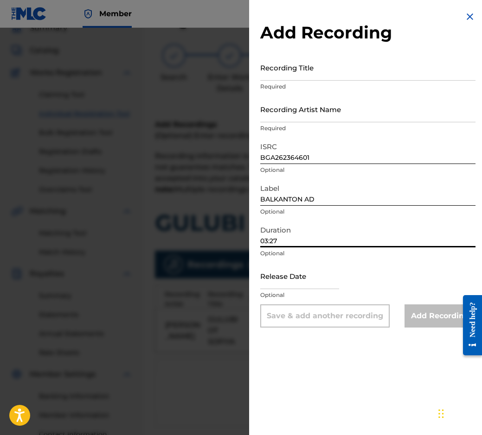
type input "03:27"
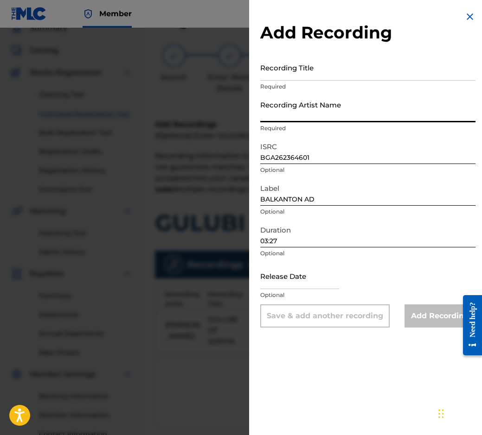
paste input "[PERSON_NAME]"
type input "[PERSON_NAME]"
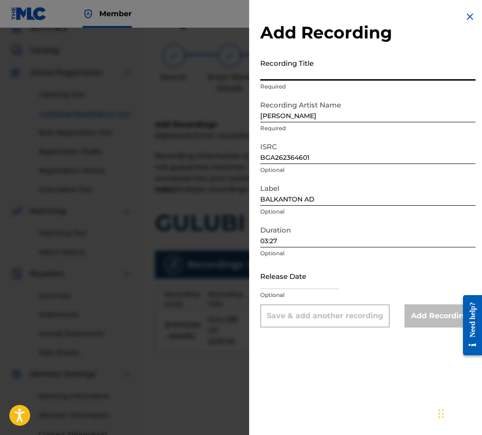
paste input "GULUBI OT SOFIYA"
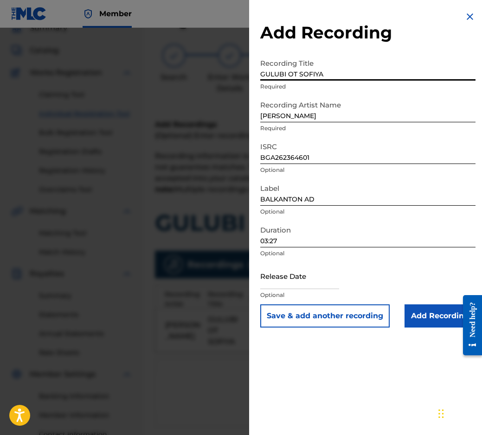
type input "GULUBI OT SOFIYA"
click at [428, 318] on input "Add Recording" at bounding box center [439, 315] width 71 height 23
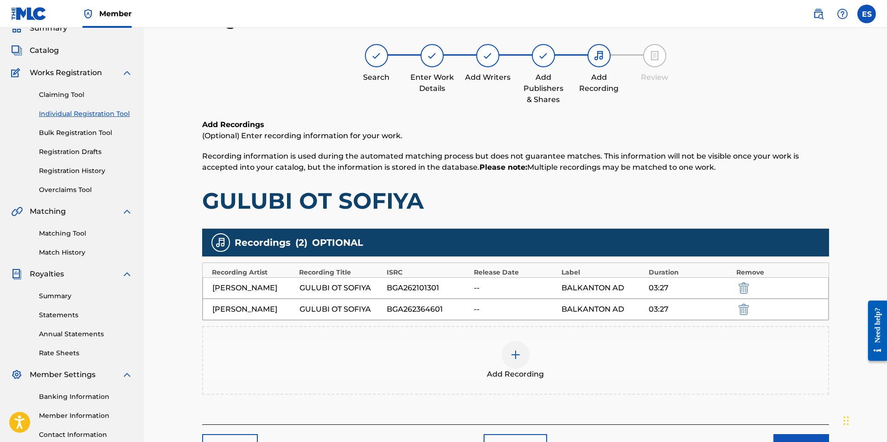
click at [481, 380] on div "Add Recording" at bounding box center [515, 360] width 627 height 69
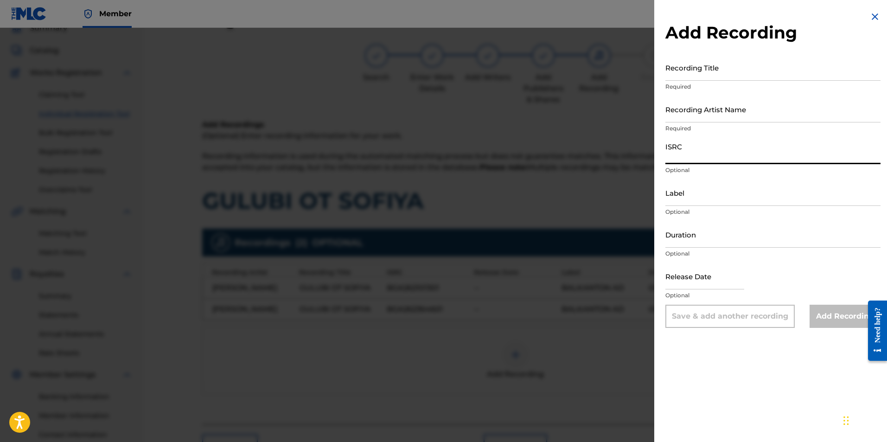
paste input "BGA262348168"
type input "BGA262348168"
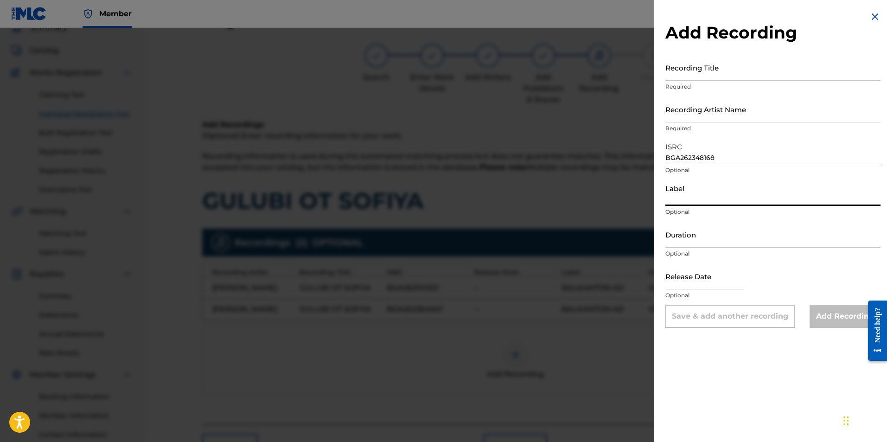
paste input "MIK BALKANTON AD"
type input "MIK BALKANTON AD"
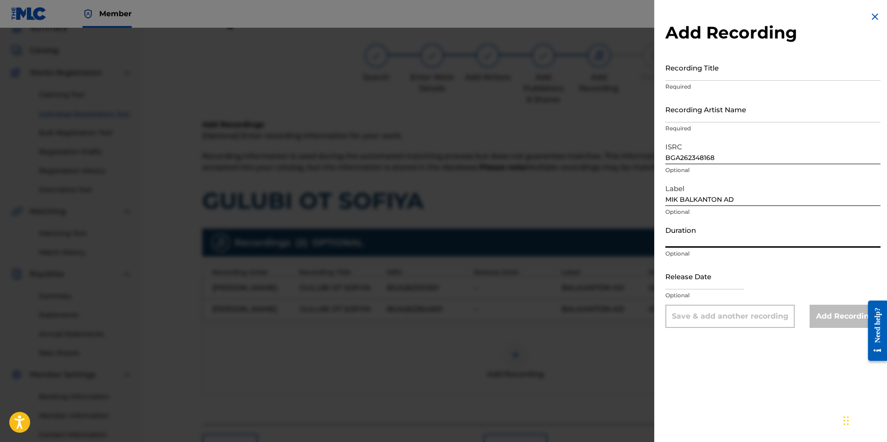
paste input "03:27"
type input "03:23"
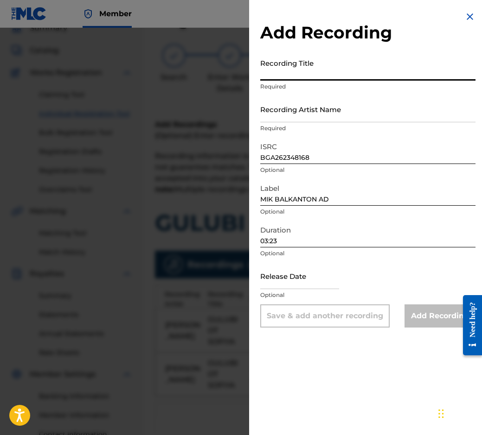
paste input "GULUBI OT SOFIYA"
type input "GULUBI OT SOFIYA"
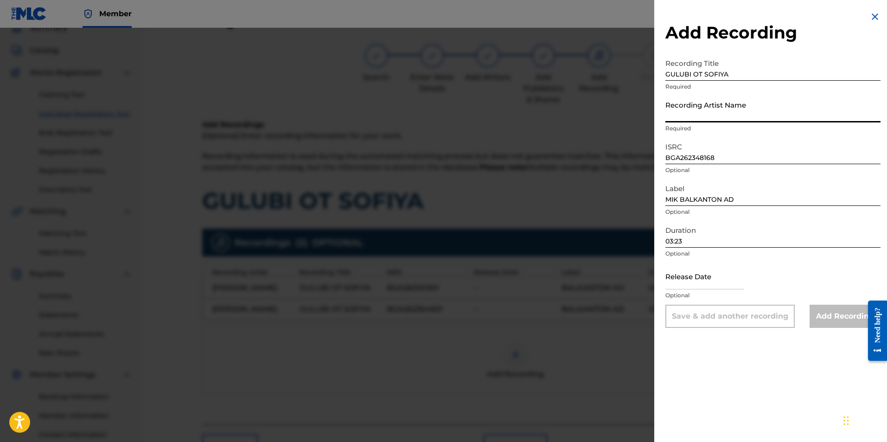
paste input "Biser Kirov/Orkestar Balkanton"
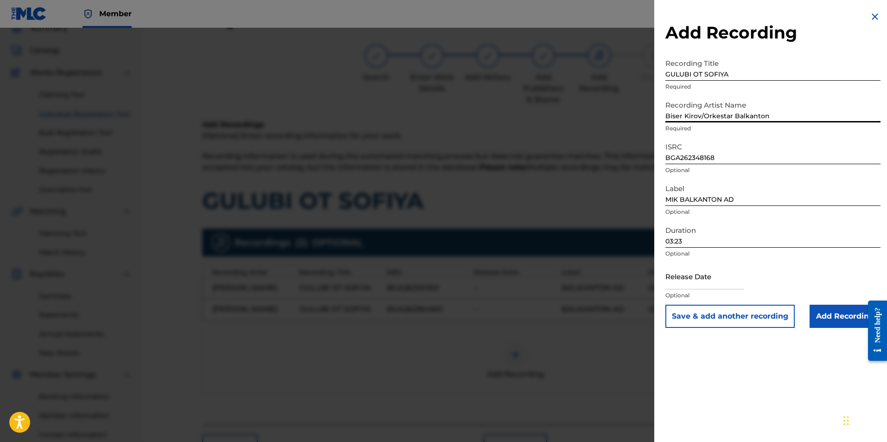
click at [481, 117] on input "Biser Kirov/Orkestar Balkanton" at bounding box center [772, 109] width 215 height 26
click at [481, 113] on input "Biser Kirov/Orkestar Balkanton" at bounding box center [772, 109] width 215 height 26
click at [481, 114] on input "Biser Kirov/Orkestar Balkanton" at bounding box center [772, 109] width 215 height 26
type input "Biser Kirov & Orkestar Balkanton"
click at [481, 313] on input "Add Recording" at bounding box center [844, 315] width 71 height 23
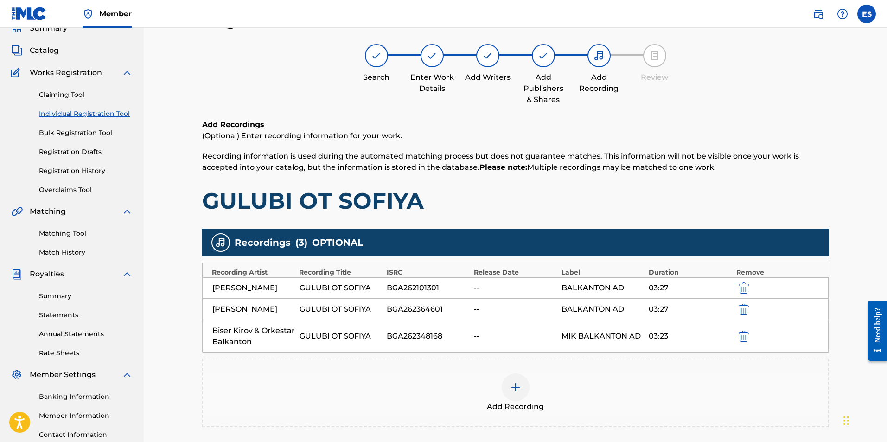
click at [481, 386] on img at bounding box center [515, 386] width 11 height 11
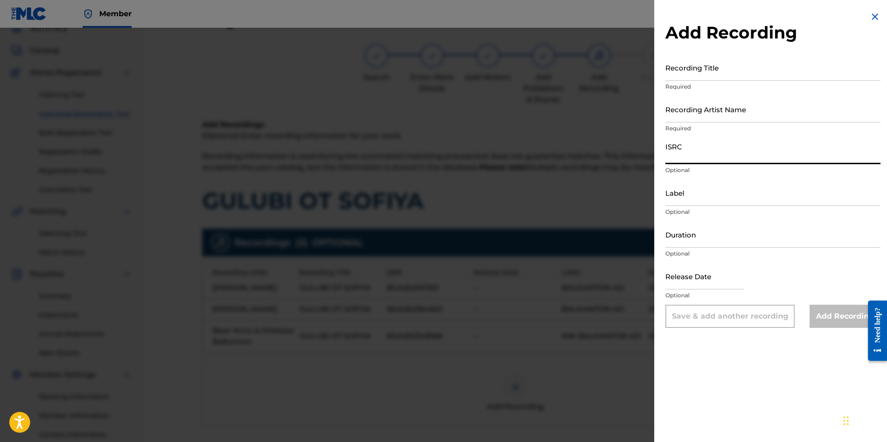
paste input "BGA262100802"
type input "BGA262100802"
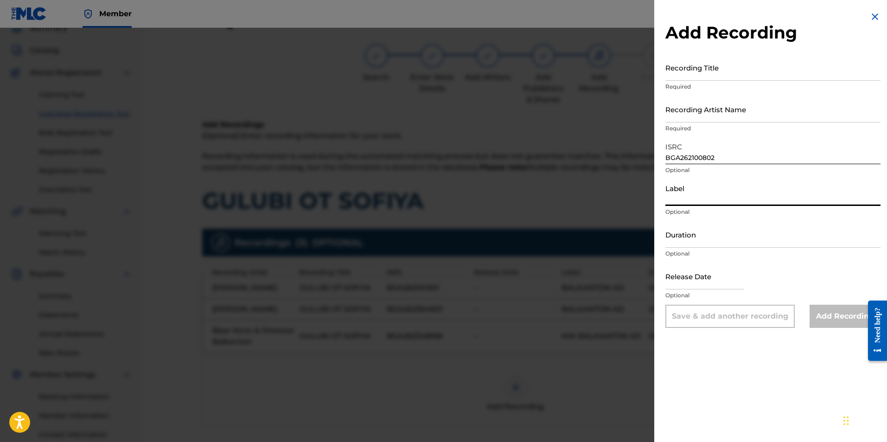
paste input "MIK BALKANTON AD"
type input "MIK BALKANTON AD"
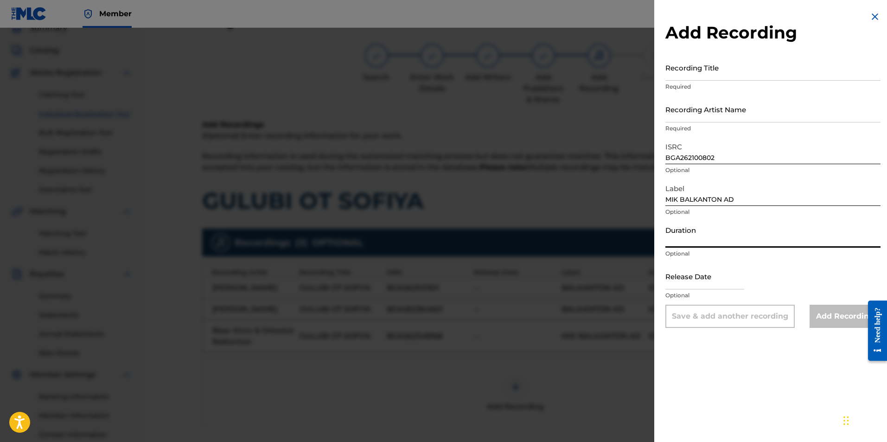
paste input "03:27"
type input "03:27"
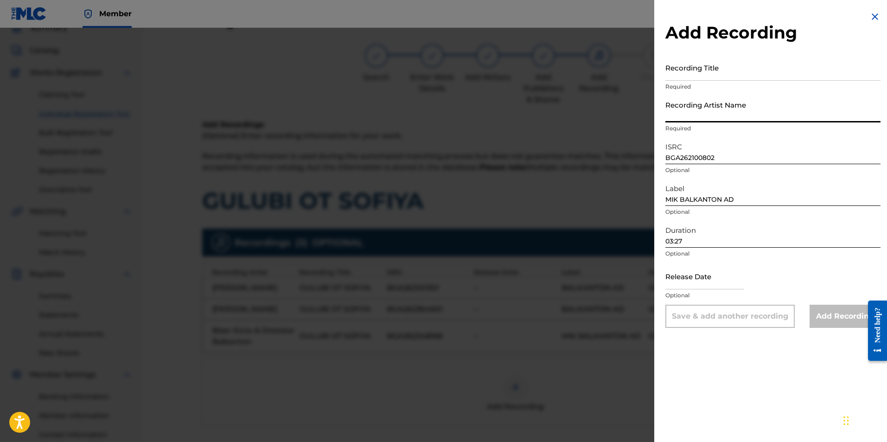
paste input "Biser Kirov & Simfonichno-estraden orkestar na Balgarskoto radio i televizia"
drag, startPoint x: 775, startPoint y: 113, endPoint x: 760, endPoint y: 110, distance: 15.5
click at [481, 110] on input "Biser Kirov & Simfonichno-estraden orkestar na Balgarskoto radio i televizia" at bounding box center [772, 109] width 215 height 26
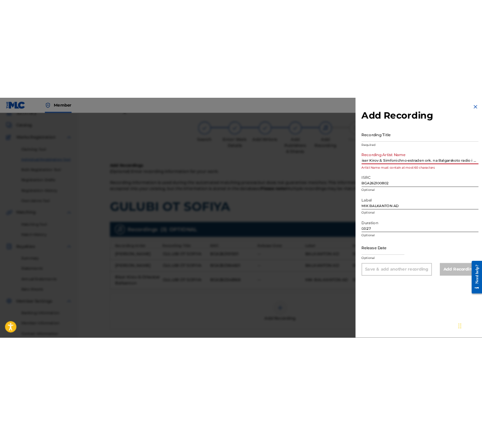
scroll to position [0, 0]
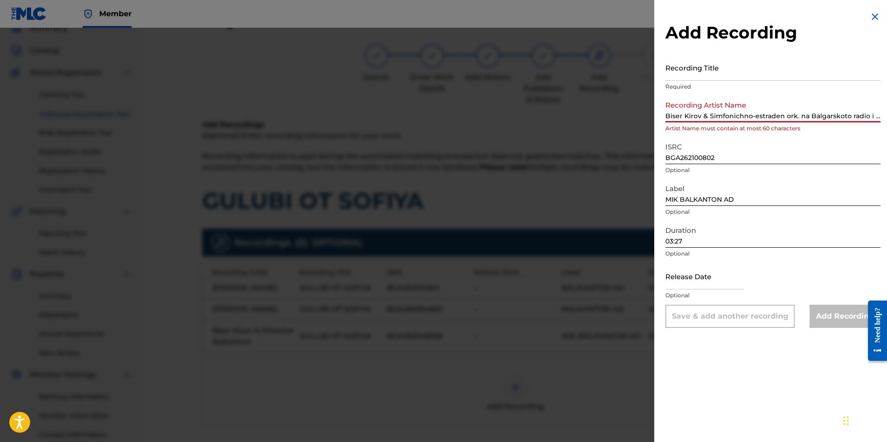
drag, startPoint x: 749, startPoint y: 114, endPoint x: 723, endPoint y: 114, distance: 26.0
click at [481, 114] on input "Biser Kirov & Simfonichno-estraden ork. na Balgarskoto radio i televizia" at bounding box center [772, 109] width 215 height 26
drag, startPoint x: 797, startPoint y: 114, endPoint x: 819, endPoint y: 113, distance: 22.7
click at [481, 113] on input "Biser Kirov & Simf.-estraden ork. na Balgarskoto radio i televizia" at bounding box center [772, 109] width 215 height 26
click at [481, 115] on input "Biser Kirov & Simf.-estraden ork. na [GEOGRAPHIC_DATA]. radio i televizia" at bounding box center [772, 109] width 215 height 26
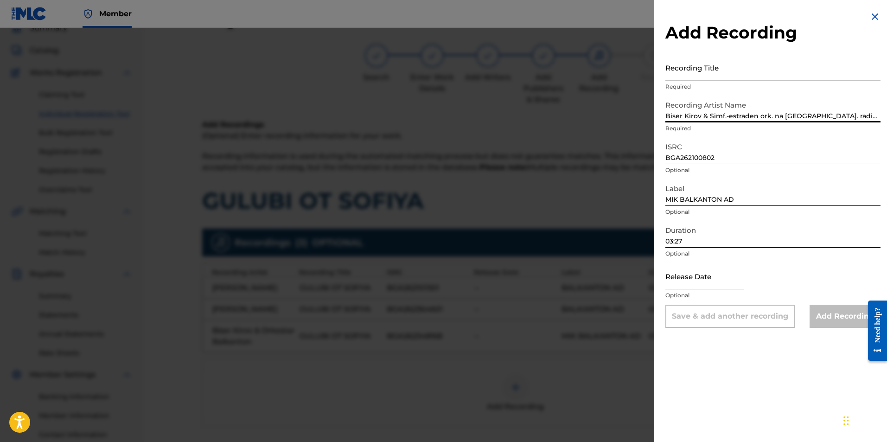
click at [481, 118] on input "Biser Kirov & Simf.-estraden ork. na [GEOGRAPHIC_DATA]. radio i televizia" at bounding box center [772, 109] width 215 height 26
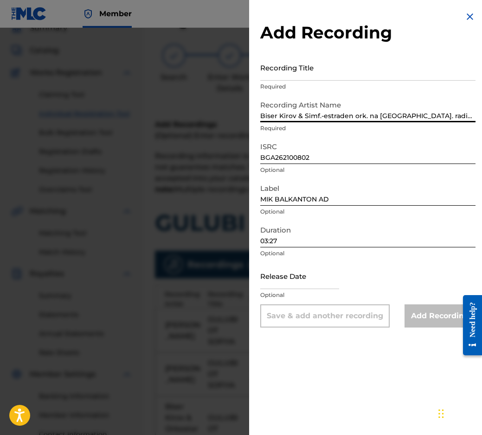
type input "Biser Kirov & Simf.-estraden ork. na [GEOGRAPHIC_DATA]. radio i televizia"
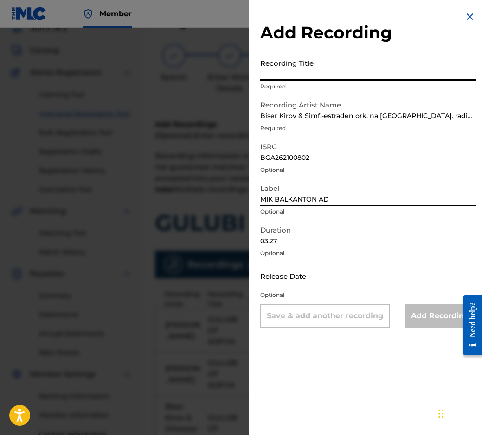
paste input "GULUBI OT SOFIYA"
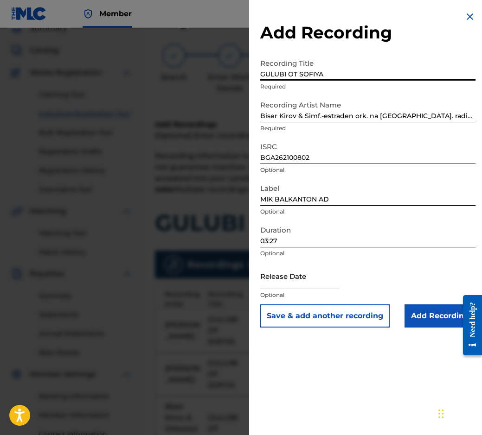
type input "GULUBI OT SOFIYA"
click at [431, 314] on input "Add Recording" at bounding box center [439, 315] width 71 height 23
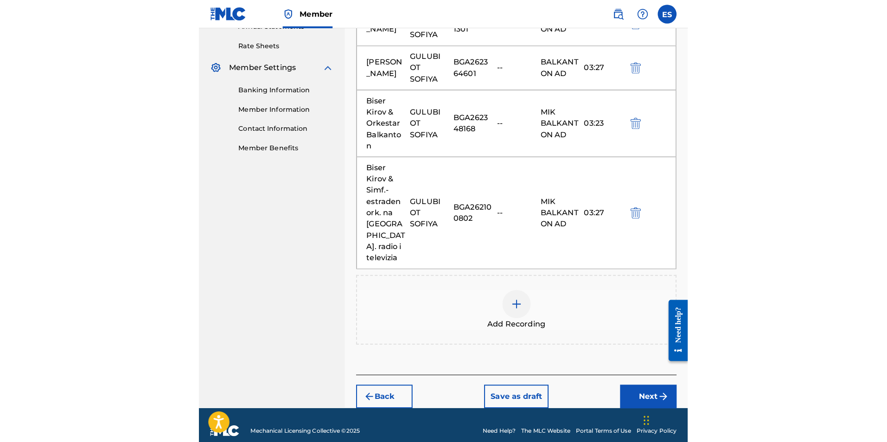
scroll to position [177, 0]
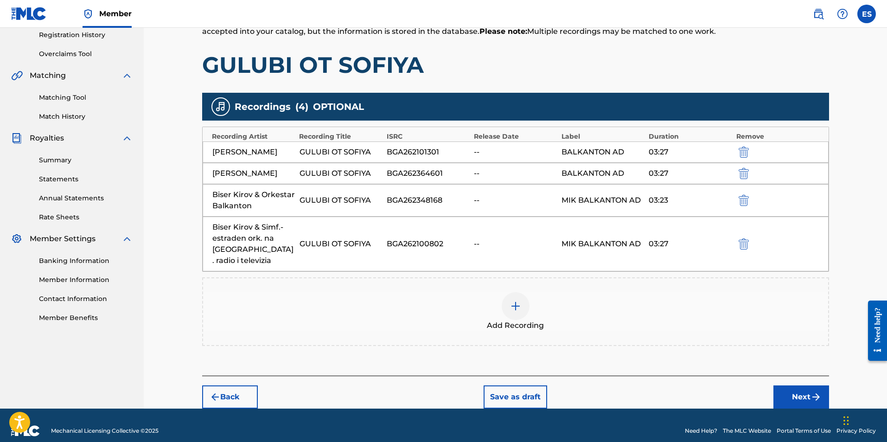
click at [481, 385] on button "Next" at bounding box center [801, 396] width 56 height 23
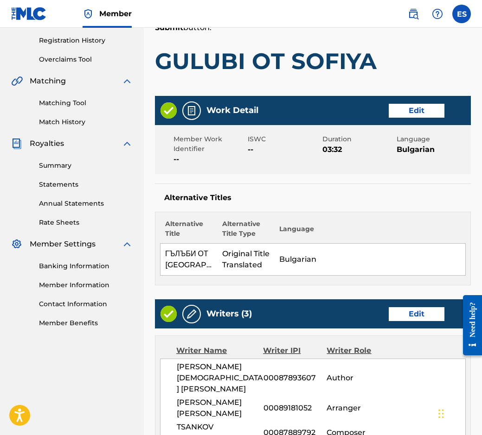
scroll to position [185, 0]
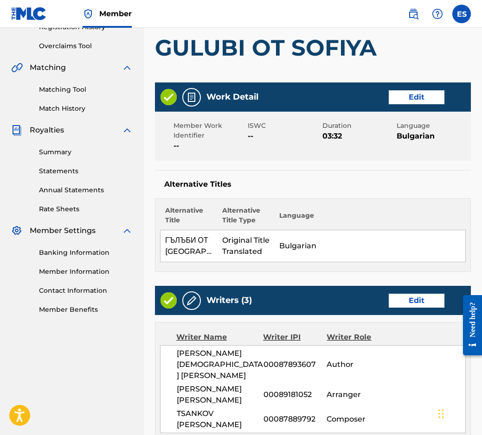
click at [413, 95] on button "Edit" at bounding box center [416, 97] width 56 height 14
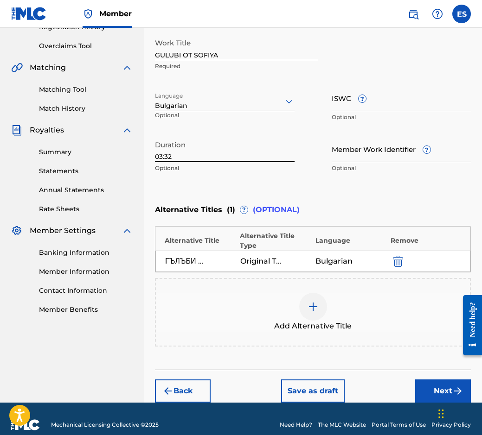
click at [220, 155] on input "03:32" at bounding box center [224, 149] width 139 height 26
paste input "27"
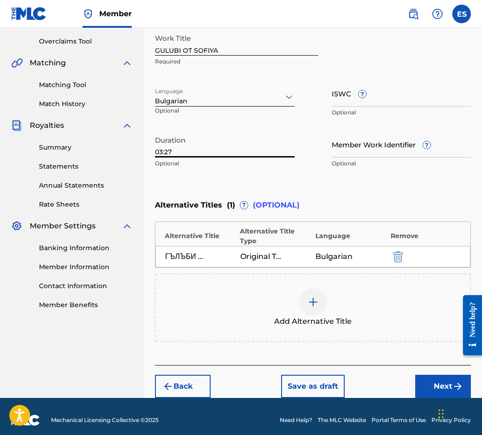
scroll to position [197, 0]
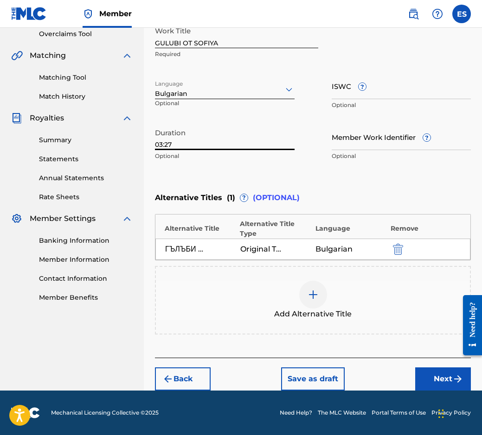
type input "03:27"
click at [420, 365] on div "Back Save as draft Next" at bounding box center [313, 374] width 316 height 33
click at [428, 376] on button "Next" at bounding box center [443, 379] width 56 height 23
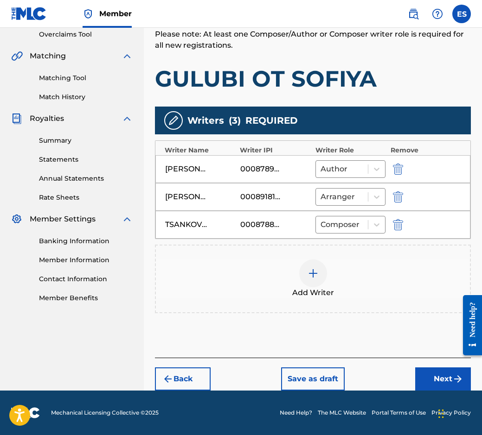
click at [427, 371] on button "Next" at bounding box center [443, 379] width 56 height 23
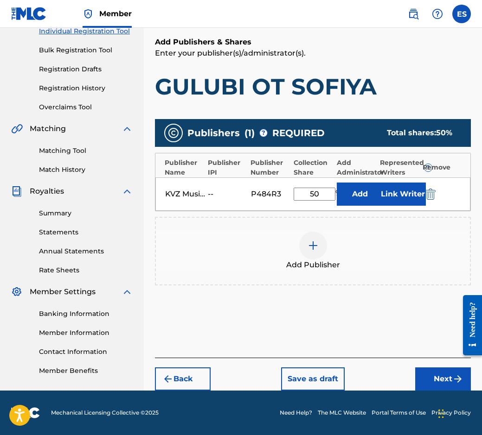
click at [441, 372] on button "Next" at bounding box center [443, 379] width 56 height 23
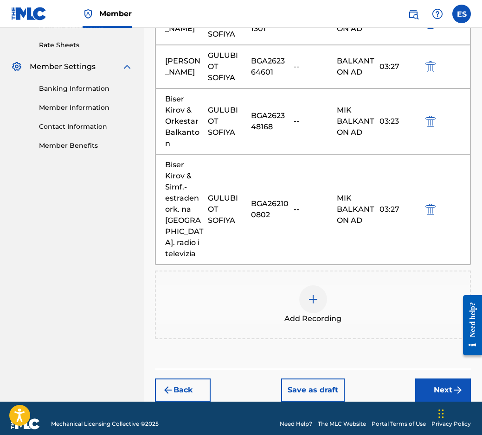
click at [436, 379] on button "Next" at bounding box center [443, 390] width 56 height 23
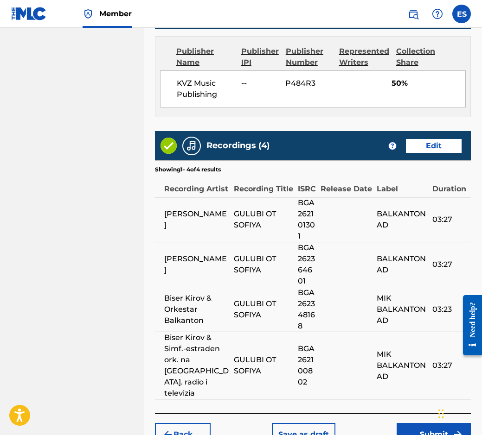
scroll to position [665, 0]
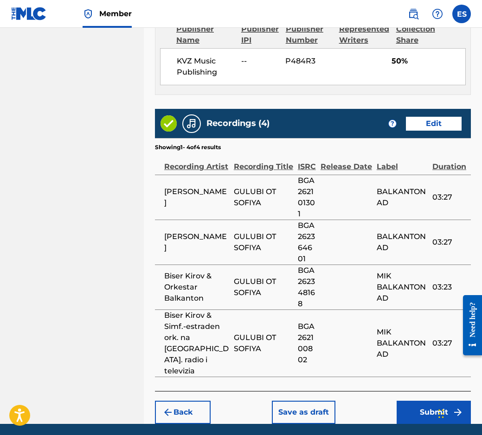
click at [447, 401] on button "Submit" at bounding box center [433, 412] width 74 height 23
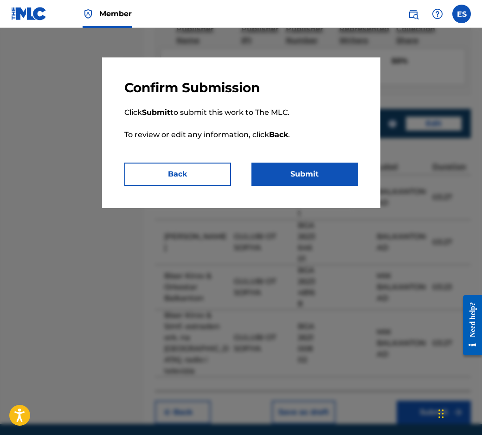
click at [284, 173] on button "Submit" at bounding box center [304, 174] width 107 height 23
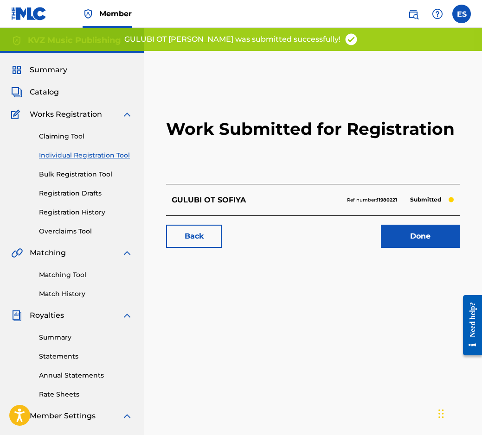
click at [60, 155] on link "Individual Registration Tool" at bounding box center [86, 156] width 94 height 10
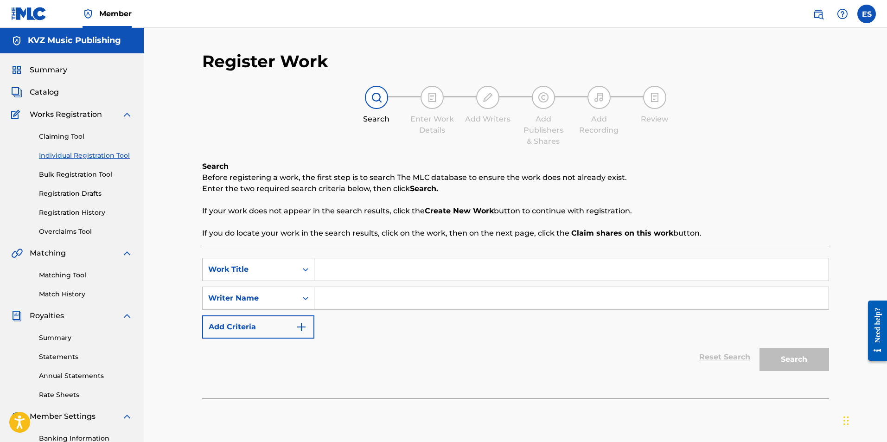
click at [102, 158] on link "Individual Registration Tool" at bounding box center [86, 156] width 94 height 10
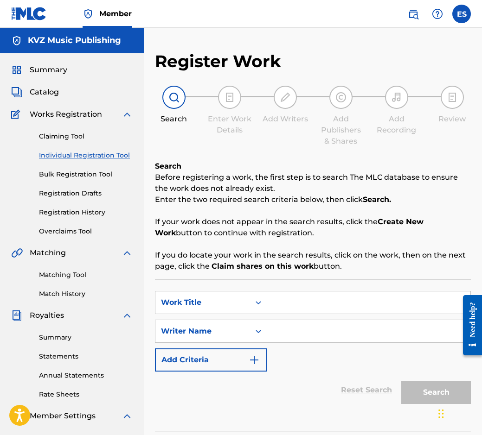
click at [125, 158] on link "Individual Registration Tool" at bounding box center [86, 156] width 94 height 10
drag, startPoint x: 317, startPoint y: 316, endPoint x: 293, endPoint y: 304, distance: 26.5
paste input "IMA [PERSON_NAME]"
click at [271, 306] on input "IMA [PERSON_NAME]" at bounding box center [368, 303] width 203 height 22
type input "IMA [PERSON_NAME]"
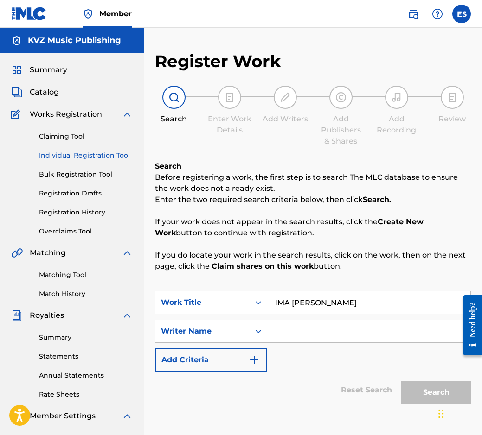
click at [285, 331] on input "Search Form" at bounding box center [368, 331] width 203 height 22
paste input "[PERSON_NAME]"
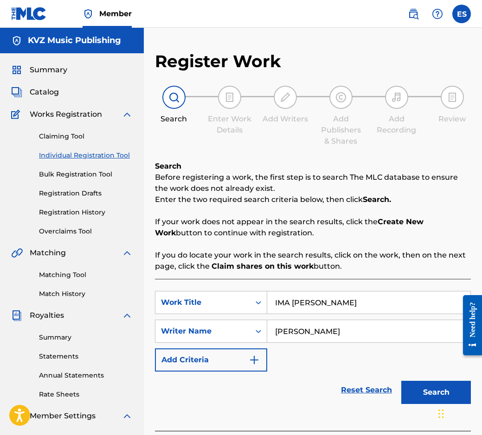
type input "[PERSON_NAME]"
click at [273, 308] on input "IMA [PERSON_NAME]" at bounding box center [368, 303] width 203 height 22
click at [420, 388] on button "Search" at bounding box center [436, 392] width 70 height 23
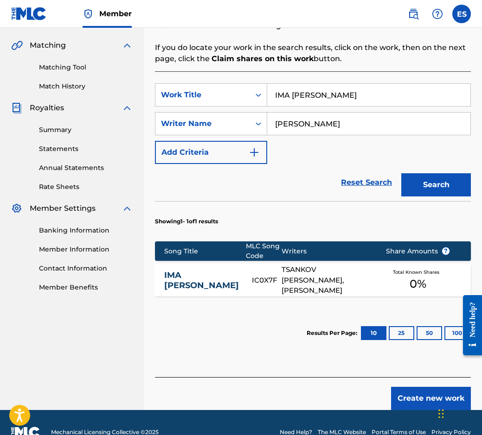
scroll to position [227, 0]
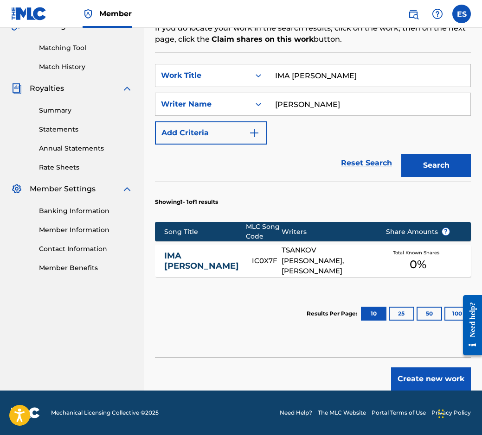
click at [213, 258] on link "IMA [PERSON_NAME]" at bounding box center [201, 261] width 75 height 21
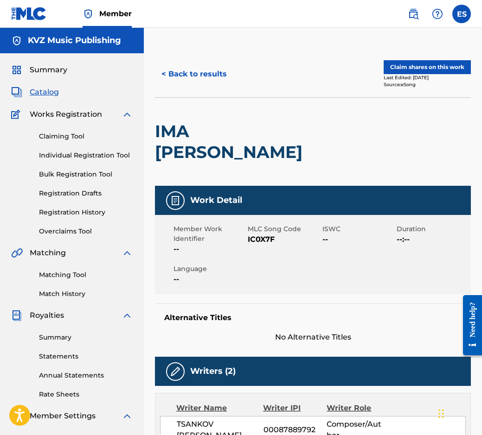
click at [209, 76] on button "< Back to results" at bounding box center [194, 74] width 78 height 23
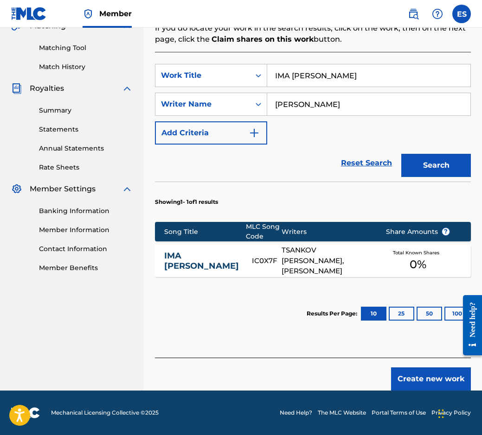
click at [412, 384] on button "Create new work" at bounding box center [431, 379] width 80 height 23
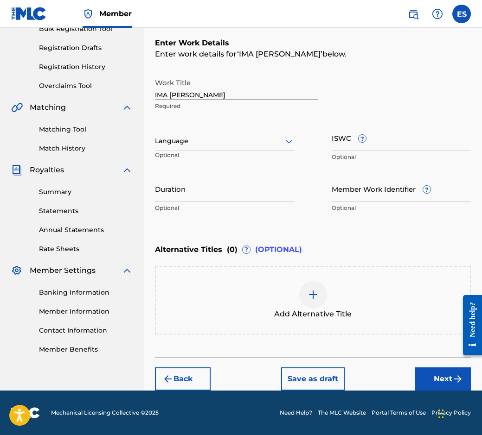
scroll to position [146, 0]
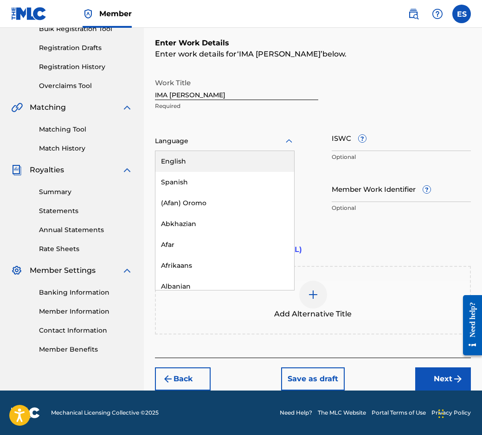
click at [214, 133] on div "Language" at bounding box center [224, 141] width 139 height 19
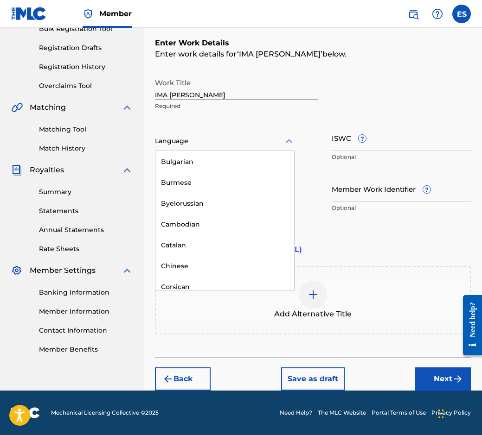
scroll to position [417, 0]
click at [230, 165] on div "Bulgarian" at bounding box center [224, 161] width 139 height 21
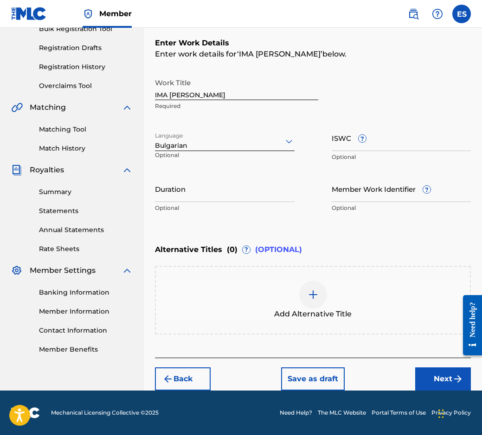
click at [295, 186] on div "Work Title IMA [PERSON_NAME] Required Language Bulgarian Optional ISWC ? Option…" at bounding box center [313, 146] width 316 height 144
click at [287, 186] on input "Duration" at bounding box center [224, 189] width 139 height 26
type input "04:00"
click at [325, 286] on div "Add Alternative Title" at bounding box center [313, 300] width 314 height 39
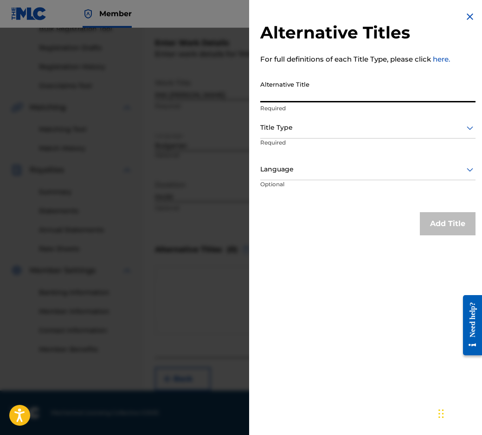
paste input "ИМА ЕДНА СВЕТЛИНА"
type input "ИМА ЕДНА СВЕТЛИНА"
click at [296, 129] on div at bounding box center [367, 128] width 215 height 12
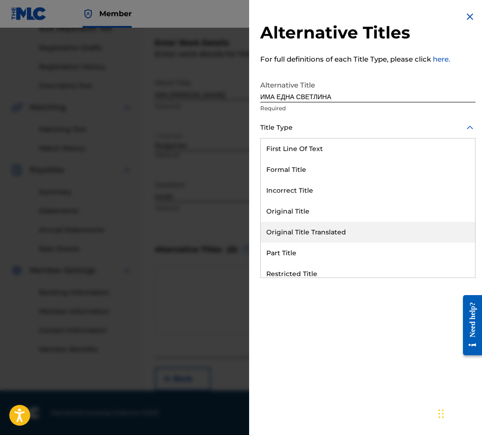
click at [301, 239] on div "Original Title Translated" at bounding box center [367, 232] width 214 height 21
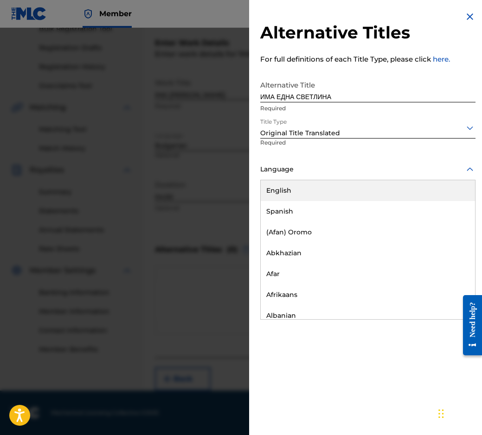
click at [295, 177] on div "Language" at bounding box center [367, 169] width 215 height 21
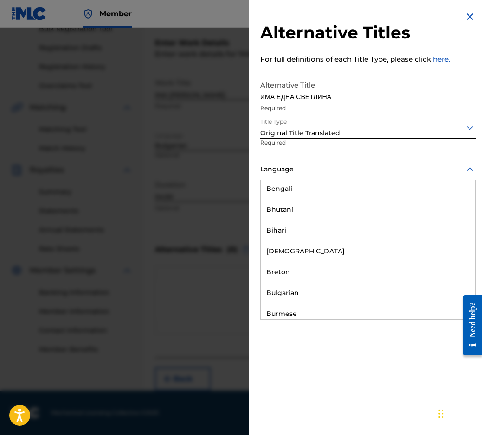
scroll to position [324, 0]
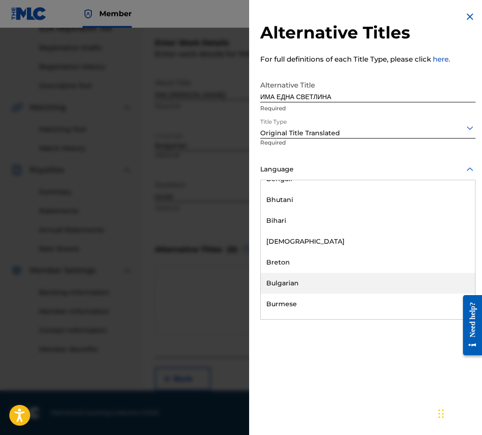
click at [290, 274] on div "Bulgarian" at bounding box center [367, 283] width 214 height 21
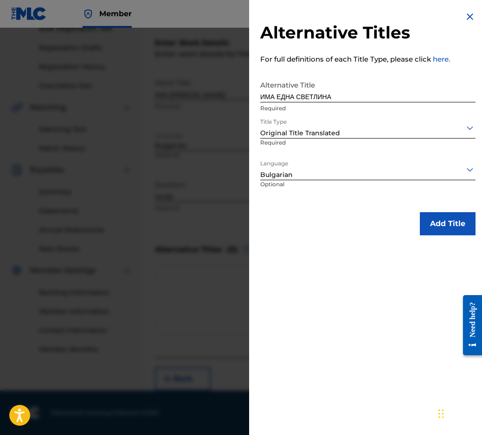
click at [435, 228] on button "Add Title" at bounding box center [447, 223] width 56 height 23
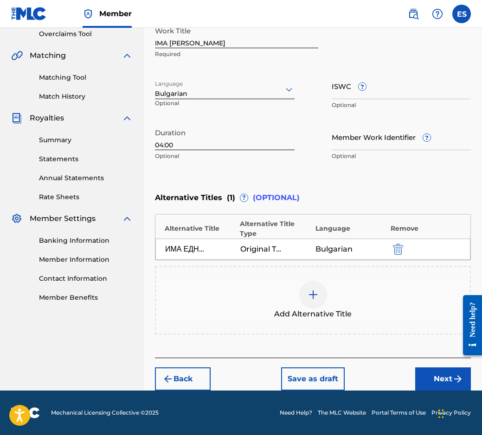
click at [418, 374] on button "Next" at bounding box center [443, 379] width 56 height 23
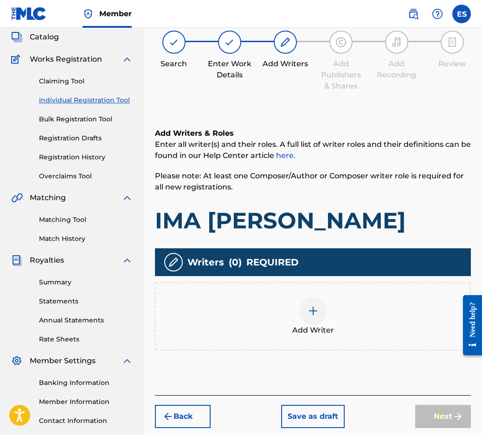
scroll to position [42, 0]
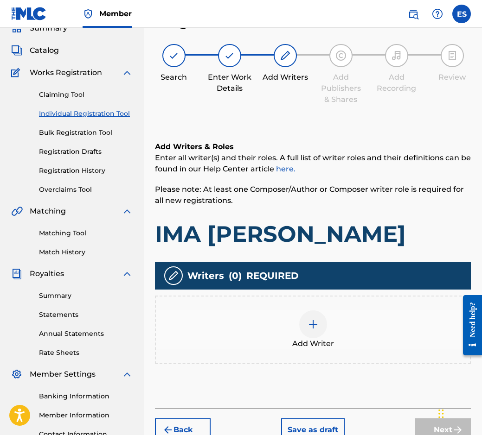
click at [330, 317] on div "Add Writer" at bounding box center [313, 330] width 314 height 39
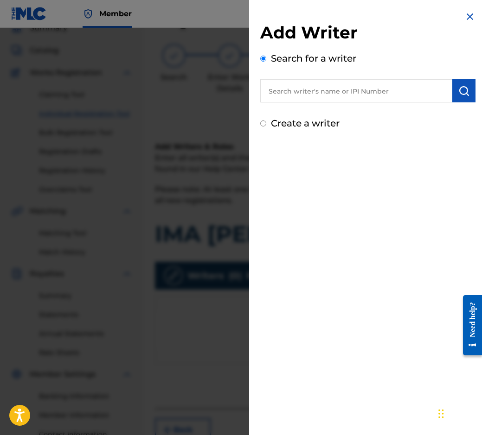
paste input "00087889792"
click at [266, 91] on input "00087889792" at bounding box center [356, 90] width 192 height 23
type input "00087889792"
click at [458, 102] on button "submit" at bounding box center [463, 90] width 23 height 23
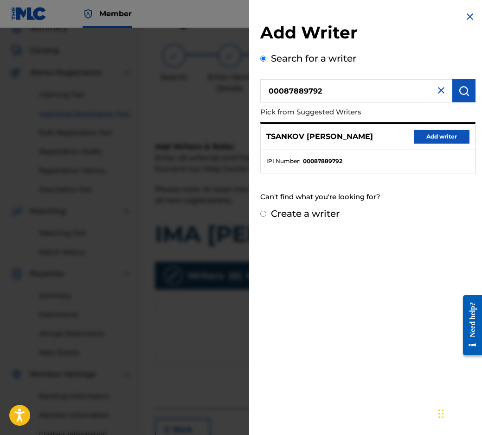
click at [455, 141] on button "Add writer" at bounding box center [441, 137] width 56 height 14
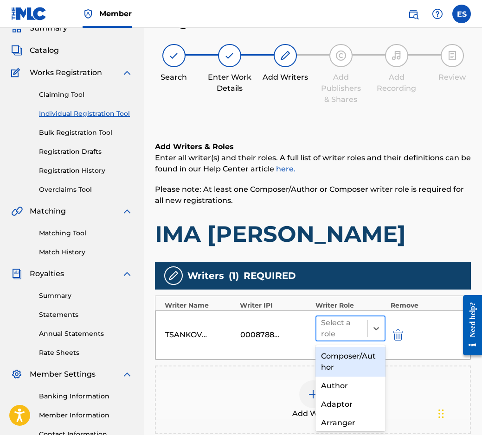
click at [342, 337] on div "Select a role" at bounding box center [342, 328] width 42 height 22
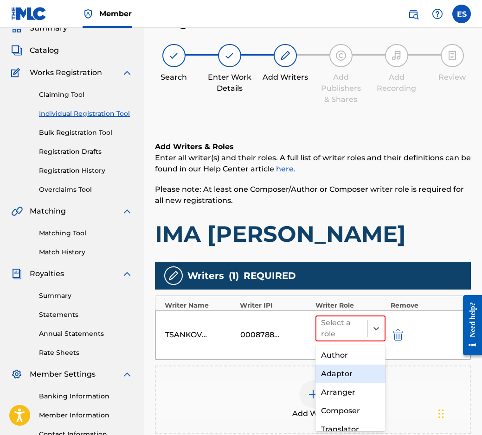
scroll to position [46, 0]
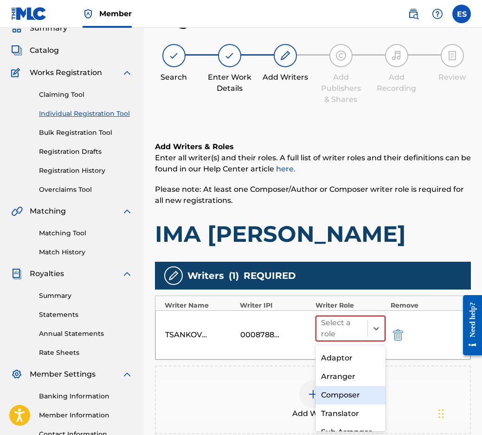
click at [350, 403] on div "Composer" at bounding box center [350, 395] width 70 height 19
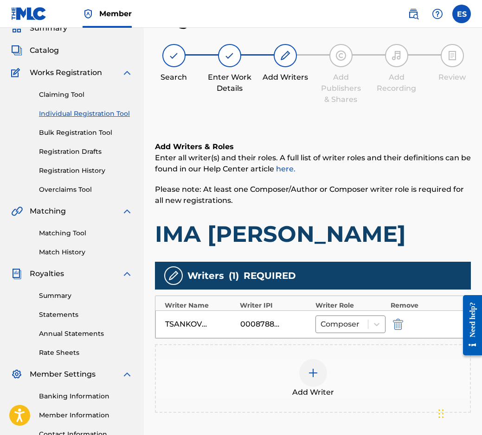
click at [350, 399] on div "Add Writer" at bounding box center [313, 378] width 316 height 69
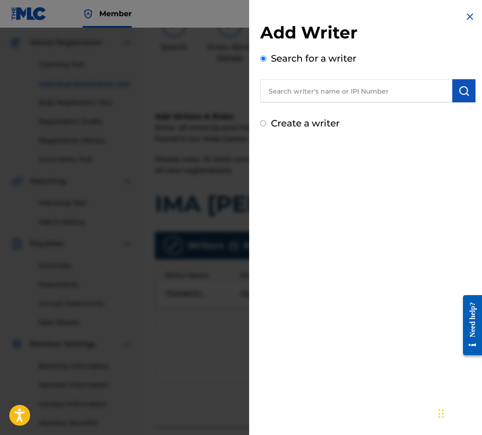
scroll to position [88, 0]
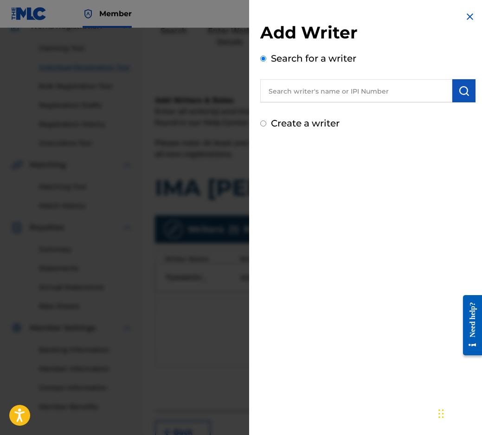
paste input "00088 95 93 00"
click at [301, 86] on input "00088 95 93 00" at bounding box center [356, 90] width 192 height 23
click at [296, 88] on input "00088 95 93 00" at bounding box center [356, 90] width 192 height 23
click at [316, 90] on input "0008895 93 00" at bounding box center [356, 90] width 192 height 23
click at [307, 89] on input "0008895 9300" at bounding box center [356, 90] width 192 height 23
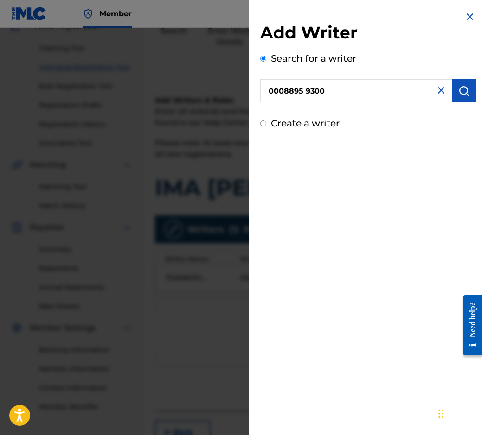
click at [307, 95] on input "0008895 9300" at bounding box center [356, 90] width 192 height 23
click at [306, 95] on input "0008895 9300" at bounding box center [356, 90] width 192 height 23
click at [303, 95] on input "0008895 9300" at bounding box center [356, 90] width 192 height 23
click at [307, 91] on input "0008895 9300" at bounding box center [356, 90] width 192 height 23
click at [306, 91] on input "0008895 9300" at bounding box center [356, 90] width 192 height 23
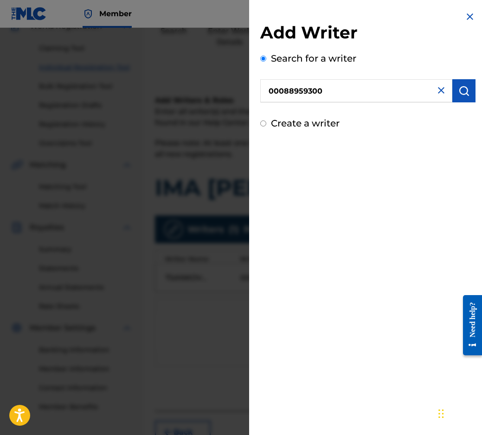
type input "00088959300"
click at [458, 91] on img "submit" at bounding box center [463, 90] width 11 height 11
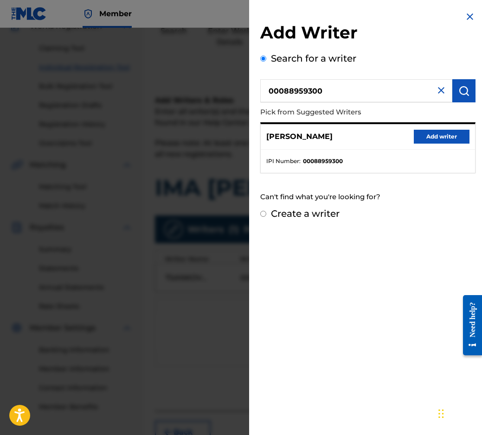
click at [437, 138] on button "Add writer" at bounding box center [441, 137] width 56 height 14
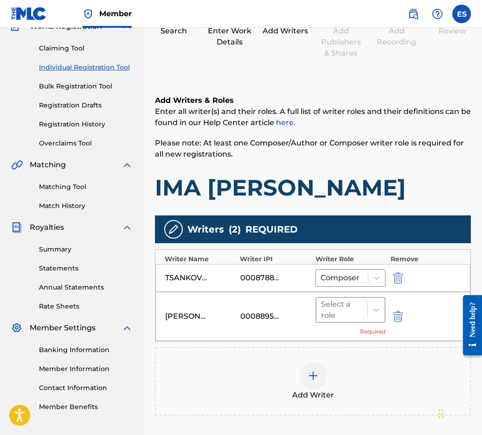
click at [341, 302] on div "Select a role" at bounding box center [342, 310] width 42 height 22
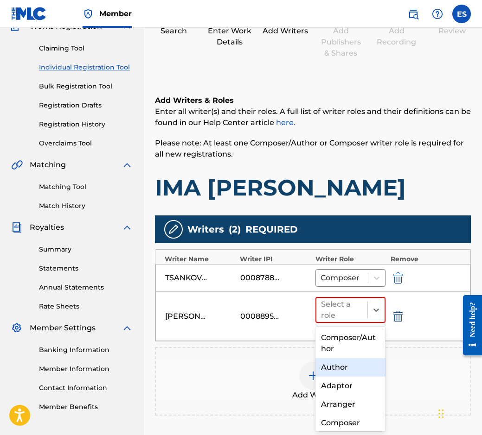
click at [329, 368] on div "Author" at bounding box center [350, 367] width 70 height 19
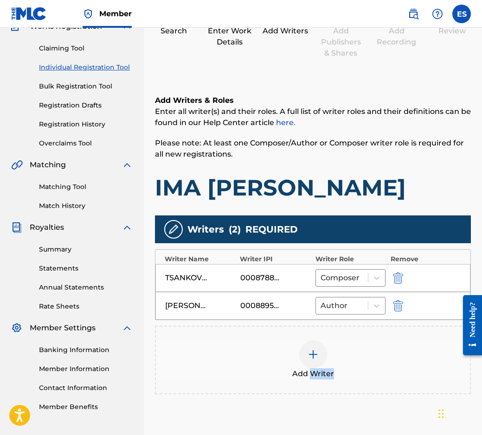
click at [329, 368] on span "Add Writer" at bounding box center [313, 373] width 42 height 11
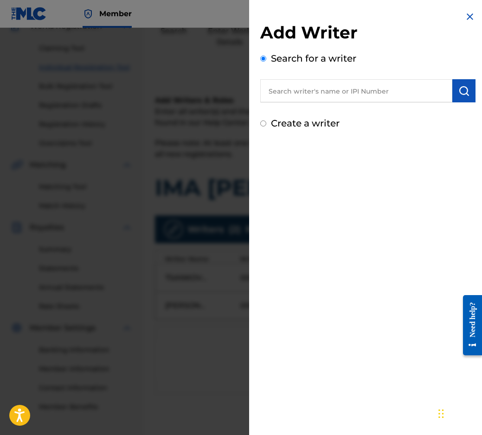
paste input "00295 59 74 03"
click at [454, 87] on button "submit" at bounding box center [463, 90] width 23 height 23
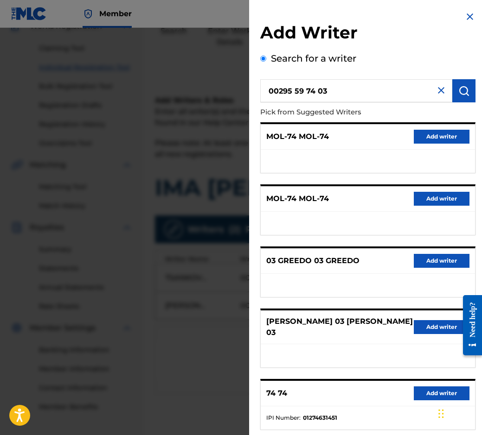
click at [320, 96] on input "00295 59 74 03" at bounding box center [356, 90] width 192 height 23
click at [318, 94] on input "00295 59 74 03" at bounding box center [356, 90] width 192 height 23
click at [307, 89] on input "00295 59 7403" at bounding box center [356, 90] width 192 height 23
click at [292, 89] on input "00295 597403" at bounding box center [356, 90] width 192 height 23
click at [292, 85] on input "00295 597403" at bounding box center [356, 90] width 192 height 23
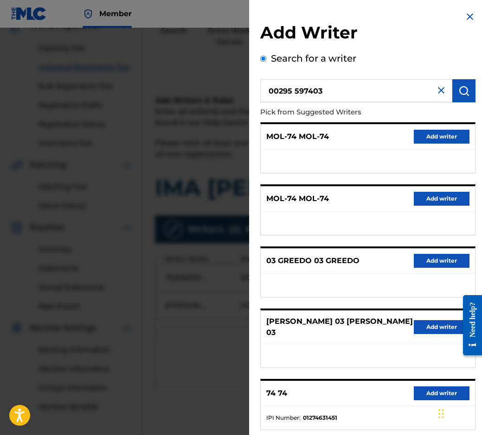
click at [294, 85] on input "00295 597403" at bounding box center [356, 90] width 192 height 23
type input "00295597403"
click at [464, 94] on img "submit" at bounding box center [463, 90] width 11 height 11
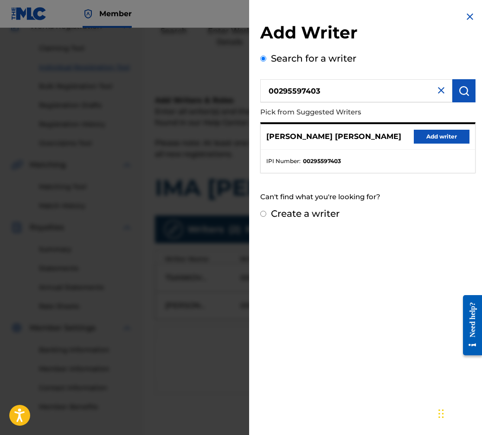
click at [455, 139] on button "Add writer" at bounding box center [441, 137] width 56 height 14
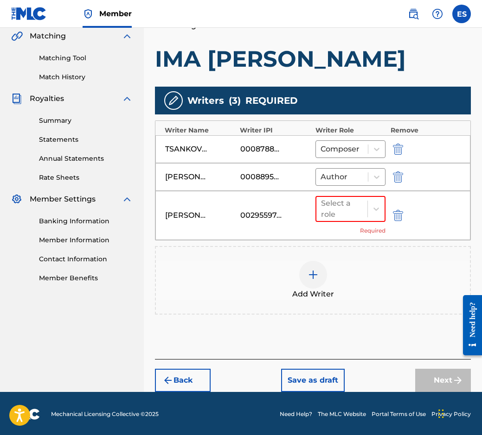
scroll to position [218, 0]
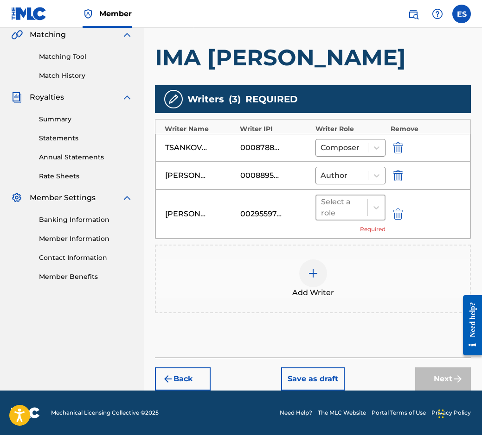
click at [351, 208] on div at bounding box center [342, 207] width 42 height 13
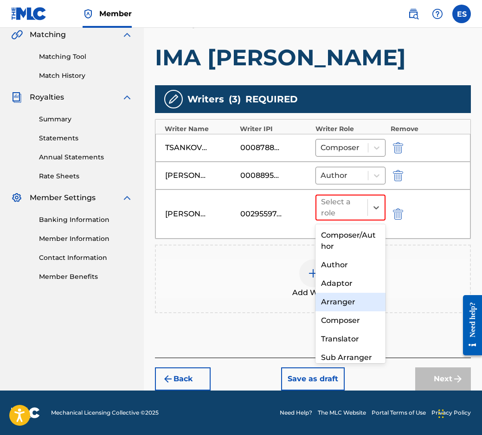
click at [357, 306] on div "Arranger" at bounding box center [350, 302] width 70 height 19
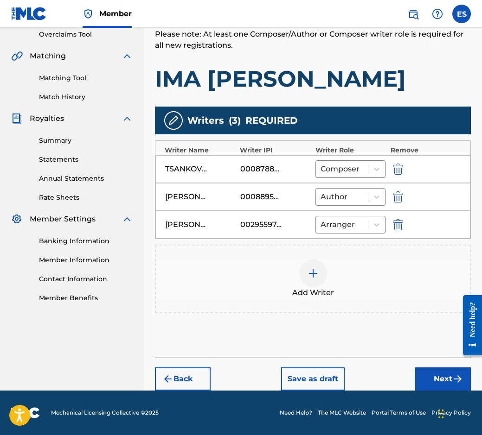
scroll to position [197, 0]
click at [444, 377] on button "Next" at bounding box center [443, 379] width 56 height 23
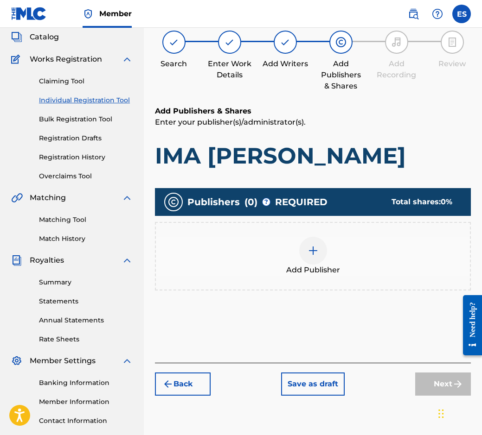
scroll to position [42, 0]
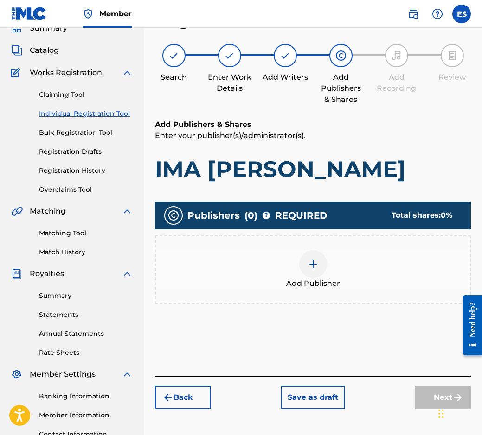
click at [281, 273] on div "Add Publisher" at bounding box center [313, 269] width 314 height 39
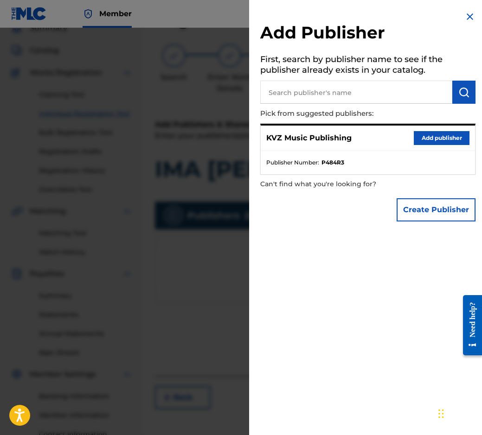
click at [416, 140] on button "Add publisher" at bounding box center [441, 138] width 56 height 14
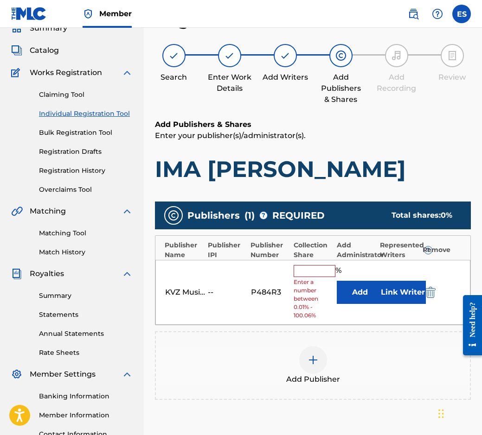
click at [315, 268] on input "text" at bounding box center [314, 271] width 42 height 12
type input "50"
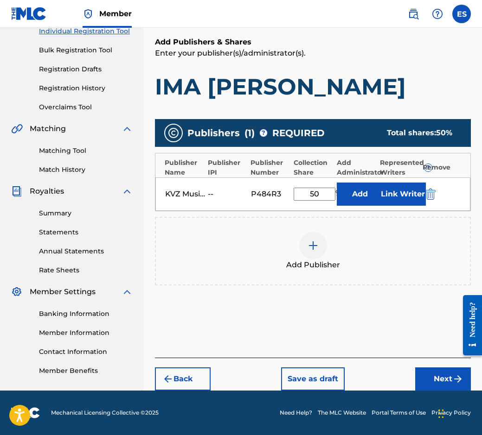
click at [417, 383] on button "Next" at bounding box center [443, 379] width 56 height 23
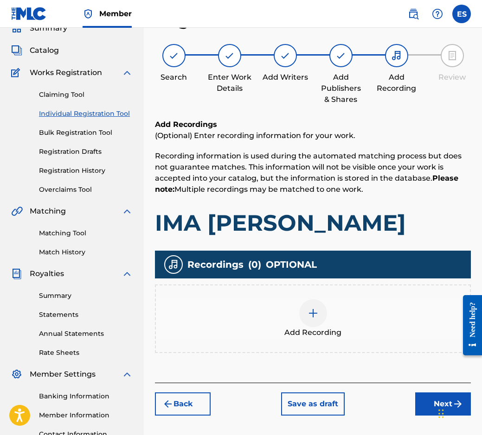
click at [316, 317] on img at bounding box center [312, 313] width 11 height 11
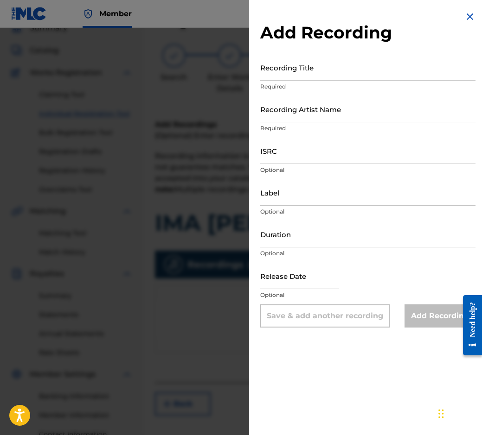
click at [465, 19] on img at bounding box center [469, 16] width 11 height 11
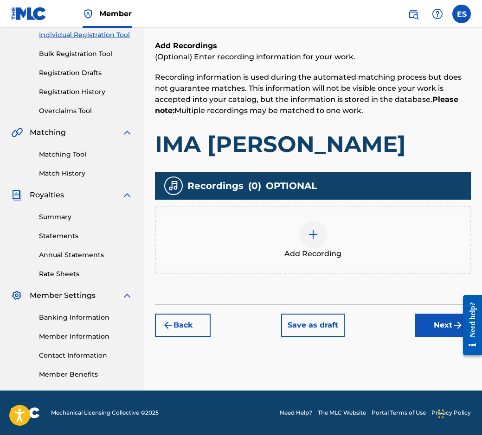
click at [448, 330] on button "Next" at bounding box center [443, 325] width 56 height 23
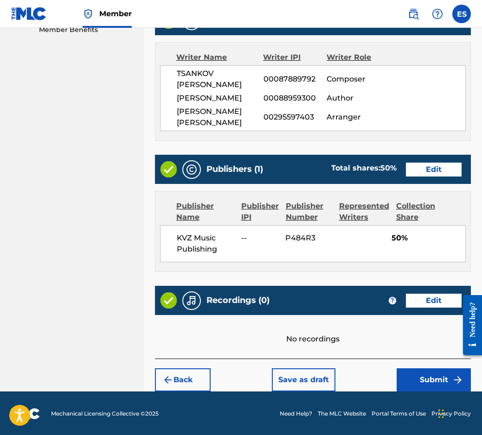
scroll to position [466, 0]
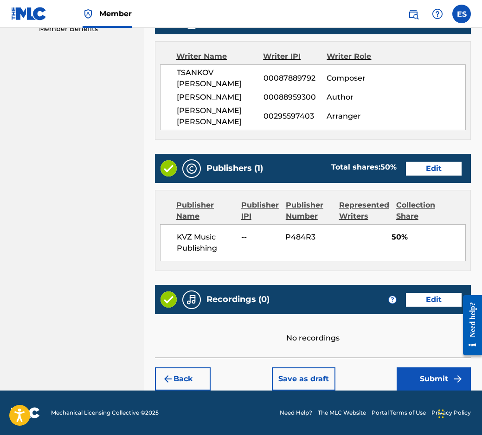
click at [424, 380] on button "Submit" at bounding box center [433, 379] width 74 height 23
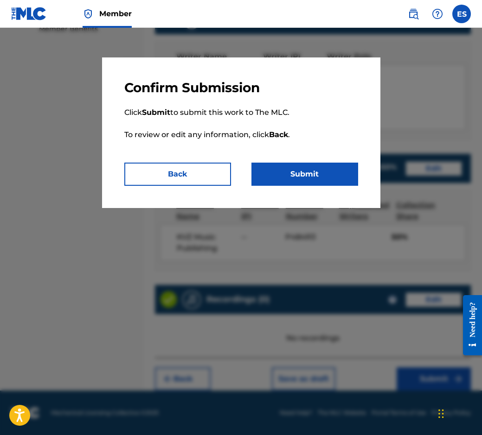
click at [302, 179] on button "Submit" at bounding box center [304, 174] width 107 height 23
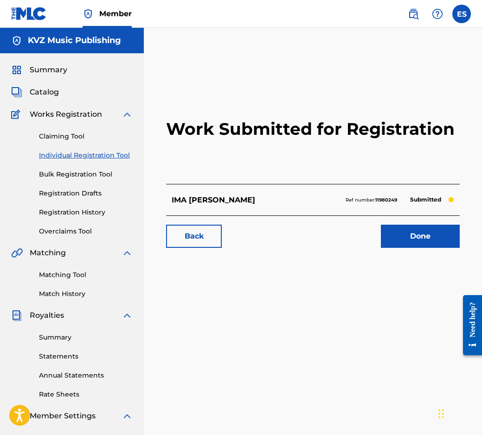
click at [112, 153] on link "Individual Registration Tool" at bounding box center [86, 156] width 94 height 10
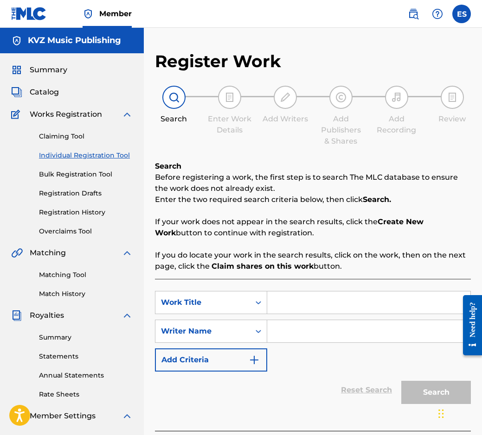
paste
click at [271, 299] on input "[DEMOGRAPHIC_DATA] NA NEBETO MUNICHKA ZVEZDA" at bounding box center [368, 303] width 203 height 22
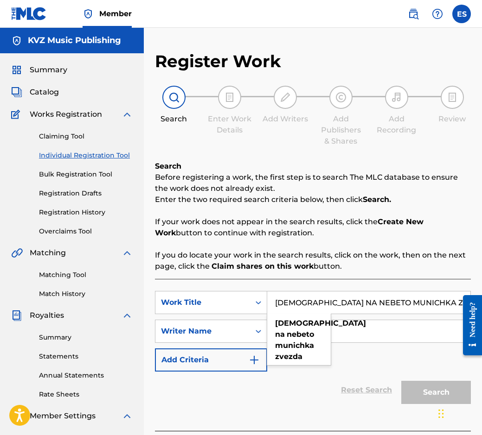
type input "[DEMOGRAPHIC_DATA] NA NEBETO MUNICHKA ZVEZDA"
click at [357, 333] on input "Search Form" at bounding box center [368, 331] width 203 height 22
drag, startPoint x: 296, startPoint y: 340, endPoint x: 290, endPoint y: 335, distance: 7.9
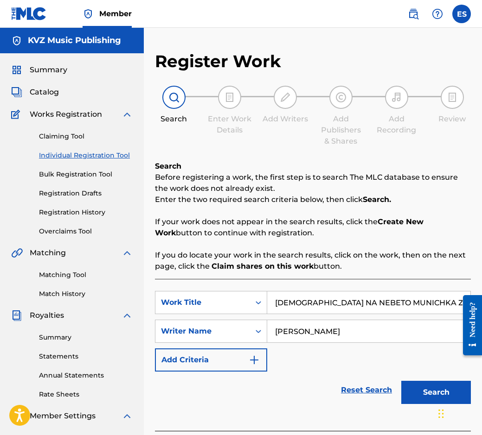
click at [272, 335] on input "[PERSON_NAME]" at bounding box center [368, 331] width 203 height 22
type input "[PERSON_NAME]"
click at [395, 387] on link "Reset Search" at bounding box center [366, 390] width 60 height 20
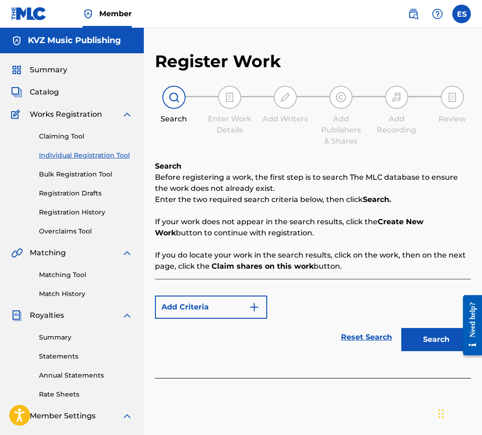
click at [359, 335] on link "Reset Search" at bounding box center [366, 337] width 60 height 20
click at [239, 311] on button "Add Criteria" at bounding box center [211, 307] width 112 height 23
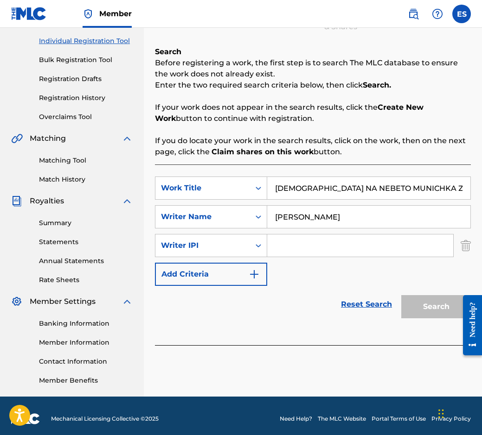
scroll to position [120, 0]
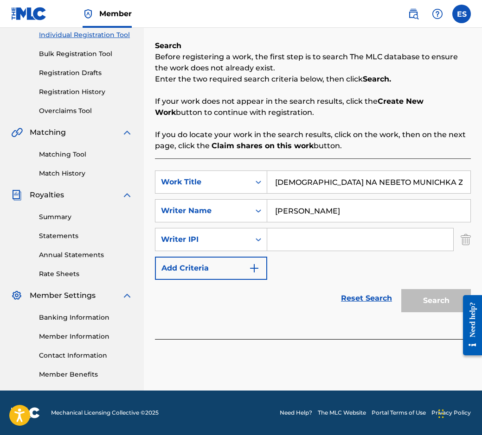
click at [470, 245] on div "Register Work Search Enter Work Details Add Writers Add Publishers & Shares Add…" at bounding box center [313, 160] width 338 height 460
click at [468, 244] on img "Search Form" at bounding box center [465, 239] width 10 height 23
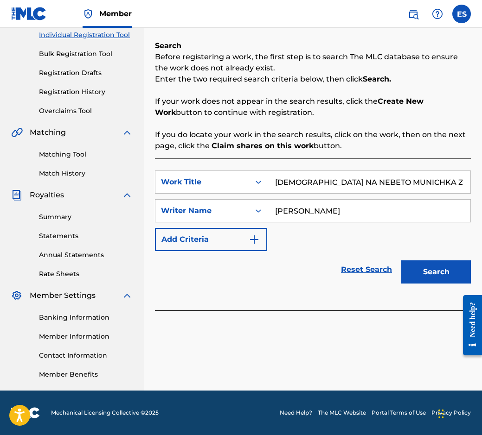
click at [442, 273] on button "Search" at bounding box center [436, 271] width 70 height 23
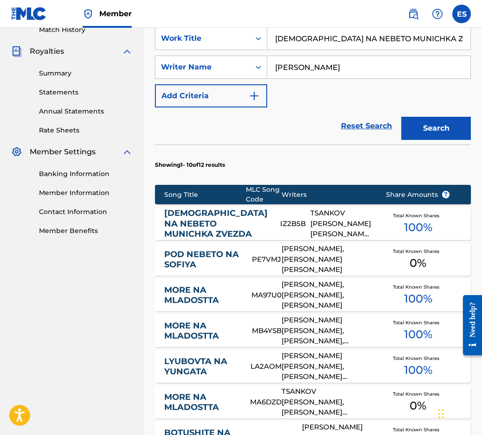
scroll to position [306, 0]
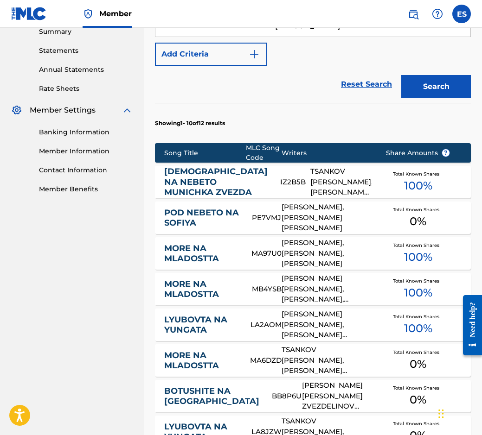
click at [193, 180] on link "[DEMOGRAPHIC_DATA] NA NEBETO MUNICHKA ZVEZDA" at bounding box center [215, 182] width 103 height 32
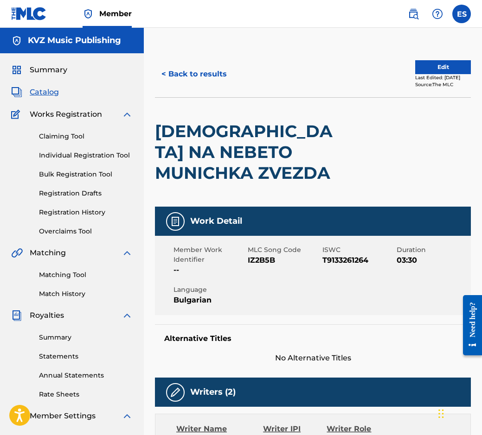
click at [167, 68] on button "< Back to results" at bounding box center [194, 74] width 78 height 23
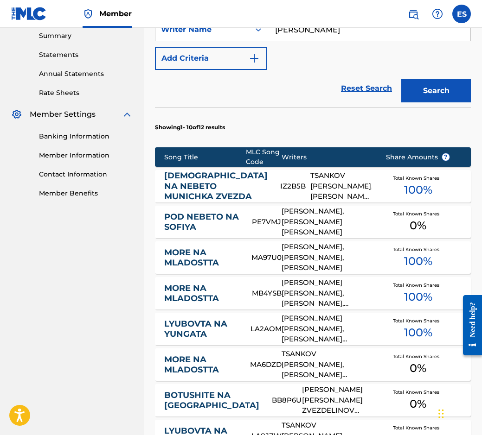
scroll to position [284, 0]
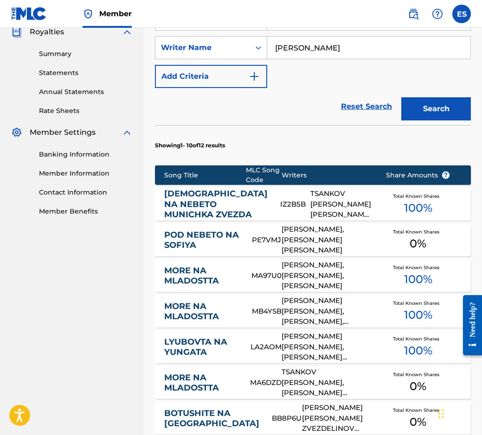
drag, startPoint x: 212, startPoint y: 203, endPoint x: 220, endPoint y: 202, distance: 7.9
click at [212, 203] on link "[DEMOGRAPHIC_DATA] NA NEBETO MUNICHKA ZVEZDA" at bounding box center [215, 205] width 103 height 32
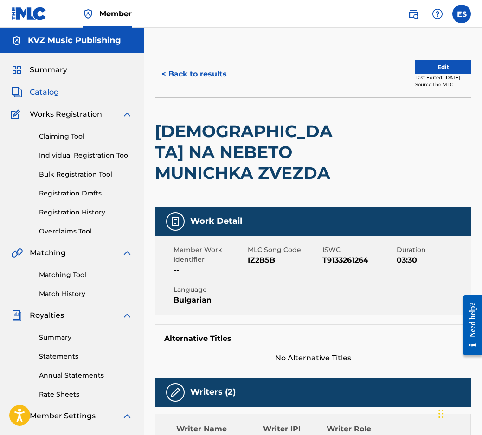
click at [180, 70] on button "< Back to results" at bounding box center [194, 74] width 78 height 23
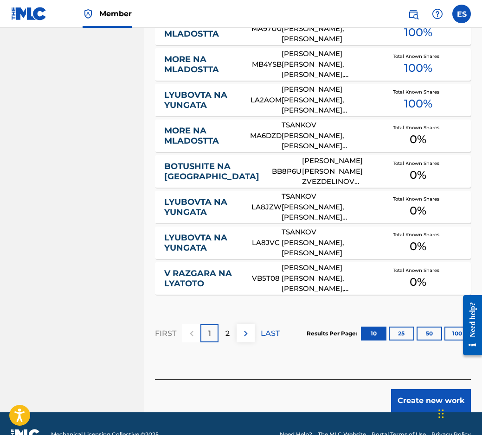
scroll to position [562, 0]
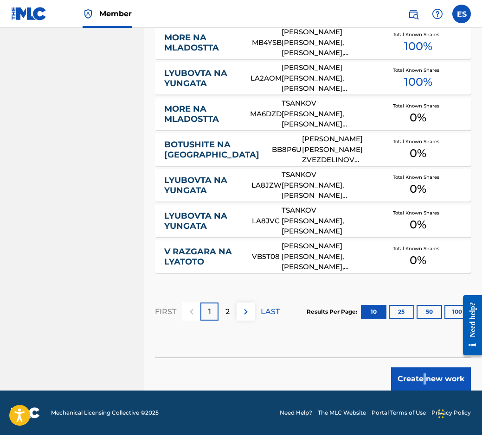
click at [425, 368] on div "Create new work" at bounding box center [313, 374] width 316 height 33
click at [428, 378] on button "Create new work" at bounding box center [431, 379] width 80 height 23
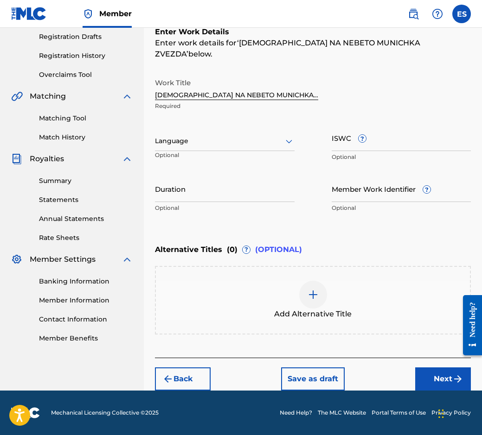
scroll to position [146, 0]
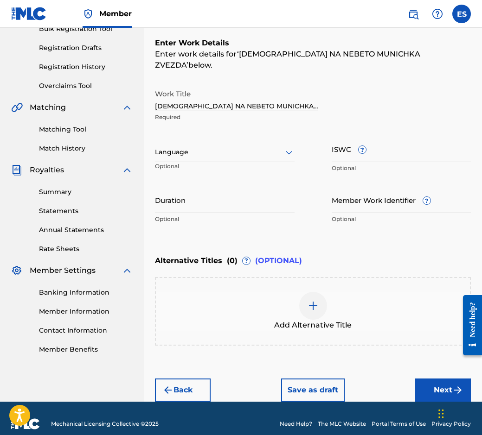
click at [259, 146] on div at bounding box center [224, 152] width 139 height 12
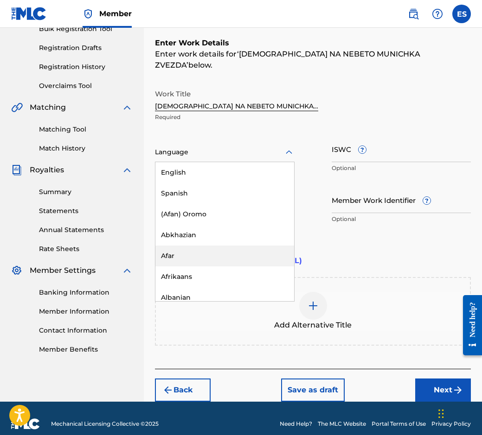
scroll to position [324, 0]
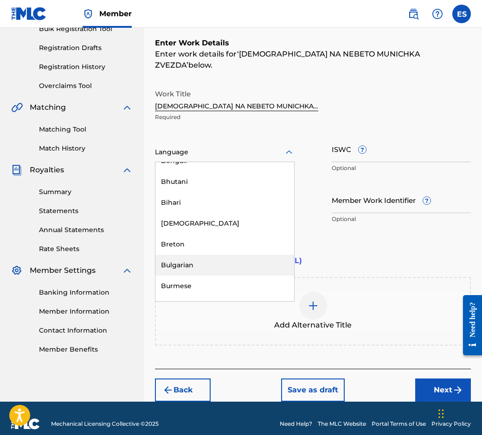
click at [219, 259] on div "Bulgarian" at bounding box center [224, 265] width 139 height 21
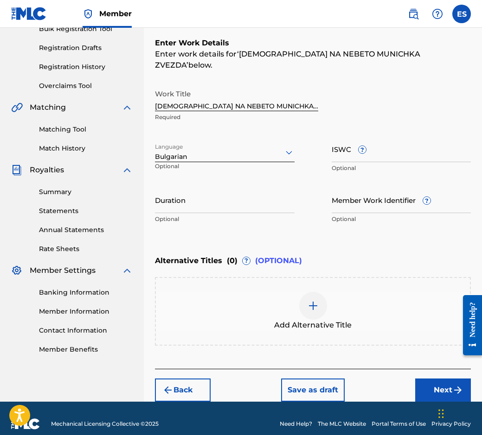
click at [215, 215] on p "Optional" at bounding box center [224, 219] width 139 height 8
click at [214, 189] on input "Duration" at bounding box center [224, 200] width 139 height 26
type input "02:31"
click at [335, 295] on div "Add Alternative Title" at bounding box center [313, 311] width 314 height 39
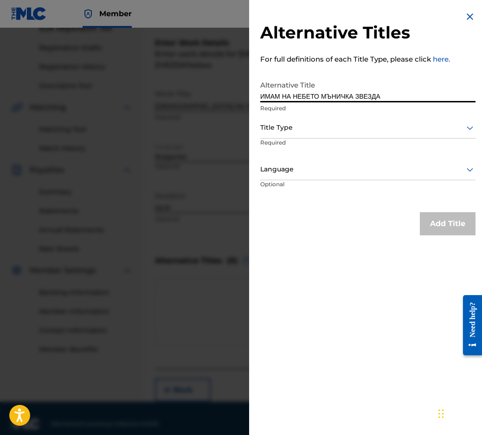
type input "ИМАМ НА НЕБЕТО МЪНИЧКА ЗВЕЗДА"
click at [300, 124] on div at bounding box center [367, 128] width 215 height 12
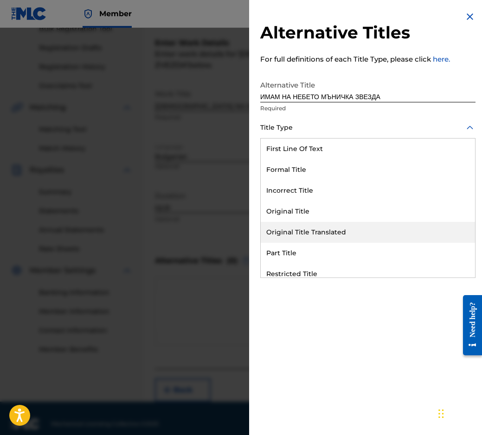
click at [314, 231] on div "Original Title Translated" at bounding box center [367, 232] width 214 height 21
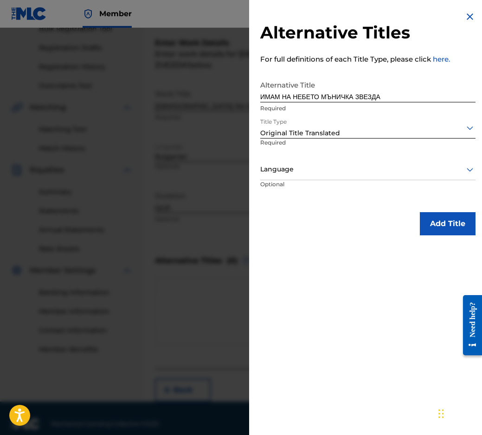
click at [306, 163] on div "Language" at bounding box center [367, 169] width 215 height 21
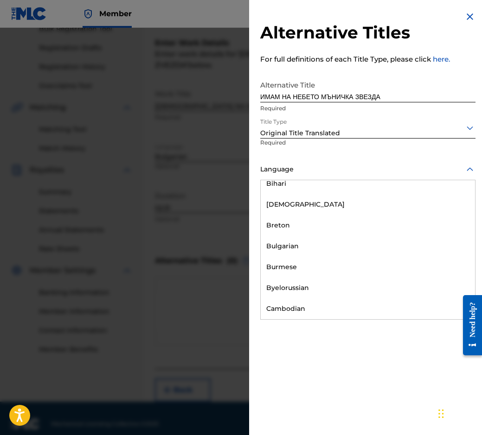
scroll to position [371, 0]
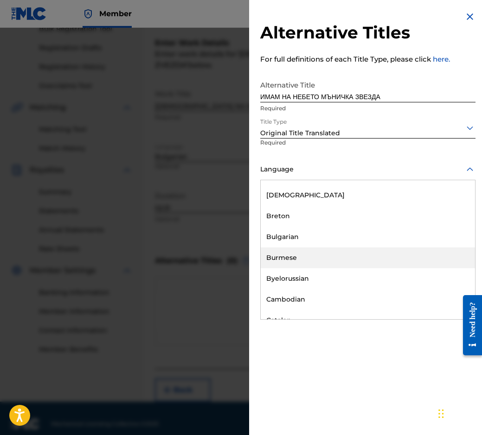
drag, startPoint x: 311, startPoint y: 247, endPoint x: 314, endPoint y: 240, distance: 7.9
click at [314, 240] on div "English Spanish (Afan) Oromo Abkhazian Afar Afrikaans Albanian Amharic Arabic A…" at bounding box center [367, 249] width 214 height 139
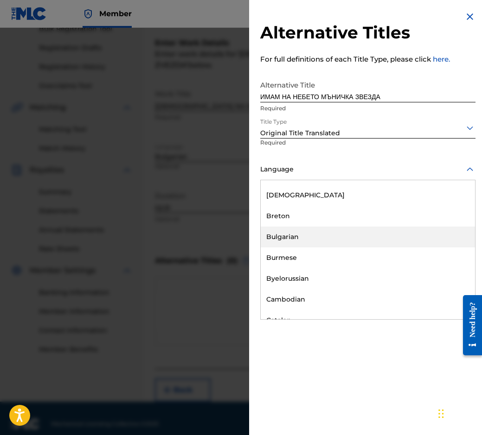
click at [314, 240] on div "Bulgarian" at bounding box center [367, 237] width 214 height 21
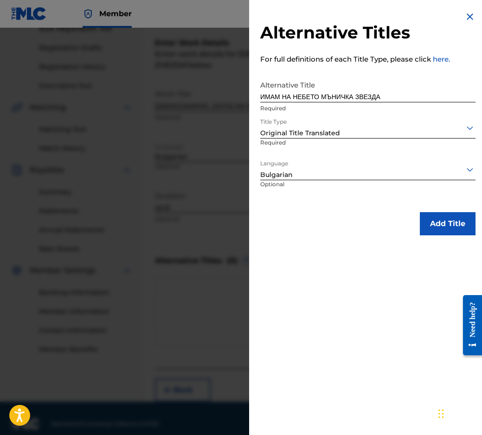
click at [453, 211] on div "Alternative Titles For full definitions of each Title Type, please click here. …" at bounding box center [367, 123] width 237 height 247
click at [452, 216] on button "Add Title" at bounding box center [447, 223] width 56 height 23
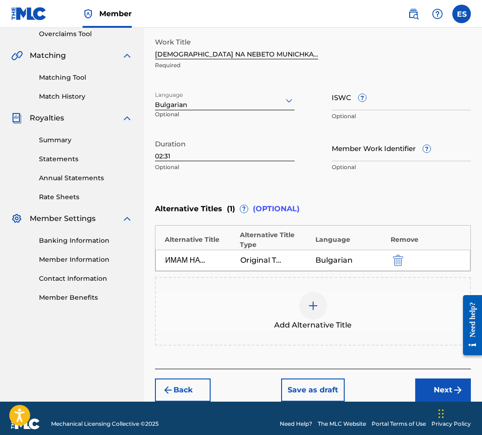
click at [437, 379] on button "Next" at bounding box center [443, 390] width 56 height 23
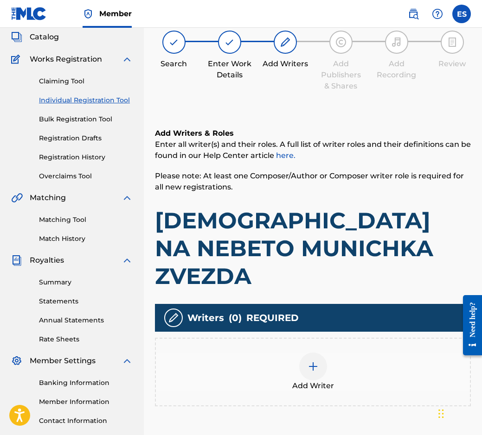
scroll to position [42, 0]
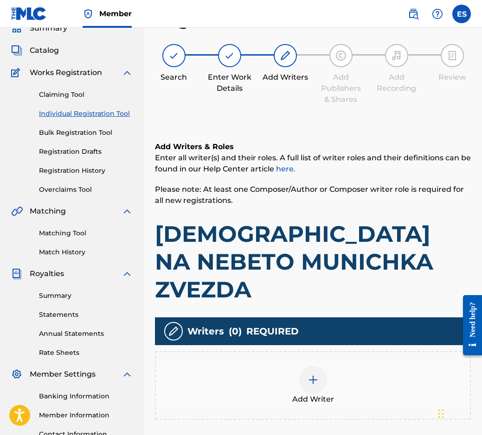
click at [367, 366] on div "Add Writer" at bounding box center [313, 385] width 314 height 39
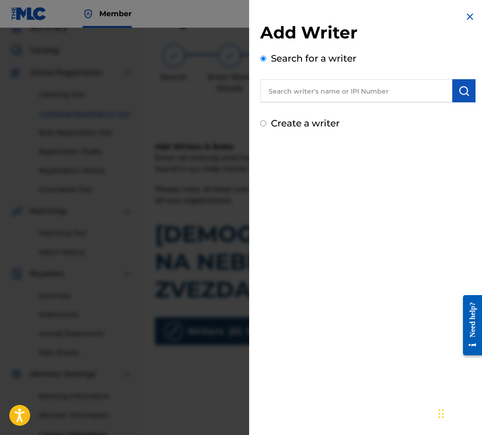
drag, startPoint x: 389, startPoint y: 76, endPoint x: 354, endPoint y: 95, distance: 39.6
type input "00087889792"
click at [462, 96] on button "submit" at bounding box center [463, 90] width 23 height 23
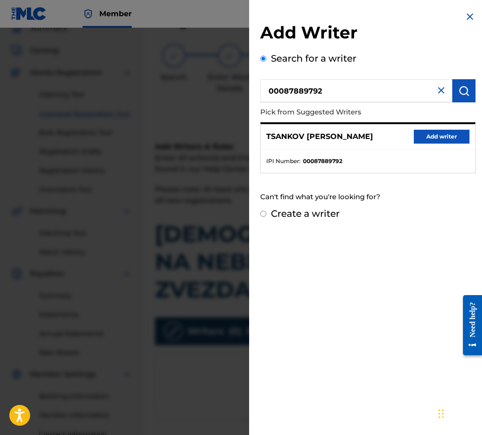
click at [443, 138] on button "Add writer" at bounding box center [441, 137] width 56 height 14
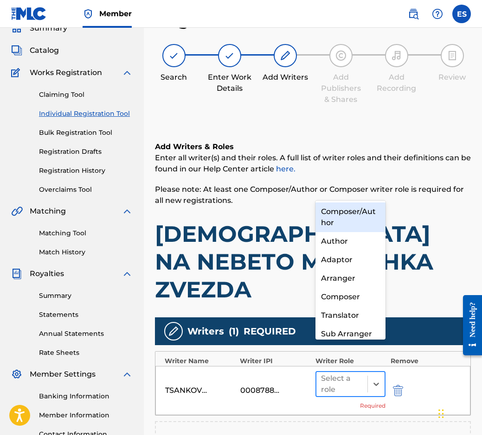
click at [321, 379] on input "text" at bounding box center [322, 384] width 2 height 11
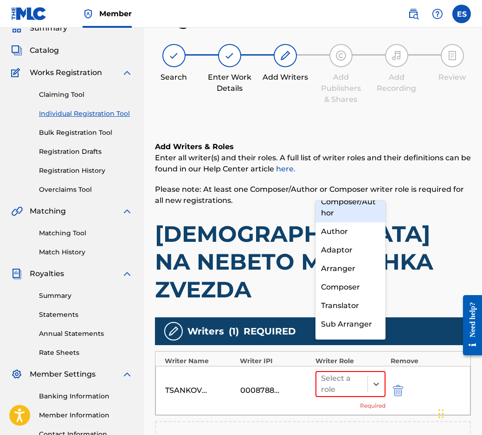
click at [354, 207] on div "Composer/Author" at bounding box center [350, 208] width 70 height 30
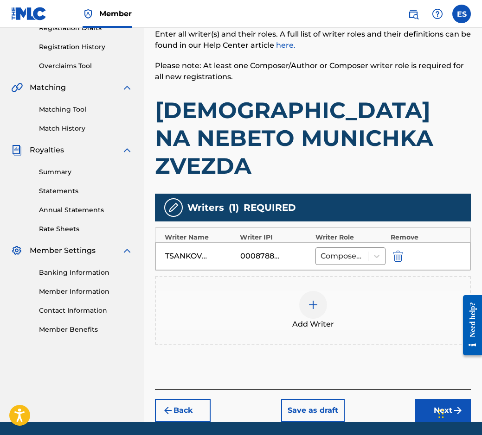
scroll to position [169, 0]
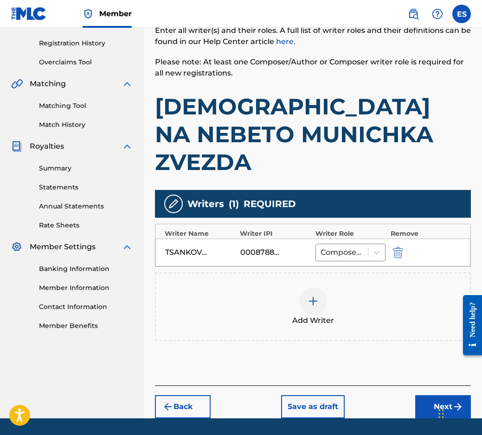
click at [335, 242] on div "Writers ( 1 ) REQUIRED Writer Name Writer IPI Writer Role Remove [PERSON_NAME] …" at bounding box center [313, 265] width 316 height 151
click at [301, 287] on div "Add Writer" at bounding box center [313, 306] width 314 height 39
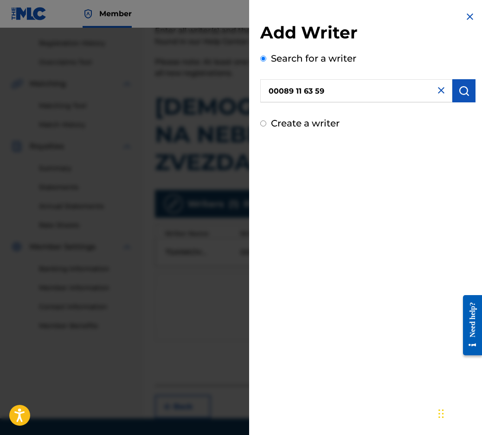
click at [316, 89] on input "00089 11 63 59" at bounding box center [356, 90] width 192 height 23
click at [301, 93] on input "00089 11 6359" at bounding box center [356, 90] width 192 height 23
click at [303, 92] on input "00089 11 6359" at bounding box center [356, 90] width 192 height 23
click at [298, 89] on input "00089 116359" at bounding box center [356, 90] width 192 height 23
click at [294, 91] on input "00089 116359" at bounding box center [356, 90] width 192 height 23
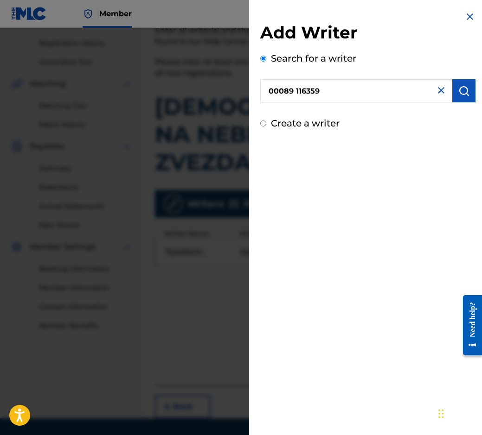
click at [297, 89] on input "00089 116359" at bounding box center [356, 90] width 192 height 23
type input "00089116359"
click at [458, 96] on img "submit" at bounding box center [463, 90] width 11 height 11
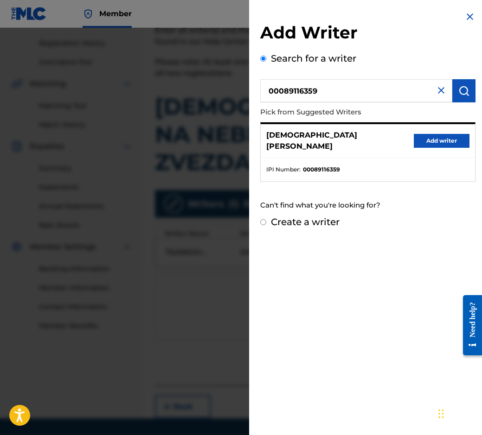
click at [436, 134] on button "Add writer" at bounding box center [441, 141] width 56 height 14
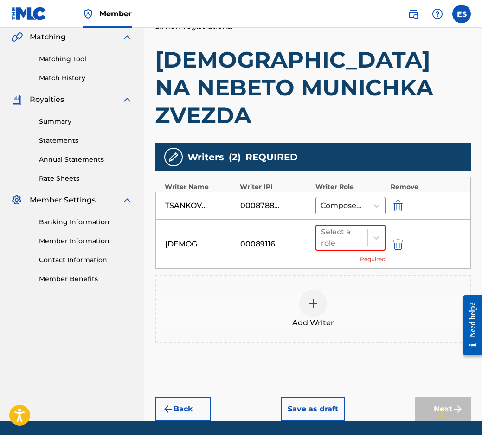
scroll to position [218, 0]
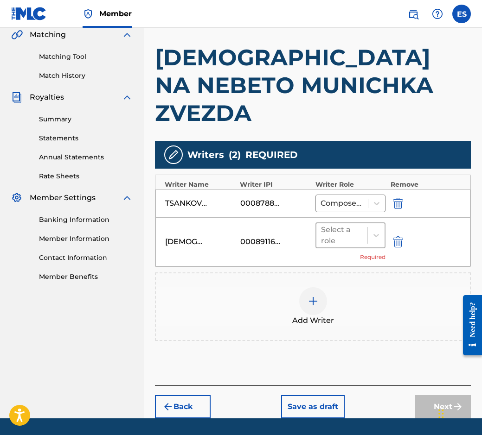
click at [346, 229] on div at bounding box center [342, 235] width 42 height 13
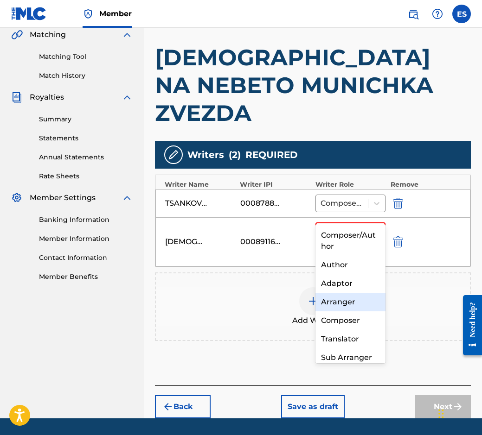
click at [361, 307] on div "Arranger" at bounding box center [350, 302] width 70 height 19
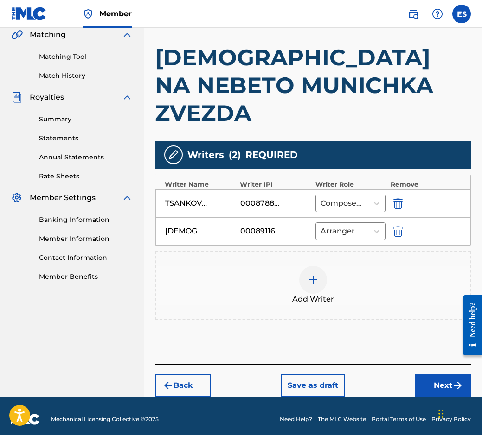
scroll to position [197, 0]
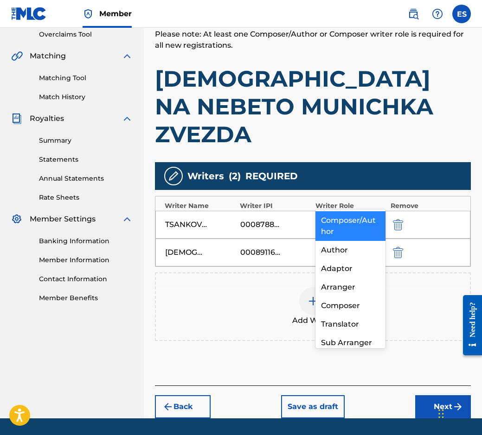
click at [363, 216] on div "Composer/Author" at bounding box center [342, 224] width 52 height 17
click at [358, 218] on div "Composer/Author" at bounding box center [350, 226] width 70 height 30
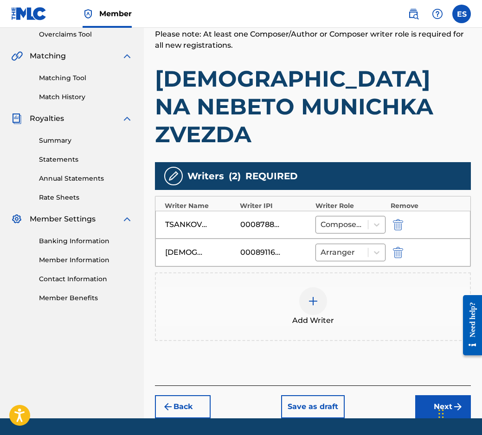
click at [458, 395] on button "Next" at bounding box center [443, 406] width 56 height 23
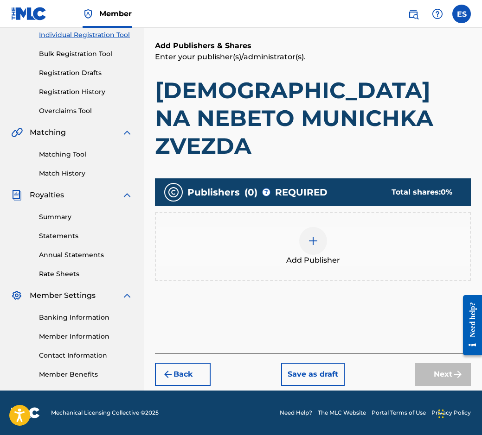
scroll to position [42, 0]
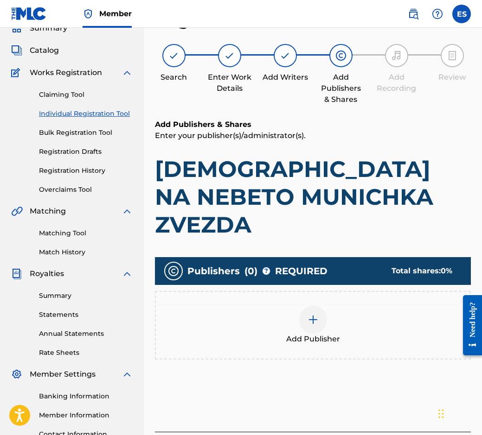
click at [376, 323] on div "Add Publisher" at bounding box center [313, 325] width 316 height 69
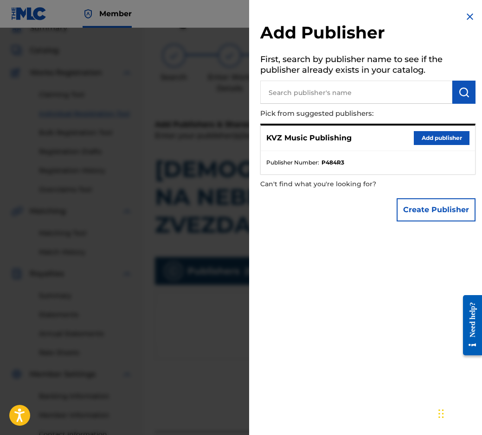
click at [452, 141] on button "Add publisher" at bounding box center [441, 138] width 56 height 14
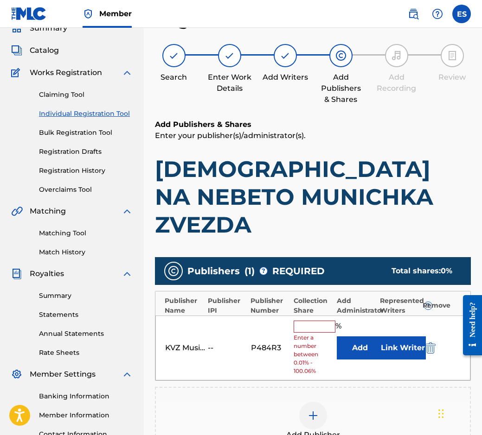
click at [299, 321] on input "text" at bounding box center [314, 327] width 42 height 12
type input "83.33"
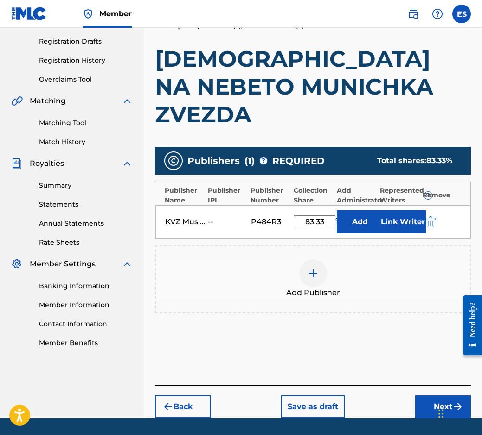
click at [428, 395] on button "Next" at bounding box center [443, 406] width 56 height 23
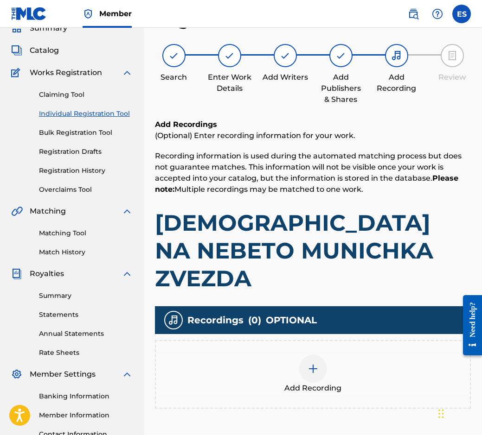
click at [334, 355] on div "Add Recording" at bounding box center [313, 374] width 314 height 39
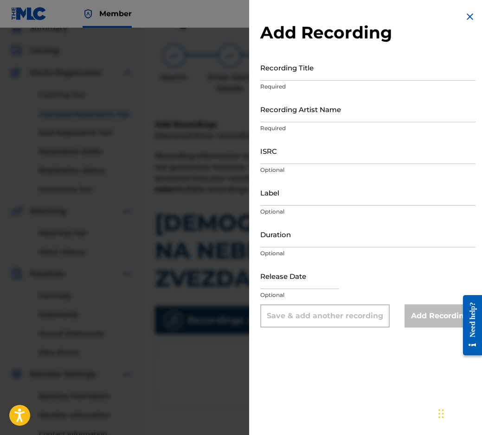
click at [375, 247] on input "Duration" at bounding box center [367, 234] width 215 height 26
type input "02:31"
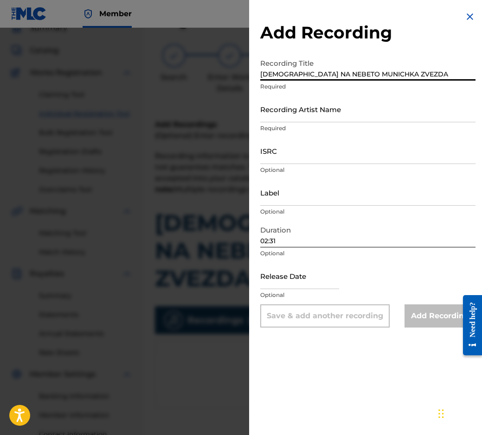
type input "[DEMOGRAPHIC_DATA] NA NEBETO MUNICHKA ZVEZDA"
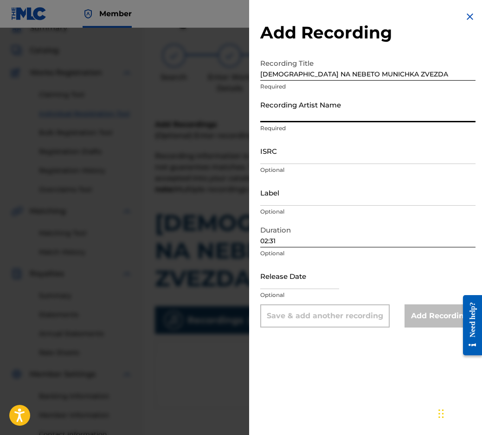
click at [349, 115] on input "Recording Artist Name" at bounding box center [367, 109] width 215 height 26
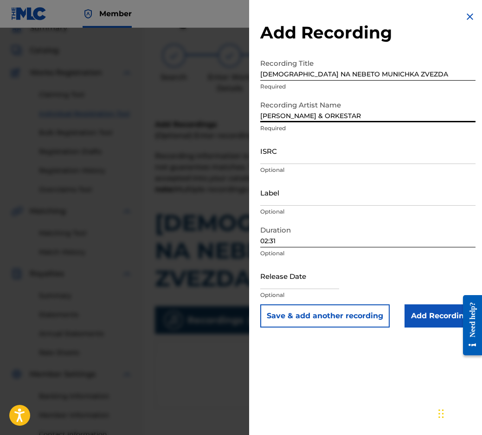
type input "[PERSON_NAME] & ORKESTAR"
click at [437, 323] on input "Add Recording" at bounding box center [439, 315] width 71 height 23
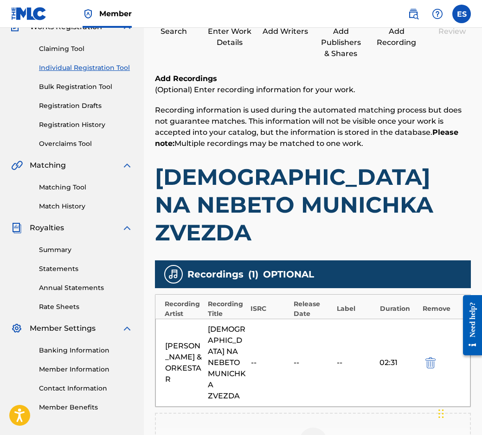
scroll to position [191, 0]
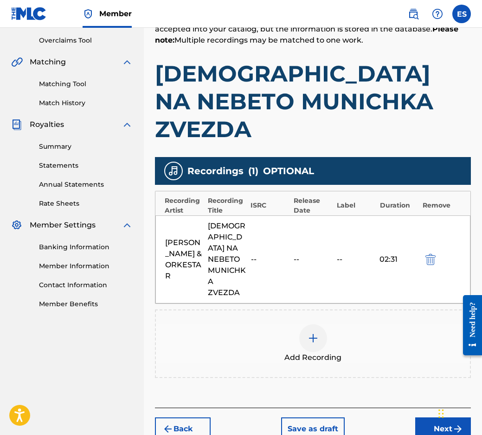
click at [454, 418] on button "Next" at bounding box center [443, 429] width 56 height 23
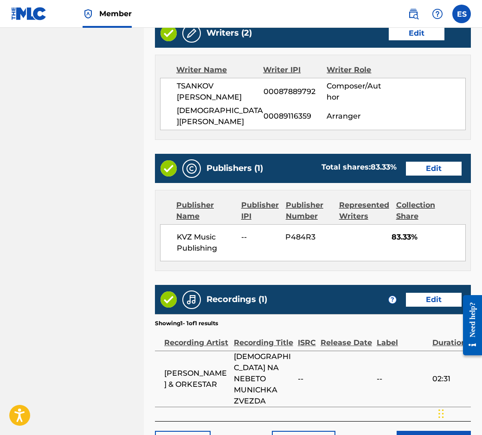
scroll to position [555, 0]
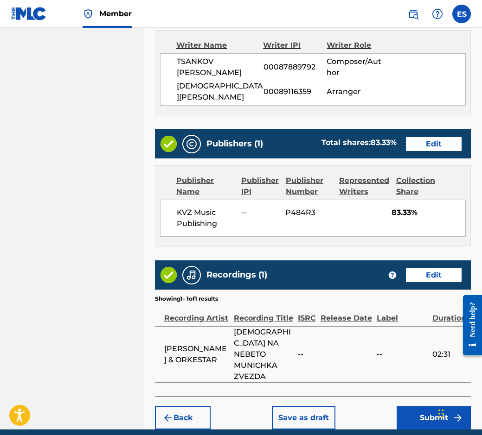
click at [285, 406] on button "Save as draft" at bounding box center [303, 417] width 63 height 23
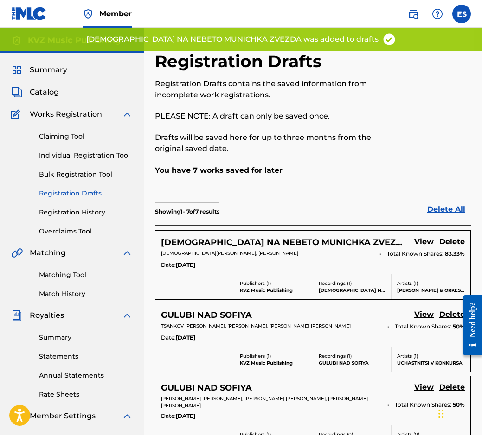
click at [85, 158] on link "Individual Registration Tool" at bounding box center [86, 156] width 94 height 10
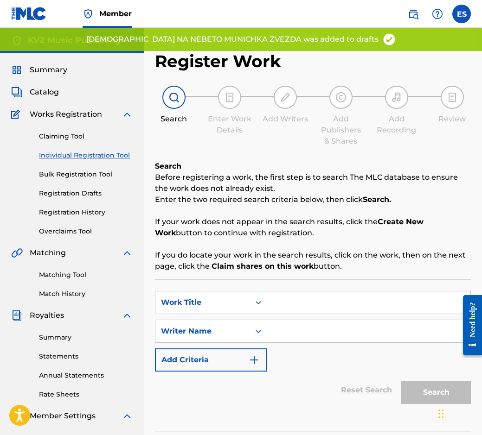
click at [70, 207] on div "Claiming Tool Individual Registration Tool Bulk Registration Tool Registration …" at bounding box center [71, 178] width 121 height 116
click at [69, 210] on link "Registration History" at bounding box center [86, 213] width 94 height 10
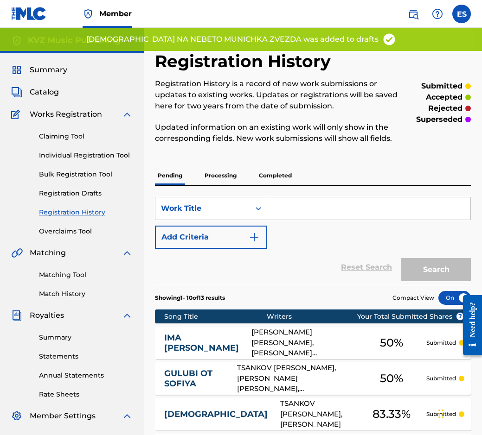
click at [96, 196] on link "Registration Drafts" at bounding box center [86, 194] width 94 height 10
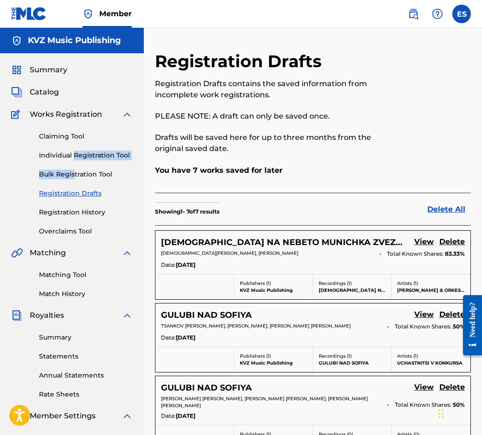
click at [74, 165] on div "Claiming Tool Individual Registration Tool Bulk Registration Tool Registration …" at bounding box center [71, 178] width 121 height 116
click at [87, 160] on div "Claiming Tool Individual Registration Tool Bulk Registration Tool Registration …" at bounding box center [71, 178] width 121 height 116
click at [87, 159] on link "Individual Registration Tool" at bounding box center [86, 156] width 94 height 10
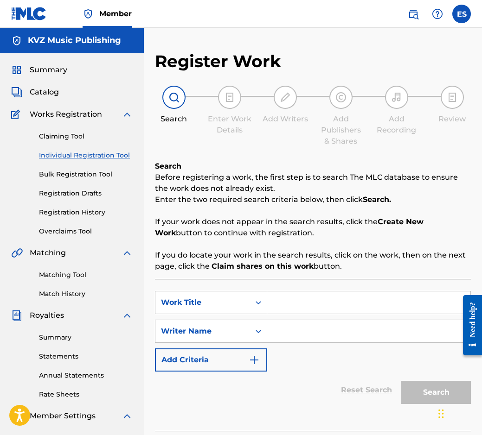
drag, startPoint x: 409, startPoint y: 289, endPoint x: 401, endPoint y: 305, distance: 17.6
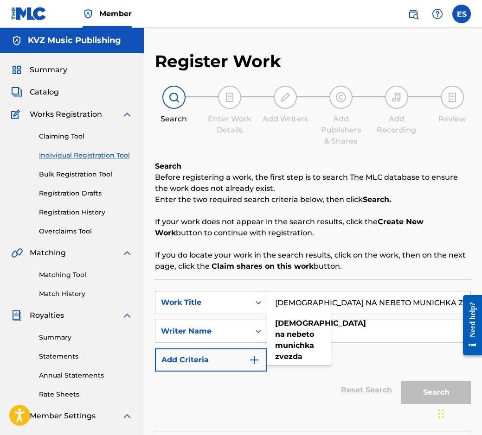
type input "[DEMOGRAPHIC_DATA] NA NEBETO MUNICHKA ZVEZDA"
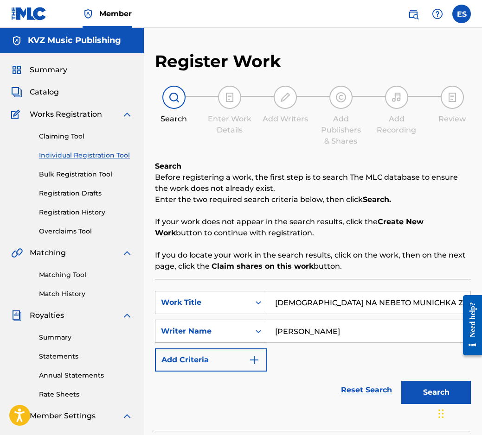
drag, startPoint x: 273, startPoint y: 333, endPoint x: 238, endPoint y: 335, distance: 34.8
click at [238, 335] on div "SearchWithCriteriafb3ce6e0-94ce-45d5-90f8-5a450ffb784d Writer Name [PERSON_NAME]" at bounding box center [313, 331] width 316 height 23
type input "[PERSON_NAME]"
drag, startPoint x: 276, startPoint y: 293, endPoint x: 251, endPoint y: 304, distance: 27.4
click at [251, 304] on div "SearchWithCriteriab3ec0008-29bd-4bea-bdbc-f5f04313c16d Work Title IMAM NA NEBET…" at bounding box center [313, 302] width 316 height 23
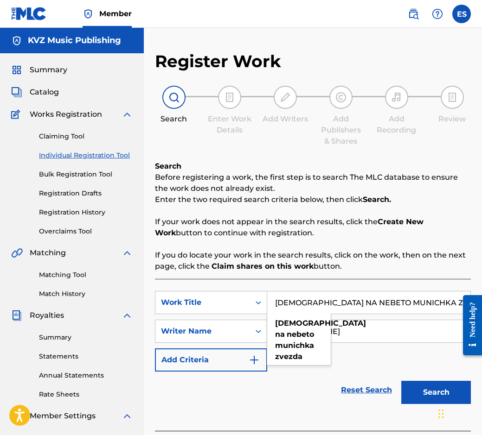
click at [278, 292] on input "[DEMOGRAPHIC_DATA] NA NEBETO MUNICHKA ZVEZDA" at bounding box center [368, 303] width 203 height 22
drag, startPoint x: 273, startPoint y: 295, endPoint x: 259, endPoint y: 301, distance: 15.2
click at [259, 301] on div "SearchWithCriteriab3ec0008-29bd-4bea-bdbc-f5f04313c16d Work Title IMAM NA NEBET…" at bounding box center [313, 302] width 316 height 23
click at [439, 303] on input "[DEMOGRAPHIC_DATA] NA NEBETO MUNICHKA ZVEZDA" at bounding box center [368, 303] width 203 height 22
click at [395, 333] on input "[PERSON_NAME]" at bounding box center [368, 331] width 203 height 22
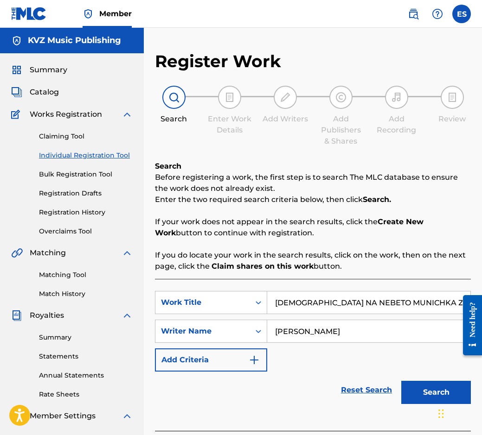
click at [427, 382] on button "Search" at bounding box center [436, 392] width 70 height 23
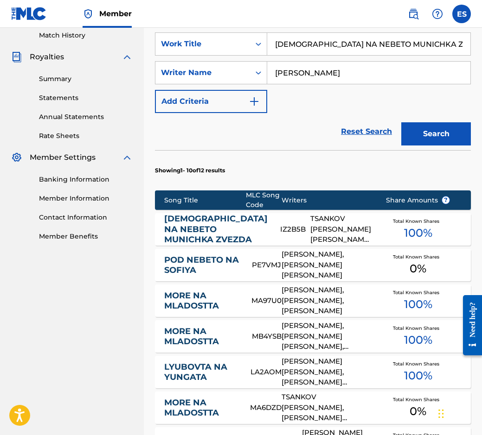
scroll to position [260, 0]
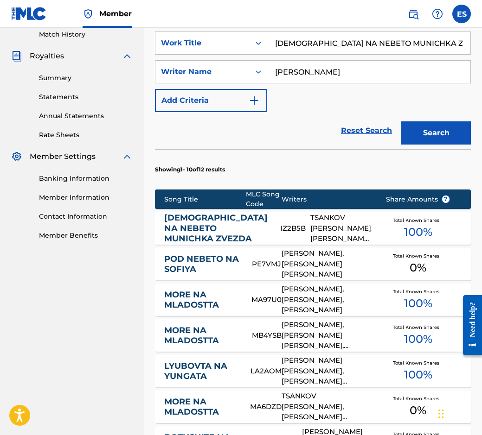
click at [203, 226] on link "[DEMOGRAPHIC_DATA] NA NEBETO MUNICHKA ZVEZDA" at bounding box center [215, 229] width 103 height 32
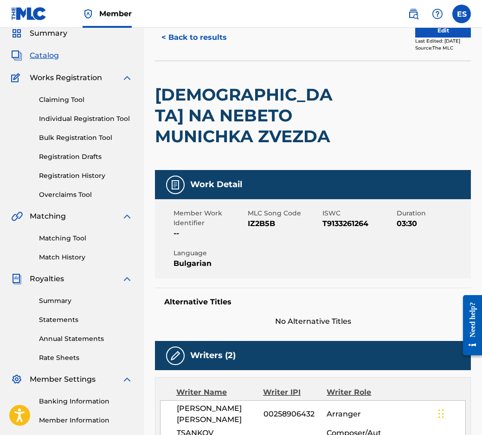
click at [196, 33] on button "< Back to results" at bounding box center [194, 37] width 78 height 23
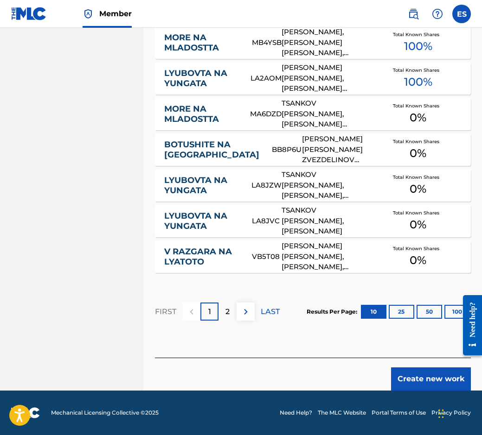
scroll to position [562, 0]
click at [415, 385] on button "Create new work" at bounding box center [431, 379] width 80 height 23
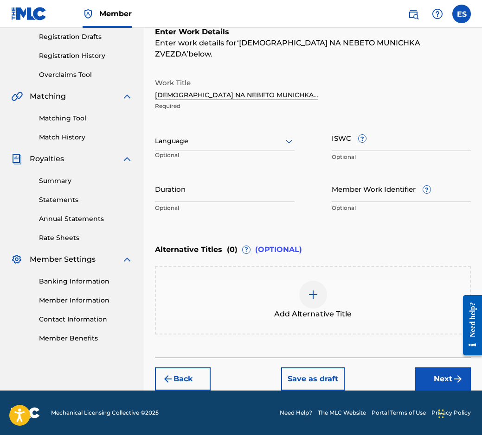
scroll to position [146, 0]
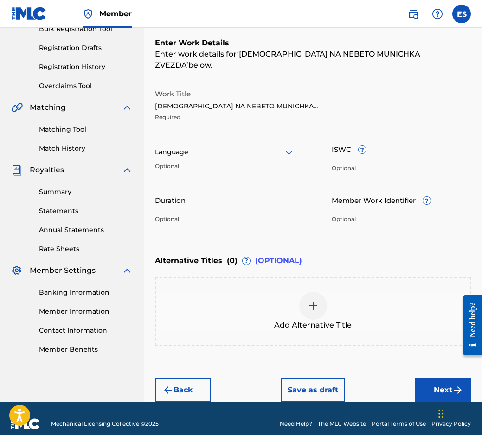
click at [215, 143] on div "Language" at bounding box center [224, 152] width 139 height 19
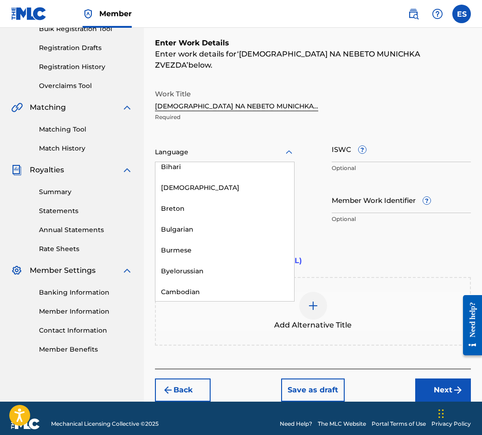
scroll to position [371, 0]
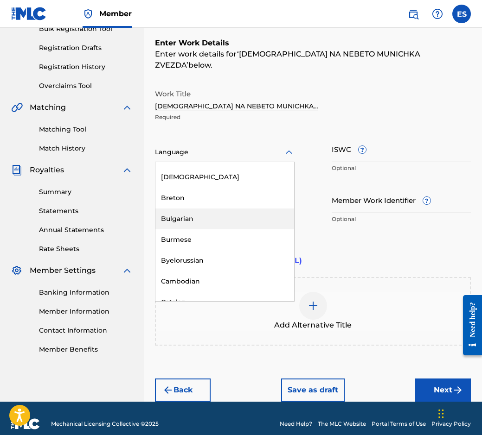
click at [213, 209] on div "Bulgarian" at bounding box center [224, 219] width 139 height 21
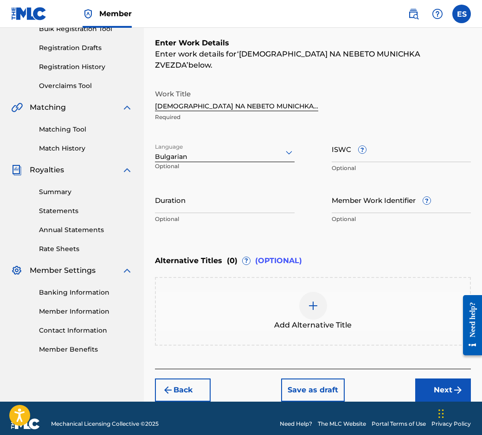
click at [228, 215] on p "Optional" at bounding box center [224, 219] width 139 height 8
click at [230, 196] on input "Duration" at bounding box center [224, 200] width 139 height 26
type input "04:30"
click at [304, 298] on div at bounding box center [313, 306] width 28 height 28
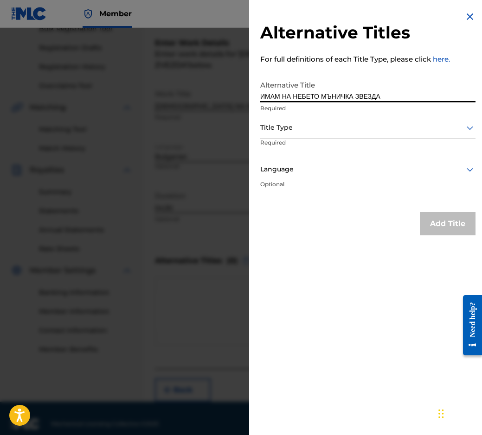
type input "ИМАМ НА НЕБЕТО МЪНИЧКА ЗВЕЗДА"
click at [301, 120] on div "Title Type" at bounding box center [367, 128] width 215 height 21
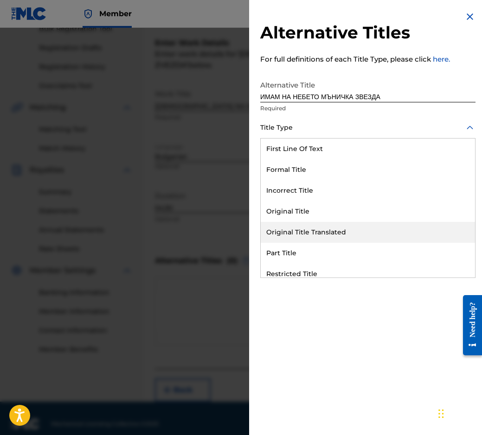
click at [324, 224] on div "Original Title Translated" at bounding box center [367, 232] width 214 height 21
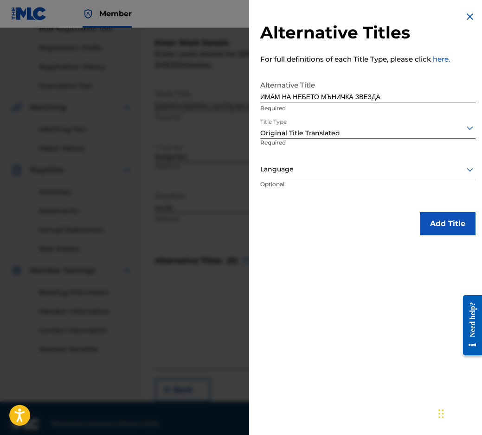
click at [305, 161] on div "Language" at bounding box center [367, 169] width 215 height 21
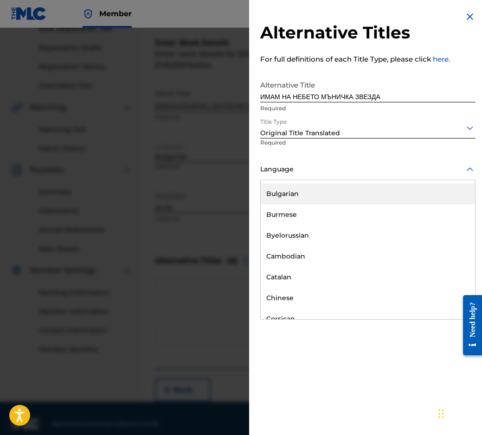
scroll to position [417, 0]
click at [315, 175] on div "Language" at bounding box center [367, 169] width 215 height 21
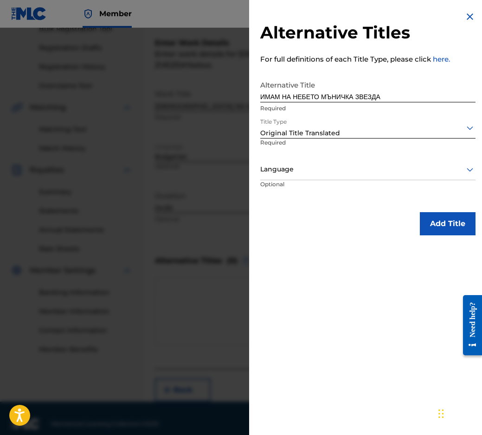
drag, startPoint x: 322, startPoint y: 179, endPoint x: 304, endPoint y: 162, distance: 24.9
click at [317, 173] on div "Language" at bounding box center [367, 169] width 215 height 21
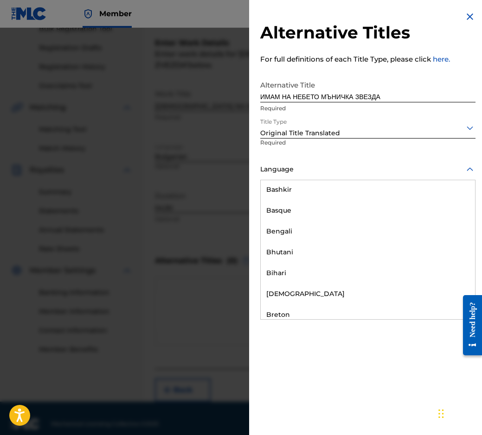
scroll to position [324, 0]
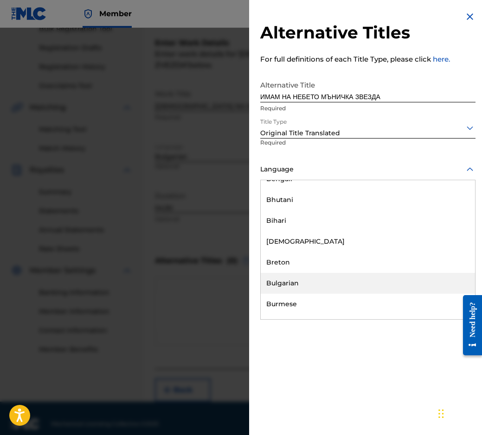
click at [318, 288] on div "Bulgarian" at bounding box center [367, 283] width 214 height 21
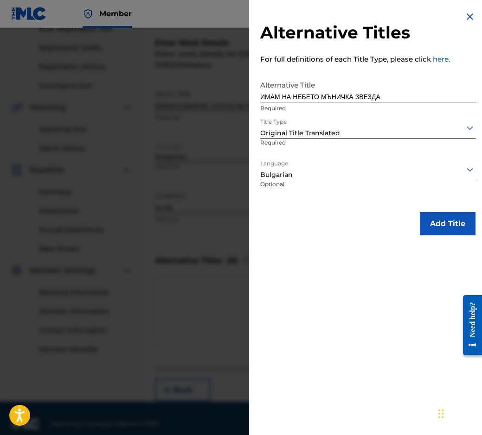
click at [431, 217] on button "Add Title" at bounding box center [447, 223] width 56 height 23
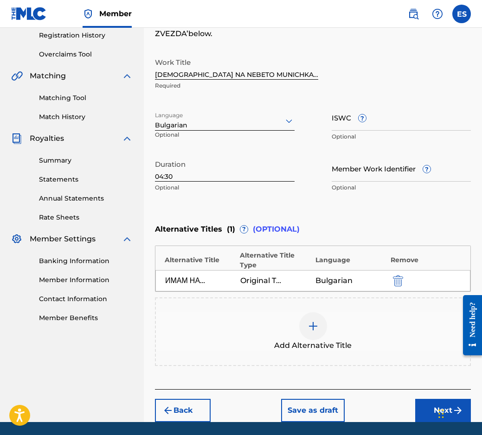
scroll to position [197, 0]
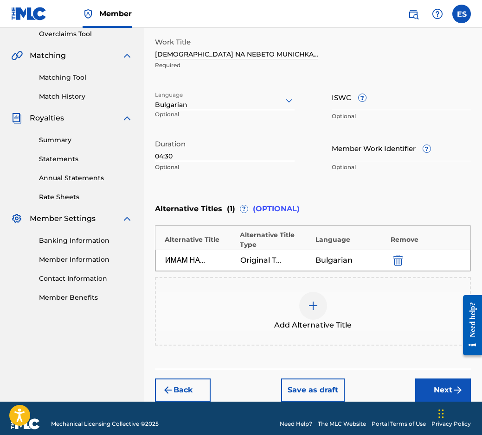
click at [447, 379] on button "Next" at bounding box center [443, 390] width 56 height 23
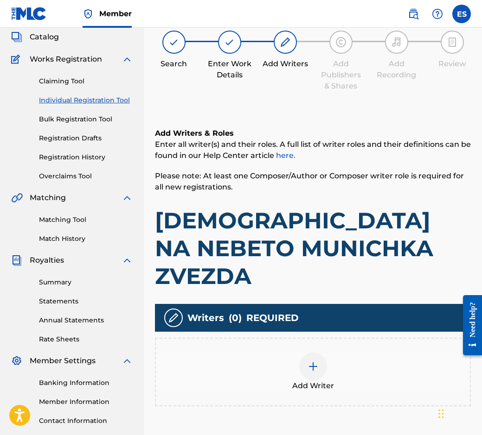
scroll to position [42, 0]
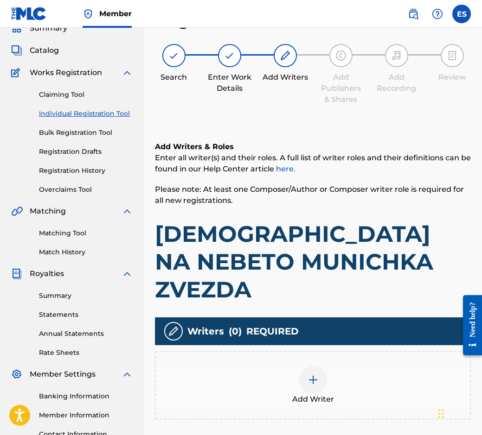
click at [389, 366] on div "Add Writer" at bounding box center [313, 385] width 314 height 39
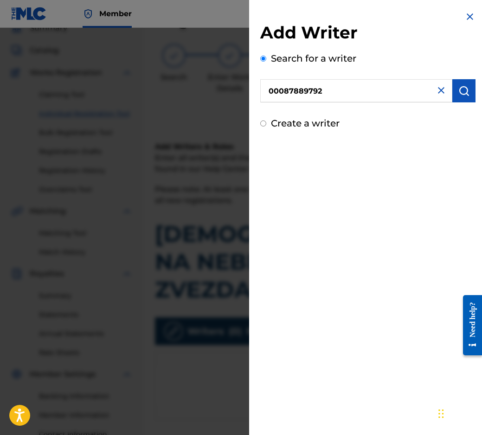
type input "00087889792"
click at [457, 97] on button "submit" at bounding box center [463, 90] width 23 height 23
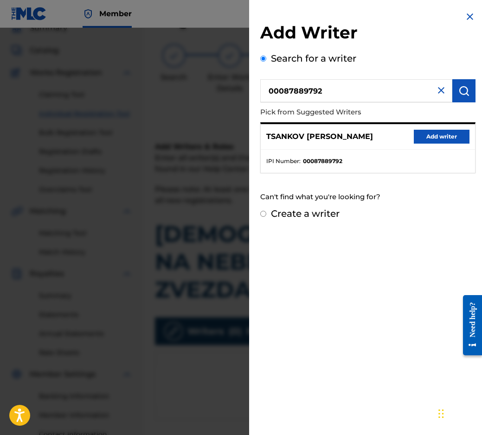
click at [444, 134] on button "Add writer" at bounding box center [441, 137] width 56 height 14
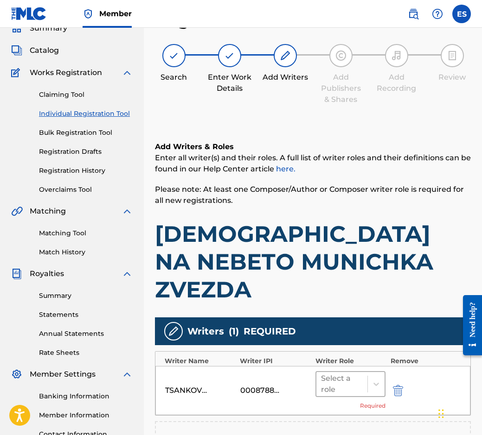
click at [343, 378] on div at bounding box center [342, 384] width 42 height 13
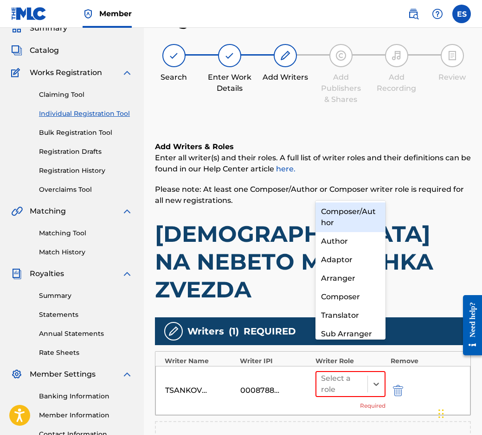
click at [338, 222] on div "Composer/Author" at bounding box center [350, 218] width 70 height 30
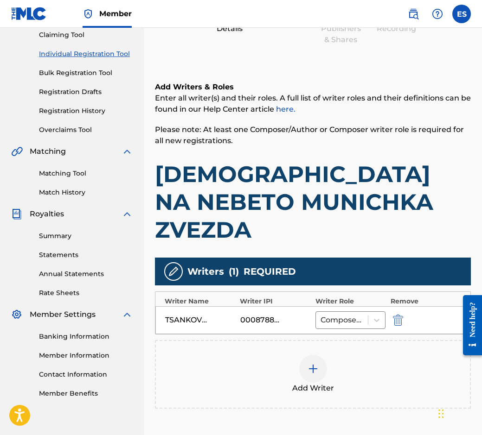
scroll to position [169, 0]
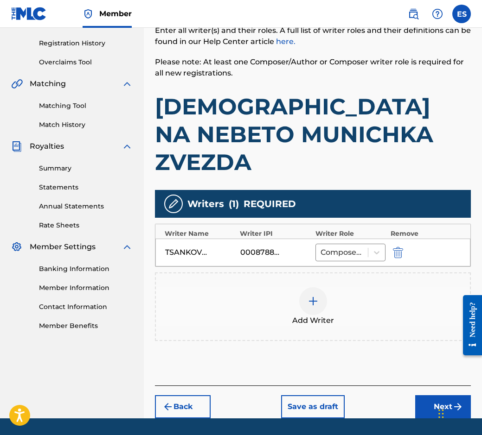
click at [298, 287] on div "Add Writer" at bounding box center [313, 306] width 314 height 39
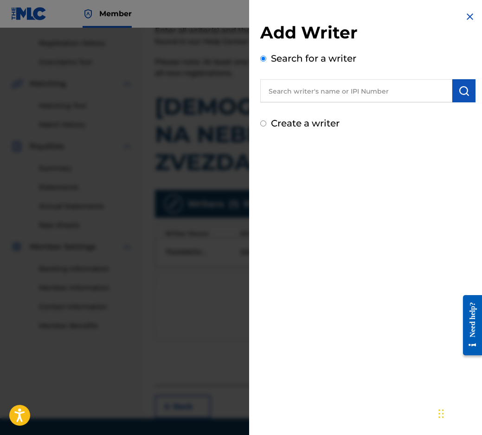
drag, startPoint x: 368, startPoint y: 78, endPoint x: 365, endPoint y: 85, distance: 7.1
click at [317, 87] on input "00221 48 94 79" at bounding box center [356, 90] width 192 height 23
click at [302, 84] on input "00221 48 9479" at bounding box center [356, 90] width 192 height 23
click at [305, 84] on input "00221 48 9479" at bounding box center [356, 90] width 192 height 23
click at [292, 87] on input "00221 489479" at bounding box center [356, 90] width 192 height 23
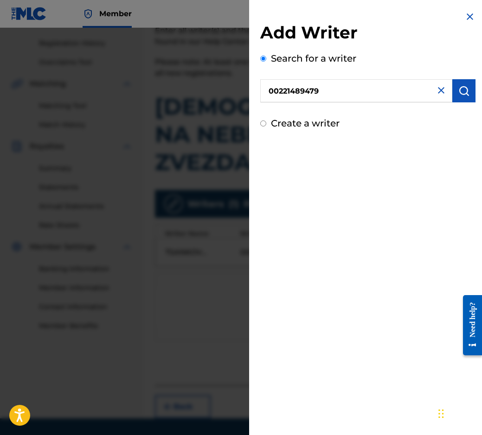
type input "00221489479"
click at [452, 93] on button "submit" at bounding box center [463, 90] width 23 height 23
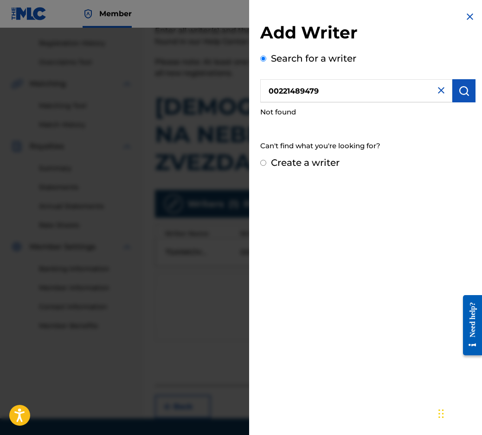
drag, startPoint x: 261, startPoint y: 89, endPoint x: 206, endPoint y: 84, distance: 55.4
click at [207, 84] on div "Add Writer Search for a writer 00221489479 Not found Can't find what you're loo…" at bounding box center [241, 231] width 482 height 407
click at [267, 159] on div "Create a writer" at bounding box center [367, 163] width 215 height 14
click at [260, 162] on input "Create a writer" at bounding box center [263, 163] width 6 height 6
radio input "false"
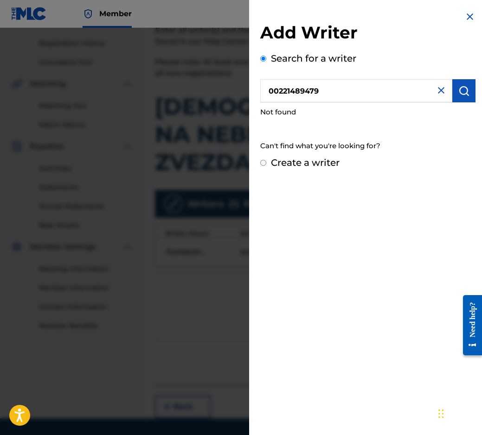
radio input "true"
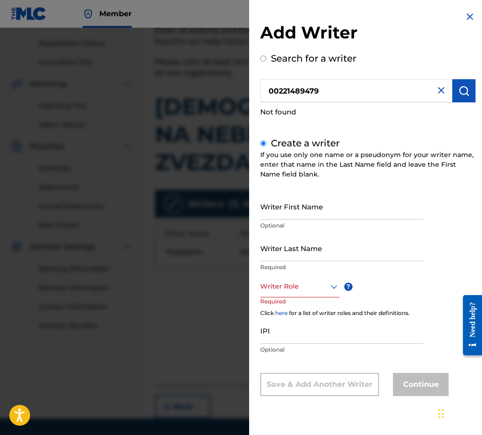
click at [313, 296] on div "Writer Role" at bounding box center [299, 287] width 79 height 21
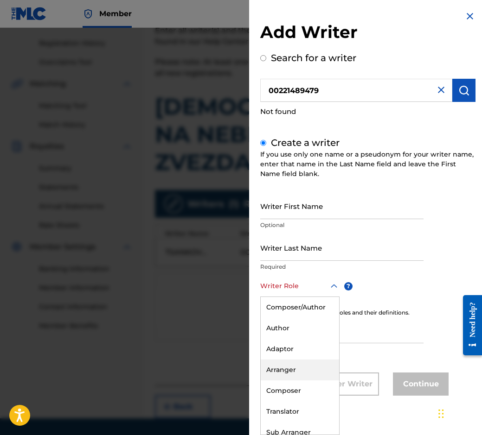
click at [303, 366] on div "Arranger" at bounding box center [299, 370] width 78 height 21
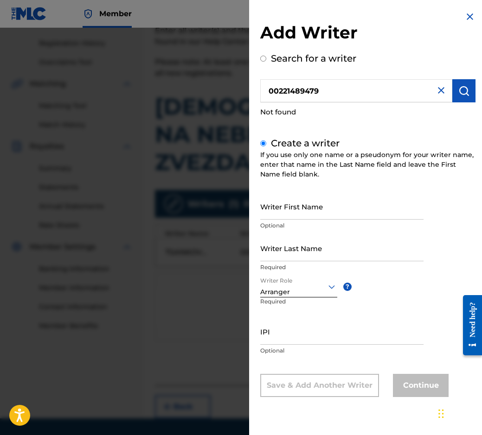
scroll to position [0, 0]
drag, startPoint x: 284, startPoint y: 316, endPoint x: 277, endPoint y: 336, distance: 21.4
click at [280, 338] on input "00221 48 94 79" at bounding box center [341, 331] width 163 height 26
click at [288, 339] on input "0022148 94 79" at bounding box center [341, 331] width 163 height 26
click at [296, 336] on input "002214894 79" at bounding box center [341, 331] width 163 height 26
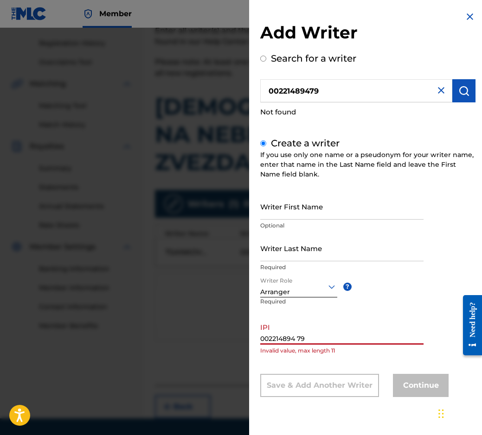
click at [298, 335] on input "002214894 79" at bounding box center [341, 331] width 163 height 26
type input "00221489479"
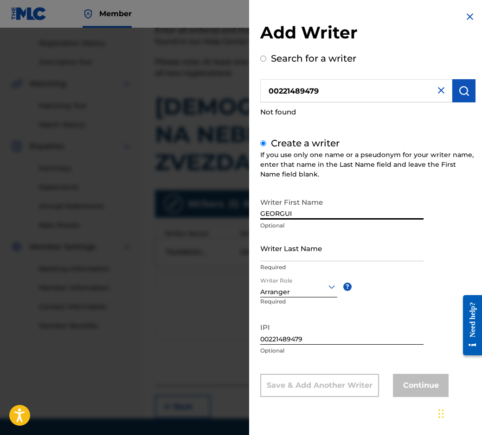
type input "GEORGUI"
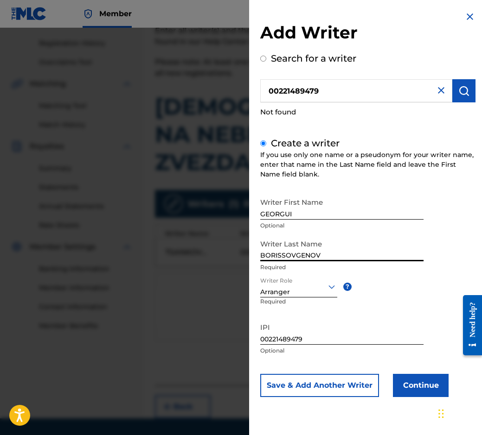
click at [299, 254] on input "BORISSOVGENOV" at bounding box center [341, 248] width 163 height 26
click at [294, 254] on input "BORISSOVGENOV" at bounding box center [341, 248] width 163 height 26
type input "[PERSON_NAME]"
click at [425, 407] on div "Add Writer Search for a writer 00221489479 Not found Create a writer If you use…" at bounding box center [367, 211] width 237 height 422
click at [408, 395] on button "Continue" at bounding box center [421, 385] width 56 height 23
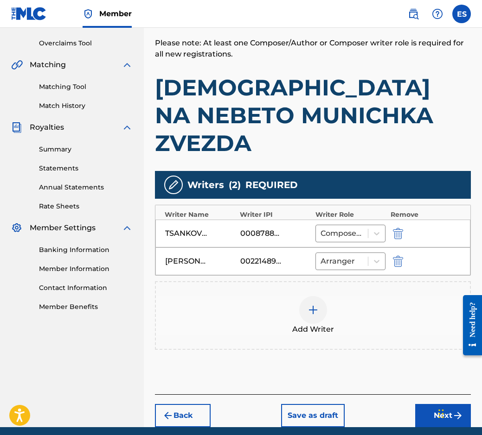
scroll to position [197, 0]
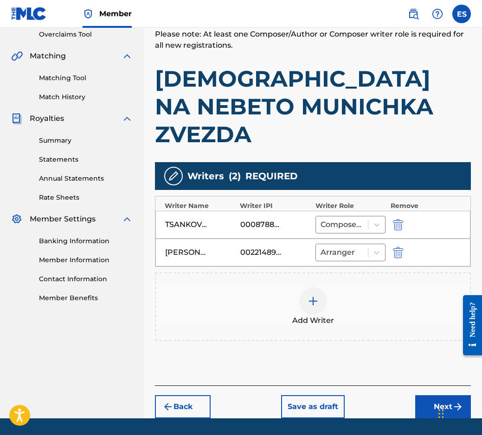
click at [426, 395] on button "Next" at bounding box center [443, 406] width 56 height 23
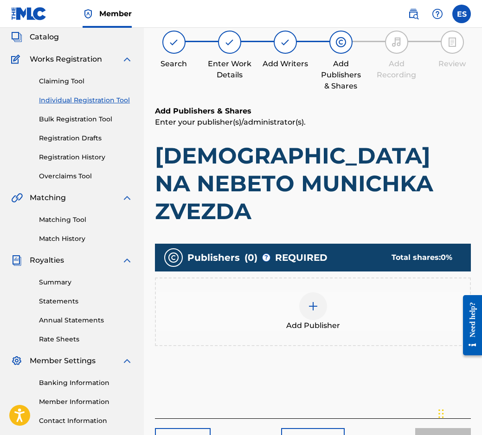
scroll to position [42, 0]
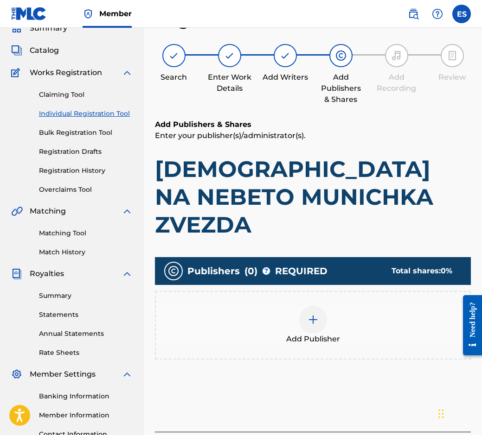
click at [314, 291] on div "Add Publisher" at bounding box center [313, 325] width 316 height 69
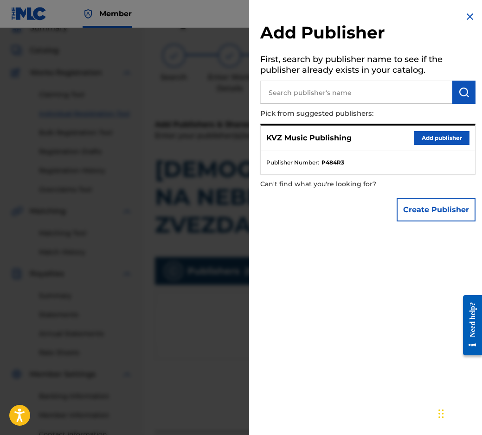
click at [451, 131] on button "Add publisher" at bounding box center [441, 138] width 56 height 14
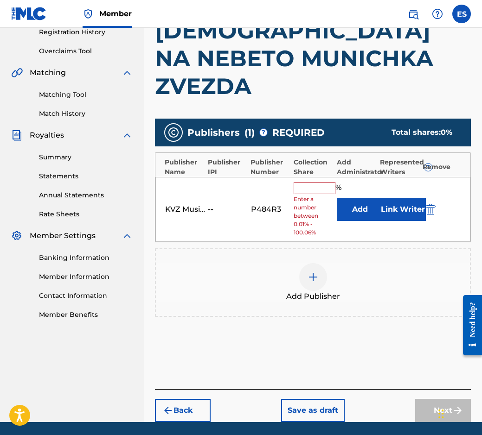
scroll to position [184, 0]
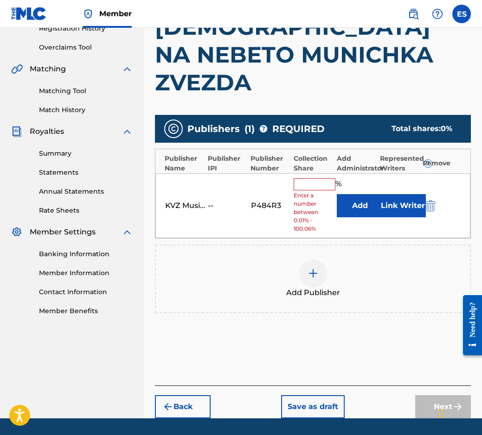
click at [305, 178] on input "text" at bounding box center [314, 184] width 42 height 12
type input "83.33"
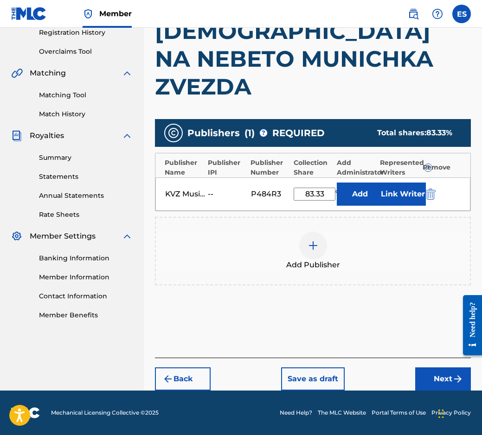
scroll to position [152, 0]
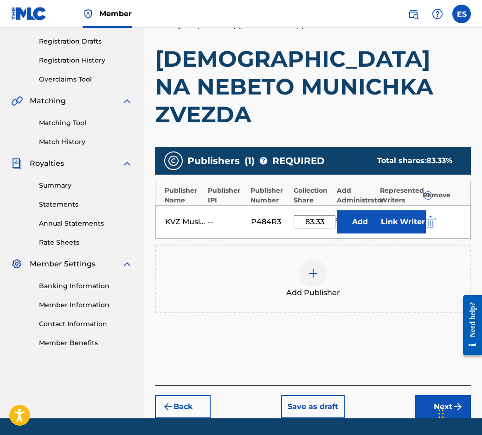
click at [447, 395] on button "Next" at bounding box center [443, 406] width 56 height 23
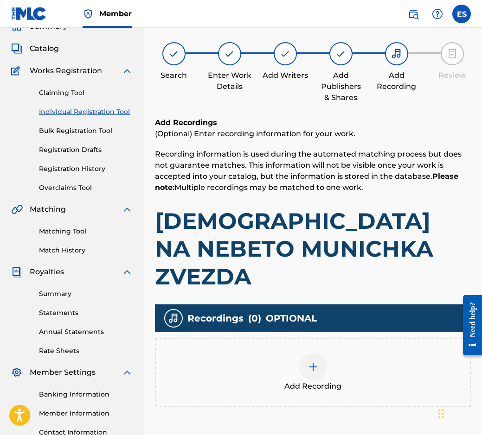
scroll to position [42, 0]
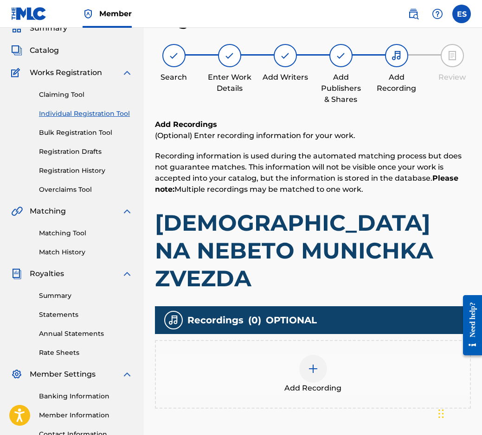
click at [312, 306] on div "Recordings ( 0 ) OPTIONAL" at bounding box center [313, 320] width 316 height 28
click at [311, 355] on div at bounding box center [313, 369] width 28 height 28
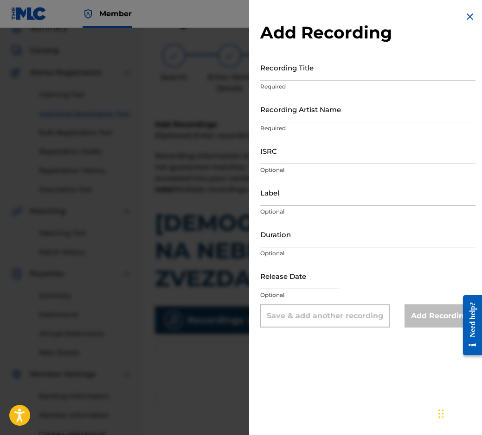
drag, startPoint x: 288, startPoint y: 97, endPoint x: 279, endPoint y: 119, distance: 23.5
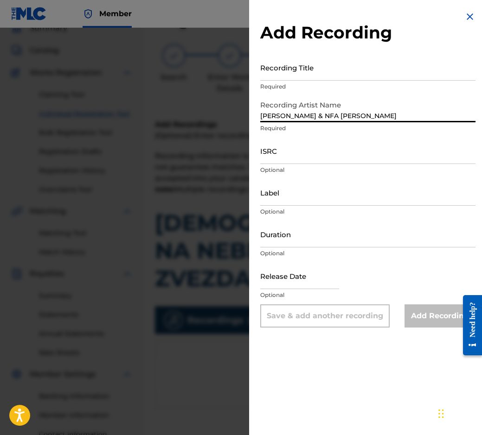
type input "[PERSON_NAME] & NFA [PERSON_NAME]"
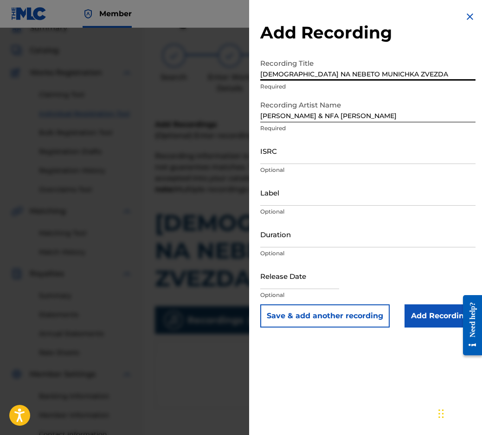
drag, startPoint x: 260, startPoint y: 71, endPoint x: 248, endPoint y: 74, distance: 12.4
click at [252, 73] on div "Add Recording Recording Title [DEMOGRAPHIC_DATA] NA NEBETO MUNICHKA ZVEZDA Requ…" at bounding box center [367, 169] width 237 height 339
type input "[DEMOGRAPHIC_DATA] NA NEBETO MUNICHKA ZVEZDA"
click at [265, 118] on input "[PERSON_NAME] & NFA [PERSON_NAME]" at bounding box center [367, 109] width 215 height 26
click at [259, 113] on div "Add Recording Recording Title [DEMOGRAPHIC_DATA] NA NEBETO MUNICHKA ZVEZDA Requ…" at bounding box center [367, 169] width 237 height 339
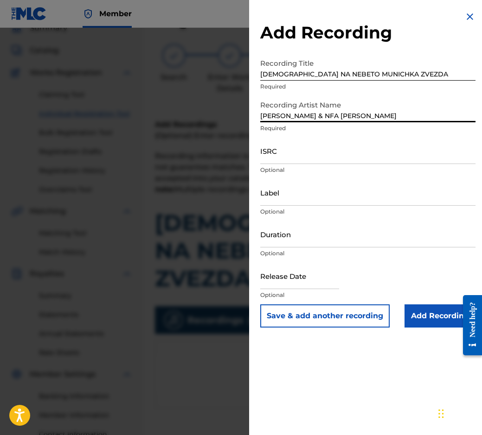
drag, startPoint x: 260, startPoint y: 113, endPoint x: 247, endPoint y: 122, distance: 15.9
click at [247, 121] on div "Add Recording Recording Title [DEMOGRAPHIC_DATA] NA NEBETO MUNICHKA ZVEZDA Requ…" at bounding box center [241, 231] width 482 height 407
click at [297, 242] on input "Duration" at bounding box center [367, 234] width 215 height 26
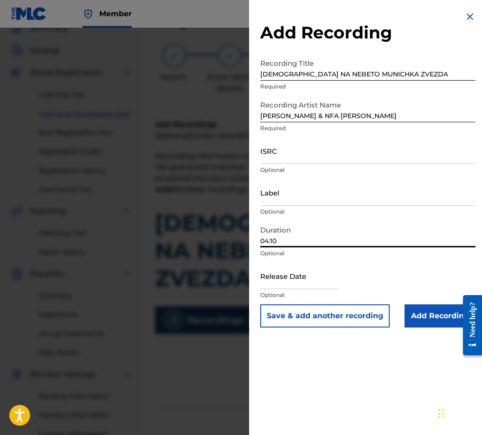
click at [271, 241] on input "04:10" at bounding box center [367, 234] width 215 height 26
type input "04:30"
click at [412, 311] on input "Add Recording" at bounding box center [439, 315] width 71 height 23
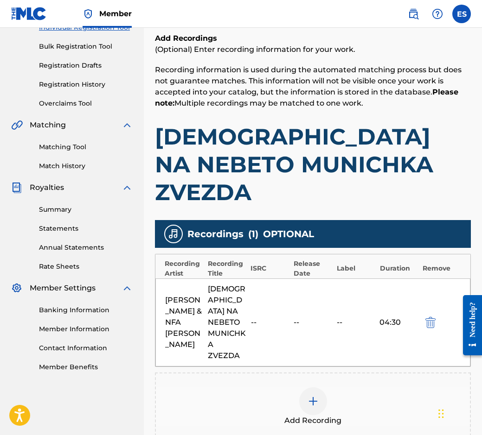
scroll to position [191, 0]
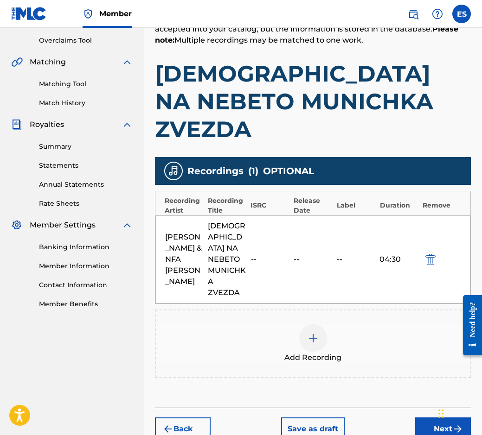
click at [439, 408] on div "Back Save as draft Next" at bounding box center [313, 424] width 316 height 33
click at [441, 418] on button "Next" at bounding box center [443, 429] width 56 height 23
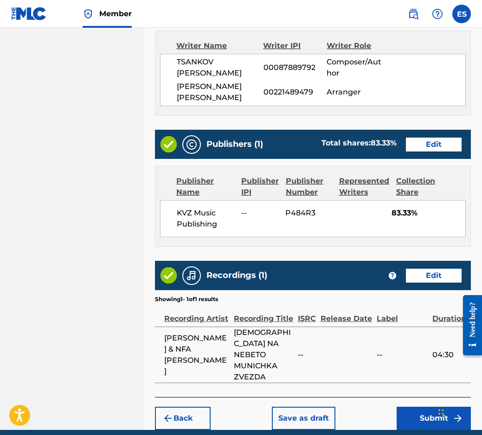
scroll to position [555, 0]
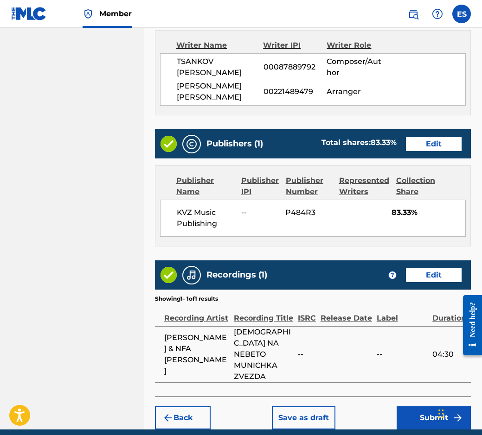
drag, startPoint x: 298, startPoint y: 376, endPoint x: 286, endPoint y: 377, distance: 11.2
click at [286, 406] on button "Save as draft" at bounding box center [303, 417] width 63 height 23
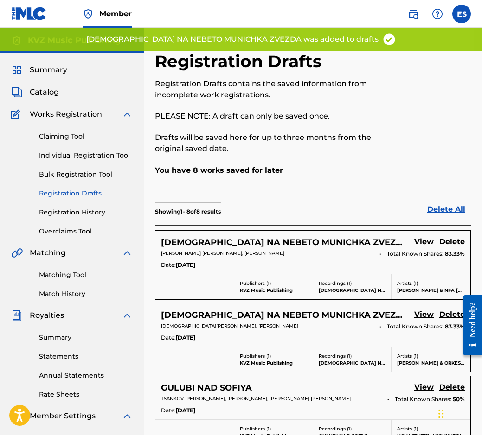
drag, startPoint x: 78, startPoint y: 155, endPoint x: 112, endPoint y: 160, distance: 34.3
click at [78, 154] on link "Individual Registration Tool" at bounding box center [86, 156] width 94 height 10
